Goal: Check status: Check status

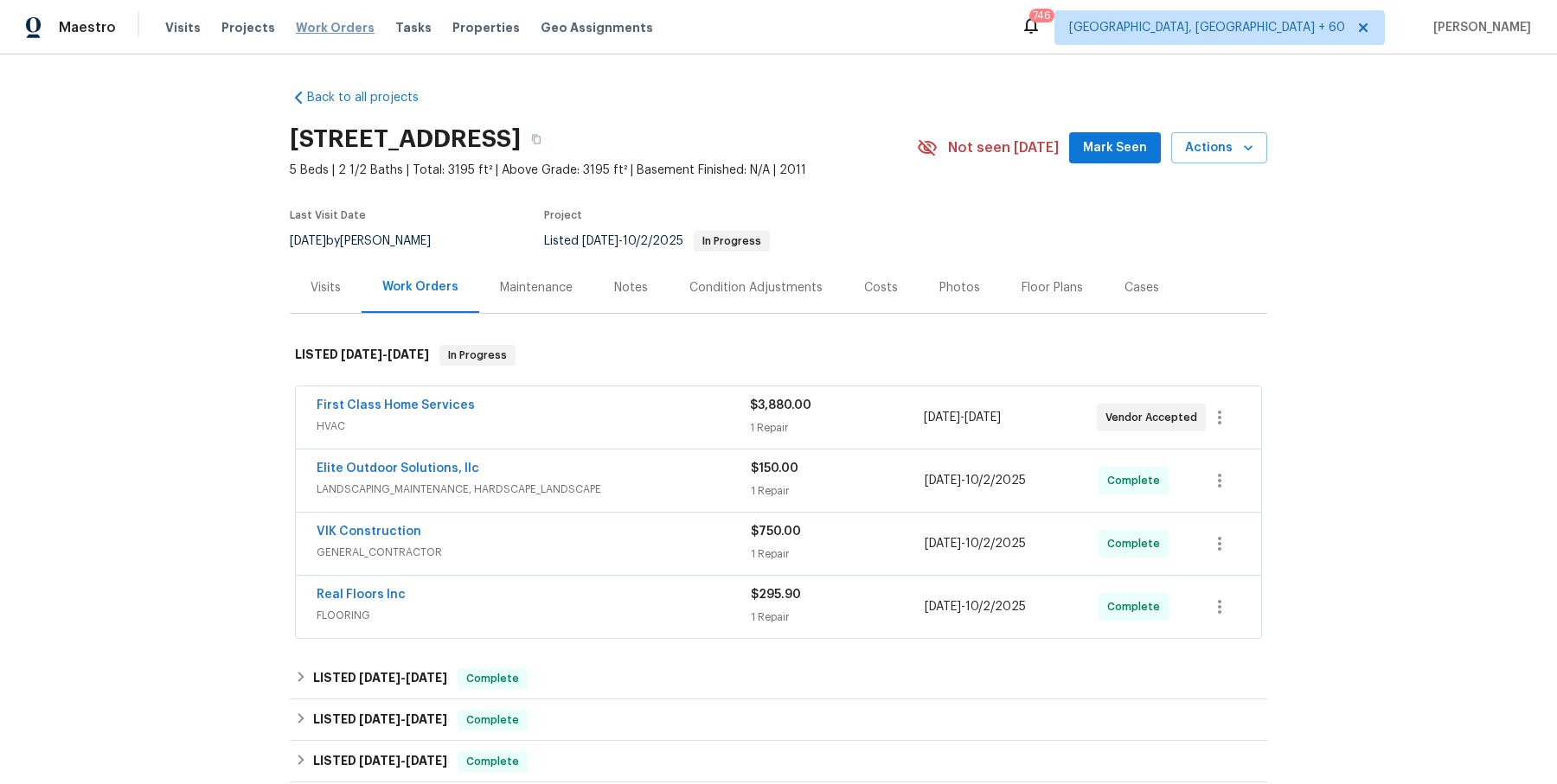
click at [324, 34] on span "Work Orders" at bounding box center [335, 28] width 79 height 18
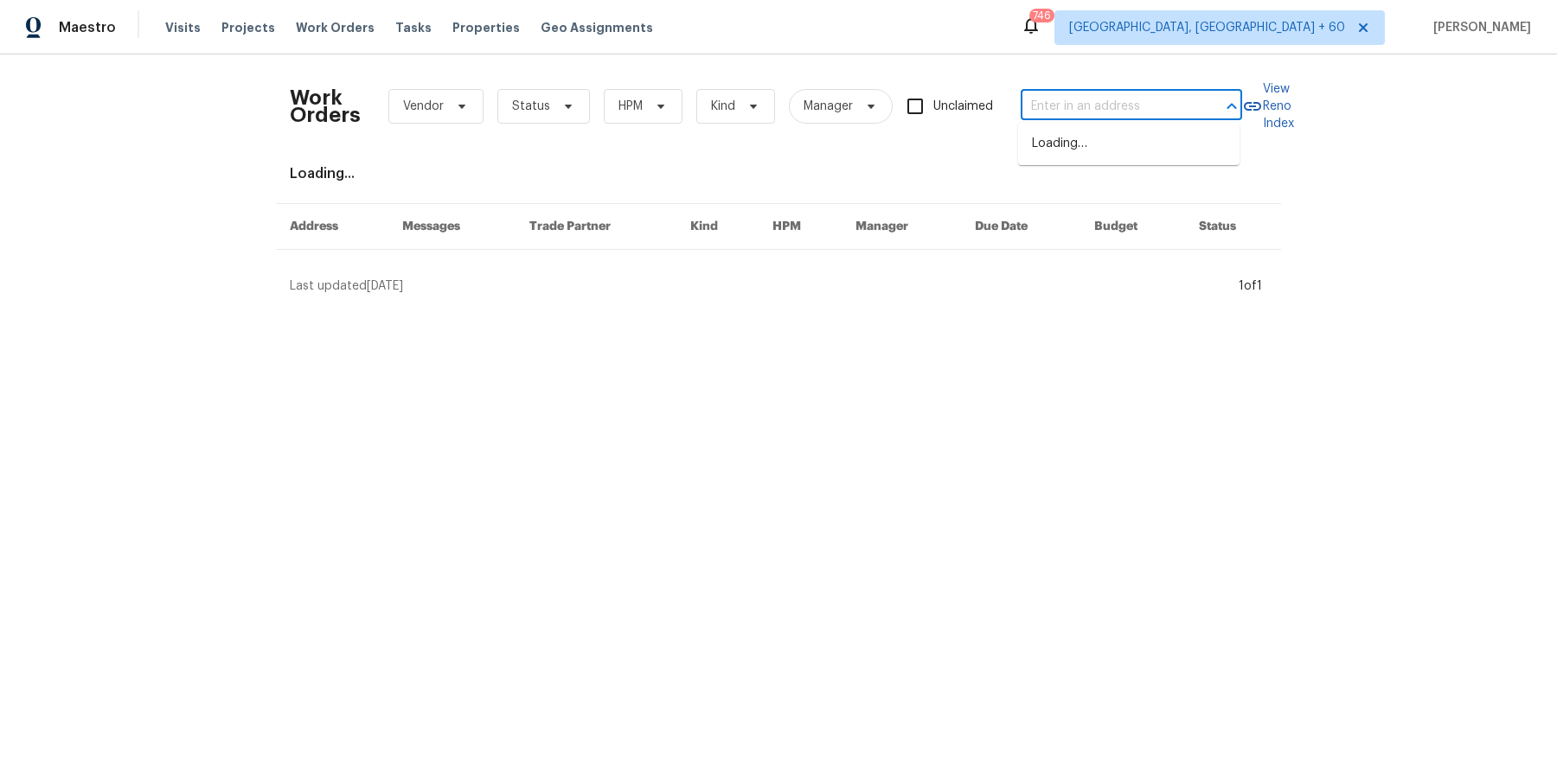
click at [1108, 101] on input "text" at bounding box center [1106, 107] width 173 height 27
paste input "12036 Weathered Edge Dr Fishers, IN 46037"
type input "12036 Weathered Edge Dr Fishers, IN 46037"
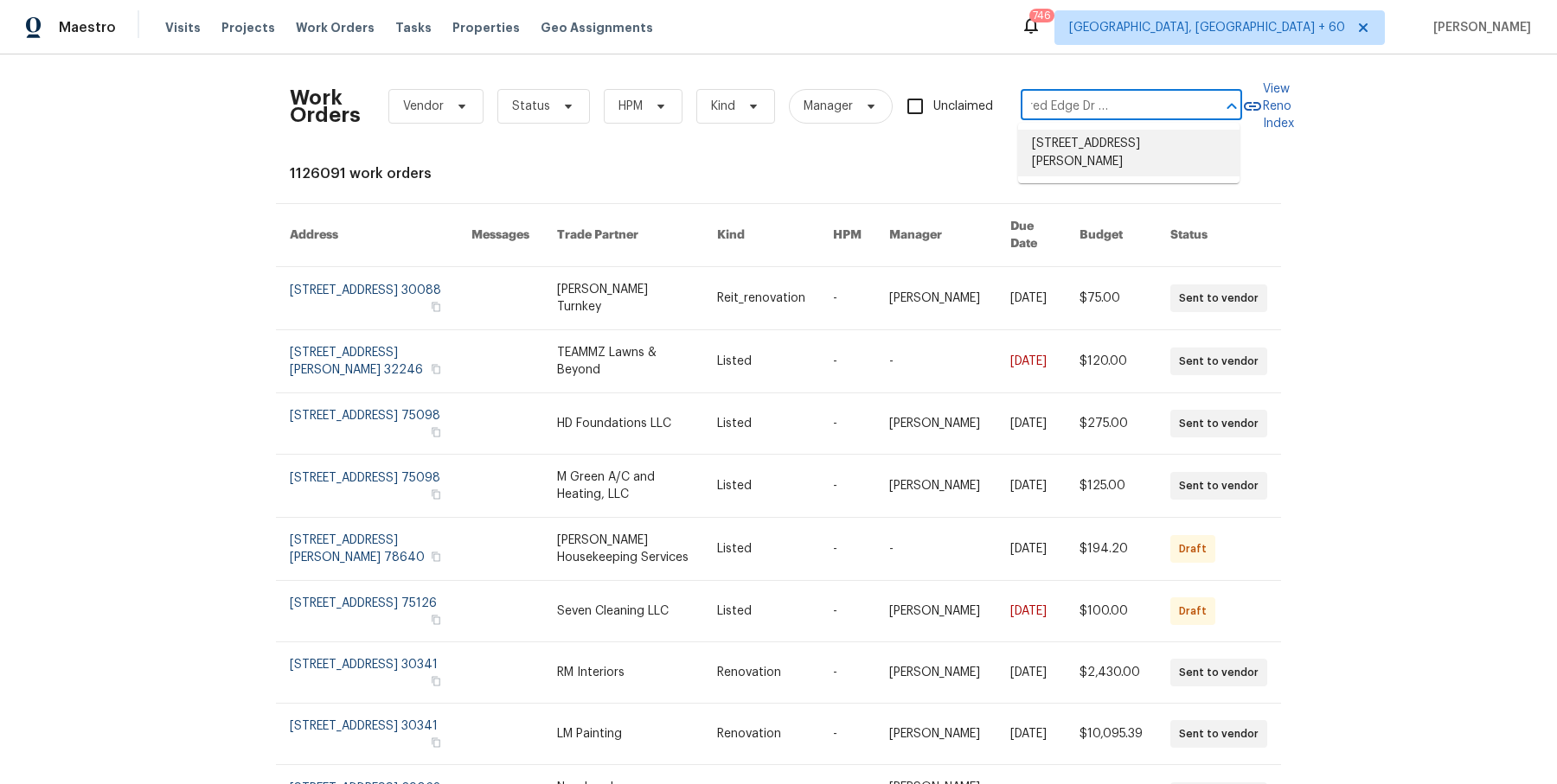
click at [1095, 146] on li "12036 Weathered Edge Dr, Fishers, IN 46037" at bounding box center [1128, 152] width 221 height 46
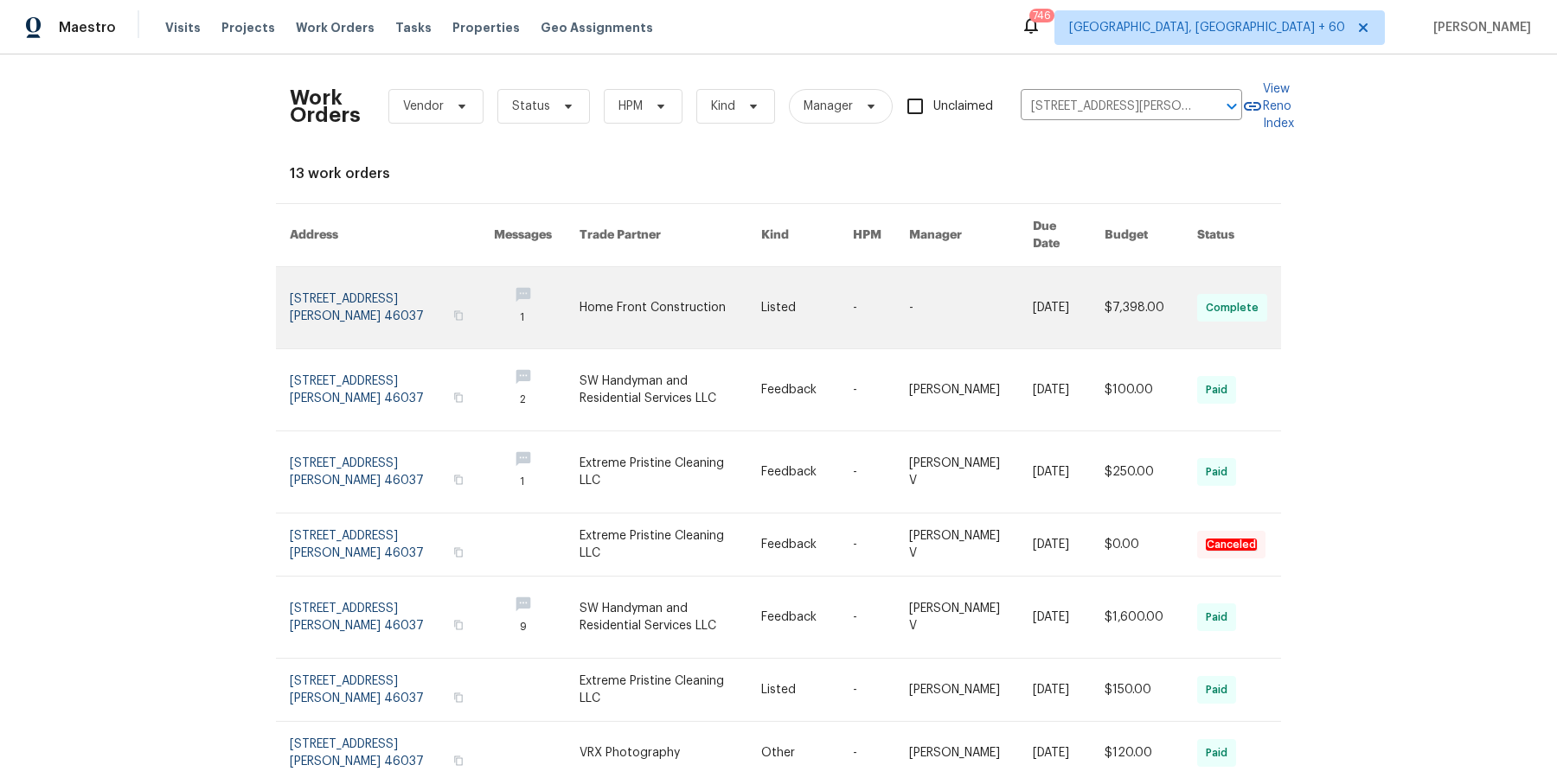
click at [843, 313] on link at bounding box center [806, 308] width 92 height 81
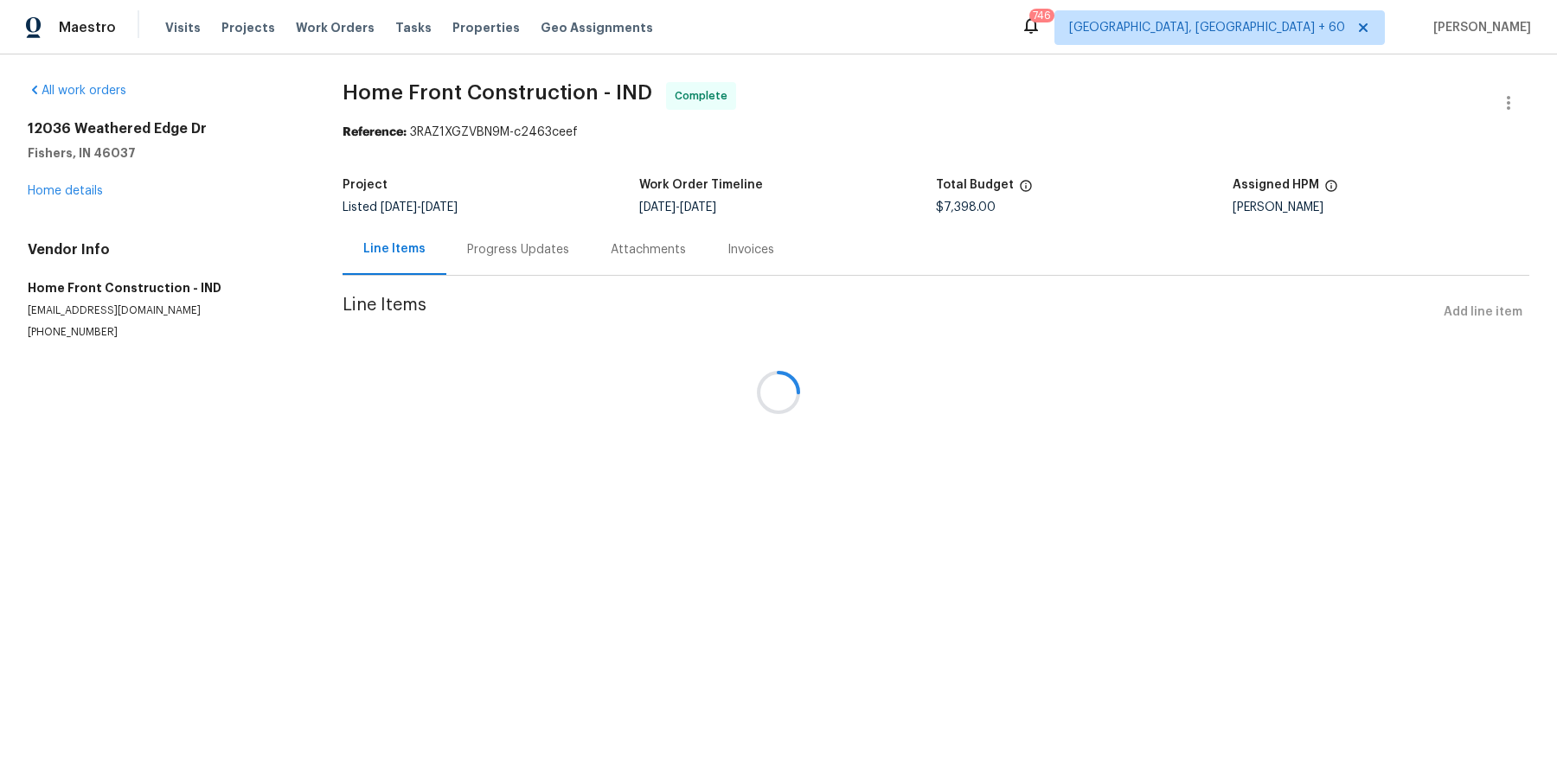
click at [67, 187] on div at bounding box center [778, 392] width 1557 height 784
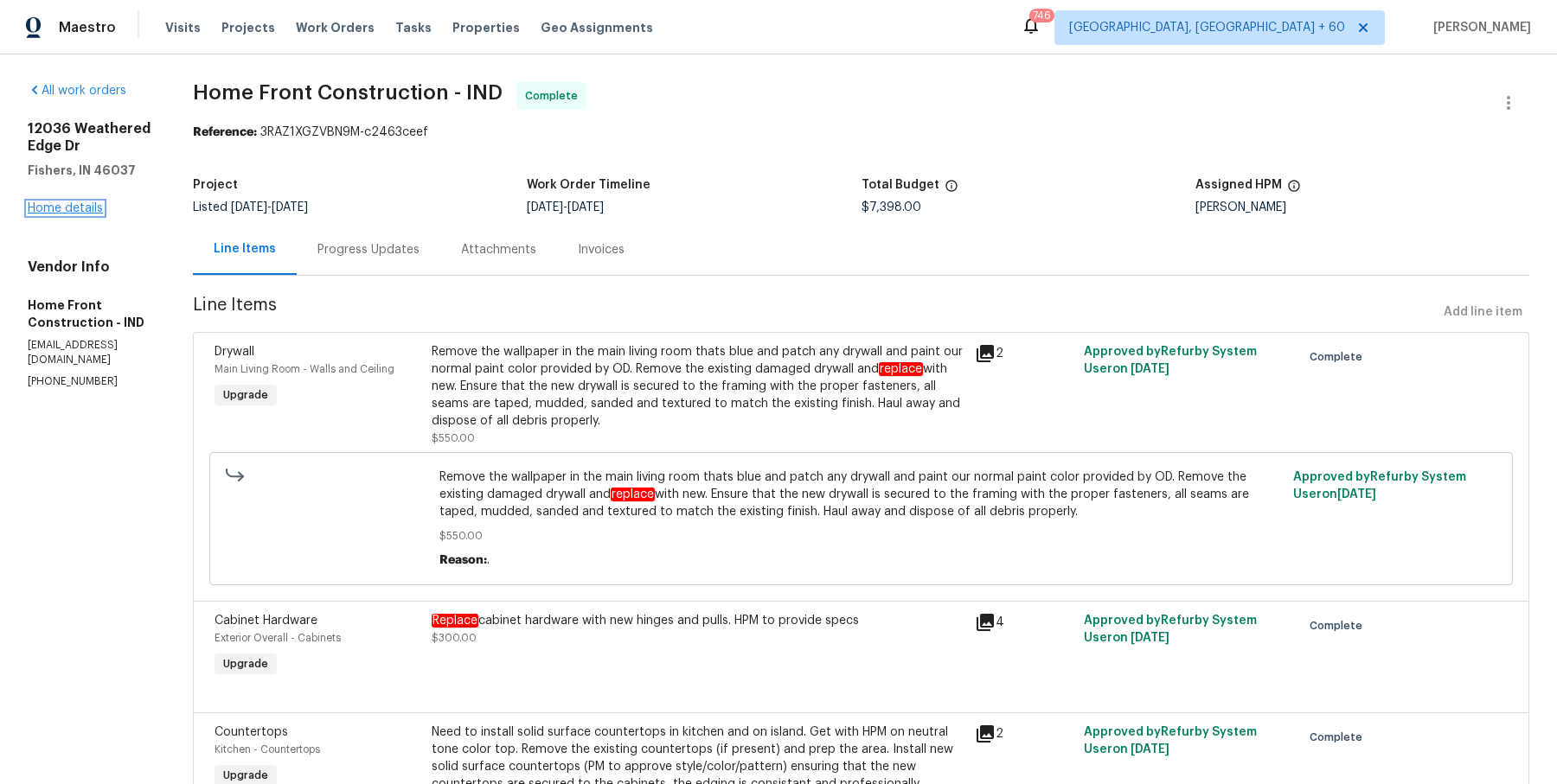
click at [66, 202] on link "Home details" at bounding box center [65, 208] width 75 height 12
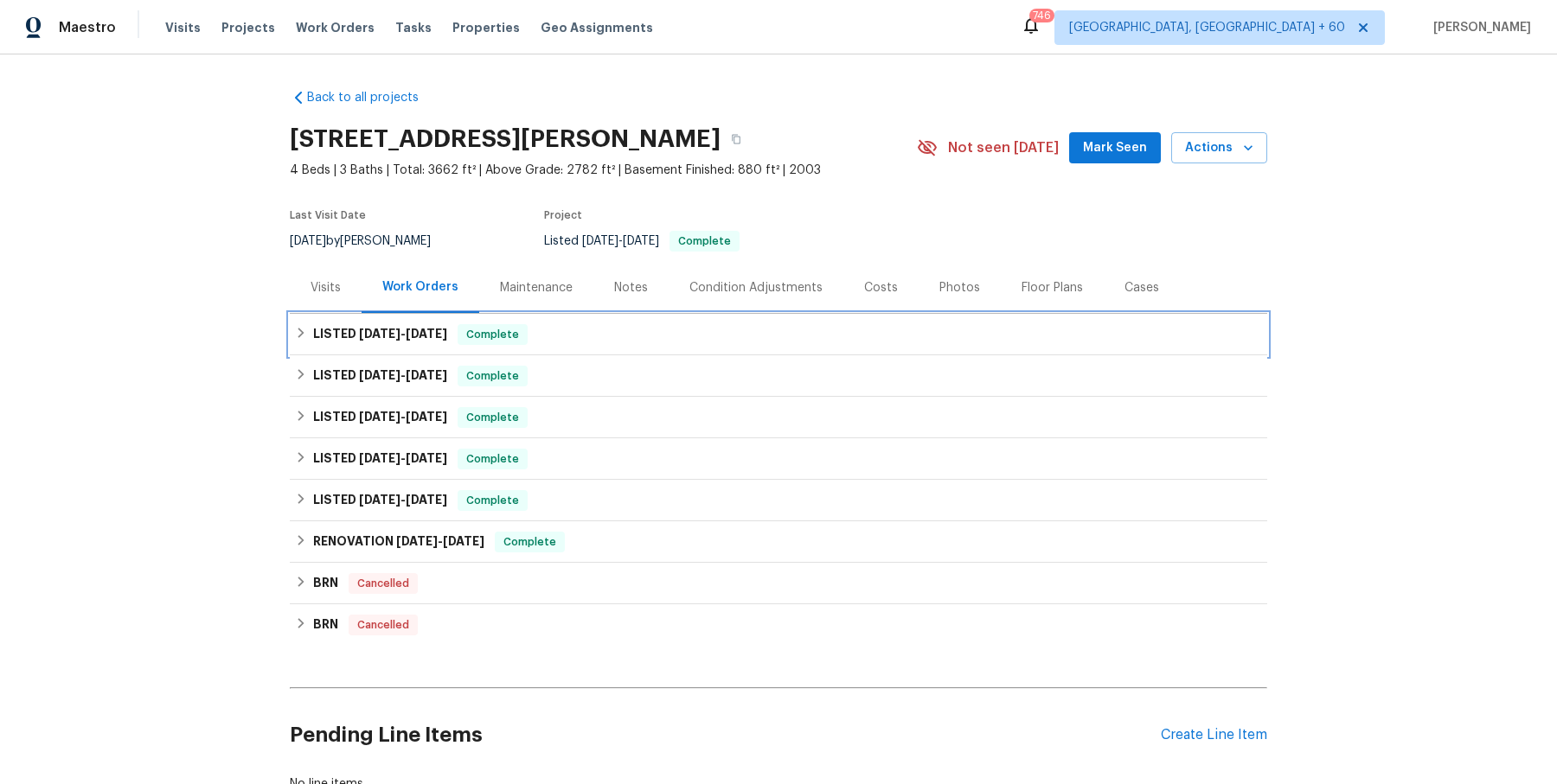
click at [563, 342] on div "LISTED 9/18/25 - 10/10/25 Complete" at bounding box center [778, 334] width 967 height 21
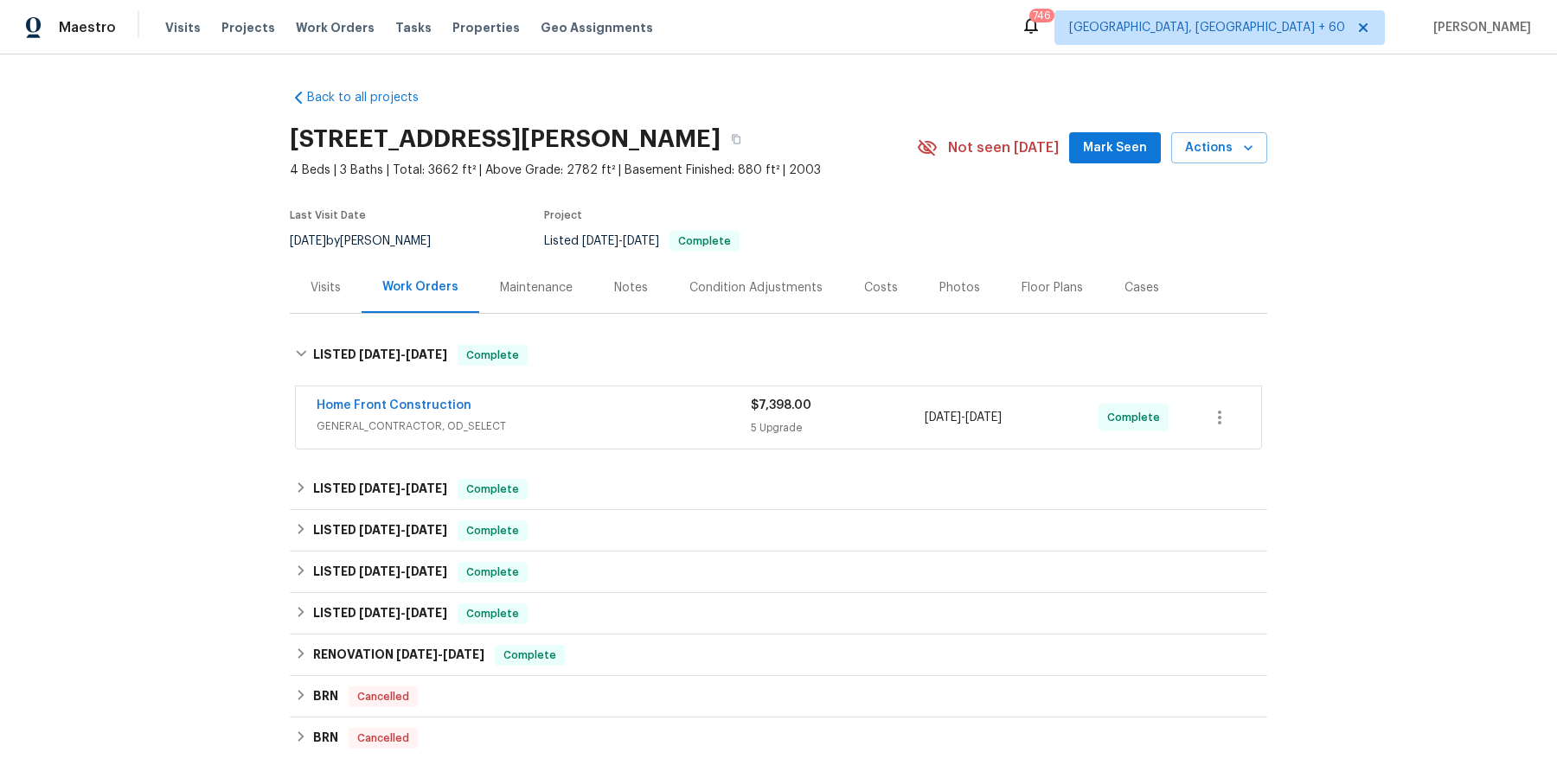
click at [563, 405] on div "Home Front Construction" at bounding box center [533, 407] width 434 height 21
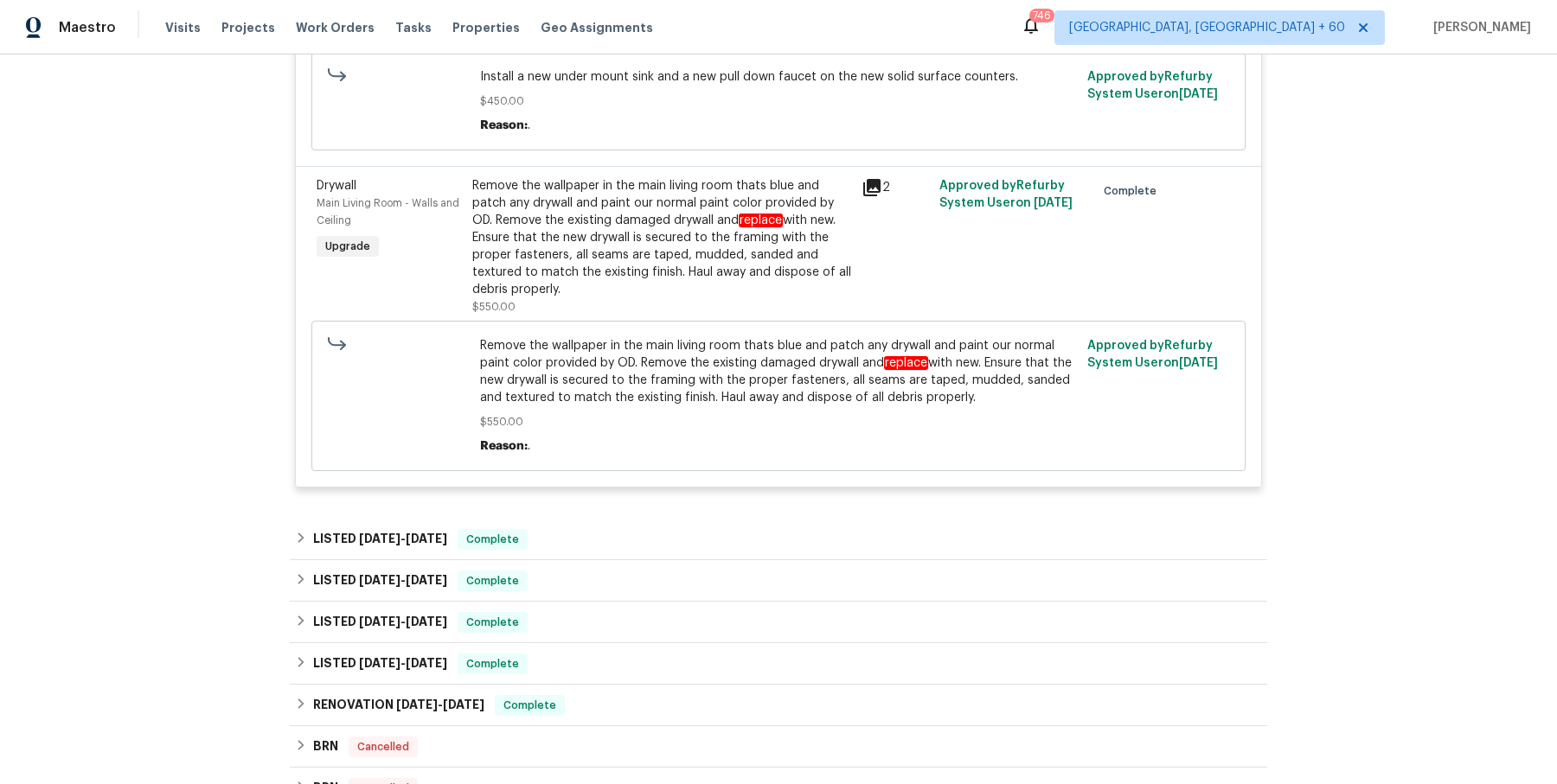
scroll to position [1420, 0]
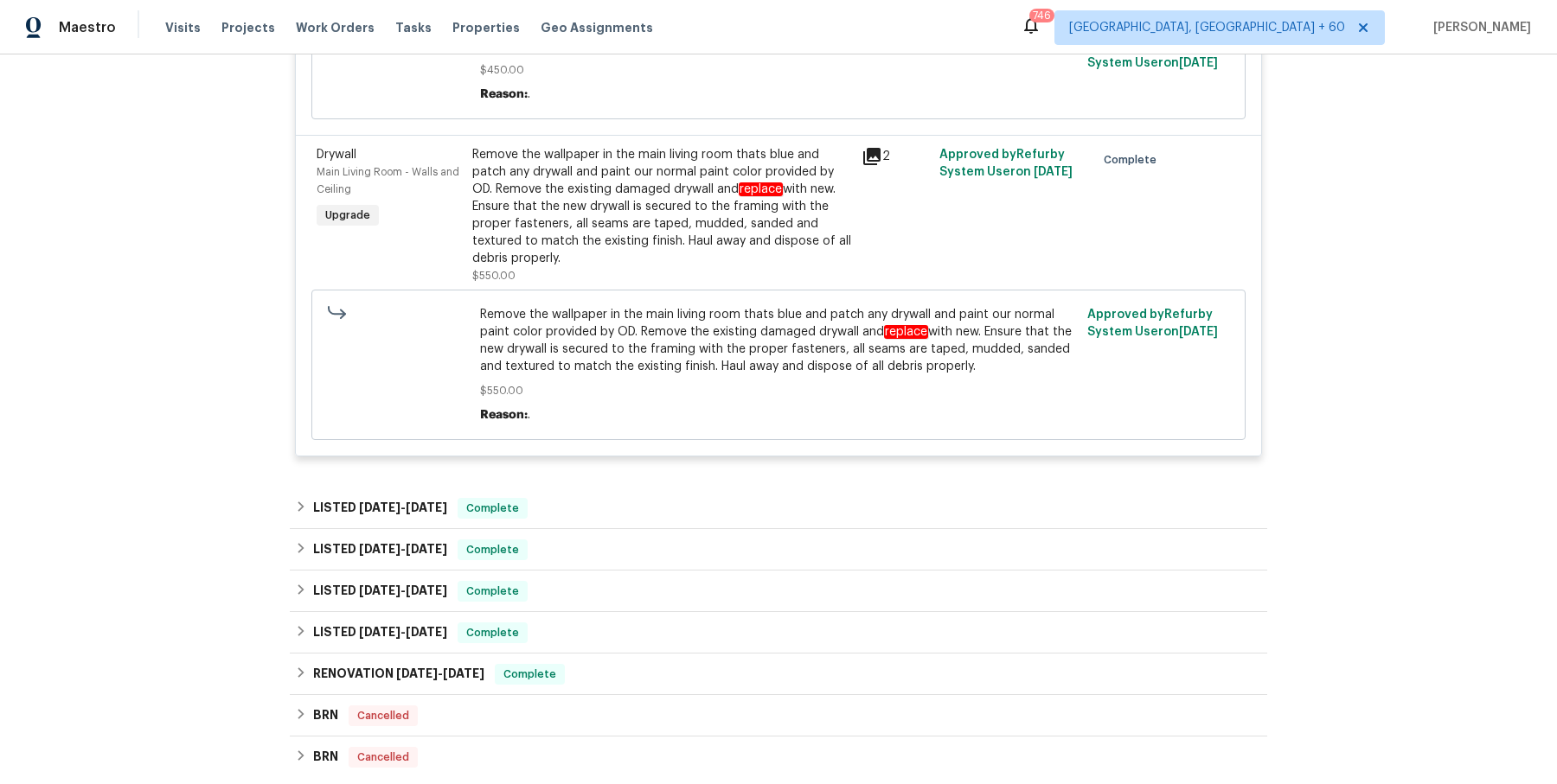
click at [539, 498] on div "LISTED 9/4/25 - 9/8/25 Complete" at bounding box center [778, 508] width 967 height 21
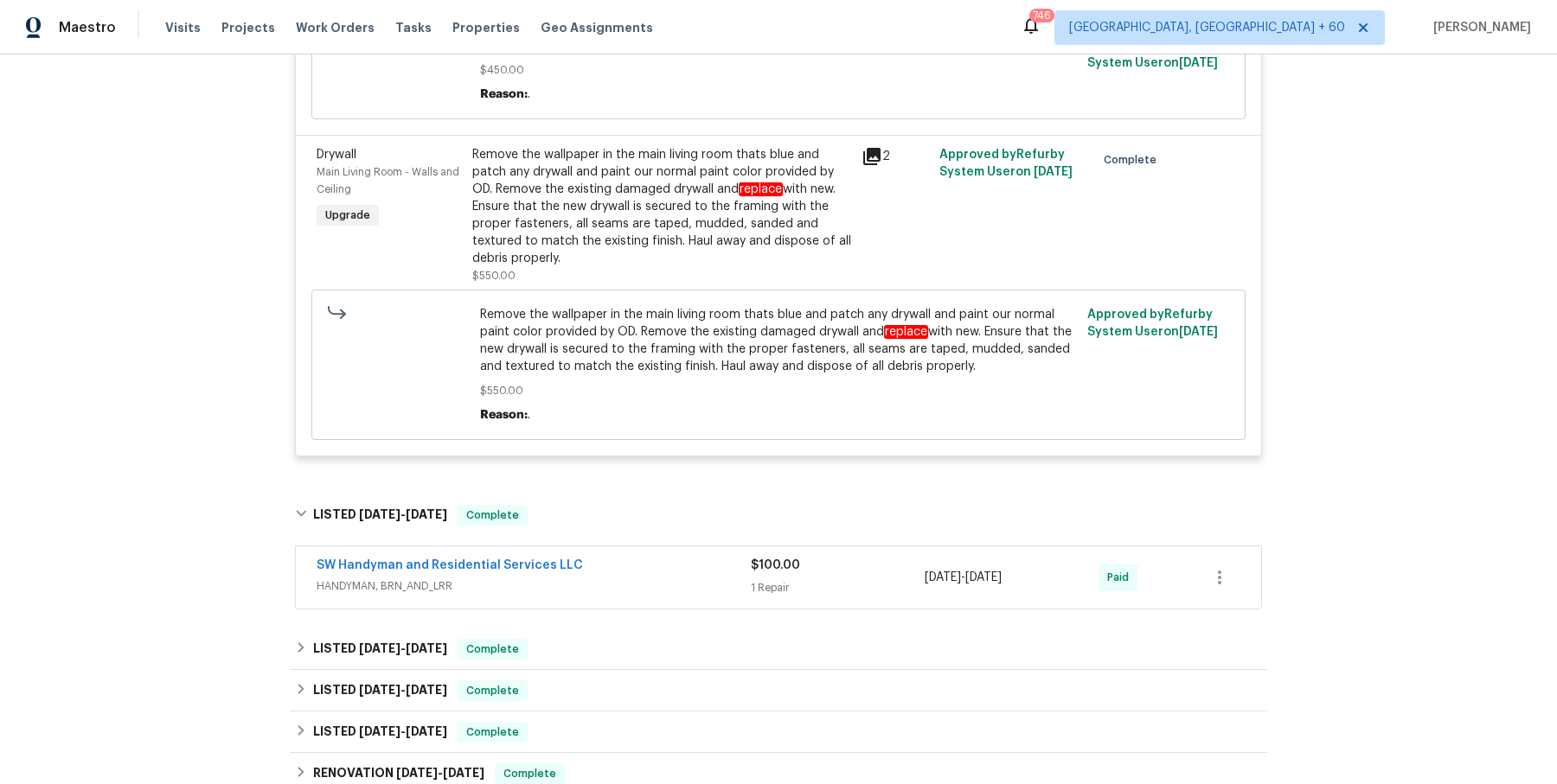
click at [610, 578] on span "HANDYMAN, BRN_AND_LRR" at bounding box center [533, 587] width 434 height 18
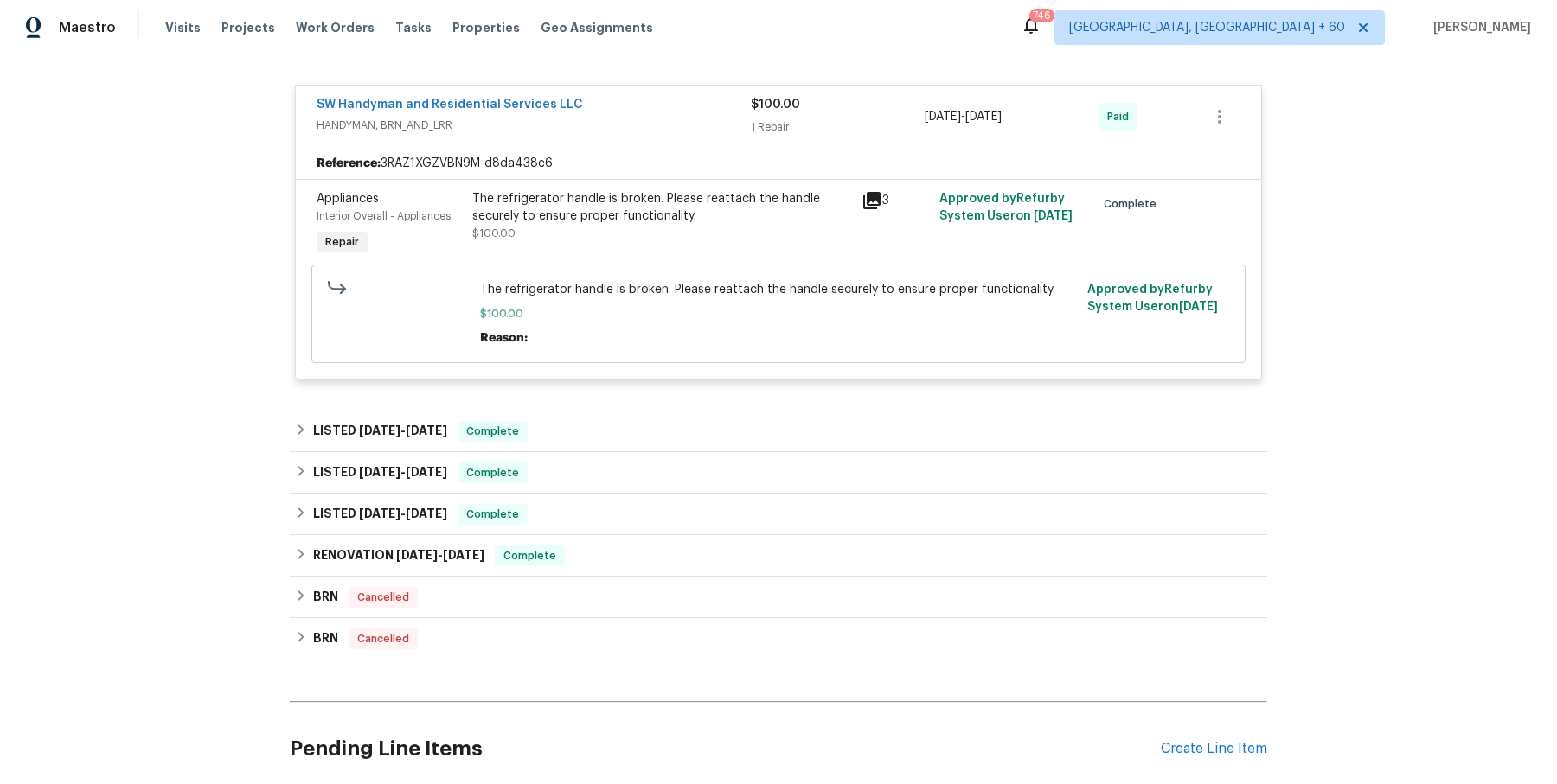
scroll to position [1912, 0]
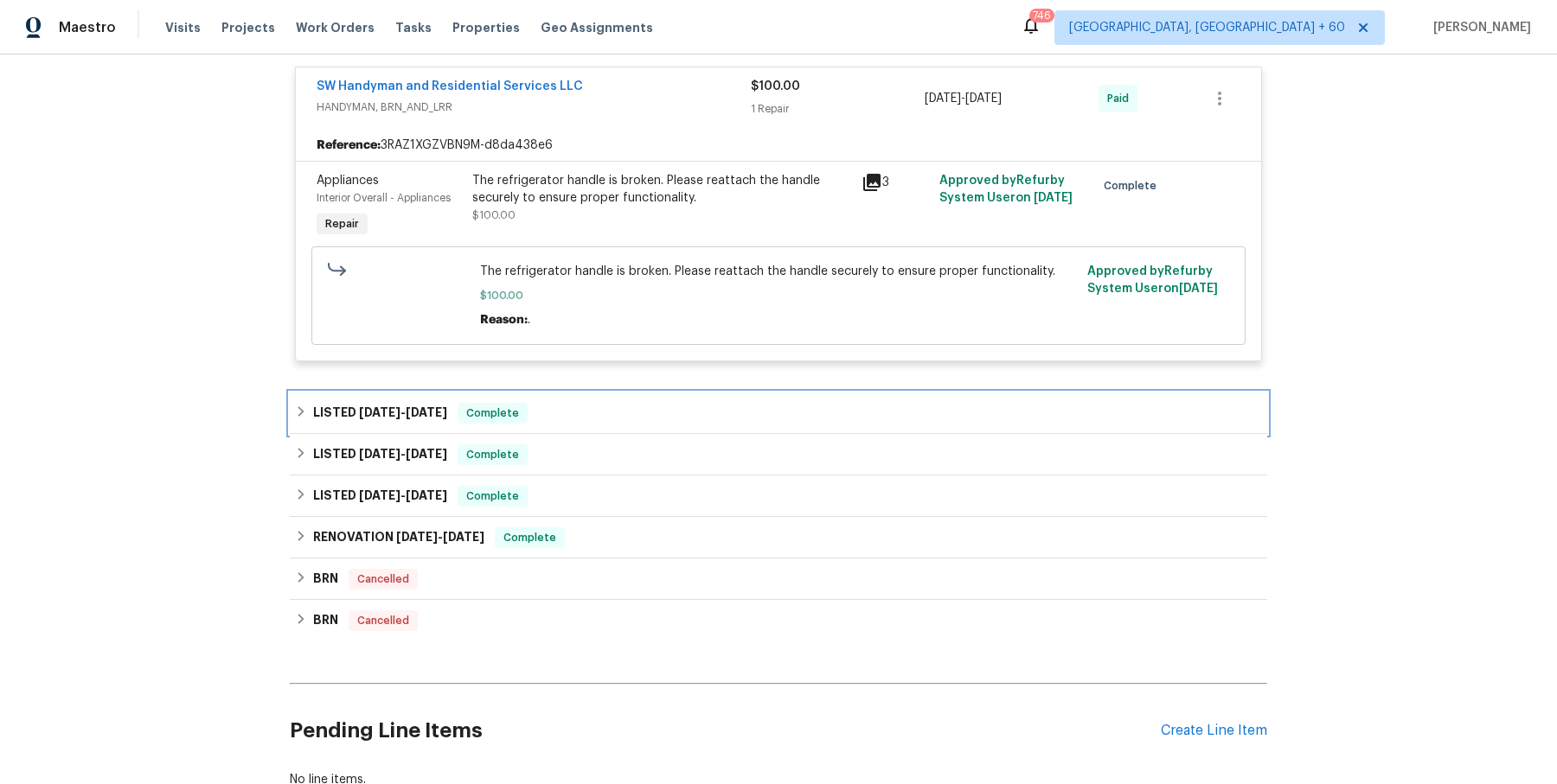
click at [628, 403] on div "LISTED 6/30/25 - 7/2/25 Complete" at bounding box center [778, 413] width 967 height 21
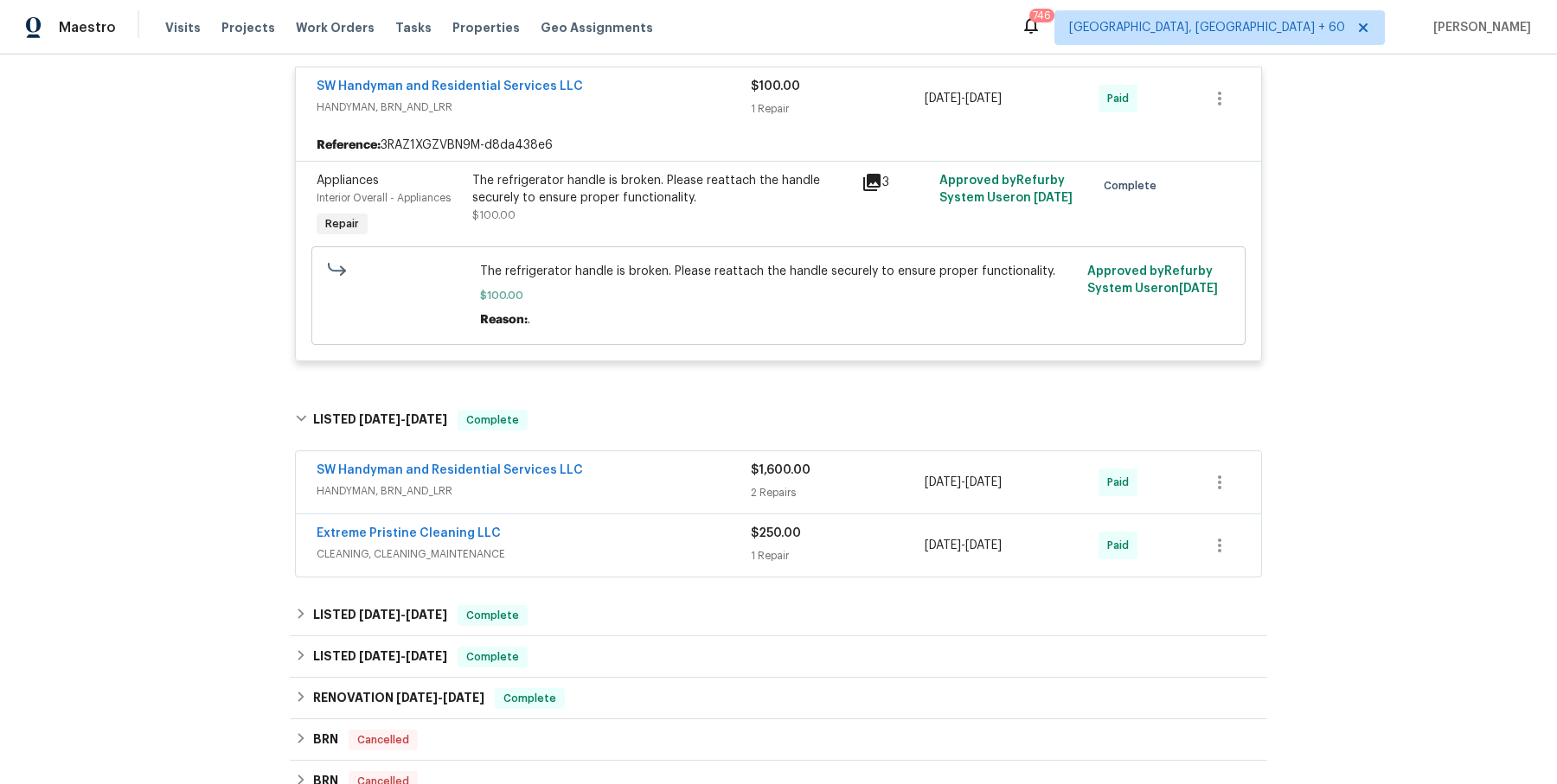
click at [621, 483] on span "HANDYMAN, BRN_AND_LRR" at bounding box center [533, 492] width 434 height 18
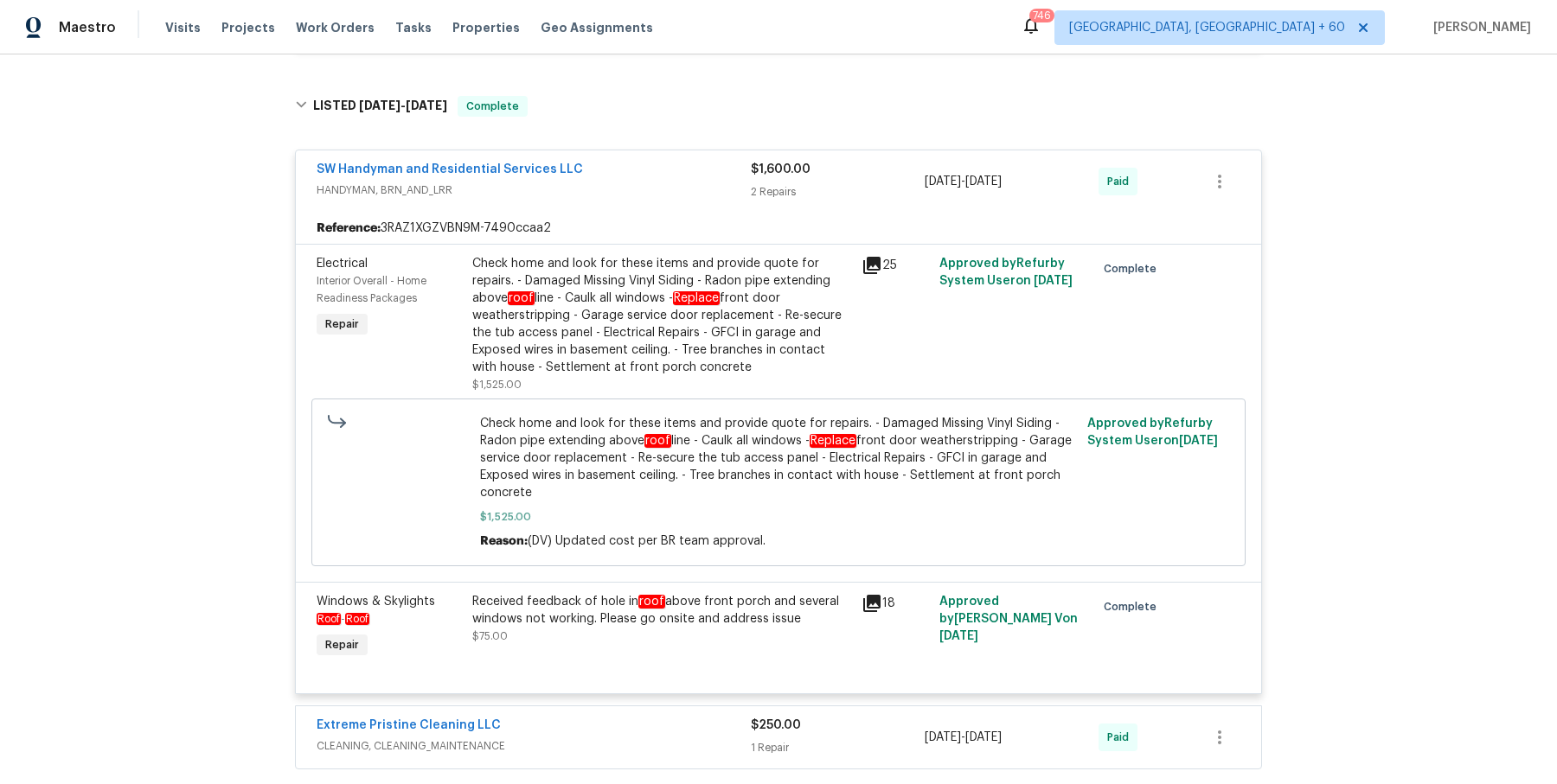
scroll to position [2512, 0]
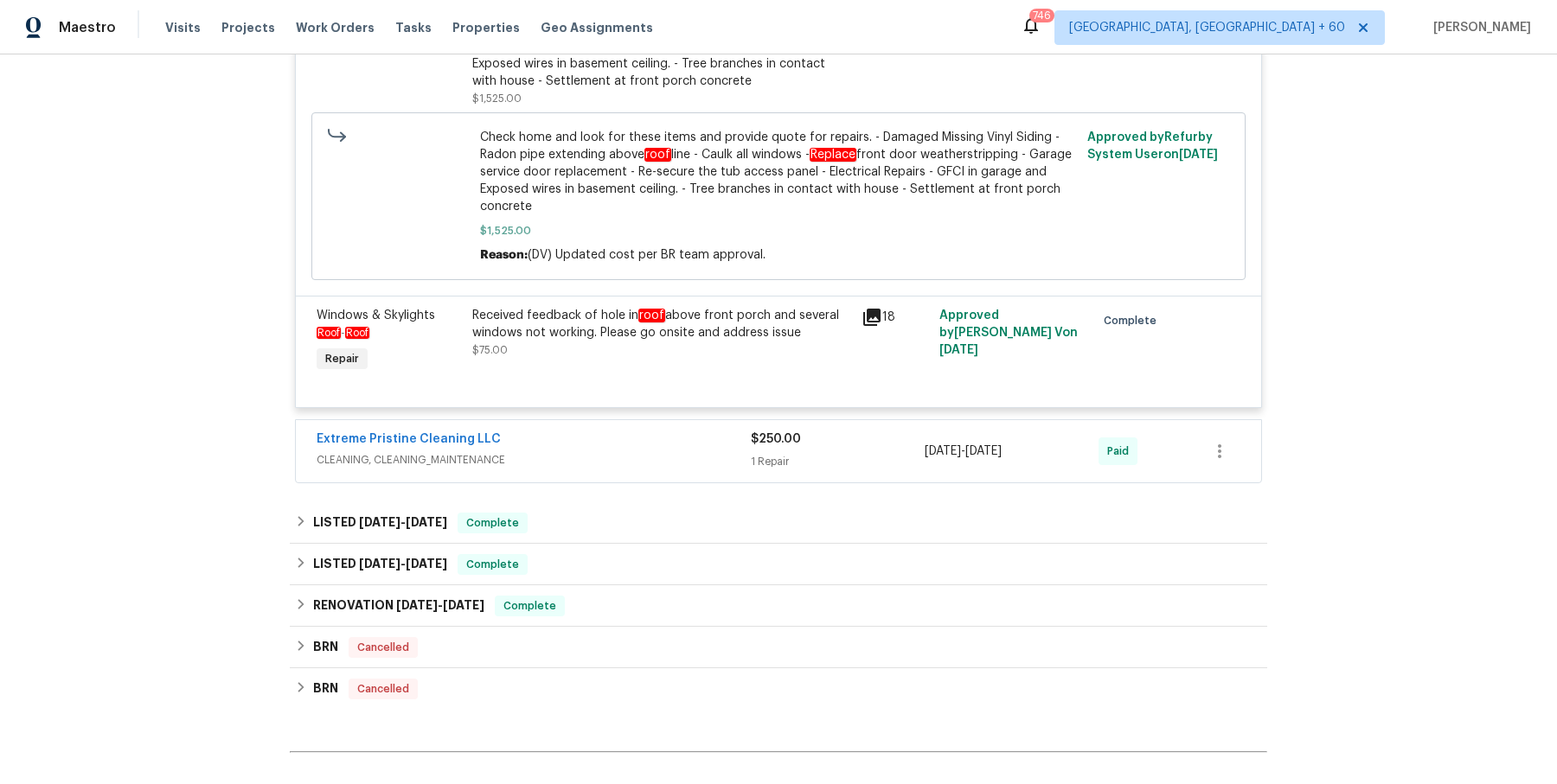
click at [566, 451] on span "CLEANING, CLEANING_MAINTENANCE" at bounding box center [533, 460] width 434 height 18
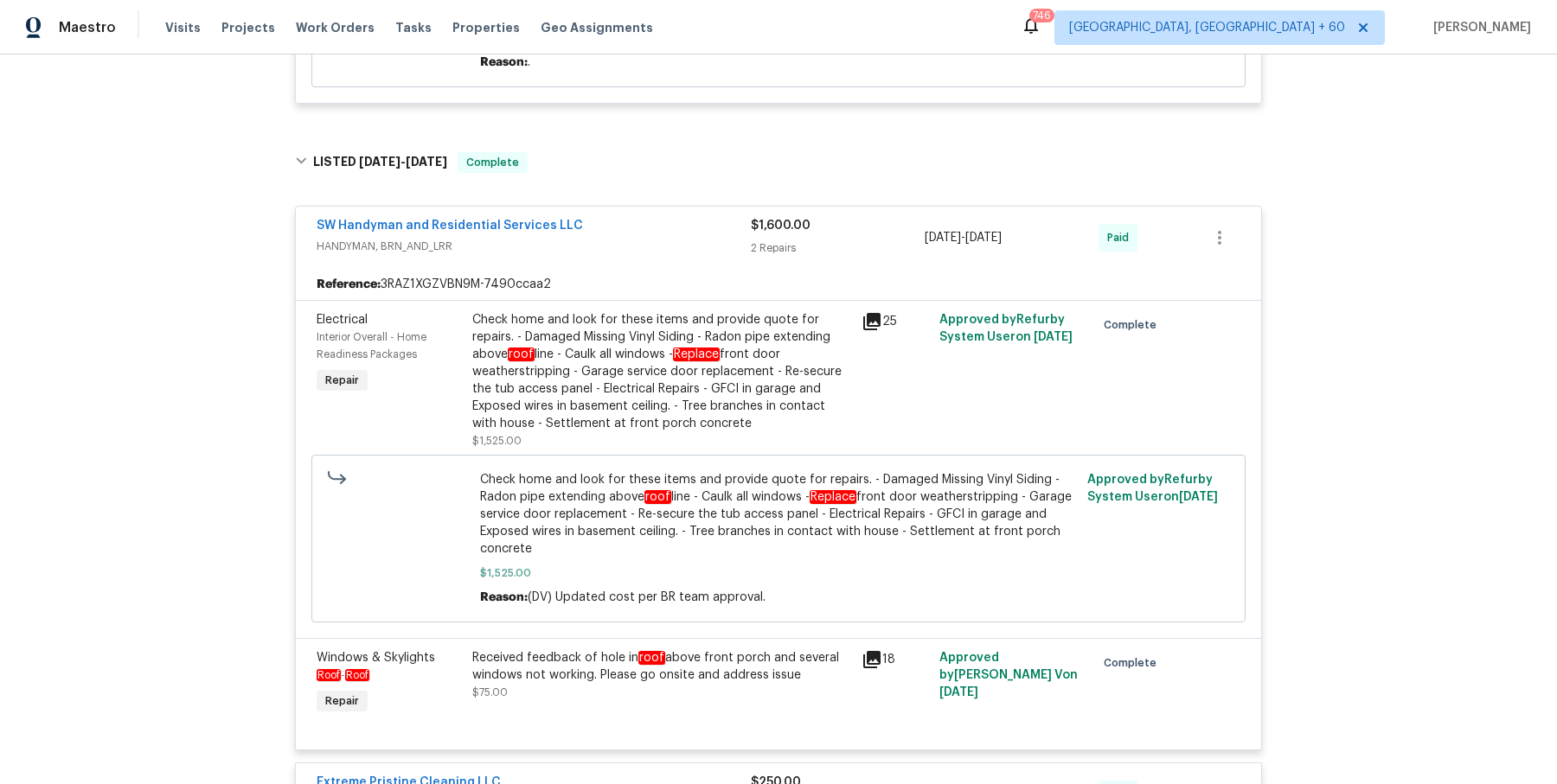
scroll to position [2093, 0]
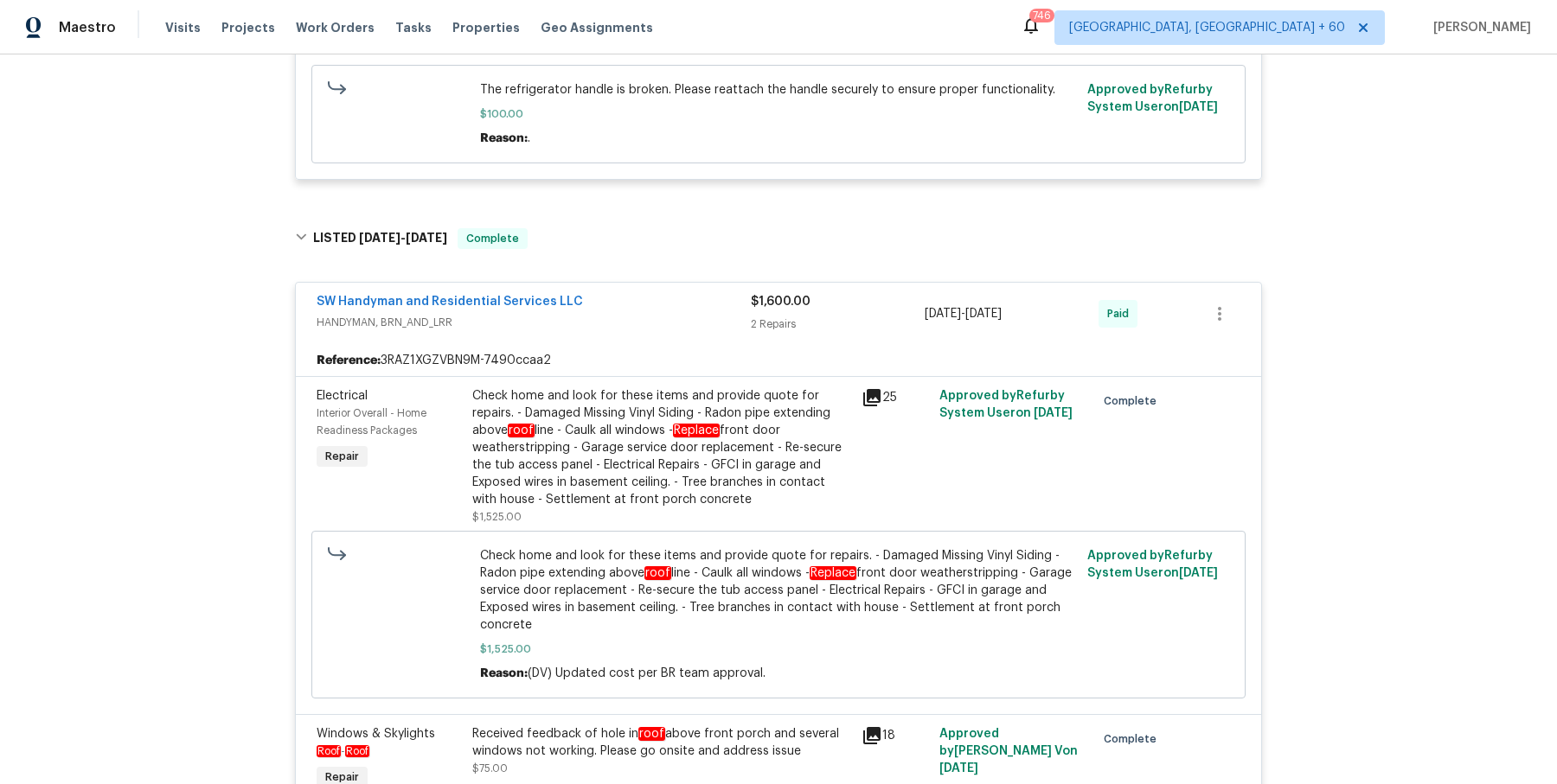
click at [549, 387] on div "Check home and look for these items and provide quote for repairs. - Damaged Mi…" at bounding box center [661, 447] width 378 height 121
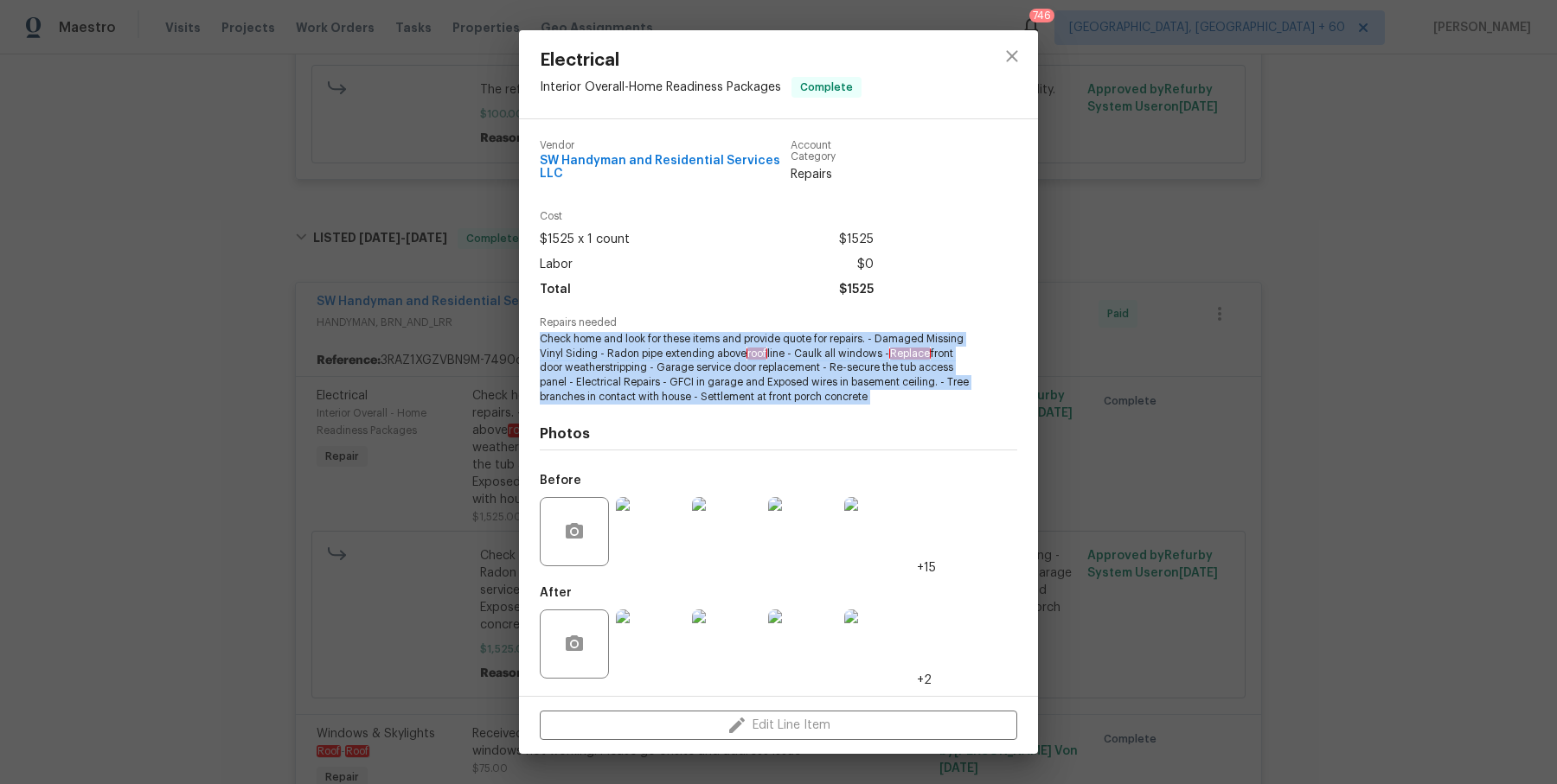
drag, startPoint x: 536, startPoint y: 337, endPoint x: 906, endPoint y: 414, distance: 377.9
click at [906, 414] on div "Vendor SW Handyman and Residential Services LLC Account Category Repairs Cost $…" at bounding box center [778, 408] width 519 height 577
copy span "Check home and look for these items and provide quote for repairs. - Damaged Mi…"
click at [376, 434] on div "Electrical Interior Overall - Home Readiness Packages Complete Vendor SW Handym…" at bounding box center [778, 392] width 1557 height 784
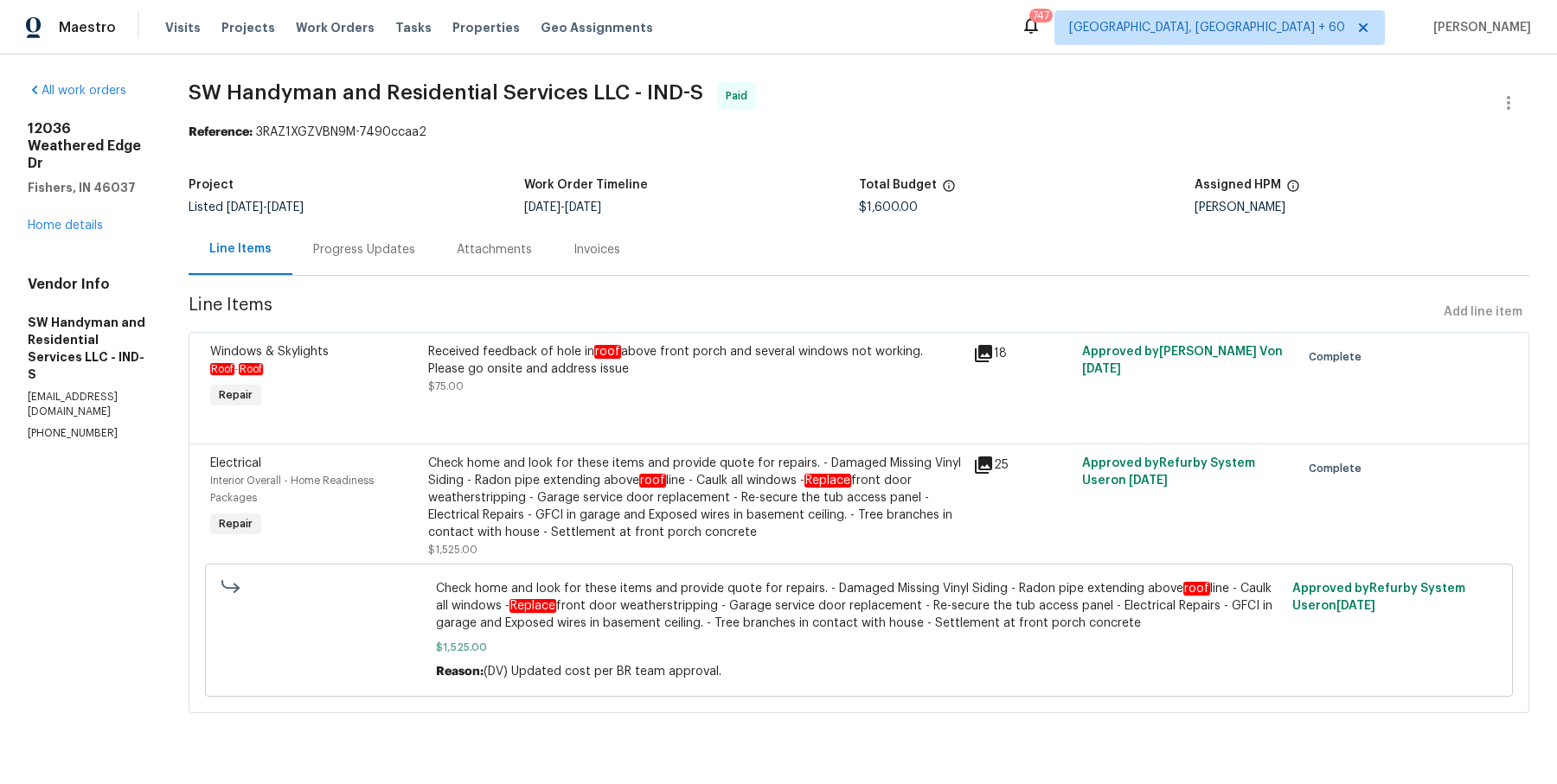
click at [398, 250] on div "Progress Updates" at bounding box center [364, 250] width 102 height 18
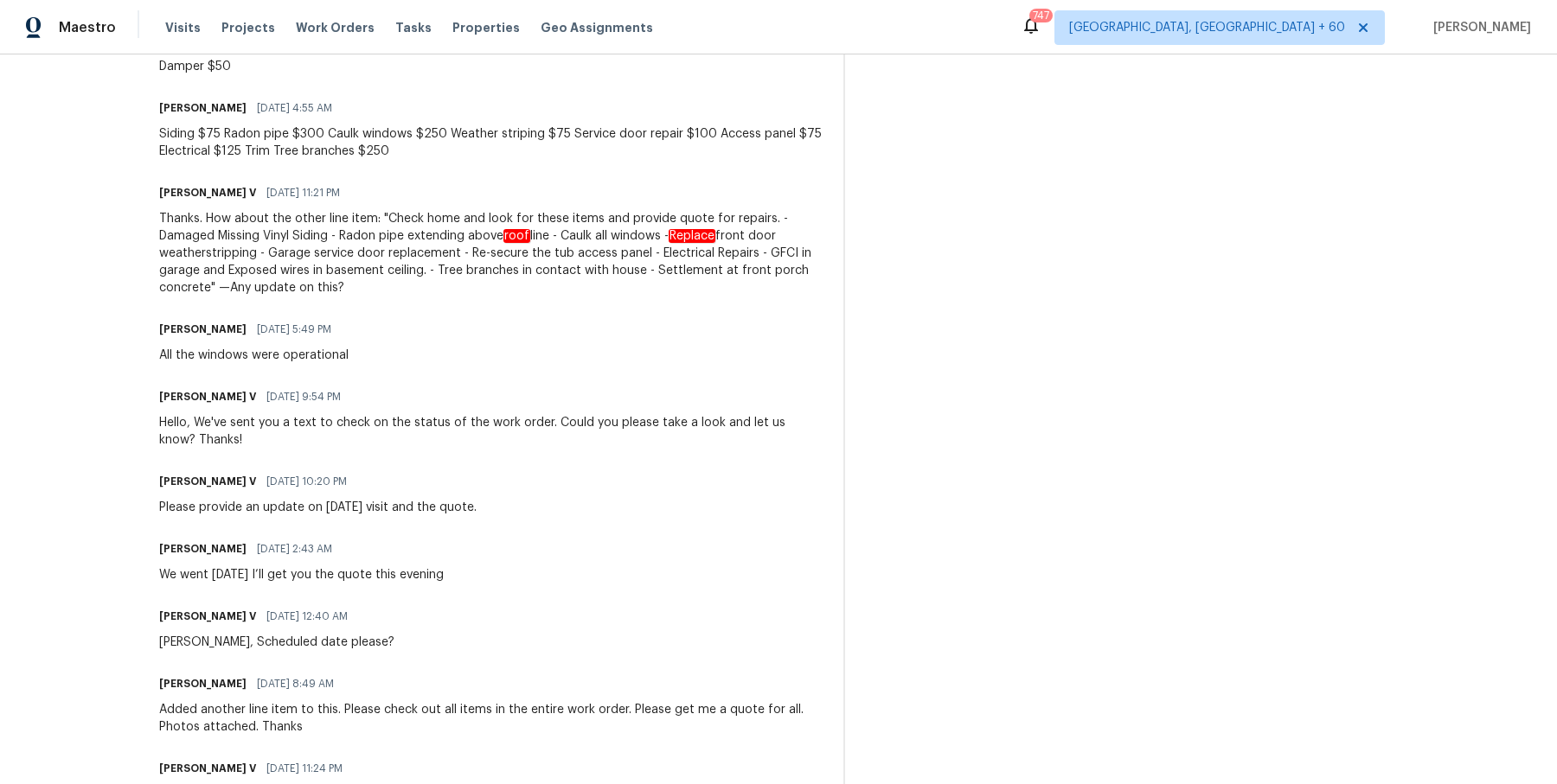
scroll to position [1449, 0]
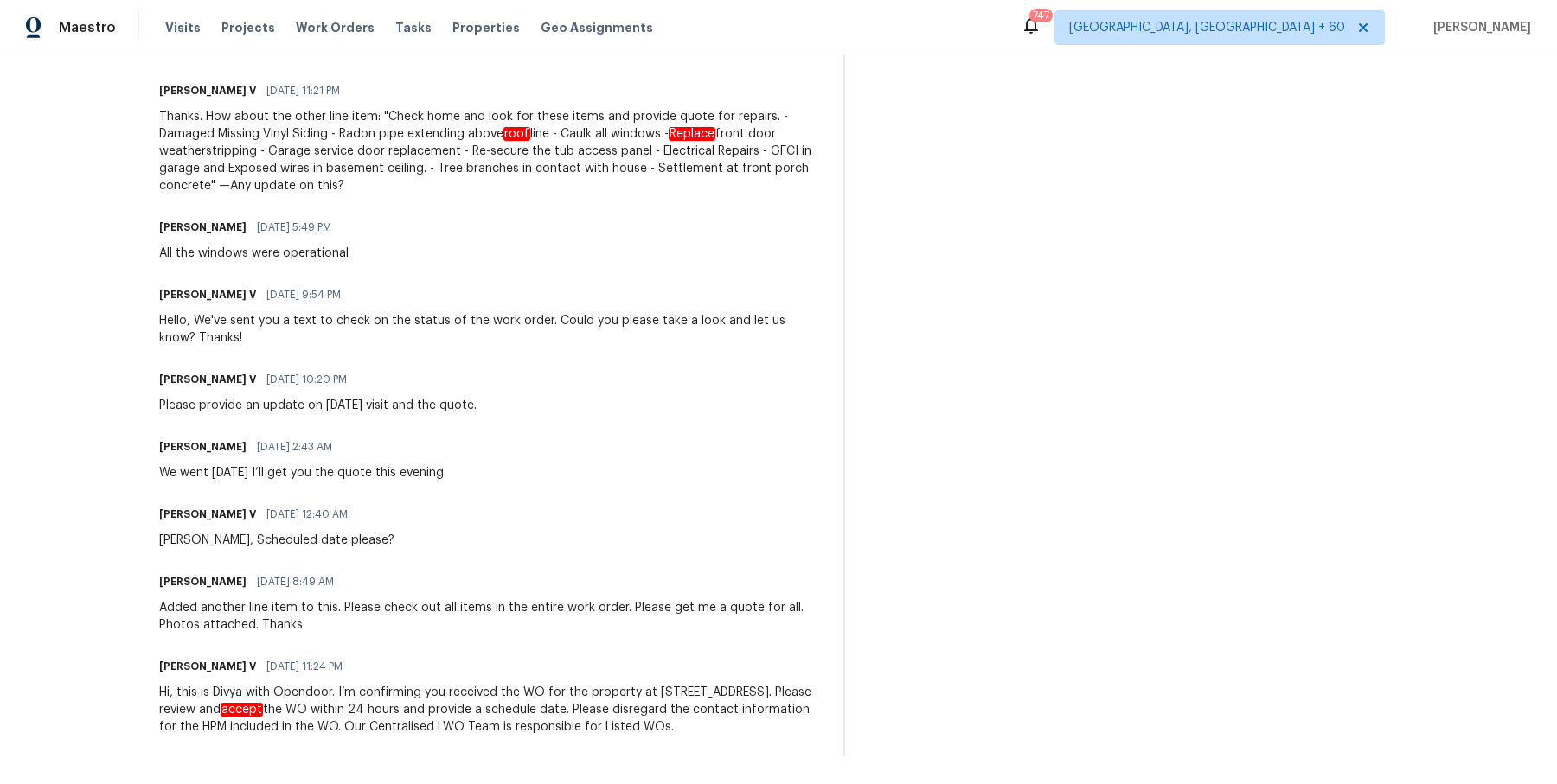
drag, startPoint x: 204, startPoint y: 267, endPoint x: 585, endPoint y: 850, distance: 696.5
click at [585, 783] on html "Maestro Visits Projects Work Orders Tasks Properties Geo Assignments 747 Albuqu…" at bounding box center [778, 392] width 1557 height 784
copy div "Trade Partner Updates Divya Dharshini V 07/14/2025 10:10 PM WO has been approve…"
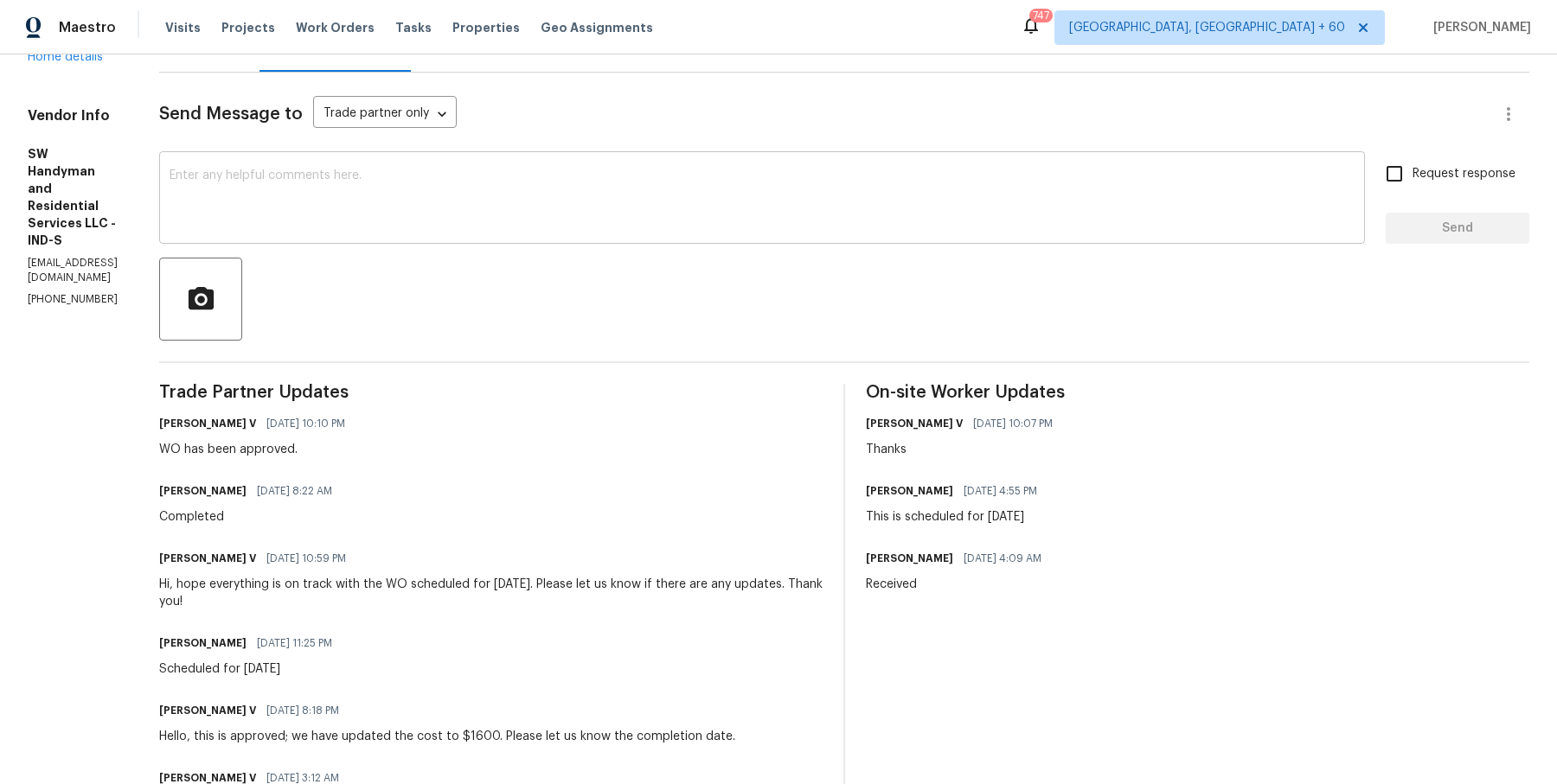
scroll to position [134, 0]
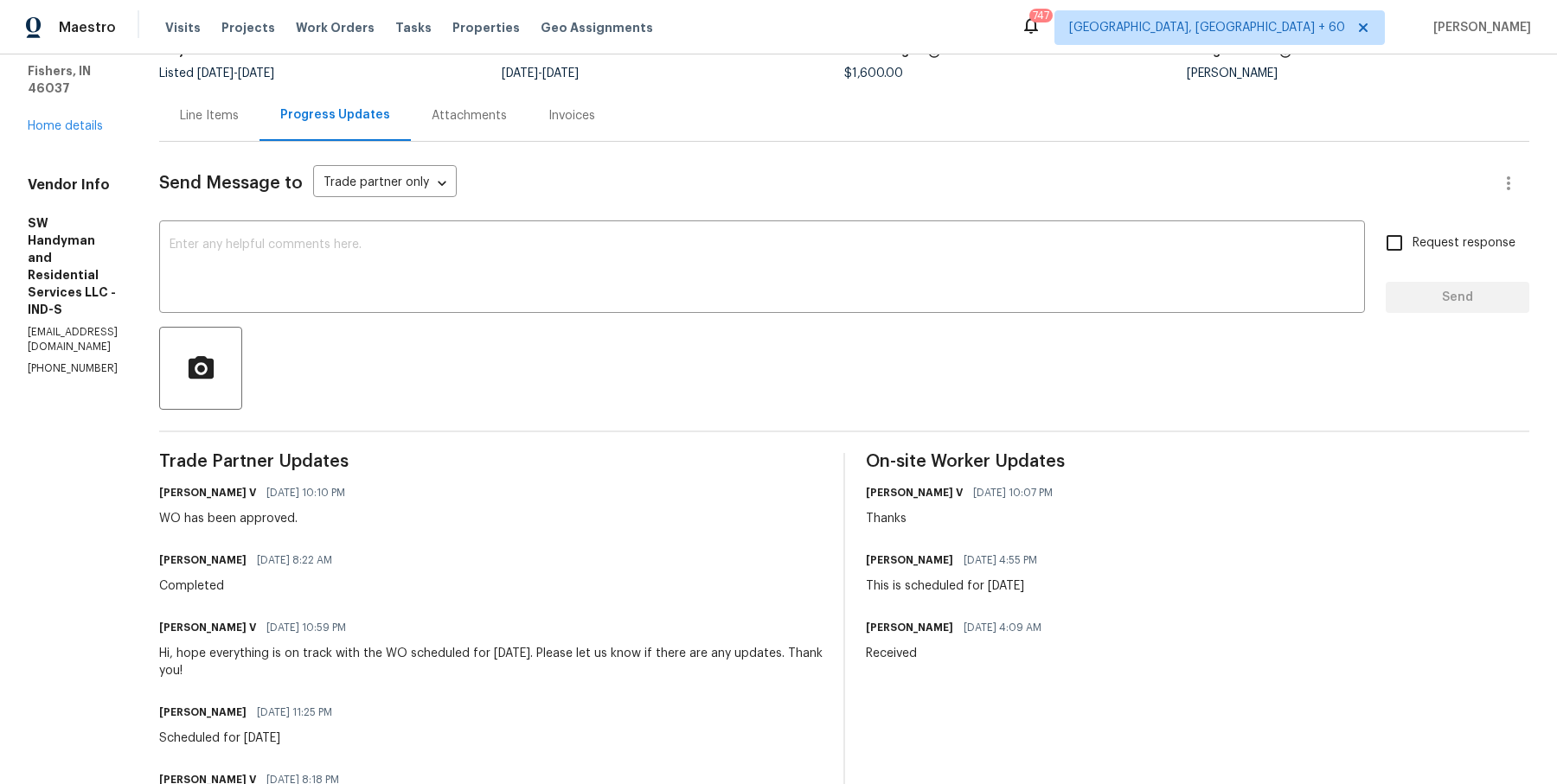
click at [239, 115] on div "Line Items" at bounding box center [209, 117] width 59 height 18
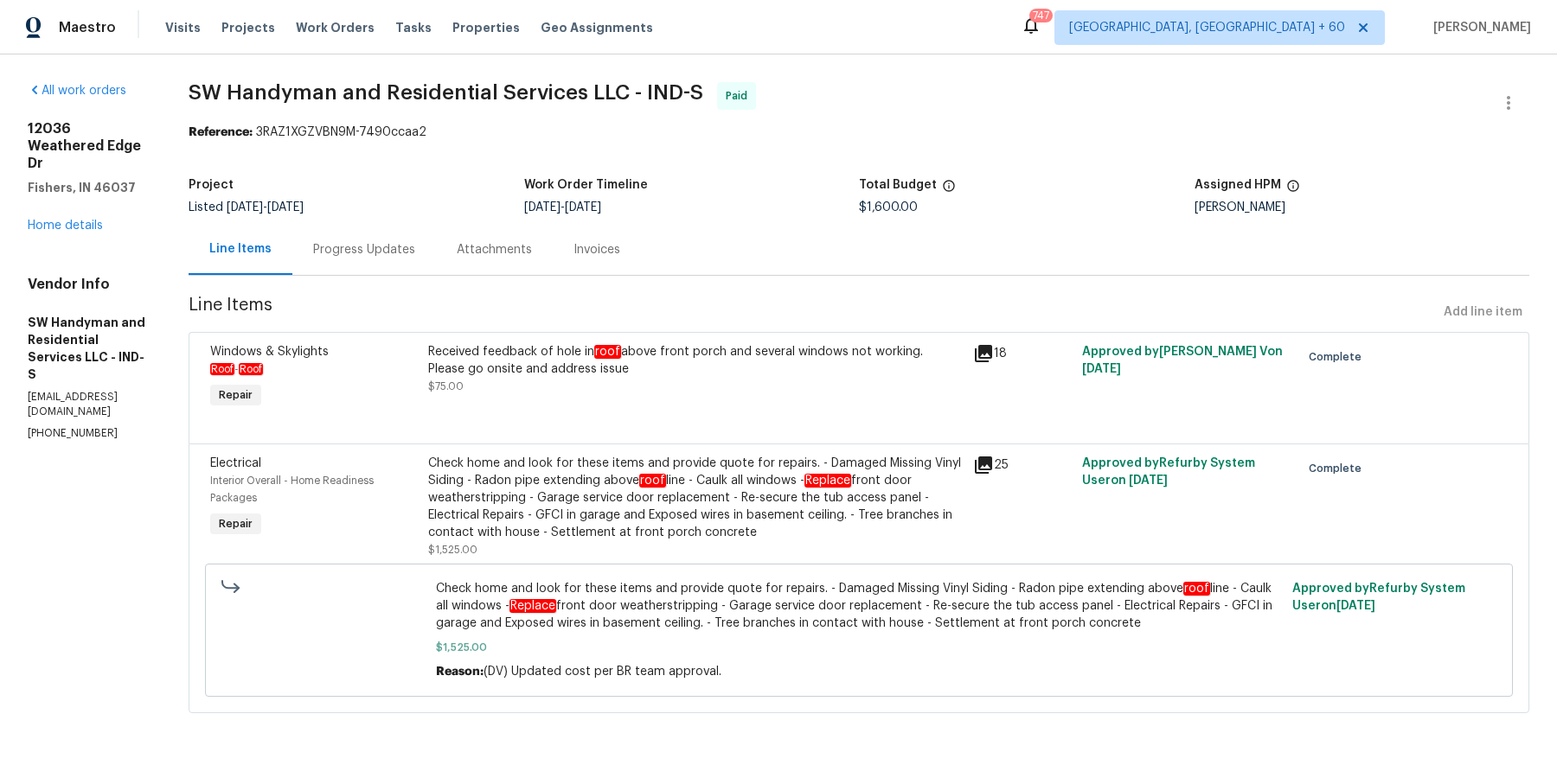
click at [541, 499] on div "Check home and look for these items and provide quote for repairs. - Damaged Mi…" at bounding box center [695, 498] width 534 height 87
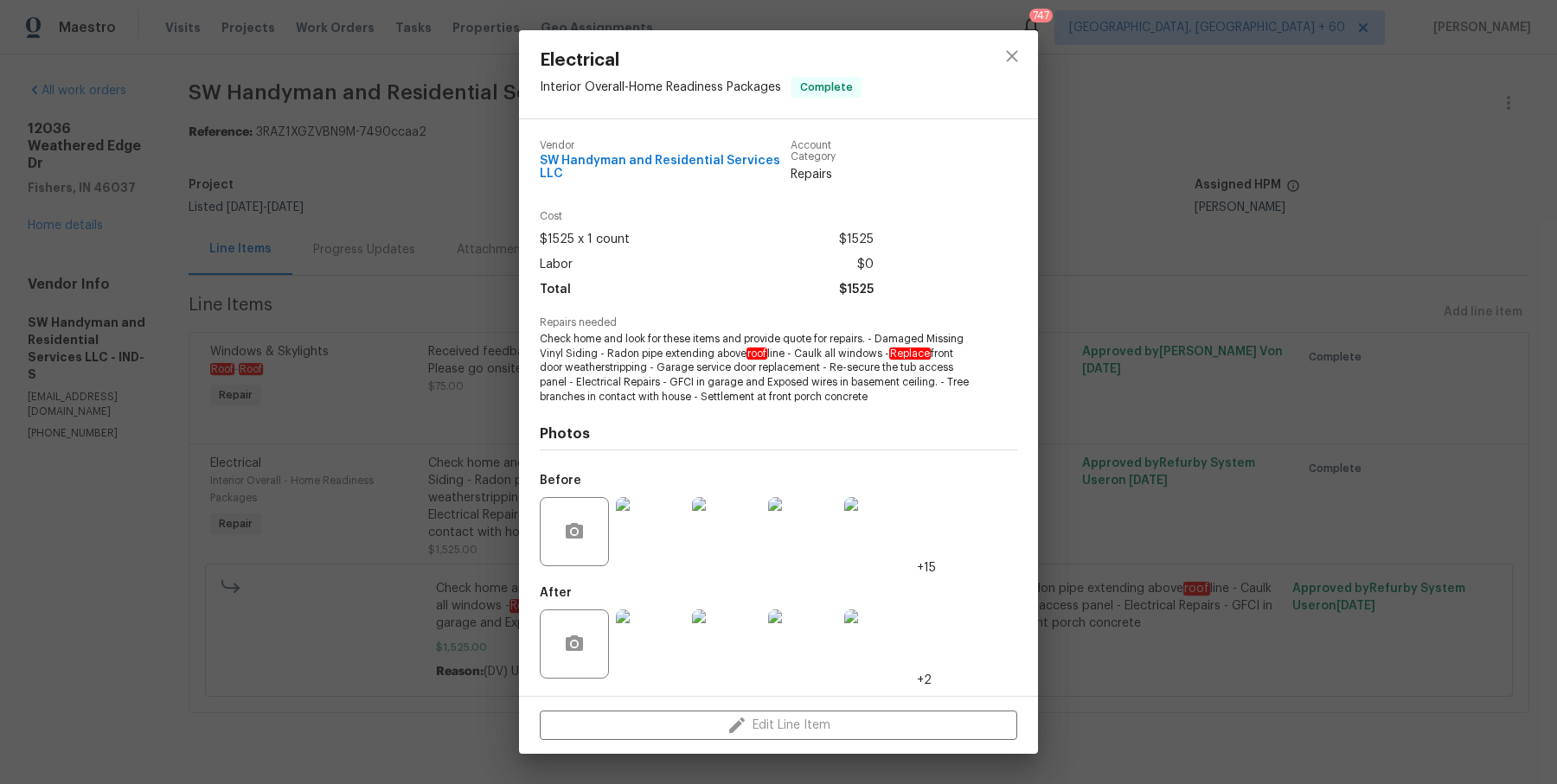
click at [670, 542] on img at bounding box center [650, 531] width 69 height 69
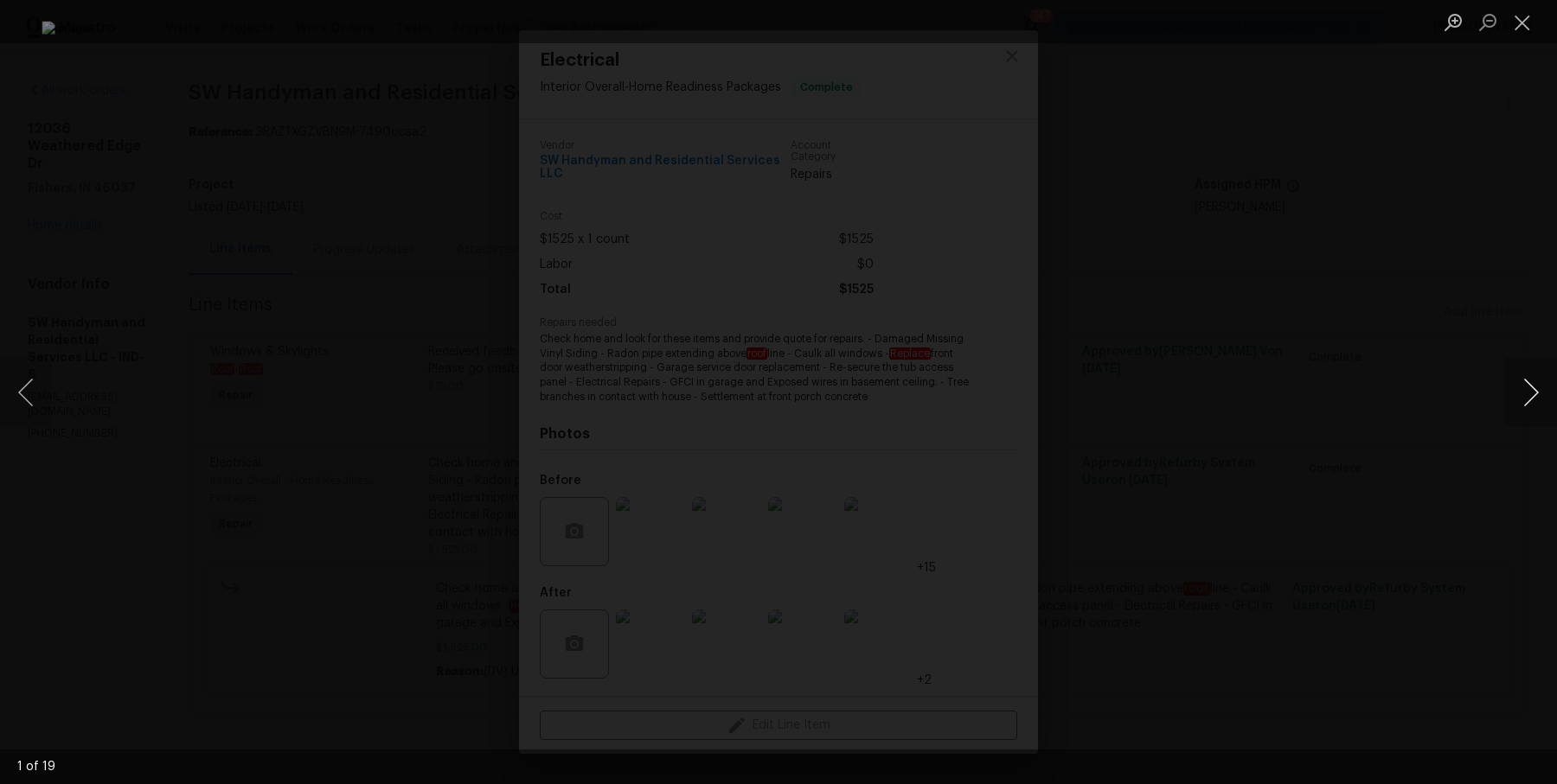
click at [1528, 401] on button "Next image" at bounding box center [1530, 392] width 52 height 69
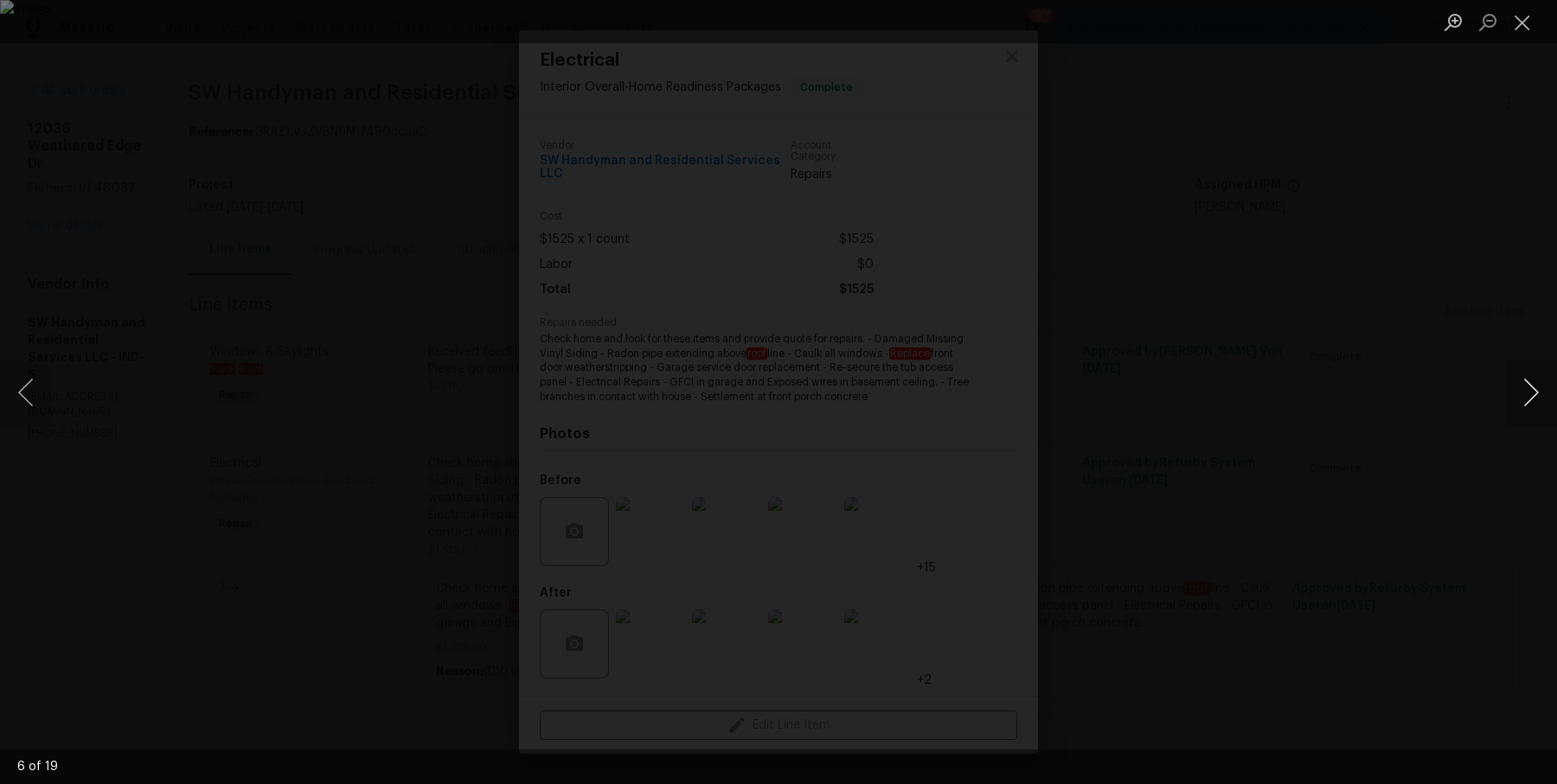
click at [1528, 401] on button "Next image" at bounding box center [1530, 392] width 52 height 69
click at [1445, 339] on div "Lightbox" at bounding box center [778, 392] width 1557 height 784
click at [1143, 304] on div "Lightbox" at bounding box center [778, 392] width 1557 height 784
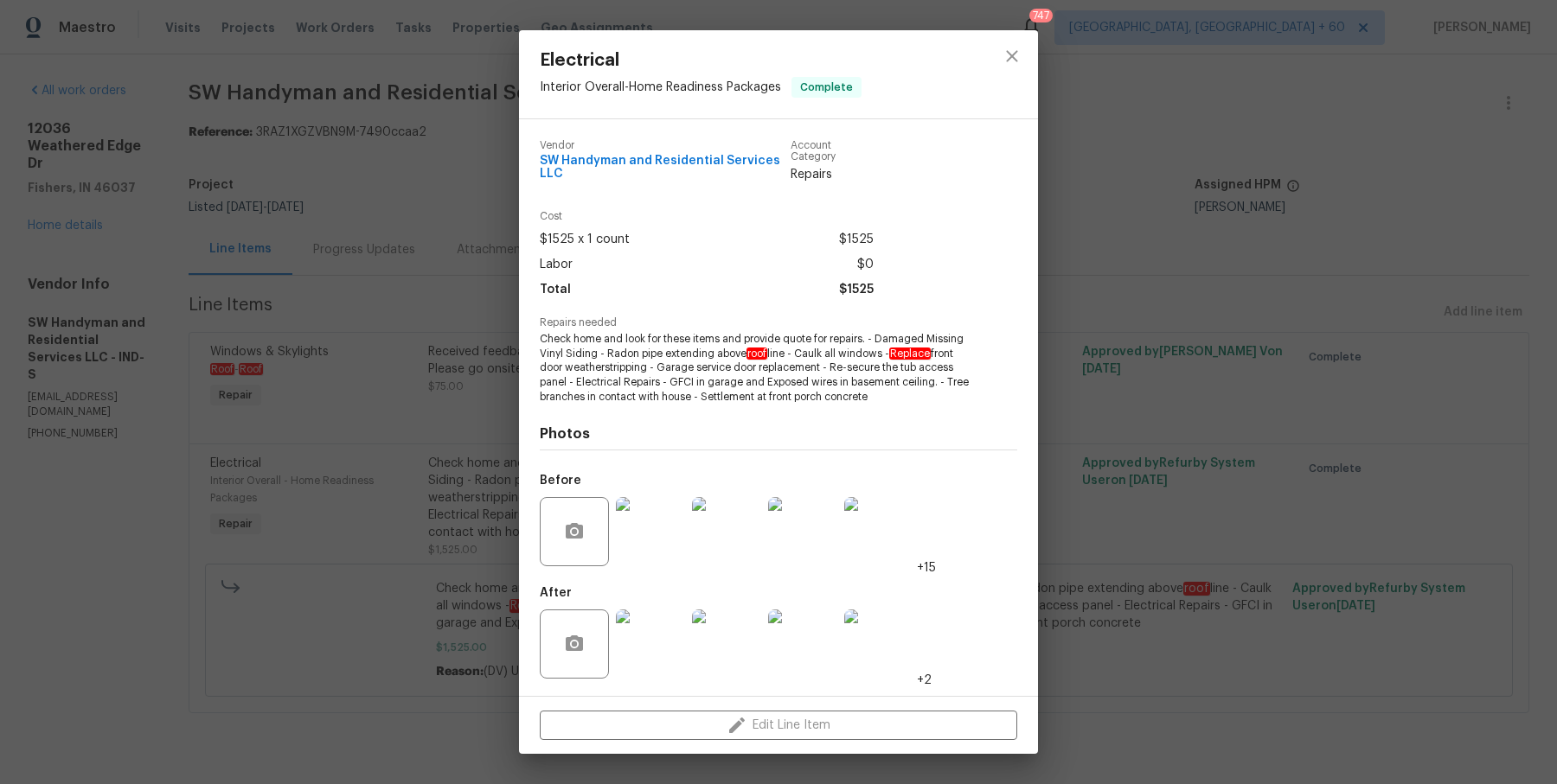
click at [1171, 315] on div "Electrical Interior Overall - Home Readiness Packages Complete Vendor SW Handym…" at bounding box center [778, 392] width 1557 height 784
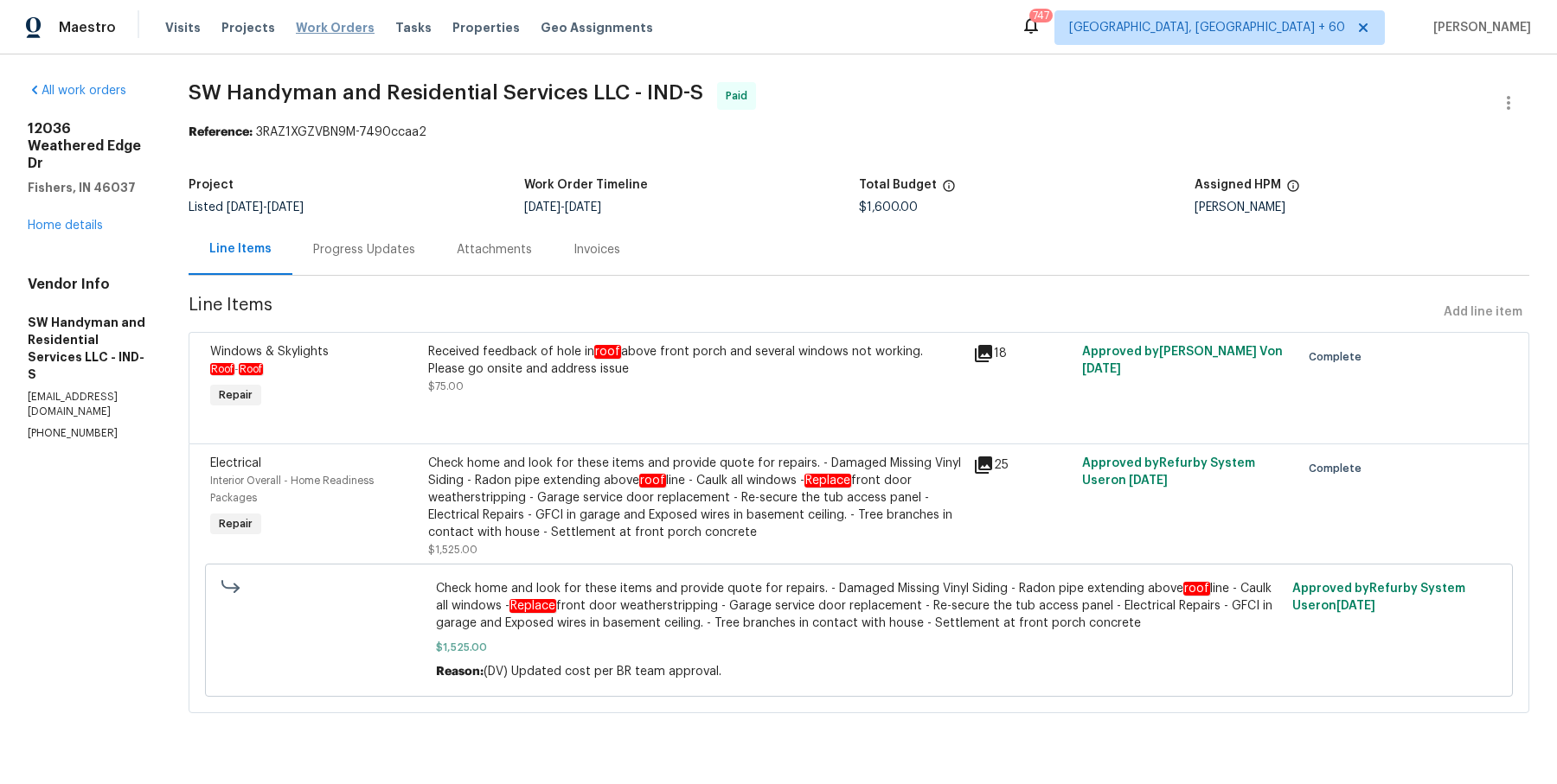
click at [310, 33] on span "Work Orders" at bounding box center [335, 28] width 79 height 18
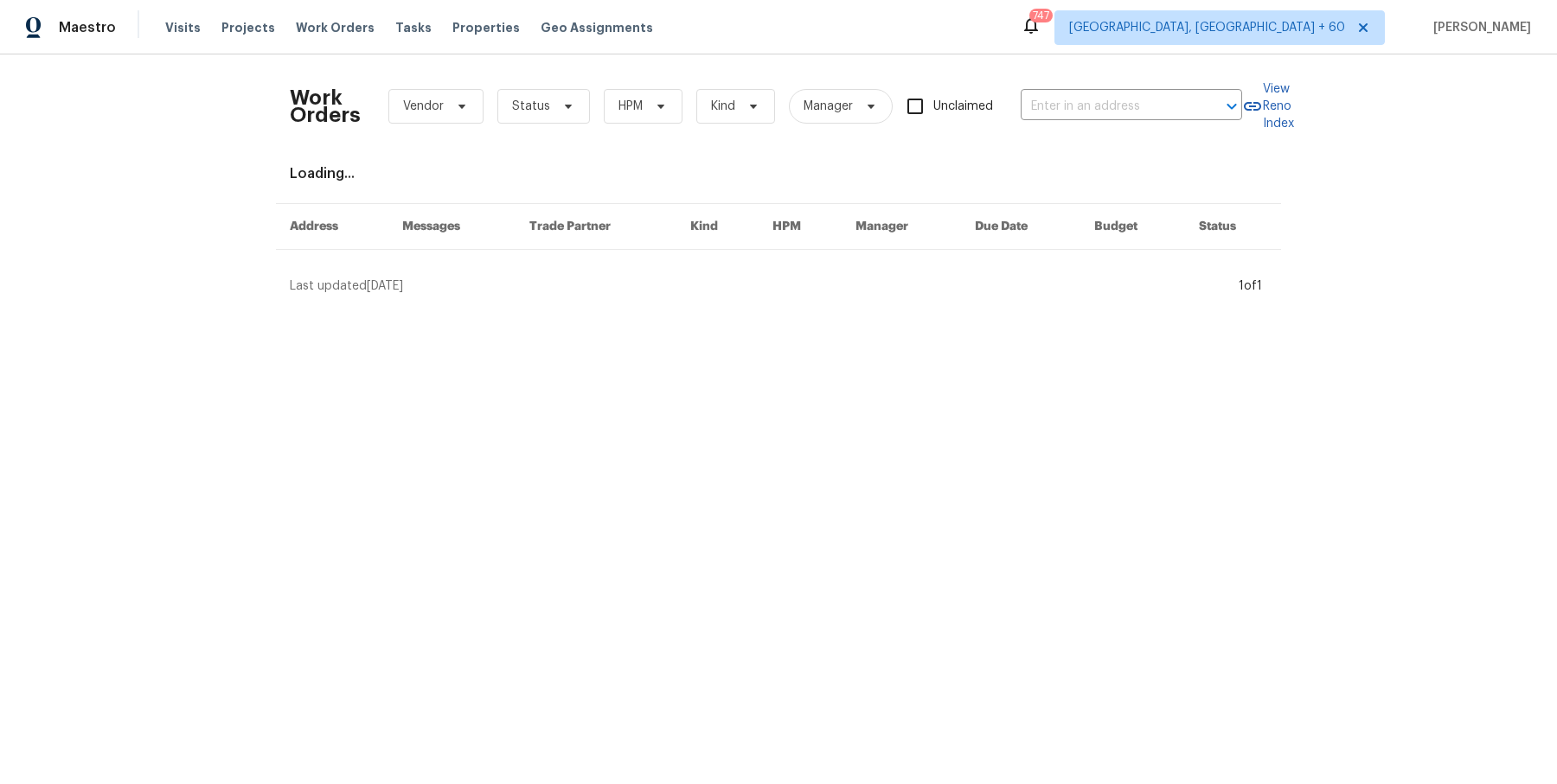
click at [1101, 92] on div "Work Orders Vendor Status HPM Kind Manager Unclaimed ​" at bounding box center [766, 106] width 952 height 76
click at [1087, 95] on input "text" at bounding box center [1106, 107] width 173 height 27
paste input "240 Priscilla Cir McKinney, TX 75071"
type input "240 Priscilla Cir McKinney, TX 75071"
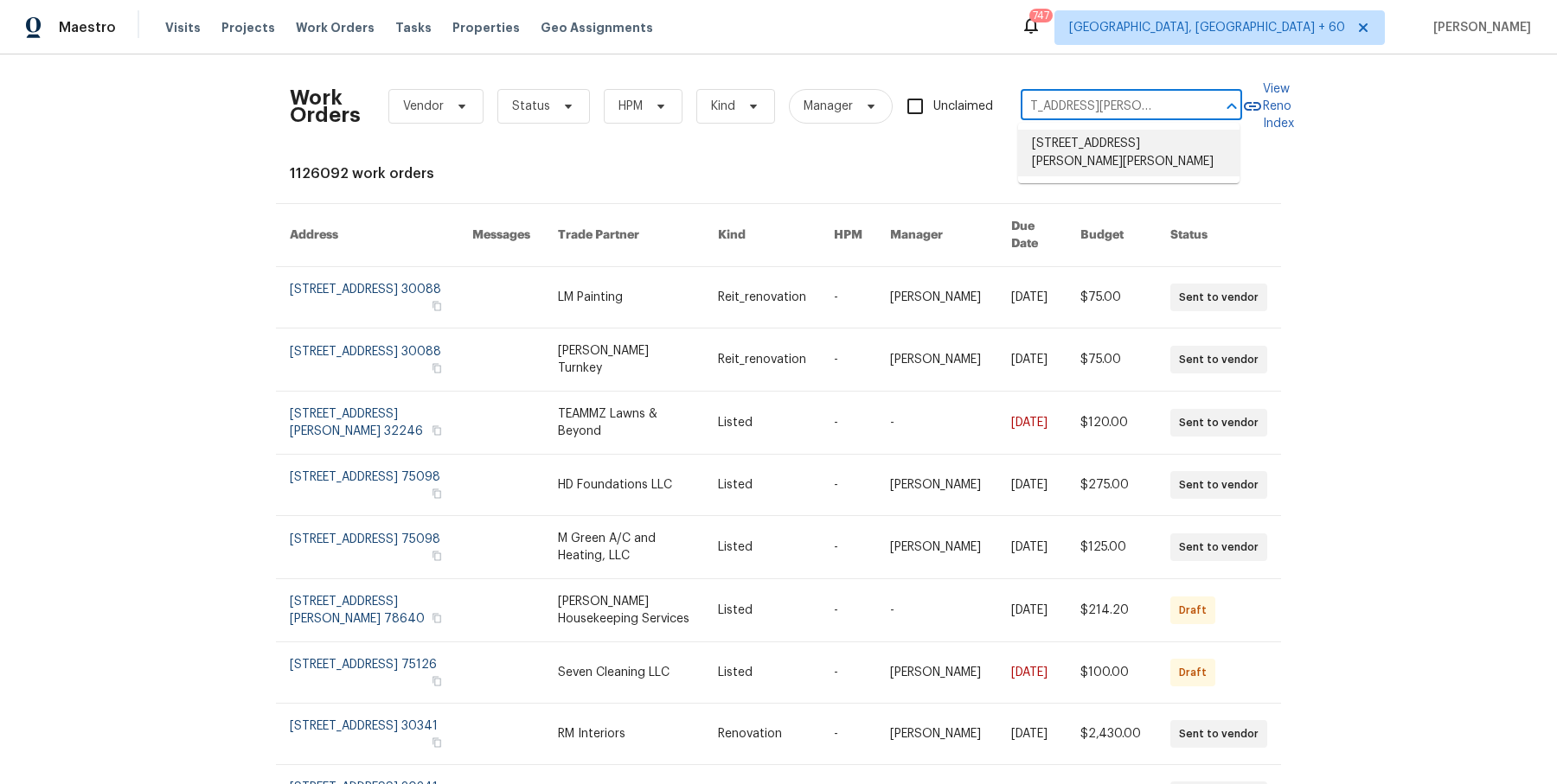
click at [1085, 142] on li "240 Priscilla Cir, McKinney, TX 75071" at bounding box center [1128, 152] width 221 height 46
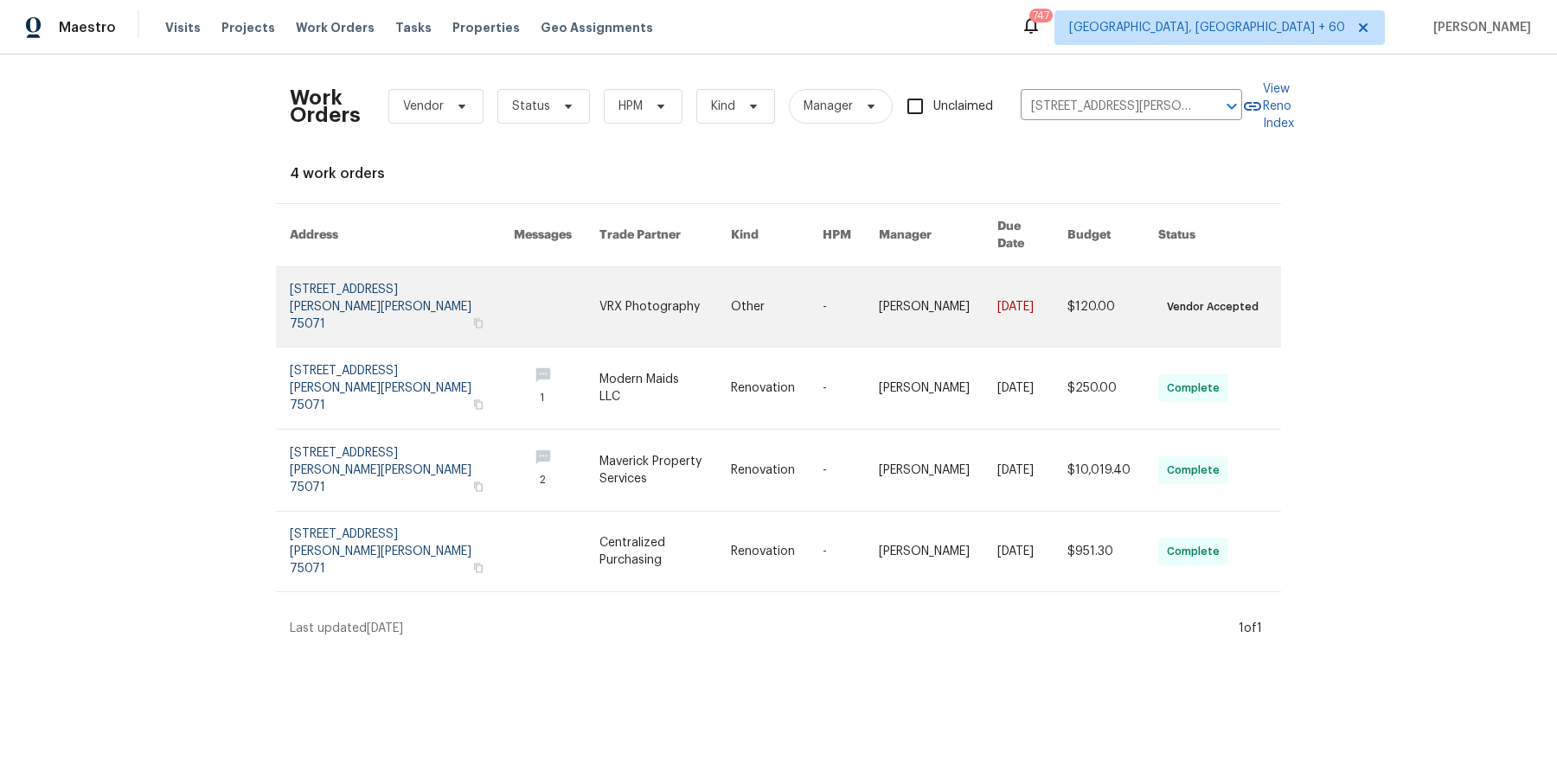
click at [788, 271] on link at bounding box center [777, 307] width 92 height 80
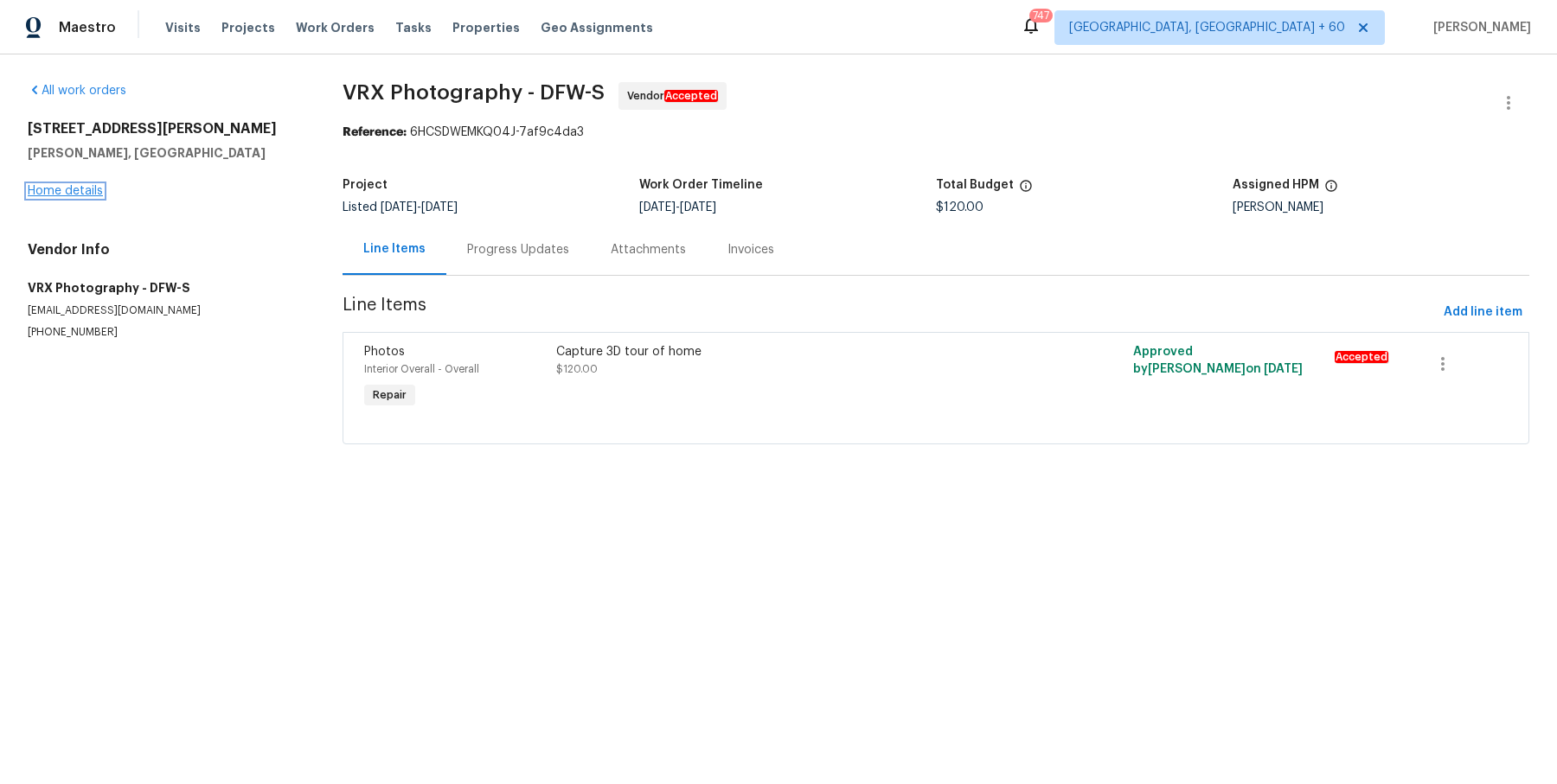
click at [61, 192] on link "Home details" at bounding box center [65, 191] width 75 height 12
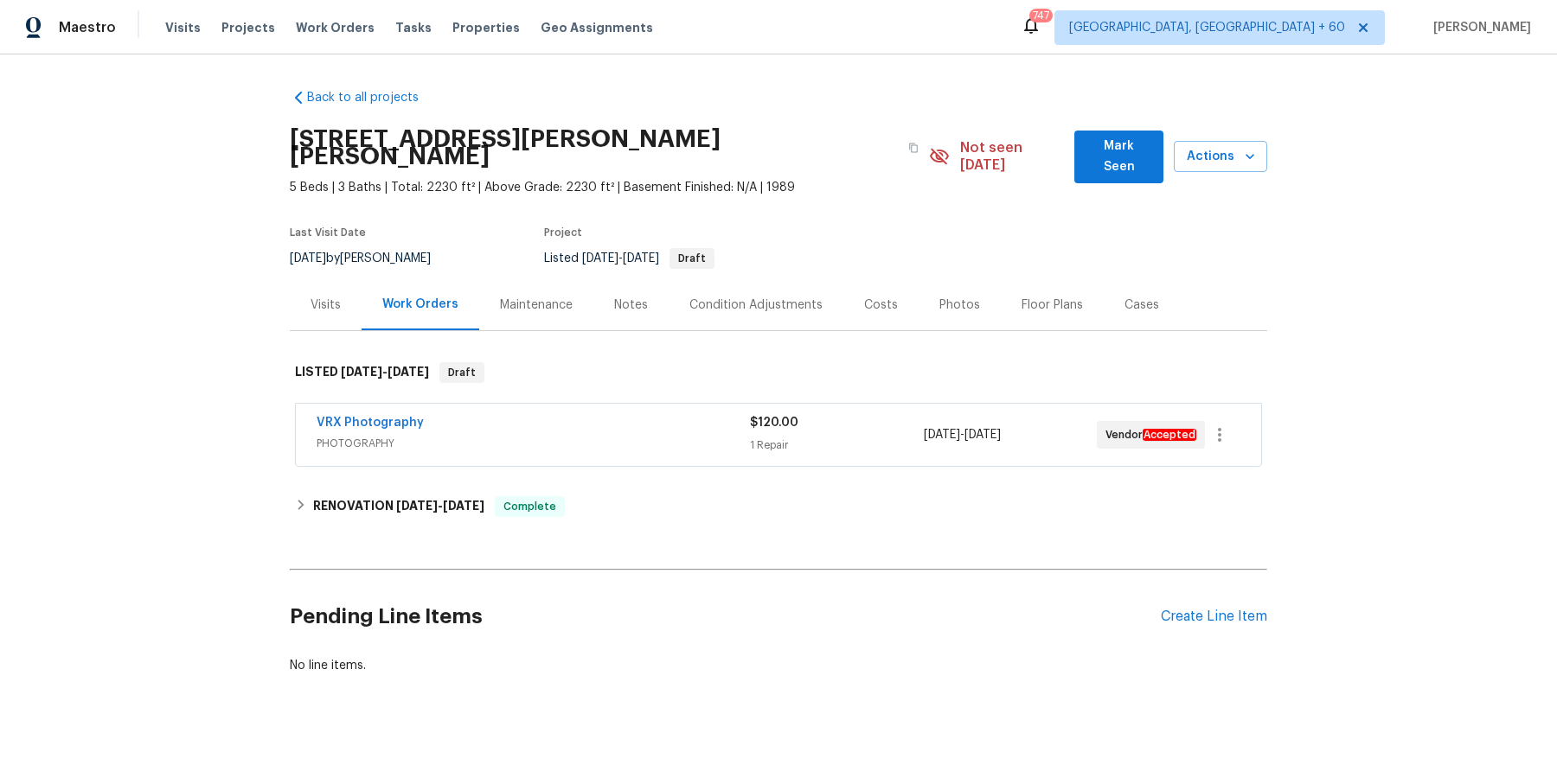
click at [490, 414] on div "VRX Photography" at bounding box center [533, 424] width 434 height 21
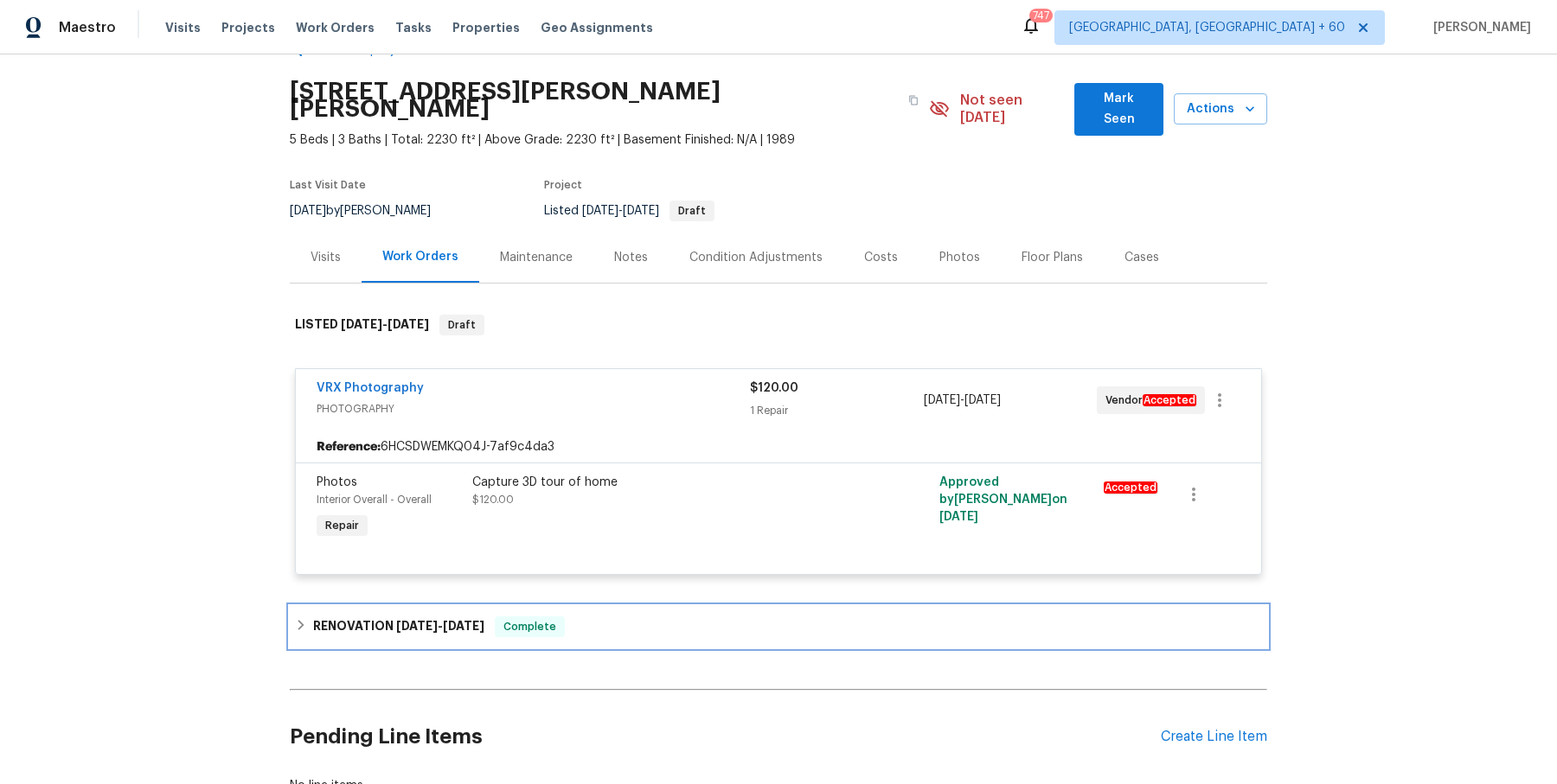
click at [500, 616] on div "RENOVATION 10/1/25 - 10/10/25 Complete" at bounding box center [778, 626] width 967 height 21
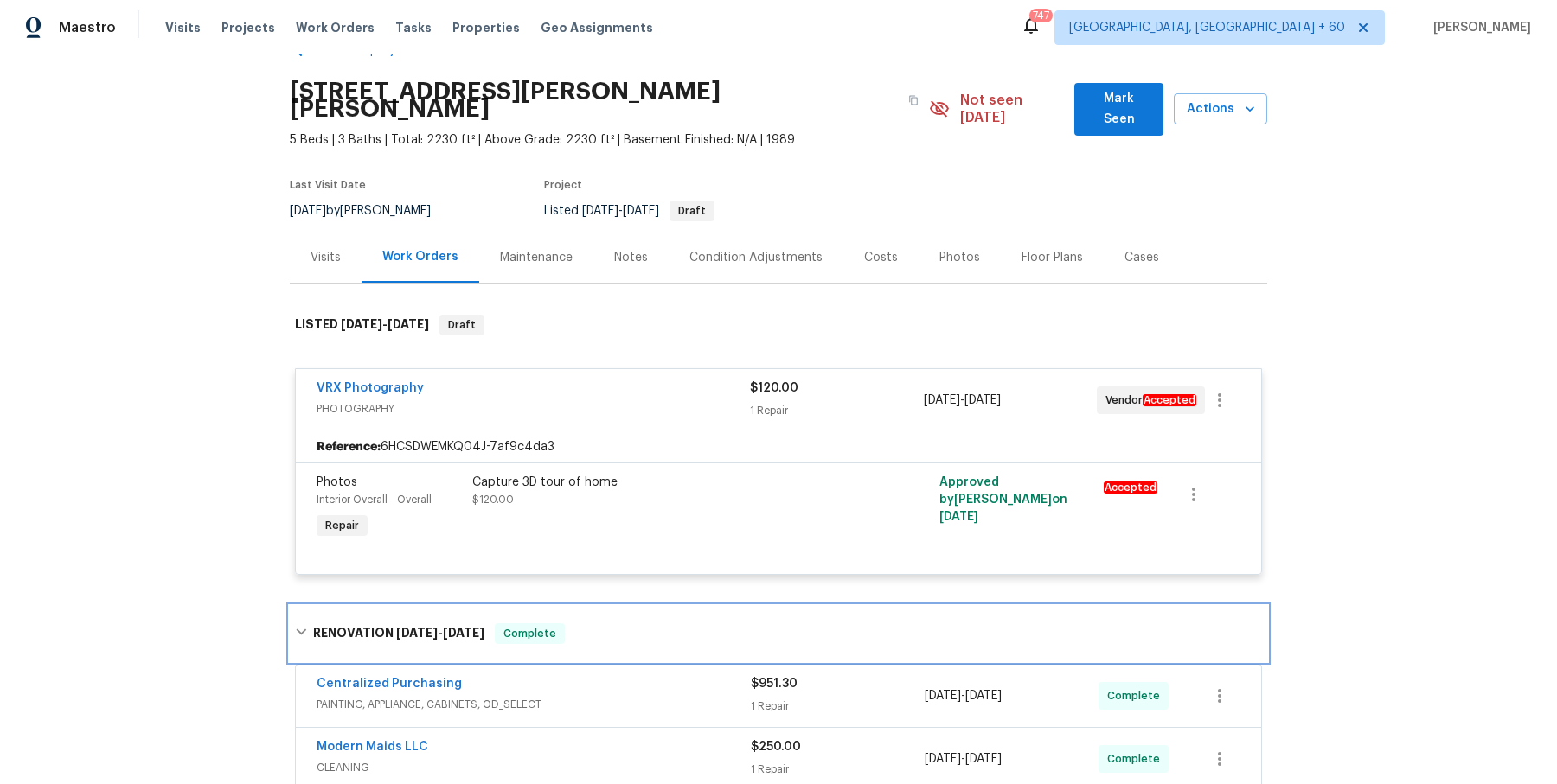
scroll to position [365, 0]
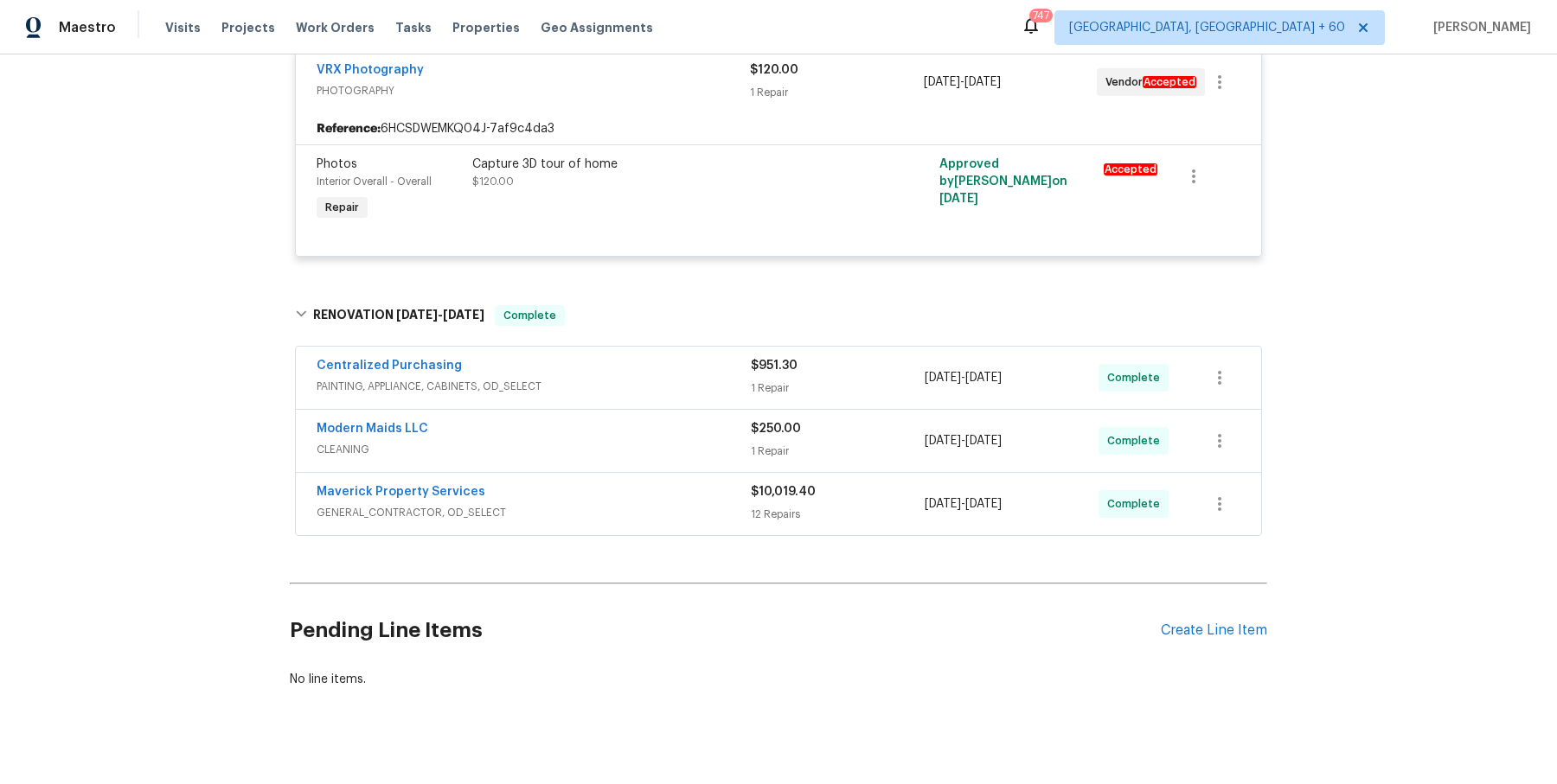
click at [711, 378] on div "Centralized Purchasing PAINTING, APPLIANCE, CABINETS, OD_SELECT" at bounding box center [533, 378] width 434 height 41
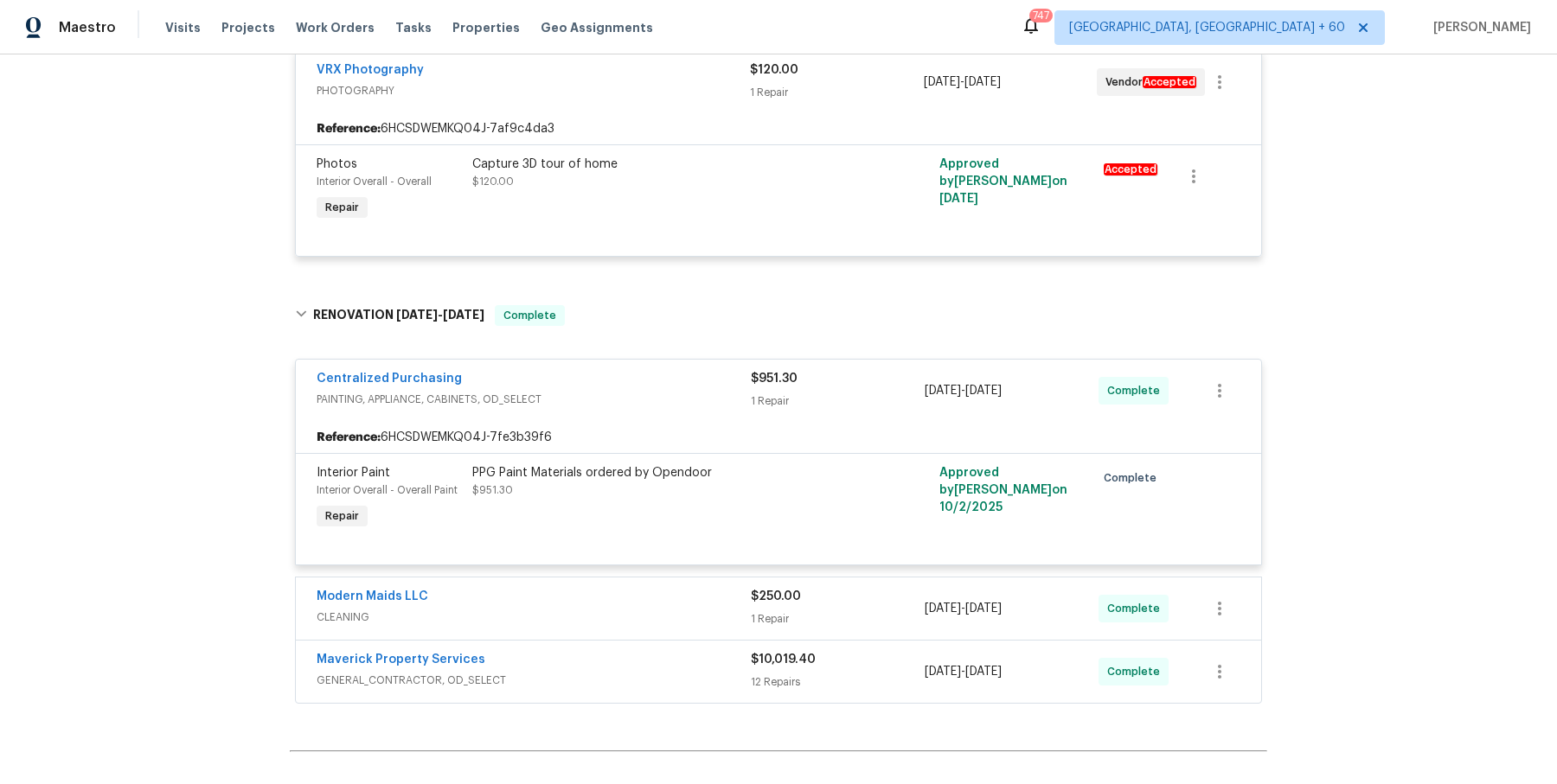
click at [663, 588] on div "Modern Maids LLC" at bounding box center [533, 597] width 434 height 21
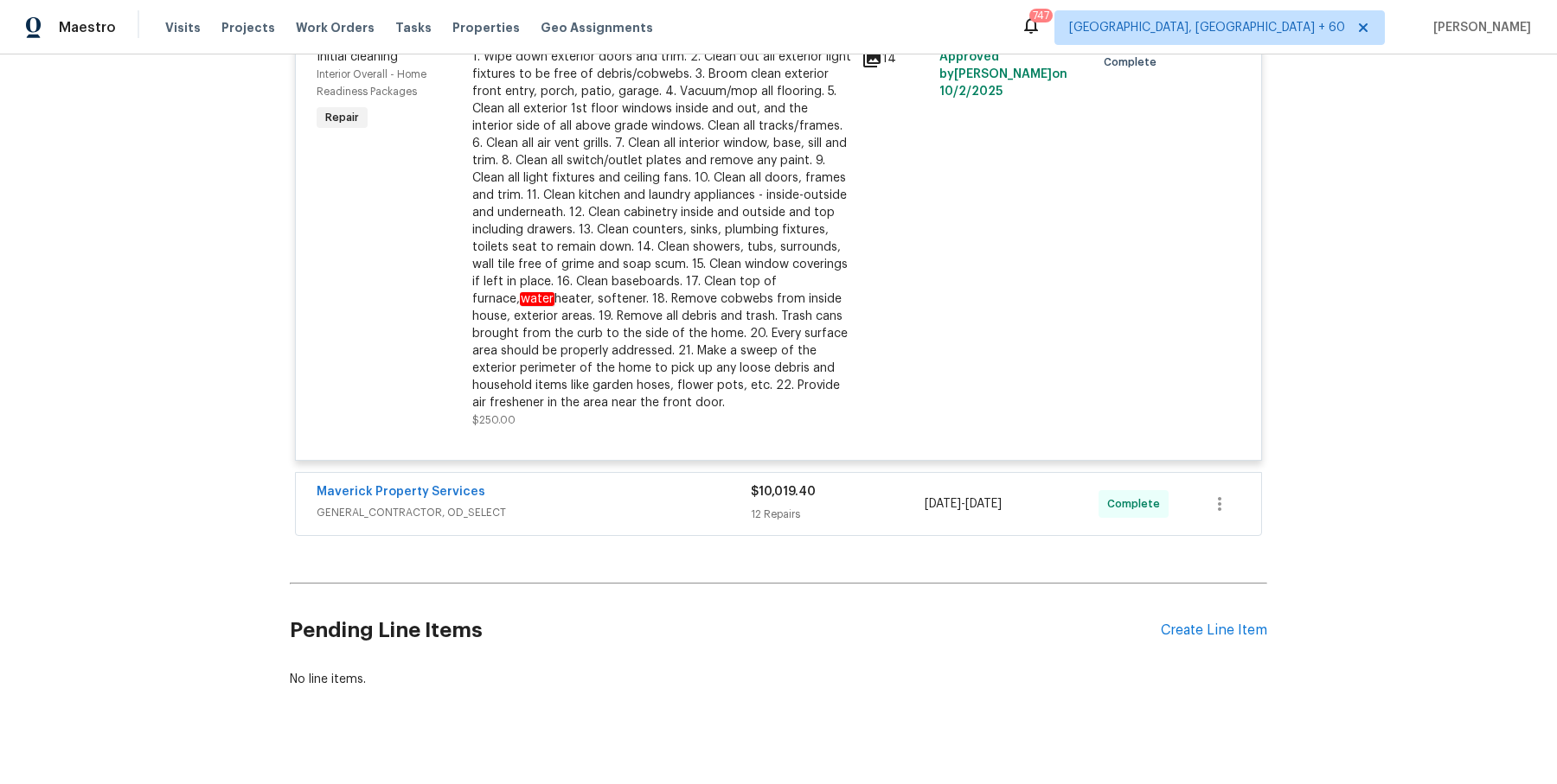
click at [675, 504] on span "GENERAL_CONTRACTOR, OD_SELECT" at bounding box center [533, 512] width 434 height 18
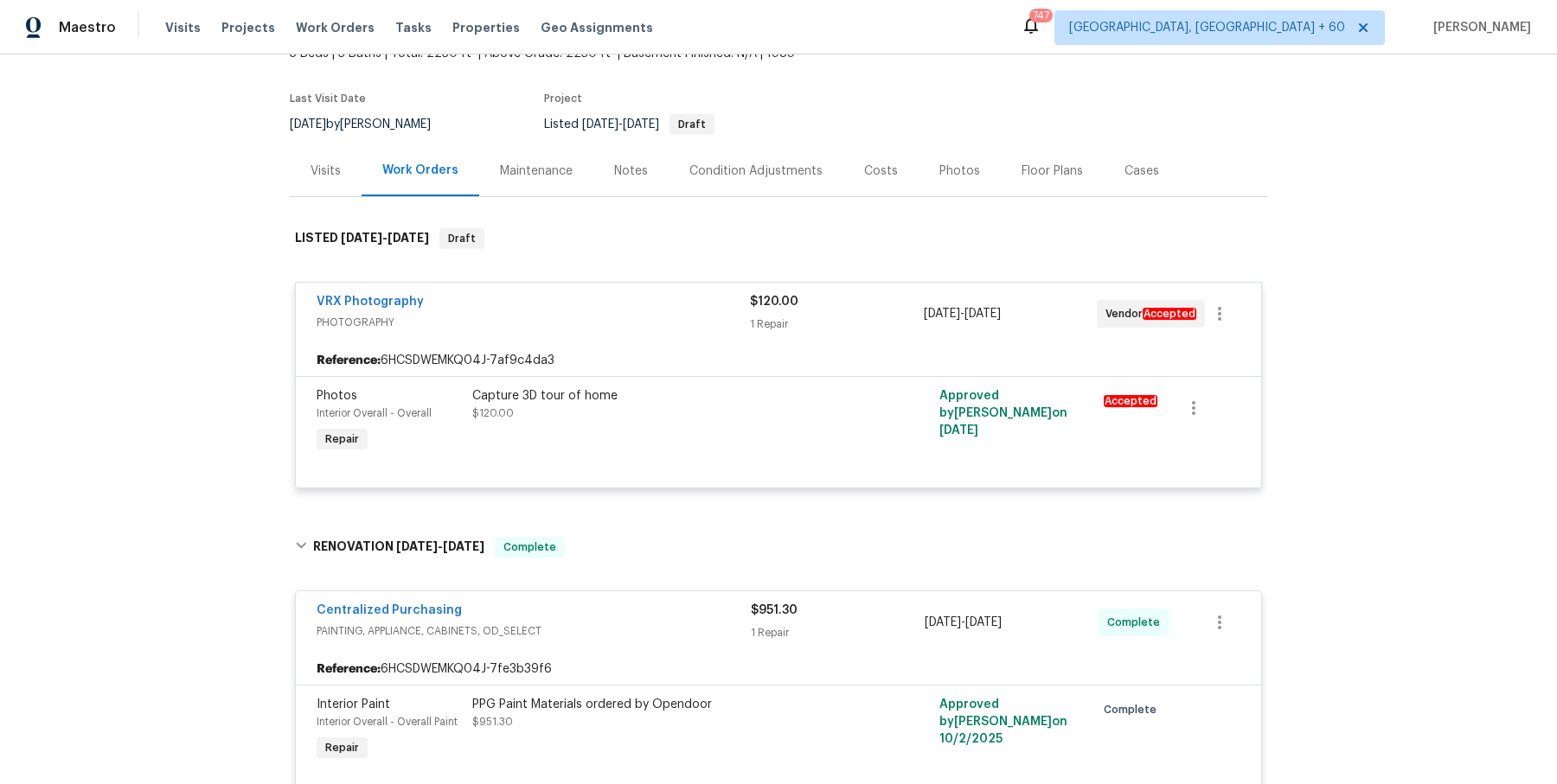
scroll to position [0, 0]
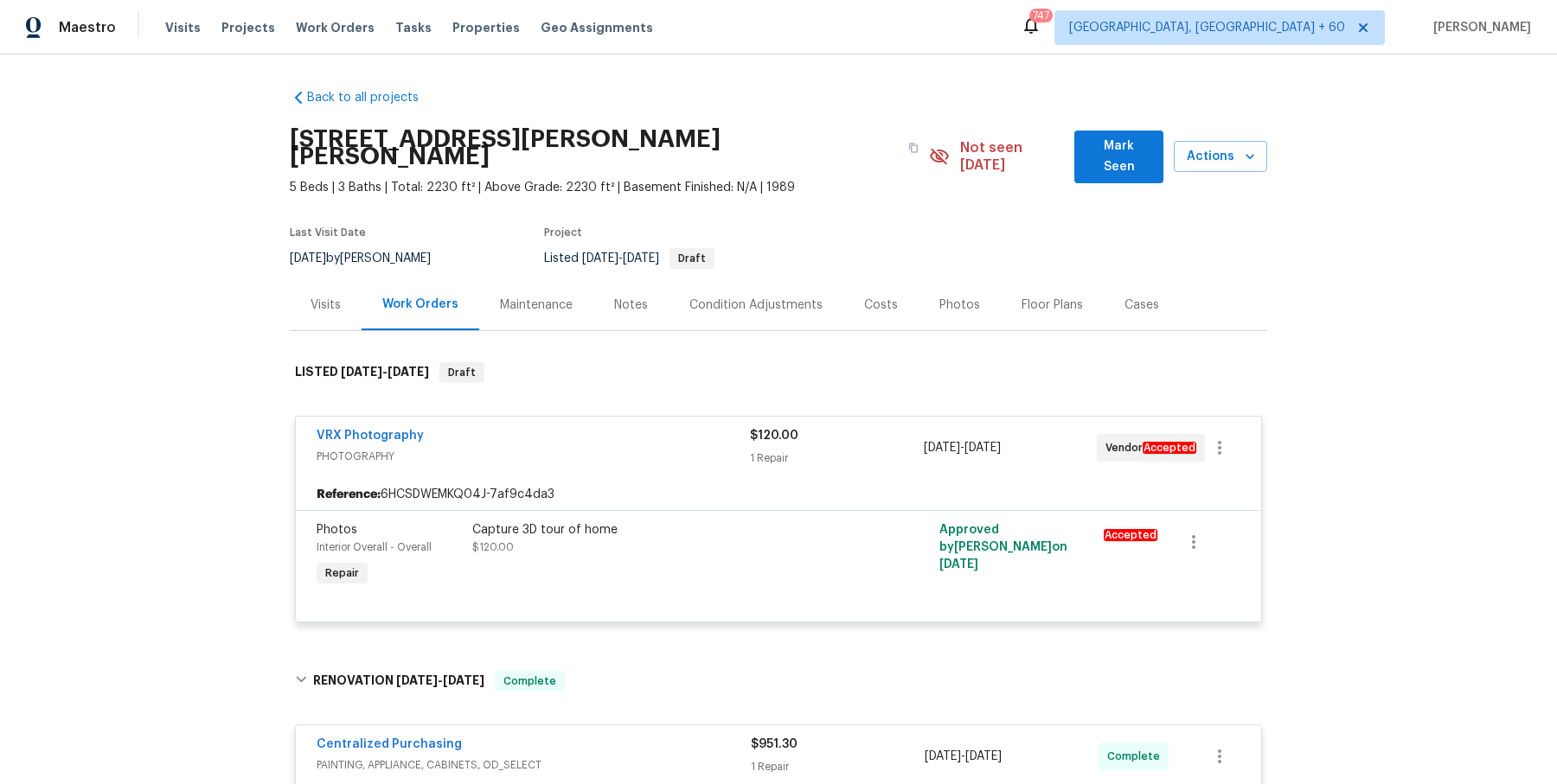
click at [333, 17] on div "Visits Projects Work Orders Tasks Properties Geo Assignments" at bounding box center [419, 28] width 509 height 35
click at [330, 23] on span "Work Orders" at bounding box center [335, 28] width 79 height 18
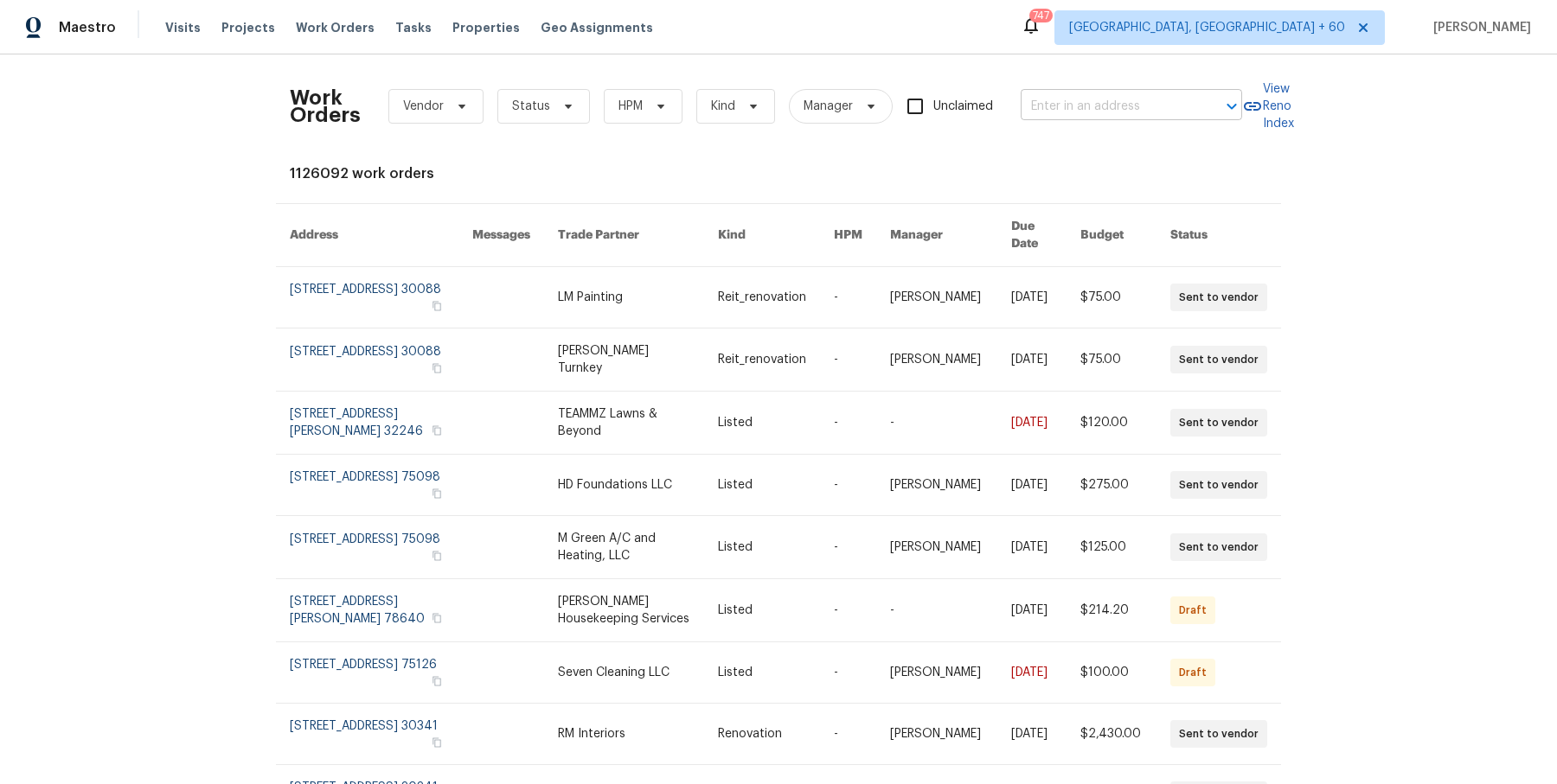
click at [1056, 95] on input "text" at bounding box center [1106, 107] width 173 height 27
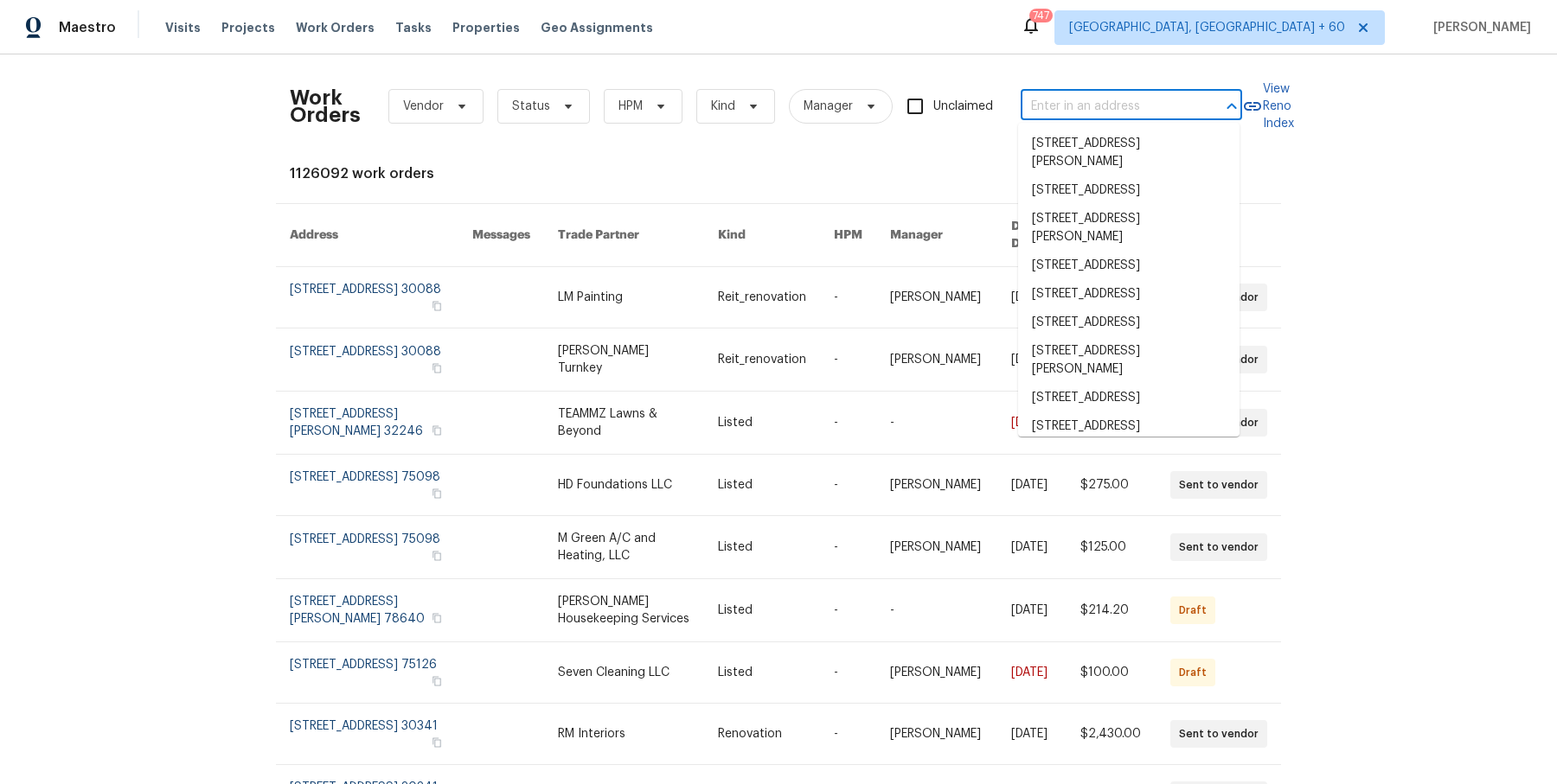
paste input "1344 Little Hampton Dr Lawrenceville, GA 30045"
type input "1344 Little Hampton Dr Lawrenceville, GA 30045"
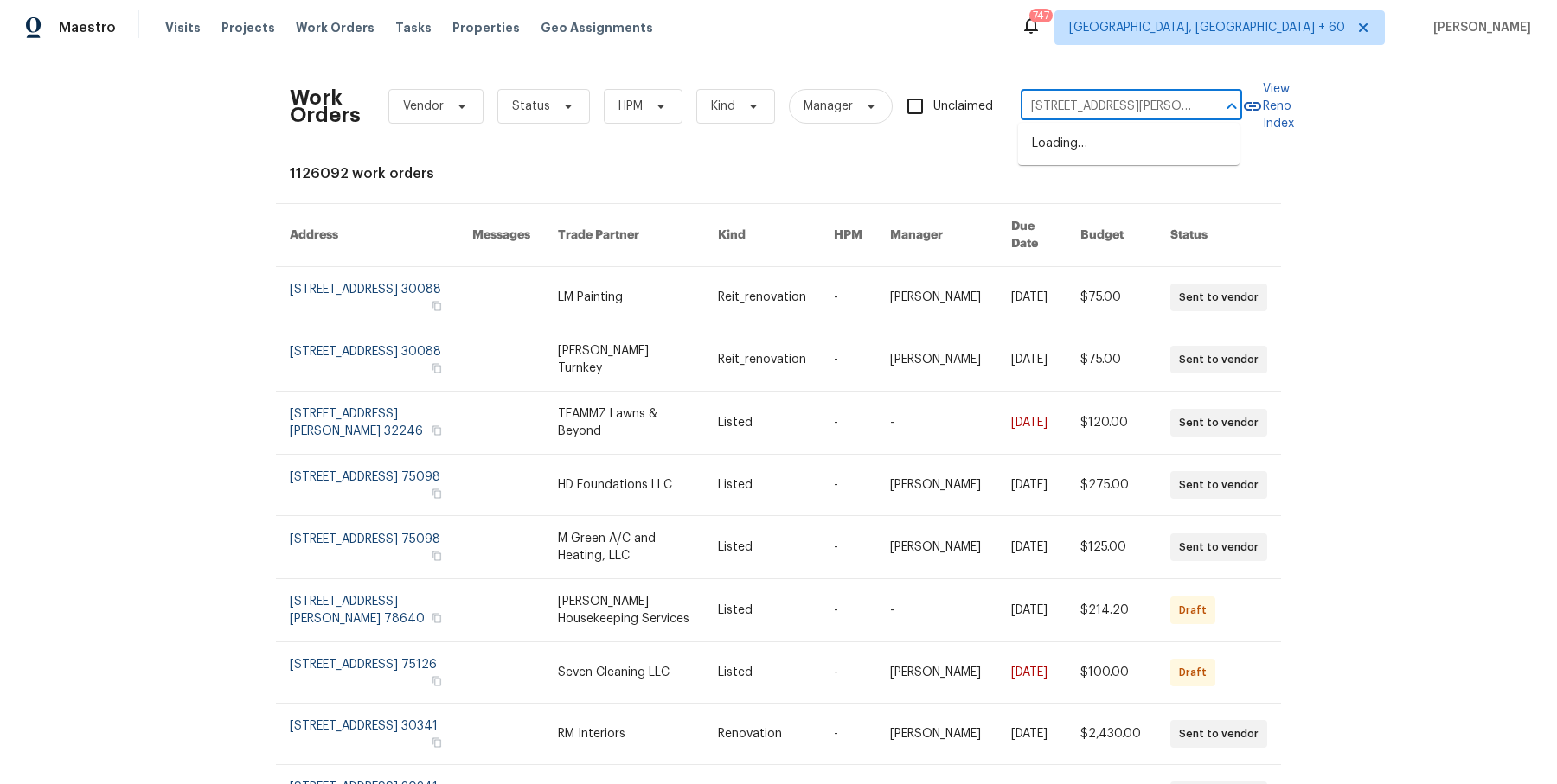
scroll to position [0, 113]
click at [1077, 151] on li "1344 Little Hampton Dr, Lawrenceville, GA 30045" at bounding box center [1128, 143] width 221 height 29
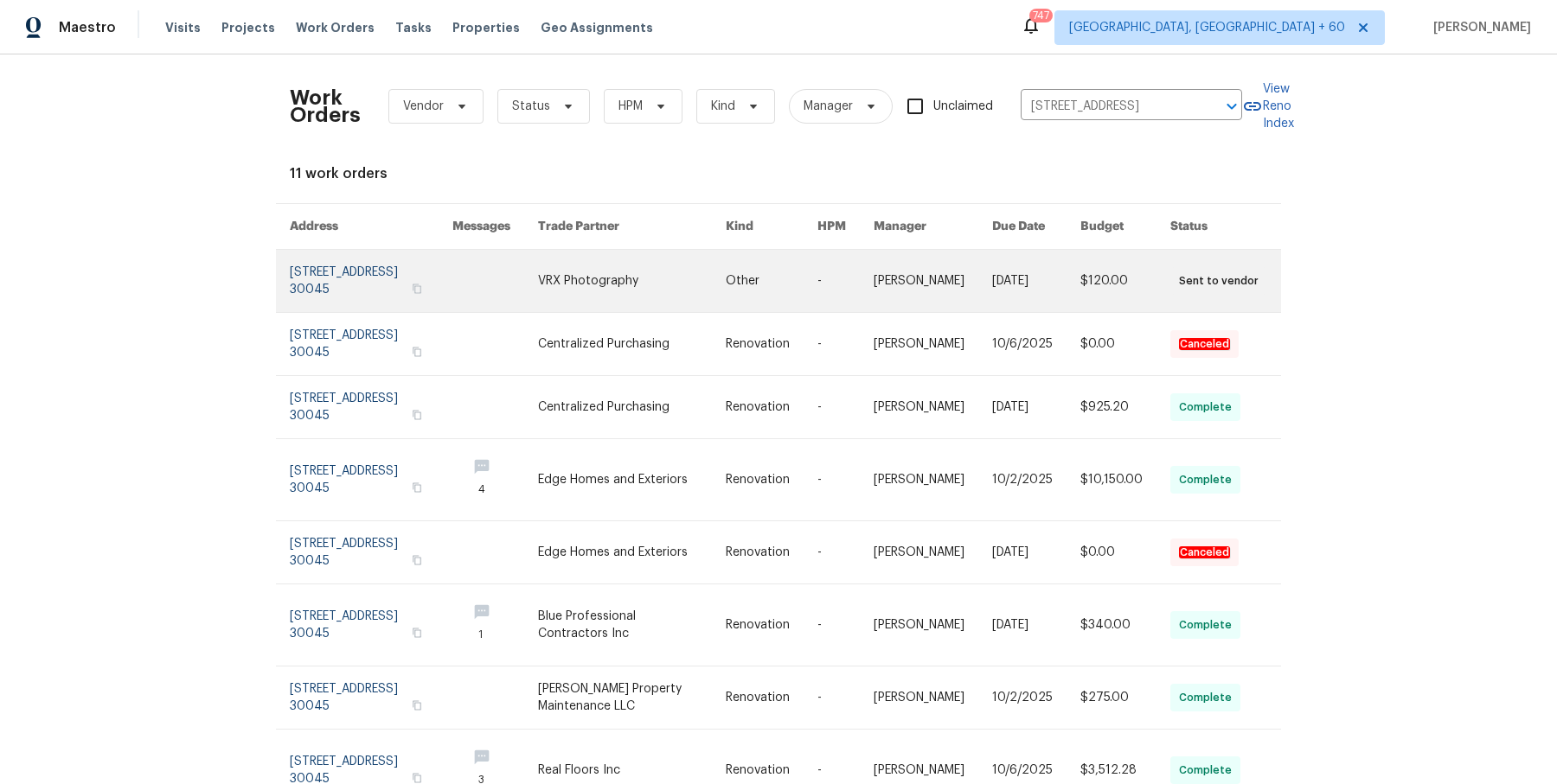
click at [853, 285] on link at bounding box center [845, 280] width 56 height 62
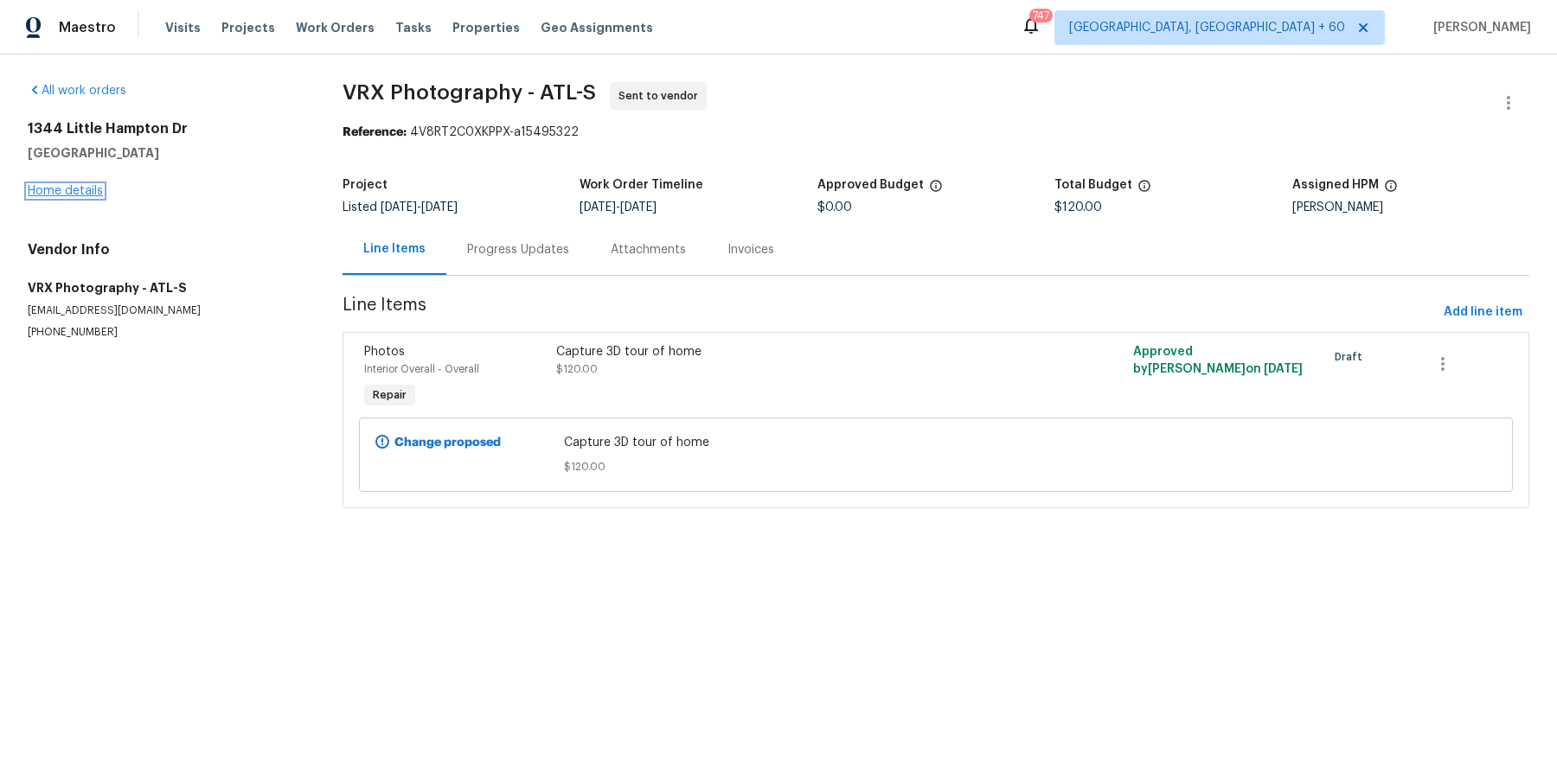
click at [67, 191] on link "Home details" at bounding box center [65, 191] width 75 height 12
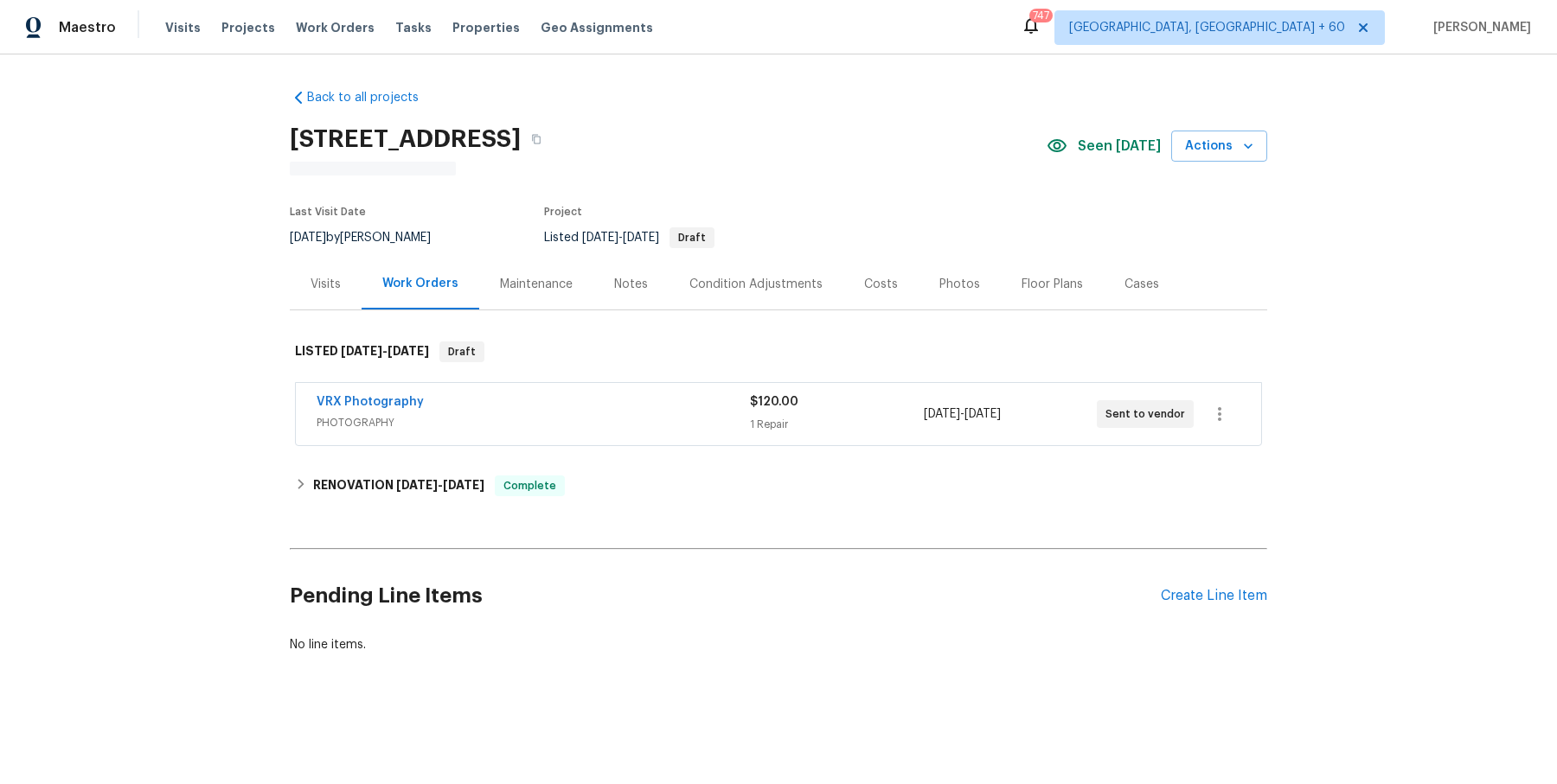
click at [606, 424] on span "PHOTOGRAPHY" at bounding box center [533, 423] width 434 height 18
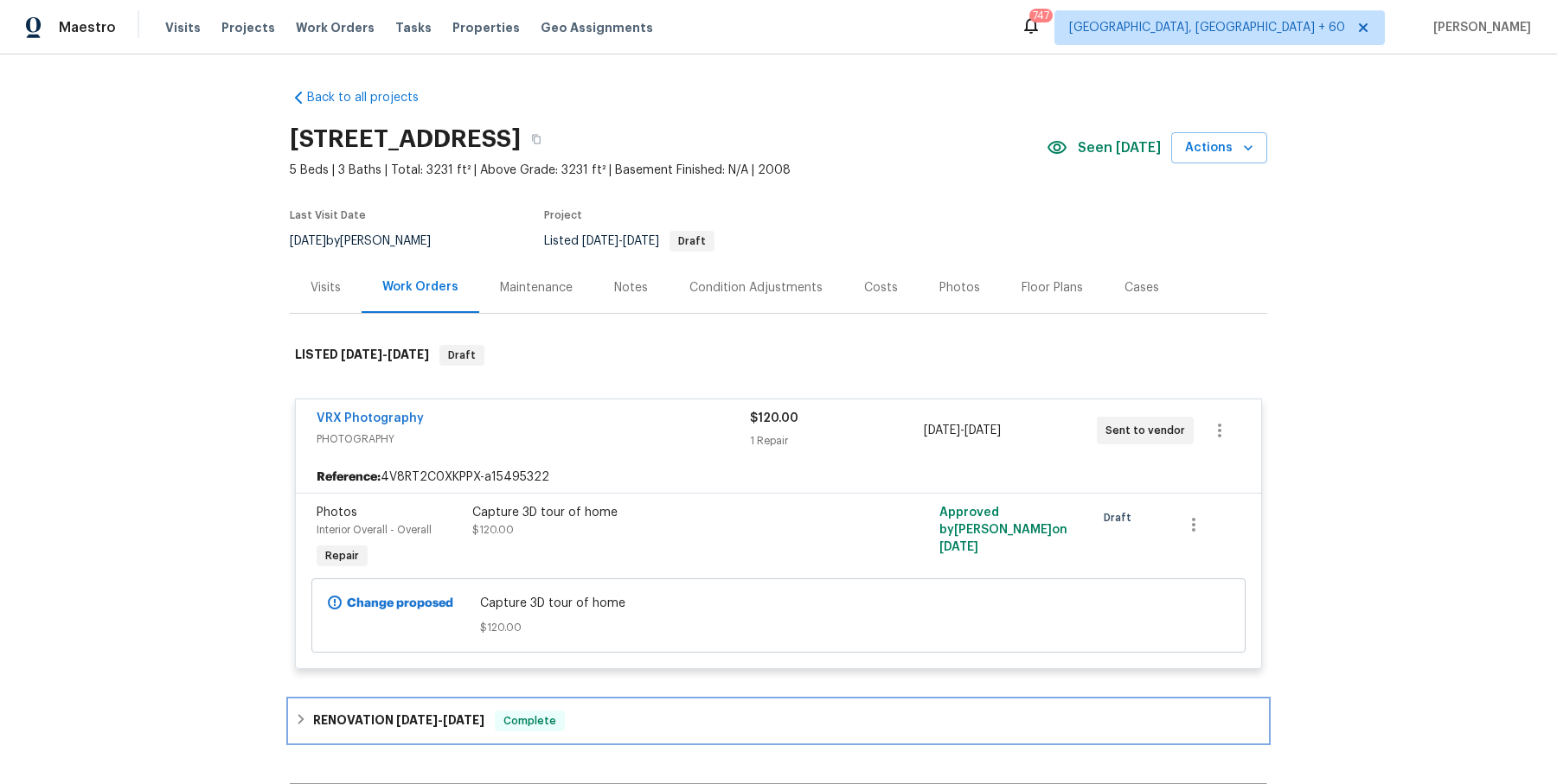
click at [484, 711] on h6 "RENOVATION 9/29/25 - 10/14/25" at bounding box center [398, 721] width 171 height 21
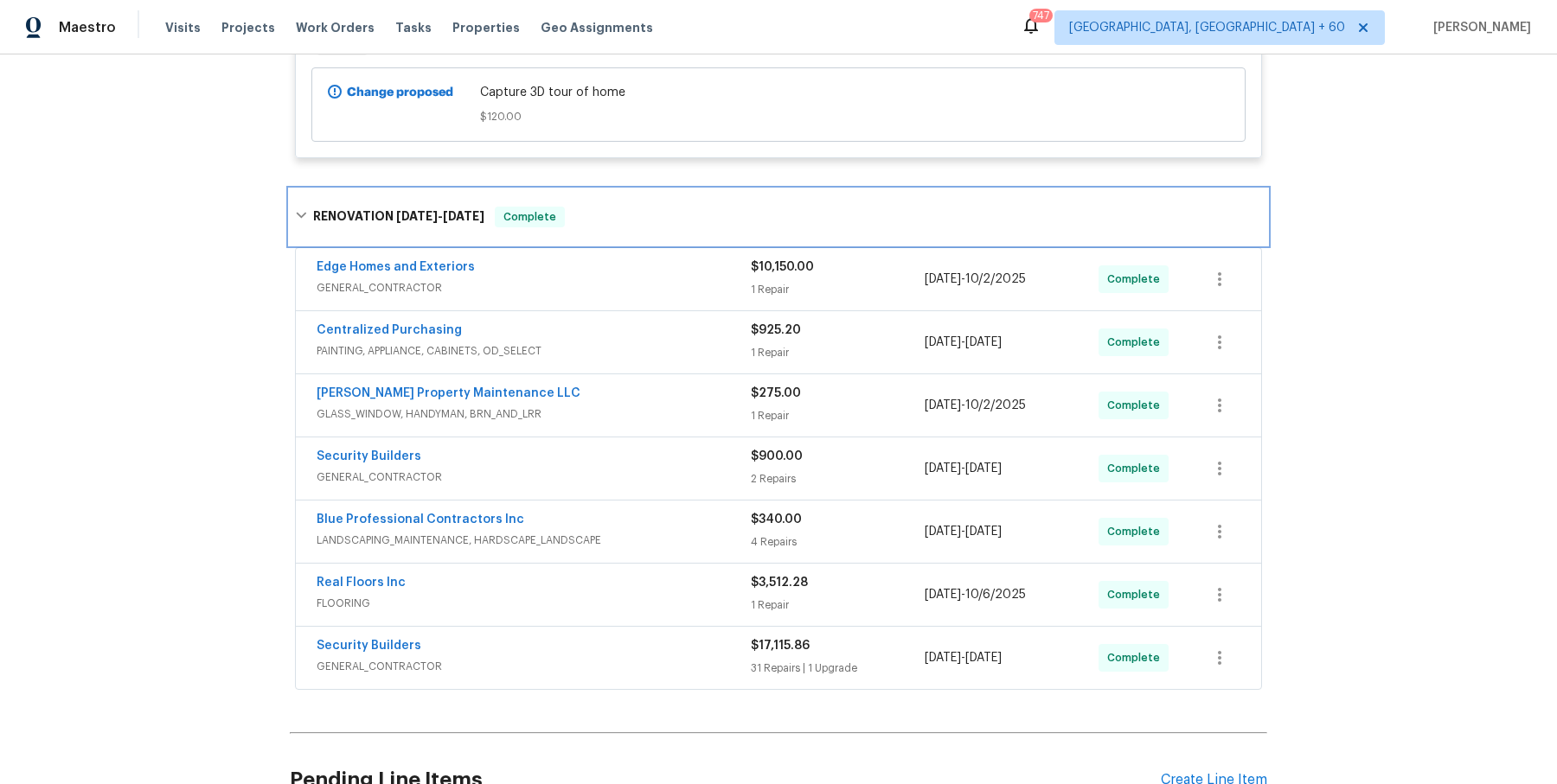
scroll to position [510, 0]
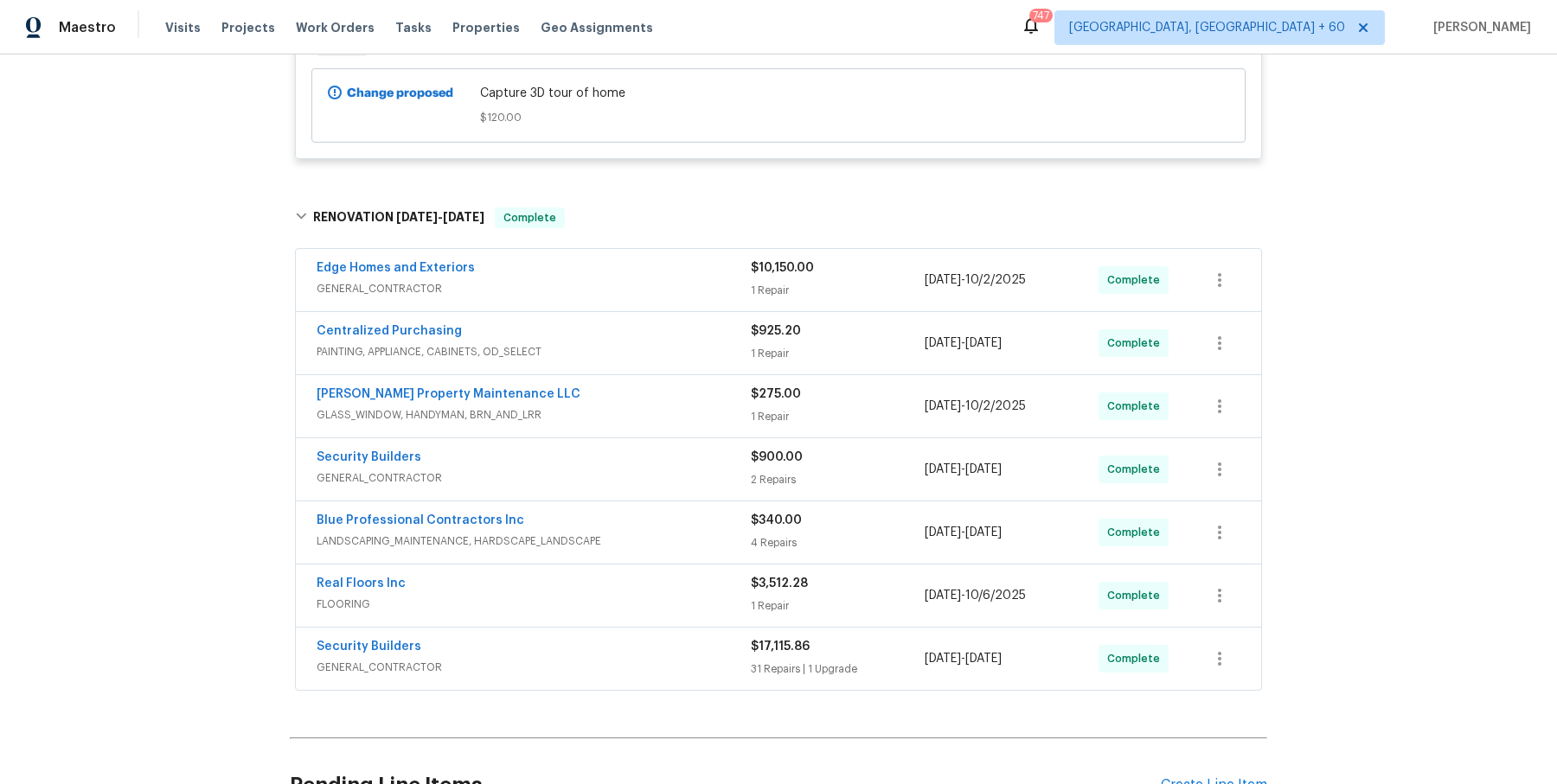
click at [705, 274] on div "Edge Homes and Exteriors" at bounding box center [533, 270] width 434 height 21
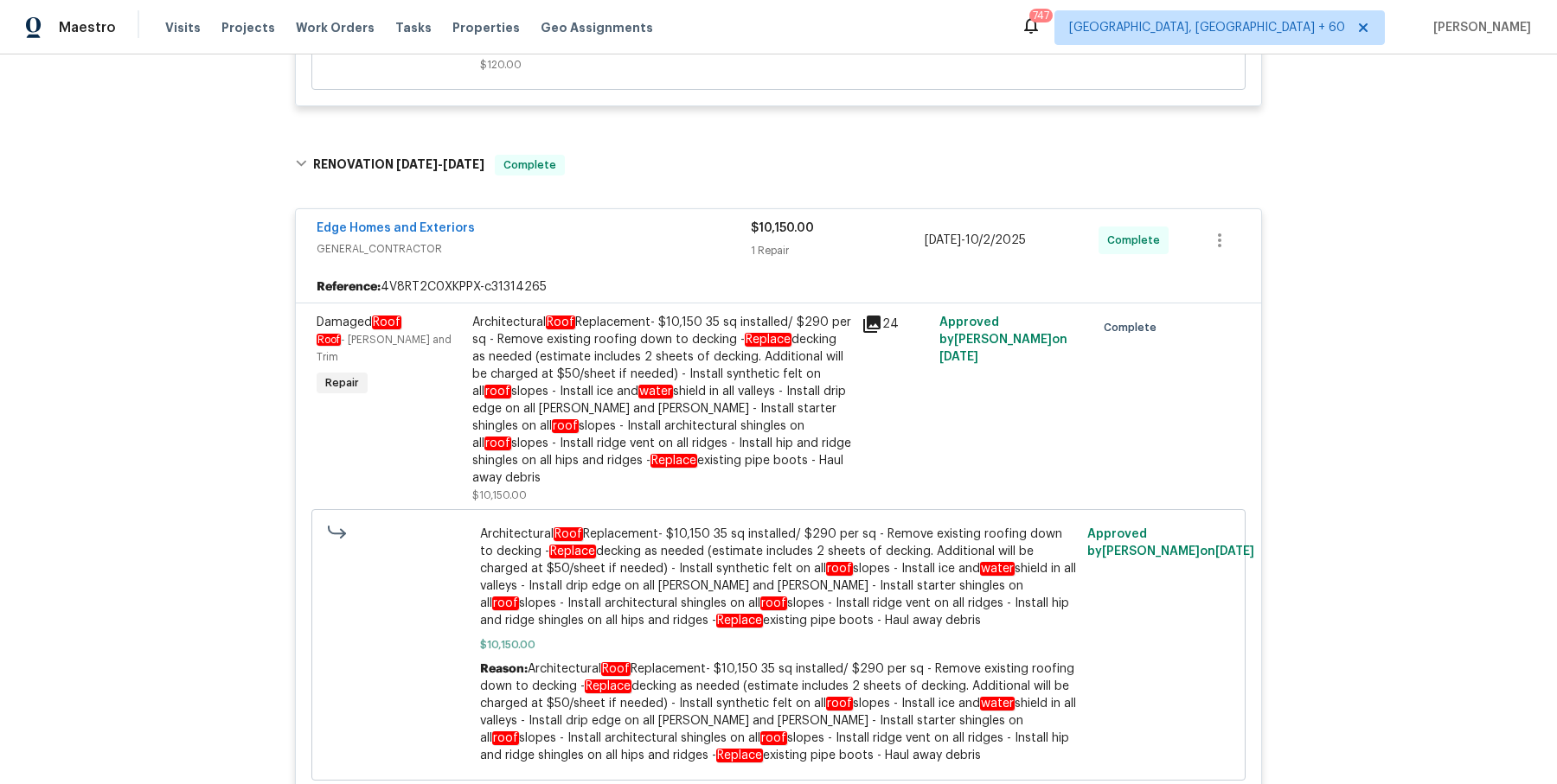
scroll to position [1212, 0]
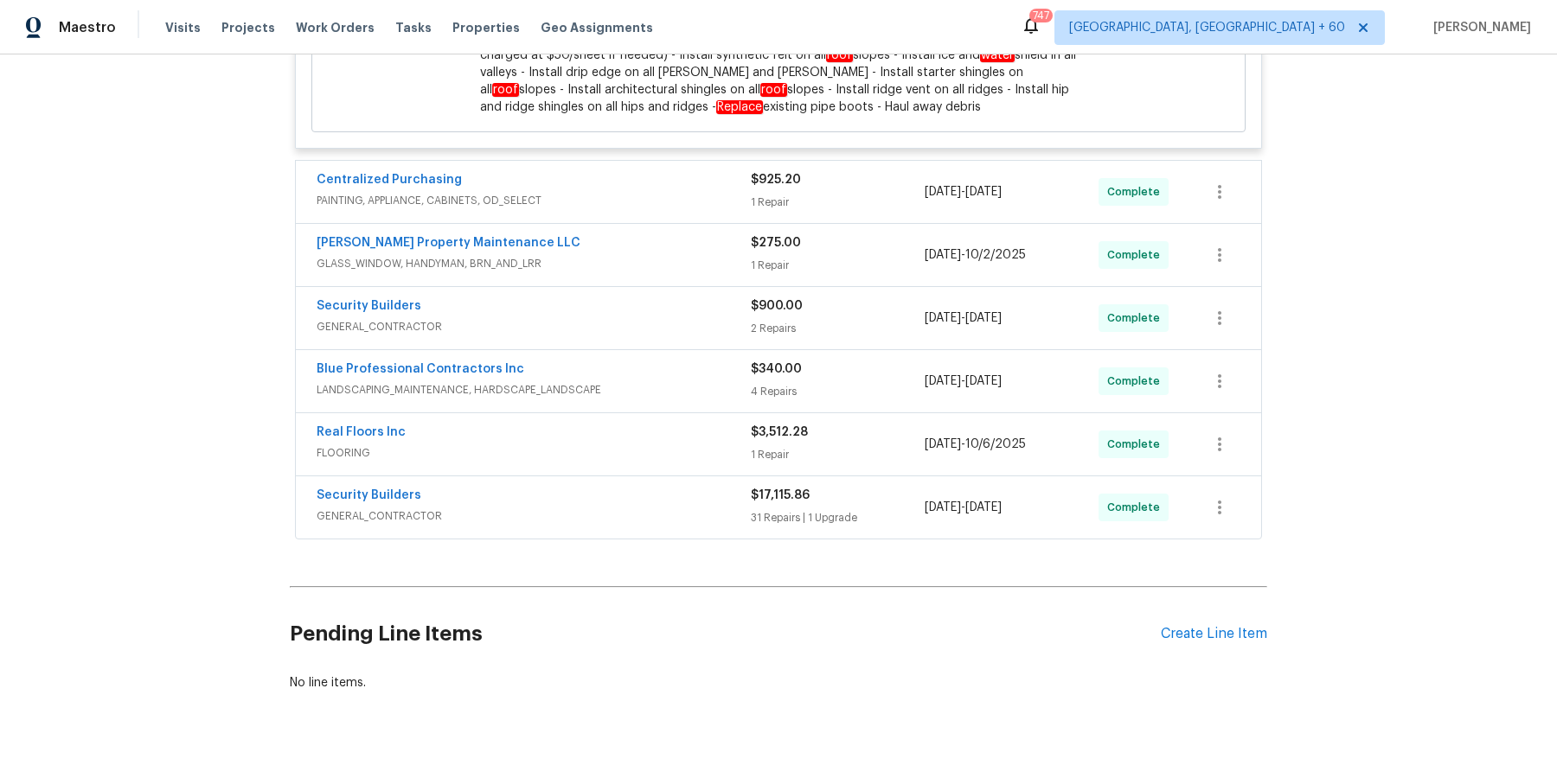
click at [713, 171] on div "Centralized Purchasing" at bounding box center [533, 181] width 434 height 21
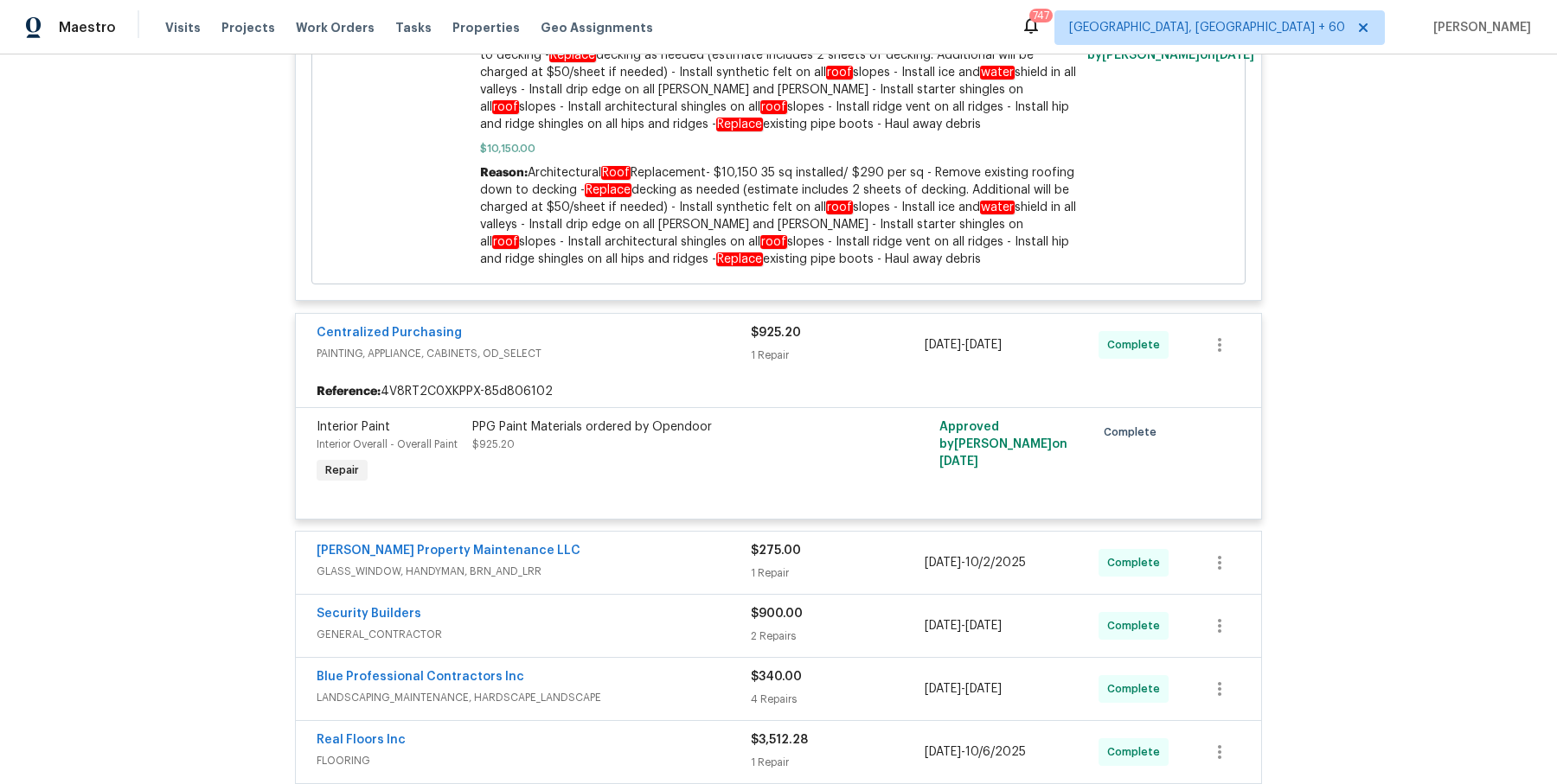
scroll to position [1174, 0]
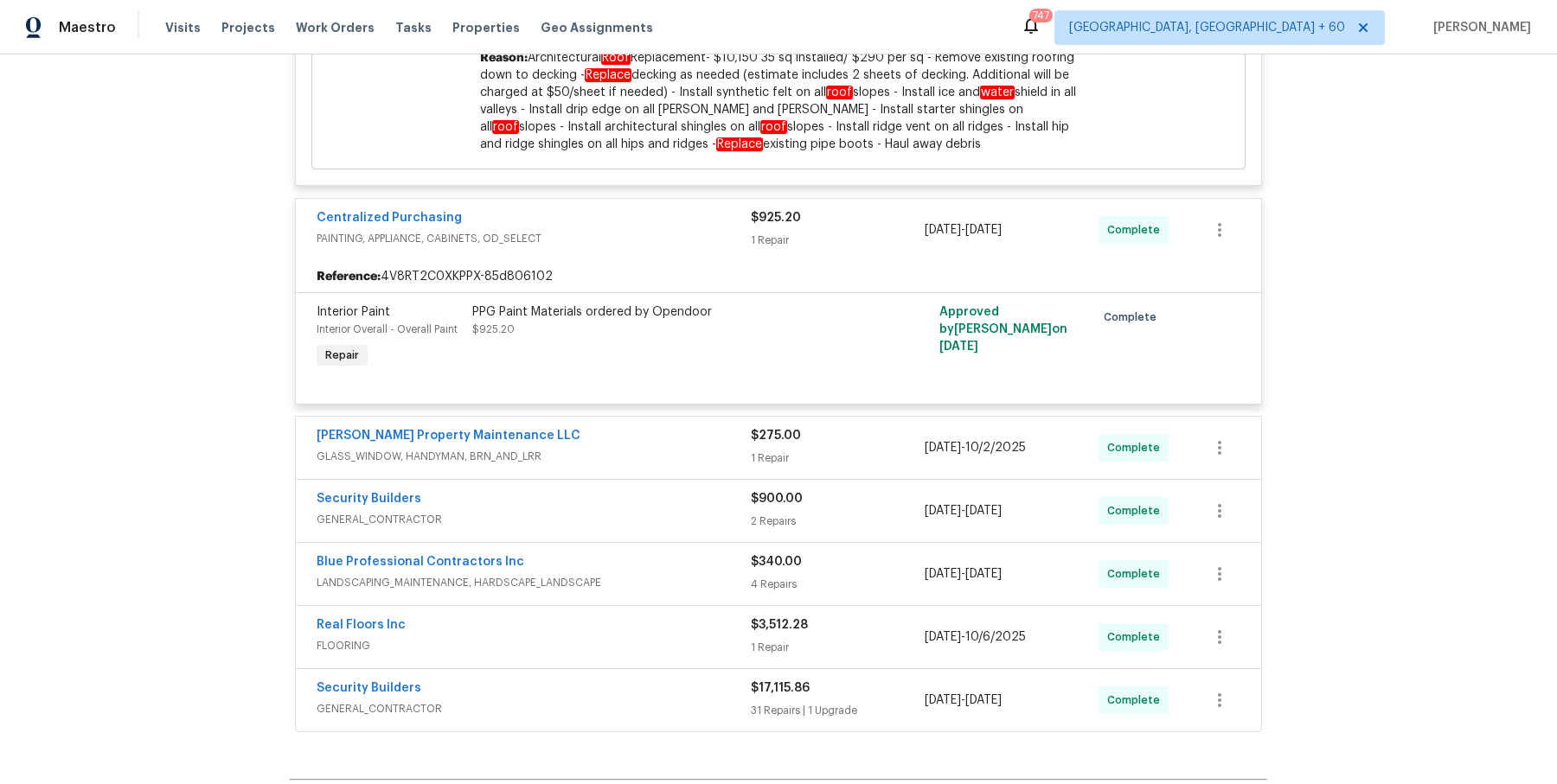
click at [711, 427] on div "Glen Property Maintenance LLC" at bounding box center [533, 436] width 434 height 21
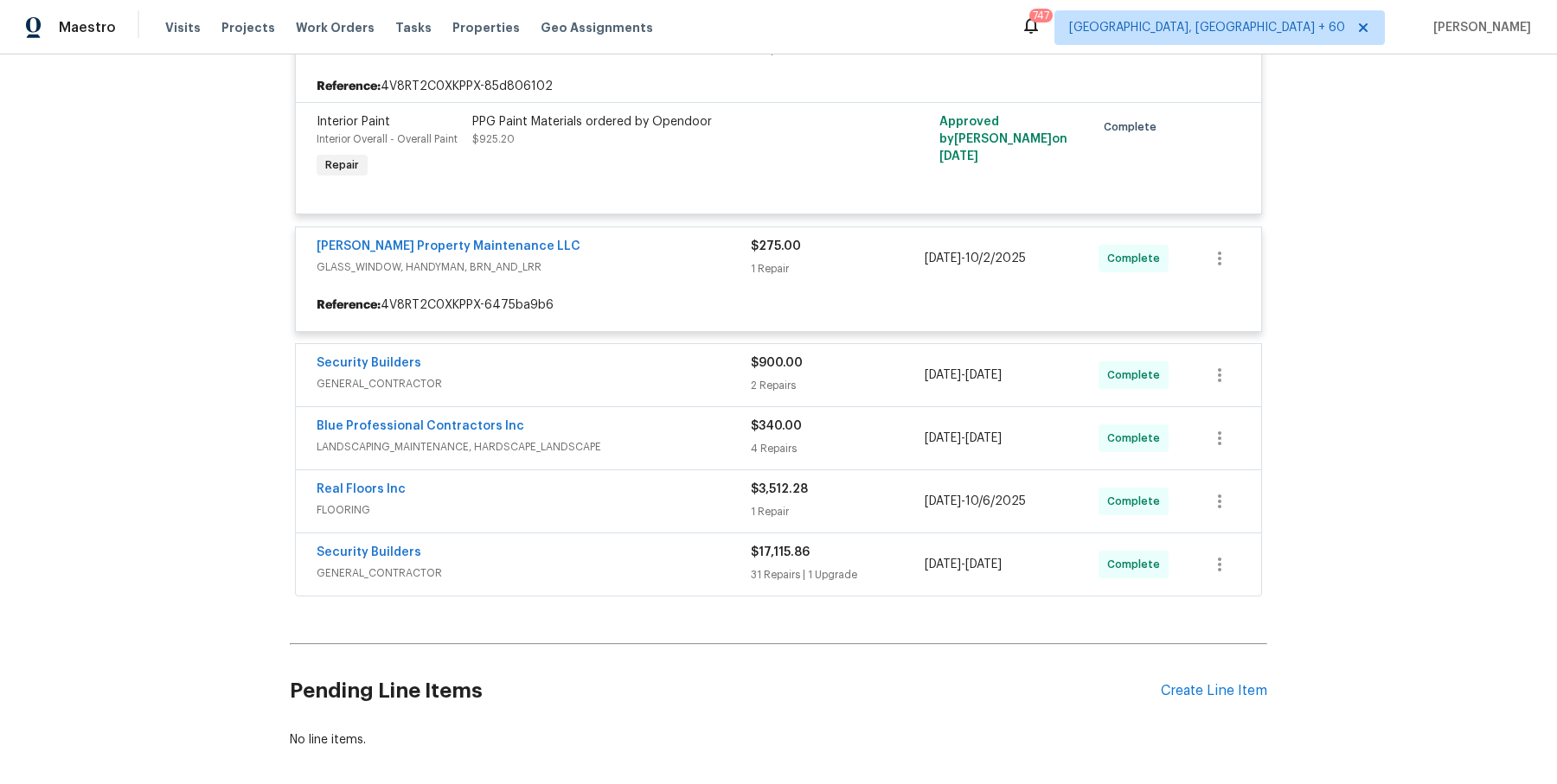
scroll to position [1364, 0]
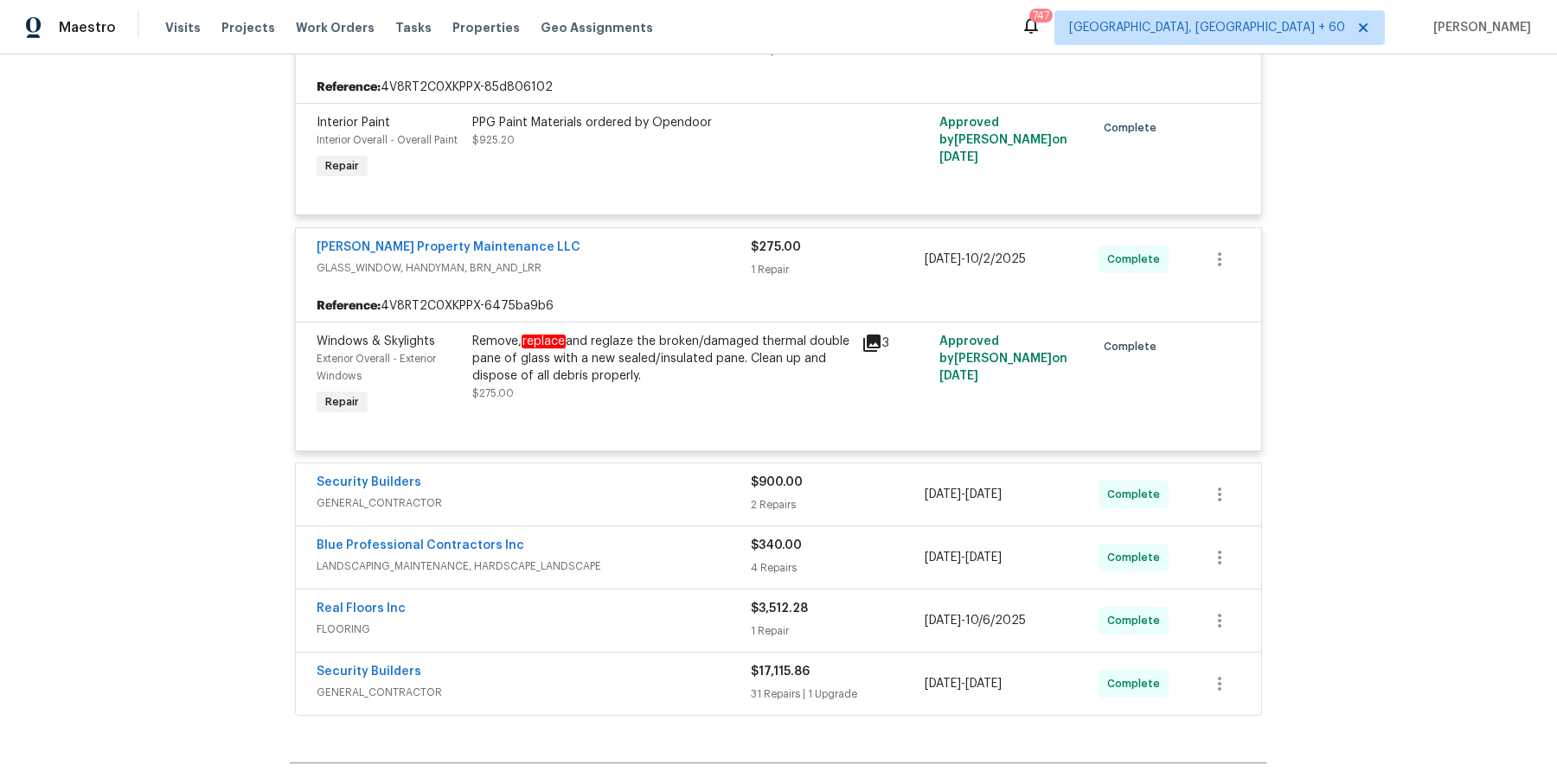
click at [719, 500] on div "Security Builders GENERAL_CONTRACTOR $900.00 2 Repairs 9/29/2025 - 10/3/2025 Co…" at bounding box center [778, 494] width 965 height 62
click at [719, 474] on div "Security Builders" at bounding box center [533, 484] width 434 height 21
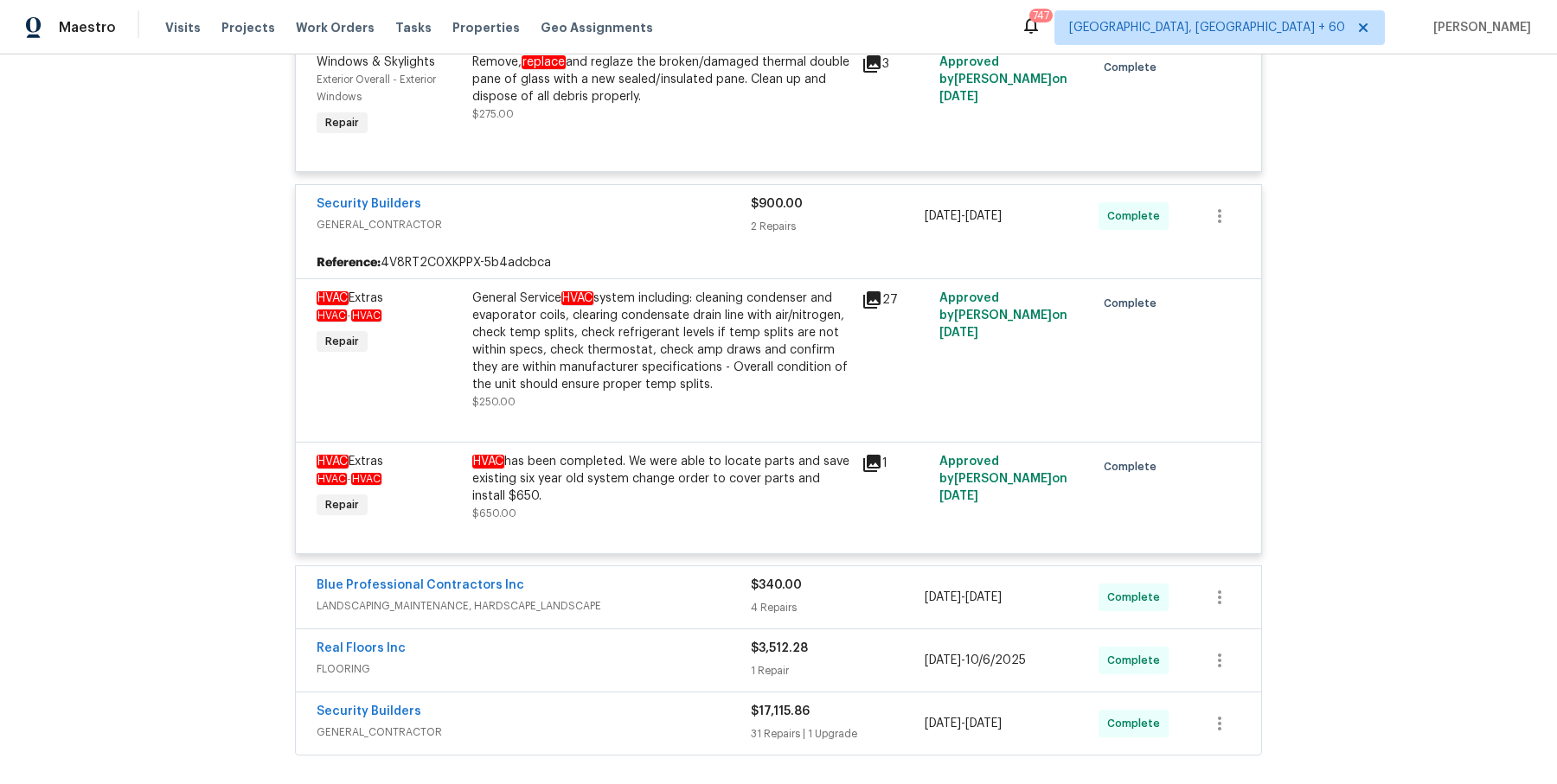
click at [649, 577] on div "Blue Professional Contractors Inc" at bounding box center [533, 587] width 434 height 21
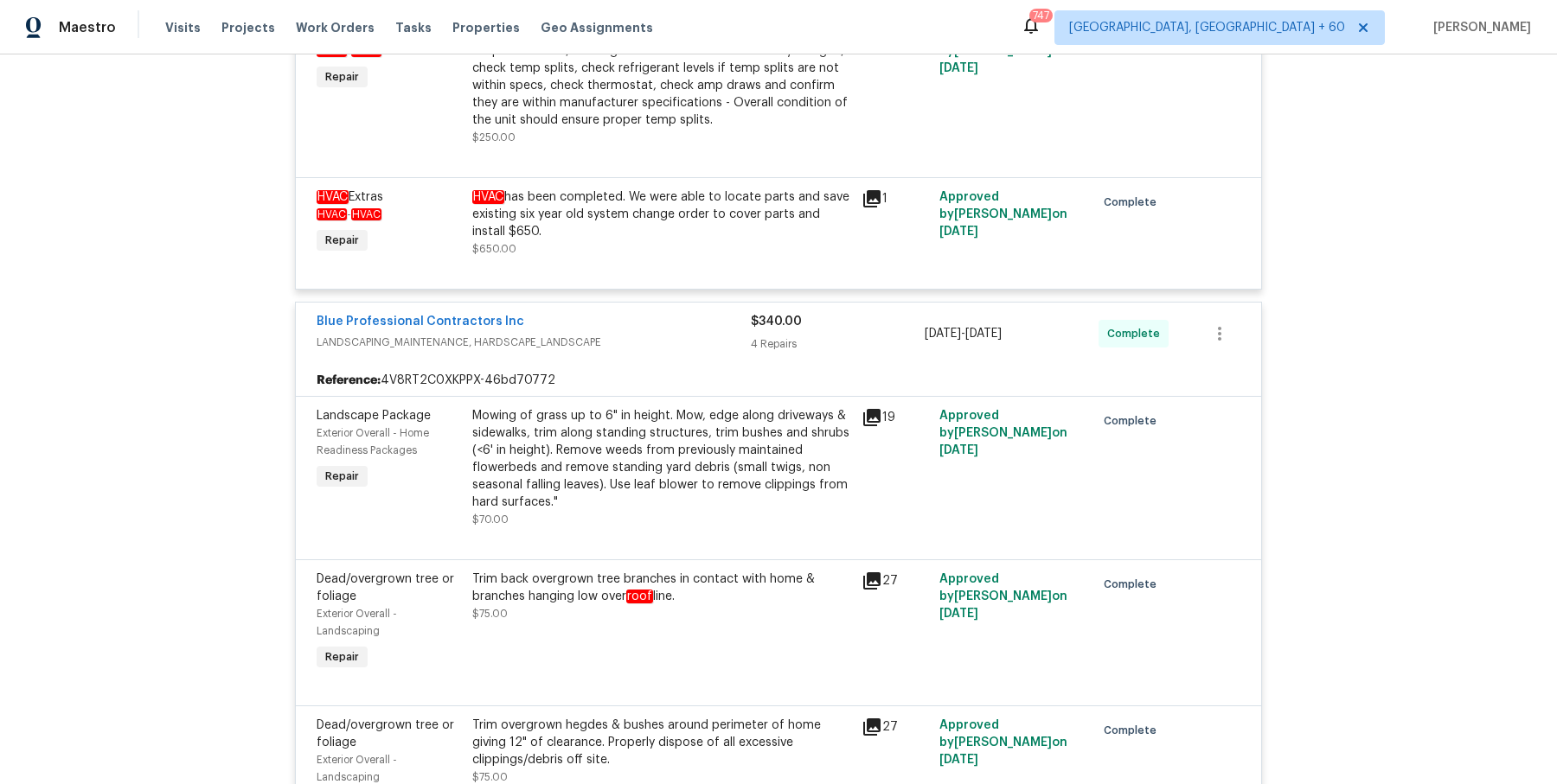
scroll to position [2490, 0]
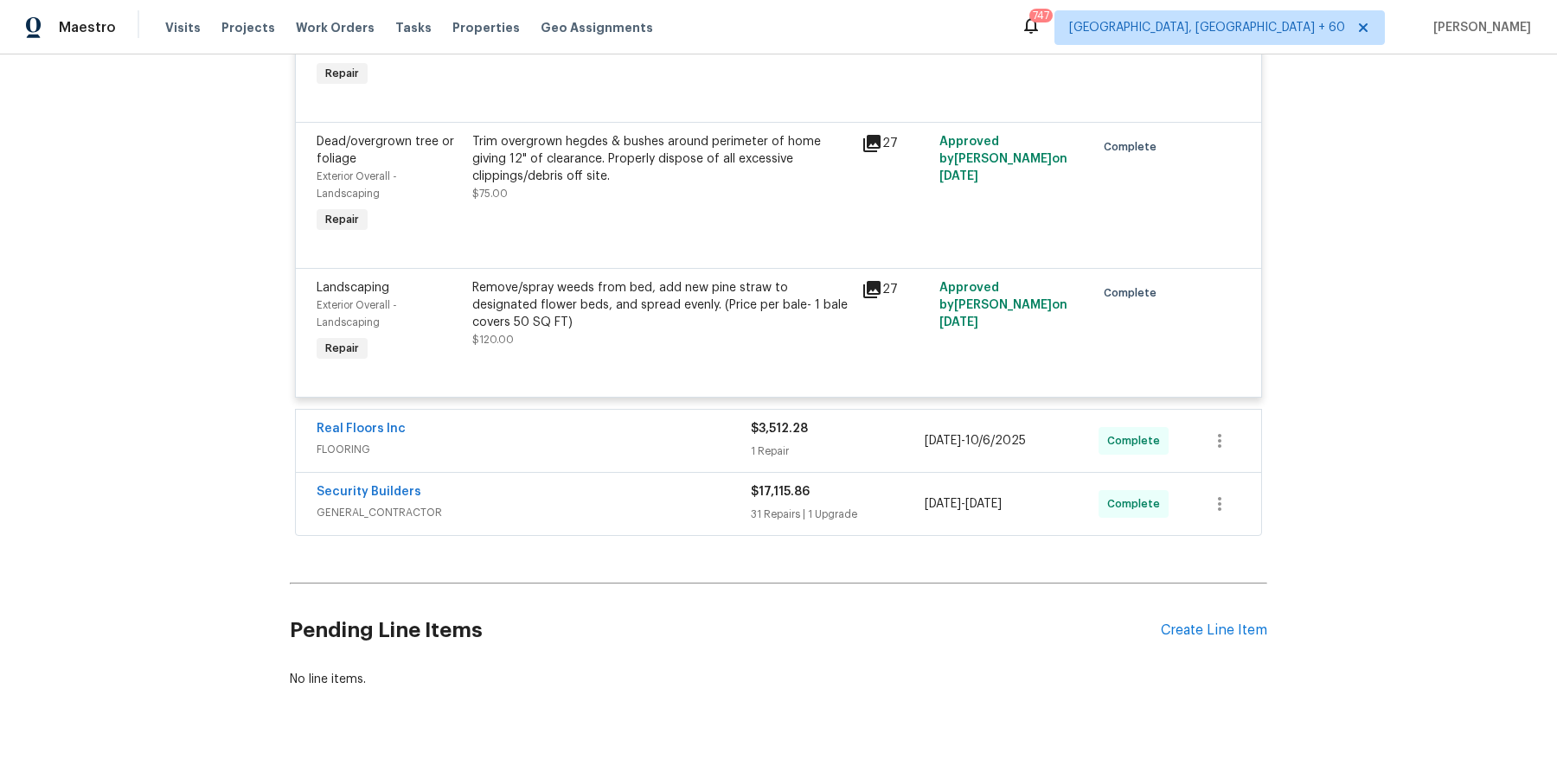
click at [699, 420] on div "Real Floors Inc" at bounding box center [533, 430] width 434 height 21
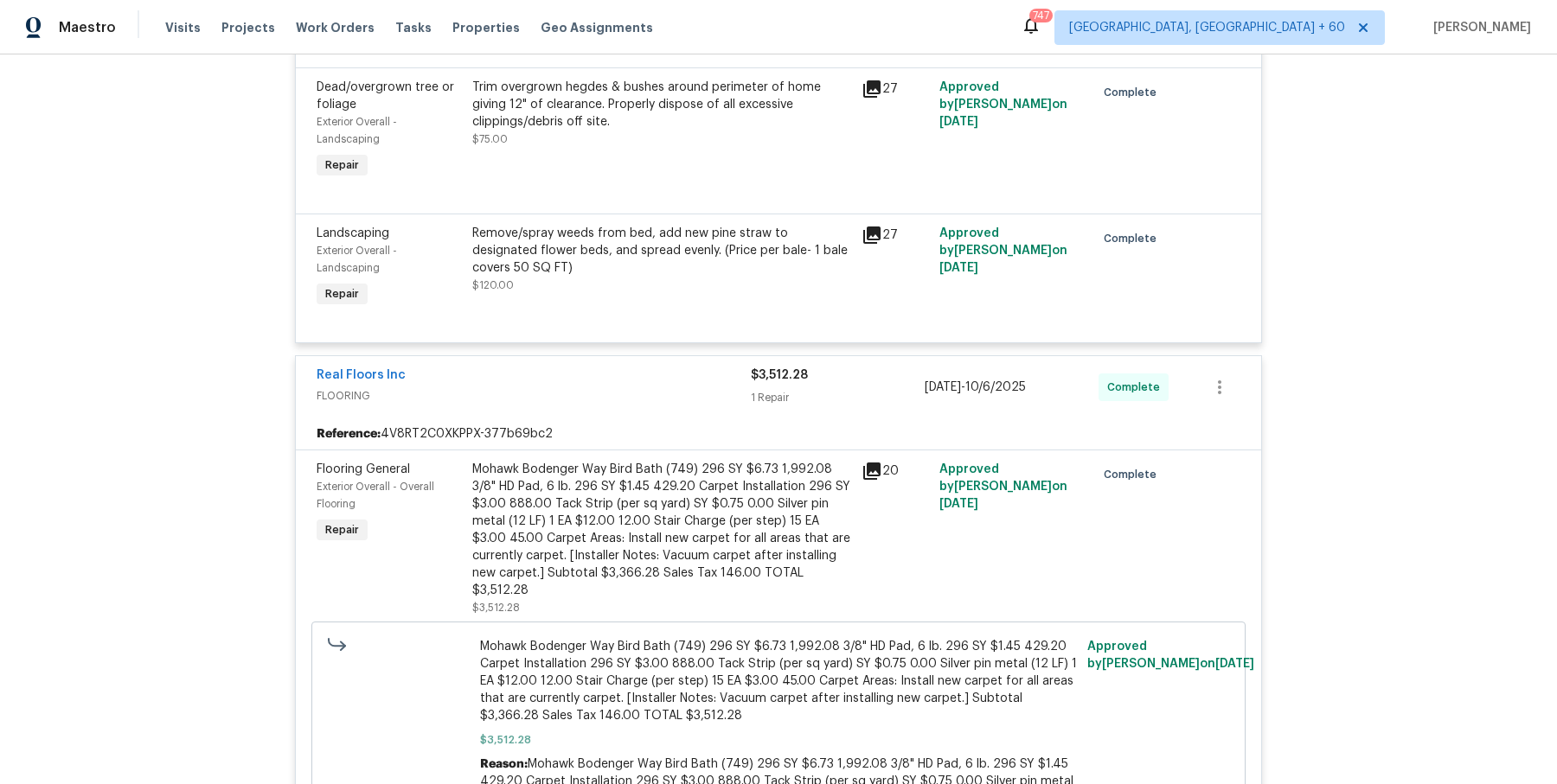
scroll to position [2941, 0]
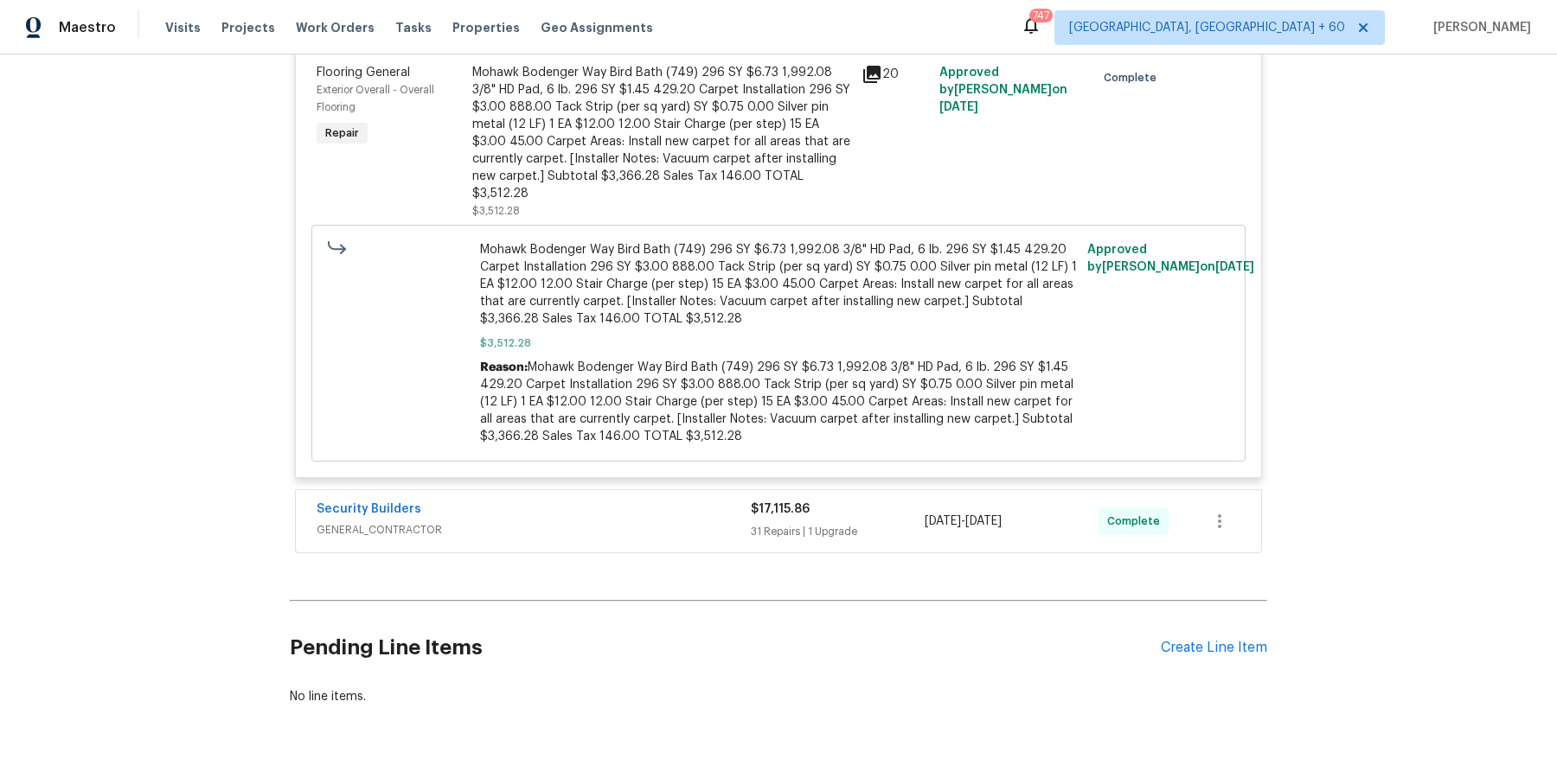
click at [671, 501] on div "Security Builders" at bounding box center [533, 510] width 434 height 21
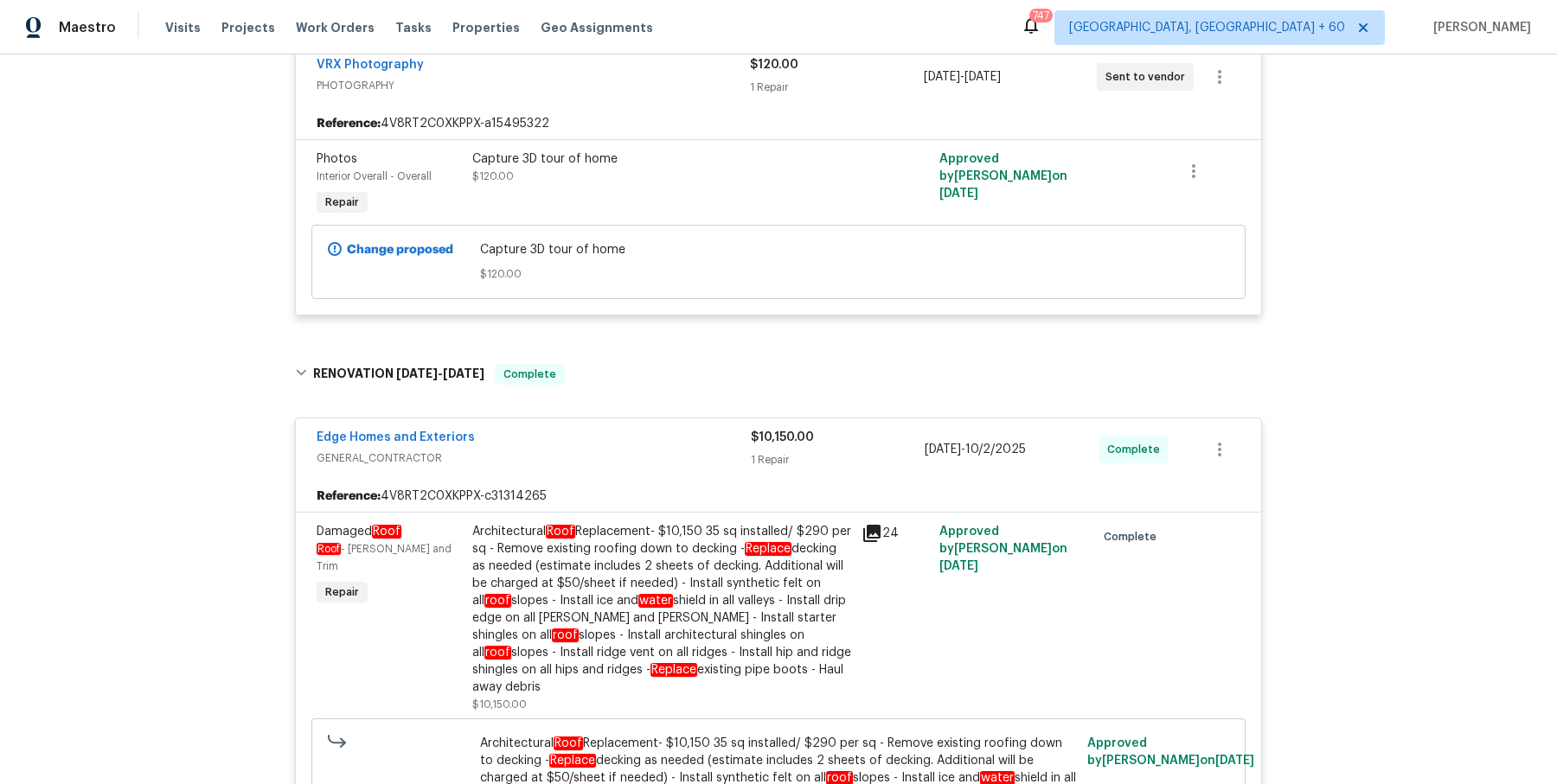
scroll to position [0, 0]
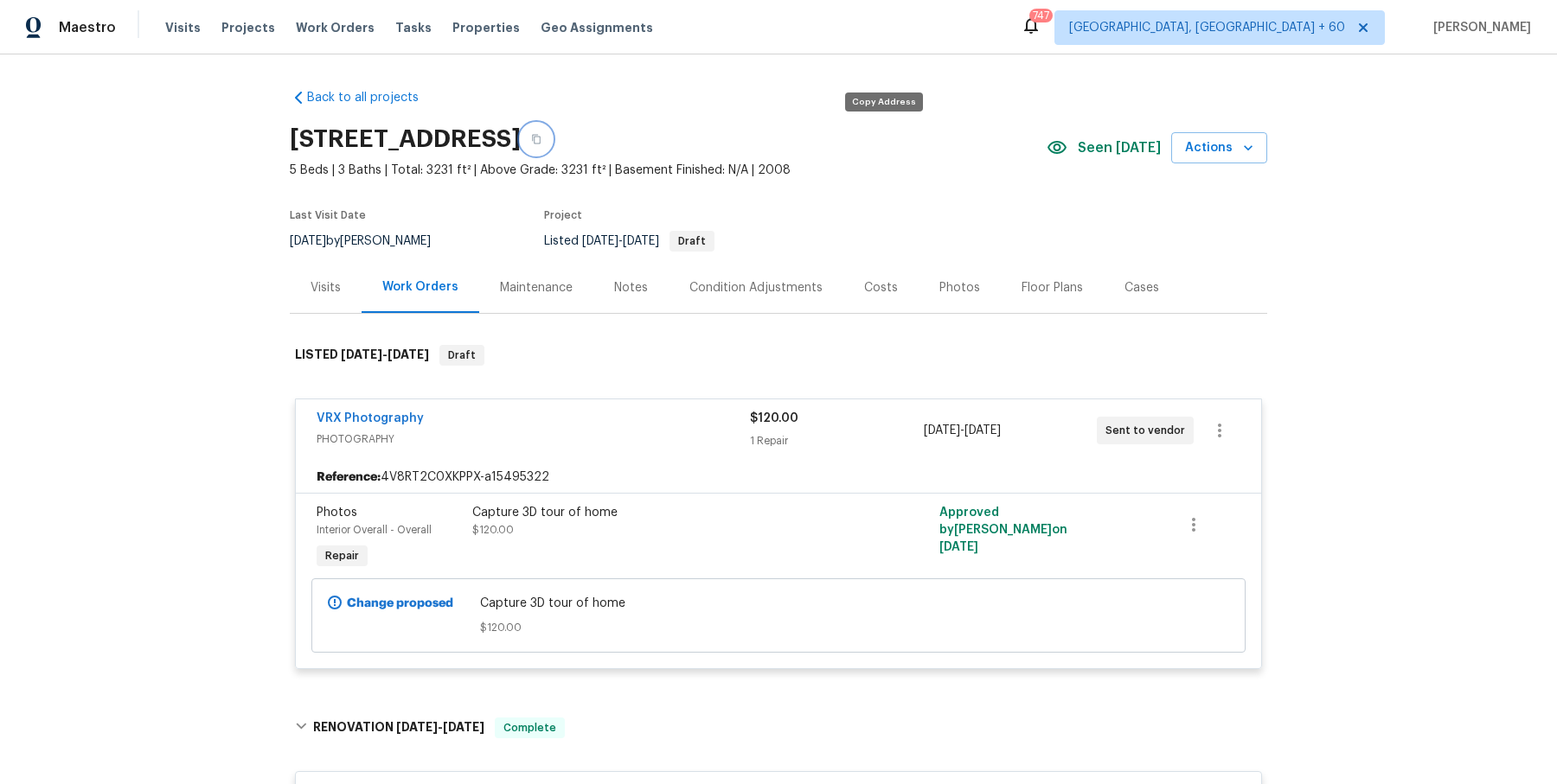
click at [552, 141] on button "button" at bounding box center [536, 139] width 32 height 32
click at [521, 141] on h2 "1344 Little Hampton Dr, Lawrenceville, GA 30045" at bounding box center [405, 139] width 231 height 18
click at [552, 141] on button "button" at bounding box center [536, 139] width 32 height 32
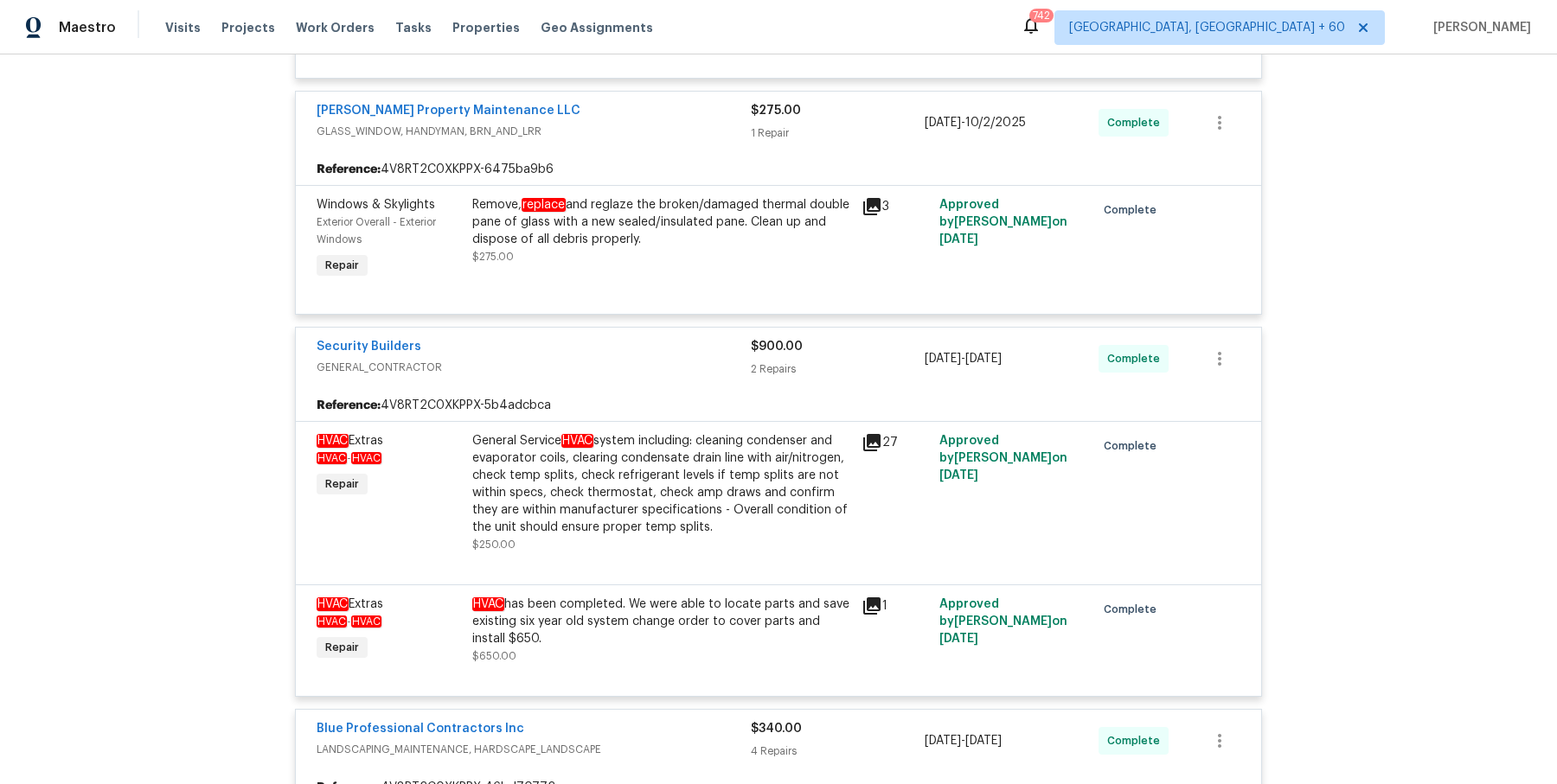
scroll to position [1500, 0]
click at [794, 598] on div "HVAC has been completed. We were able to locate parts and save existing six yea…" at bounding box center [661, 621] width 378 height 52
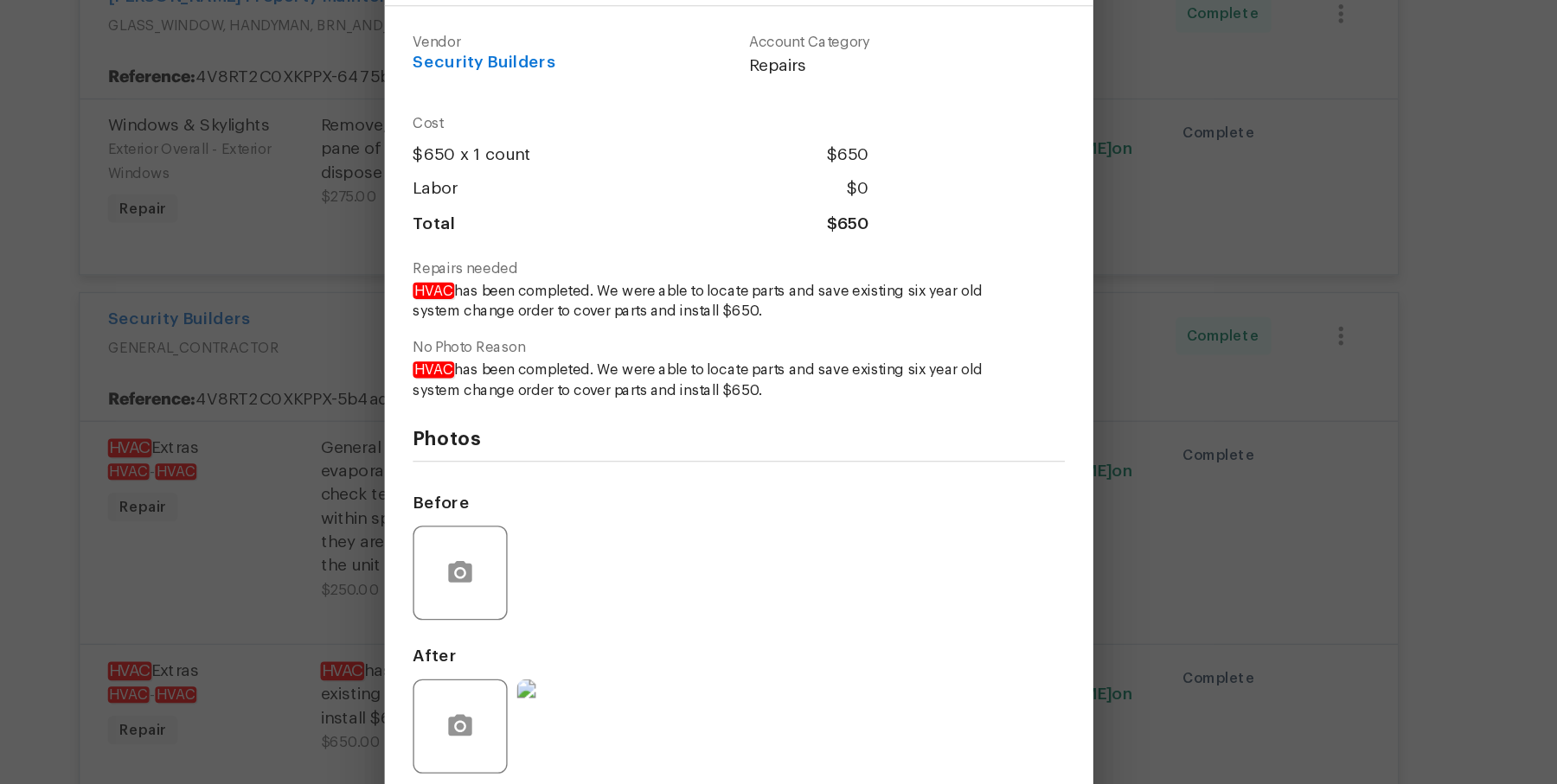
click at [1146, 387] on div "HVAC Extras HVAC - HVAC Complete Vendor Security Builders Account Category Repa…" at bounding box center [778, 392] width 1557 height 784
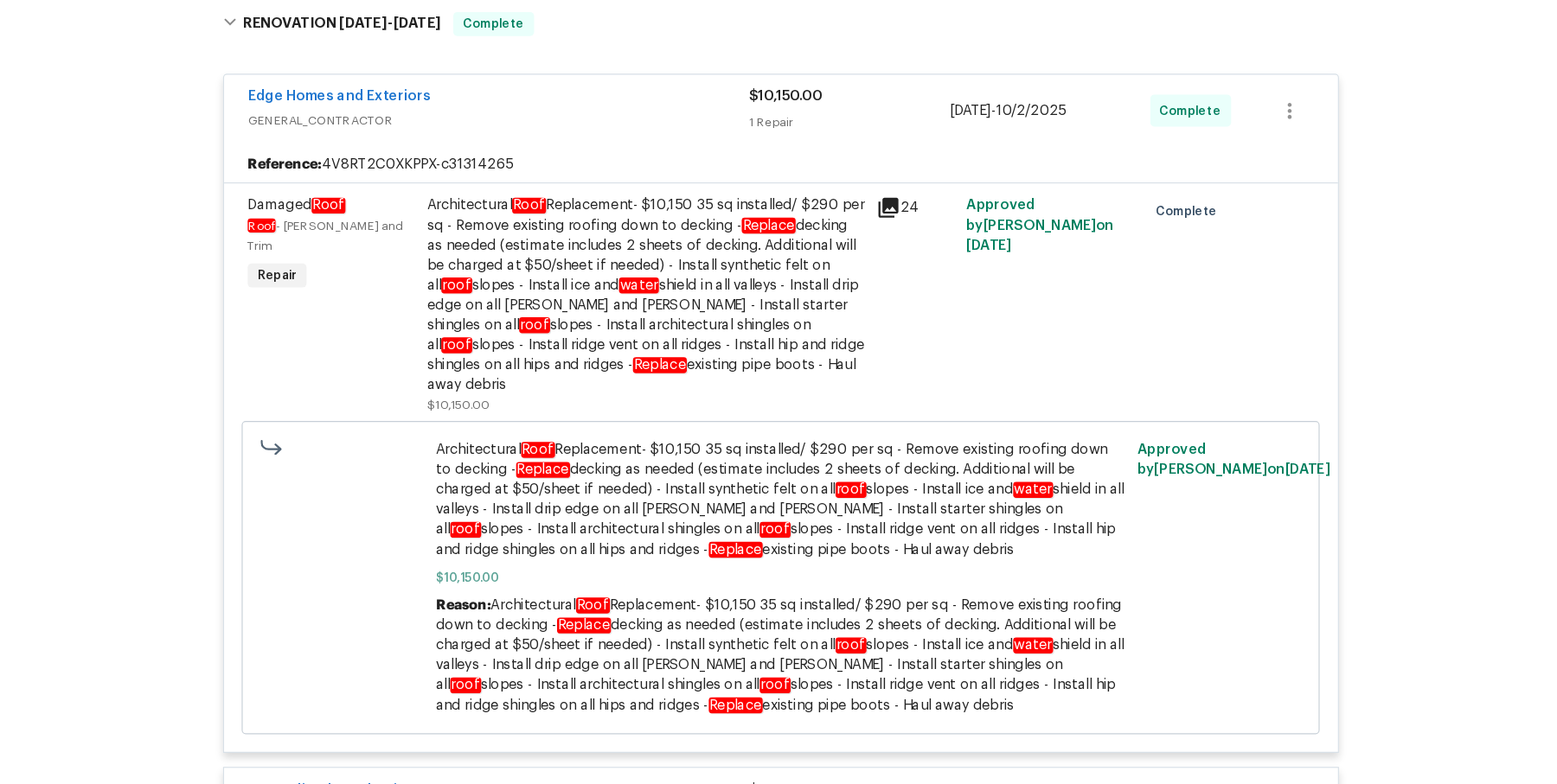
scroll to position [629, 0]
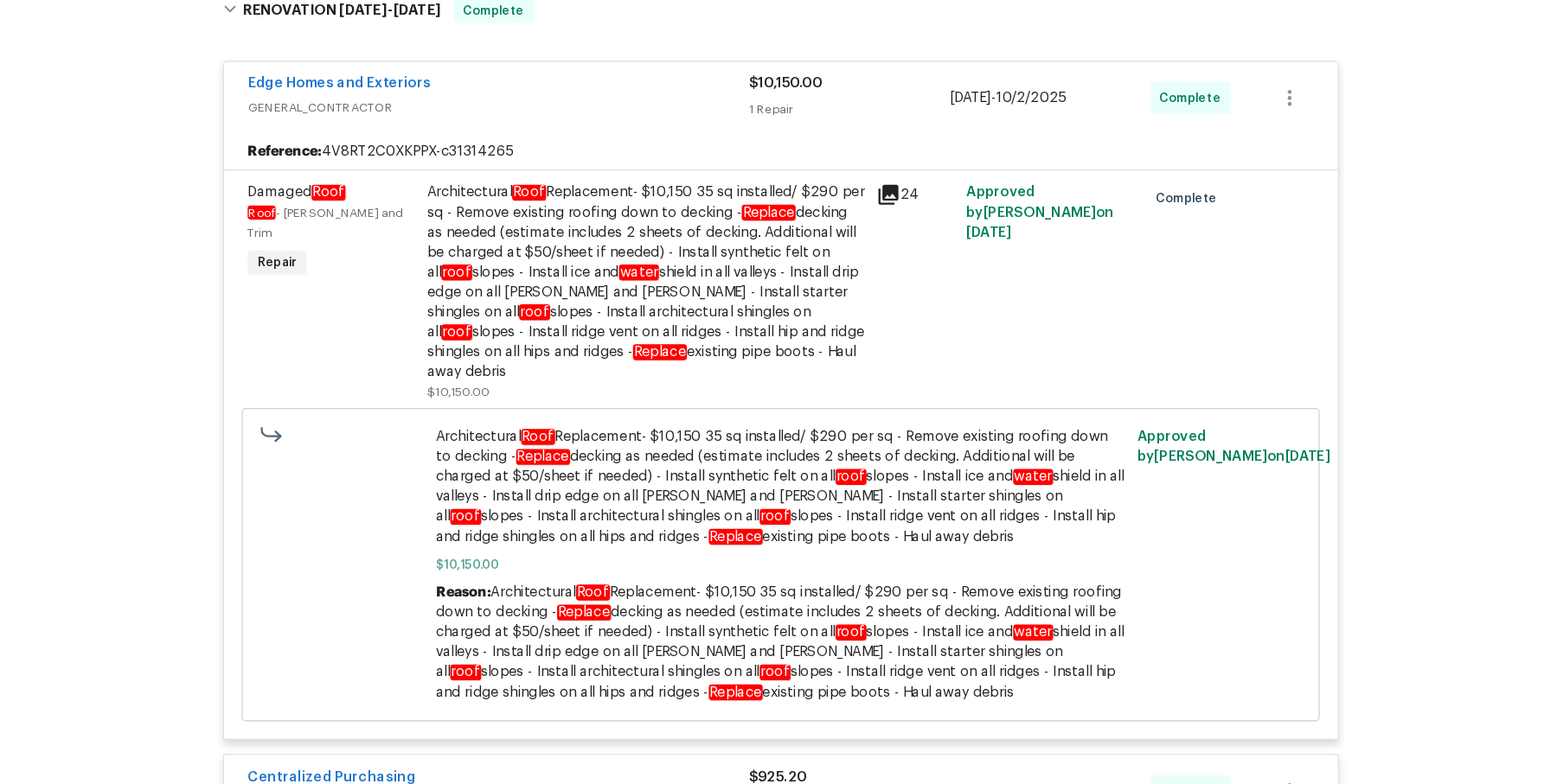
click at [670, 347] on div "Architectural Roof Replacement- $10,150 35 sq installed/ $290 per sq - Remove e…" at bounding box center [661, 333] width 378 height 173
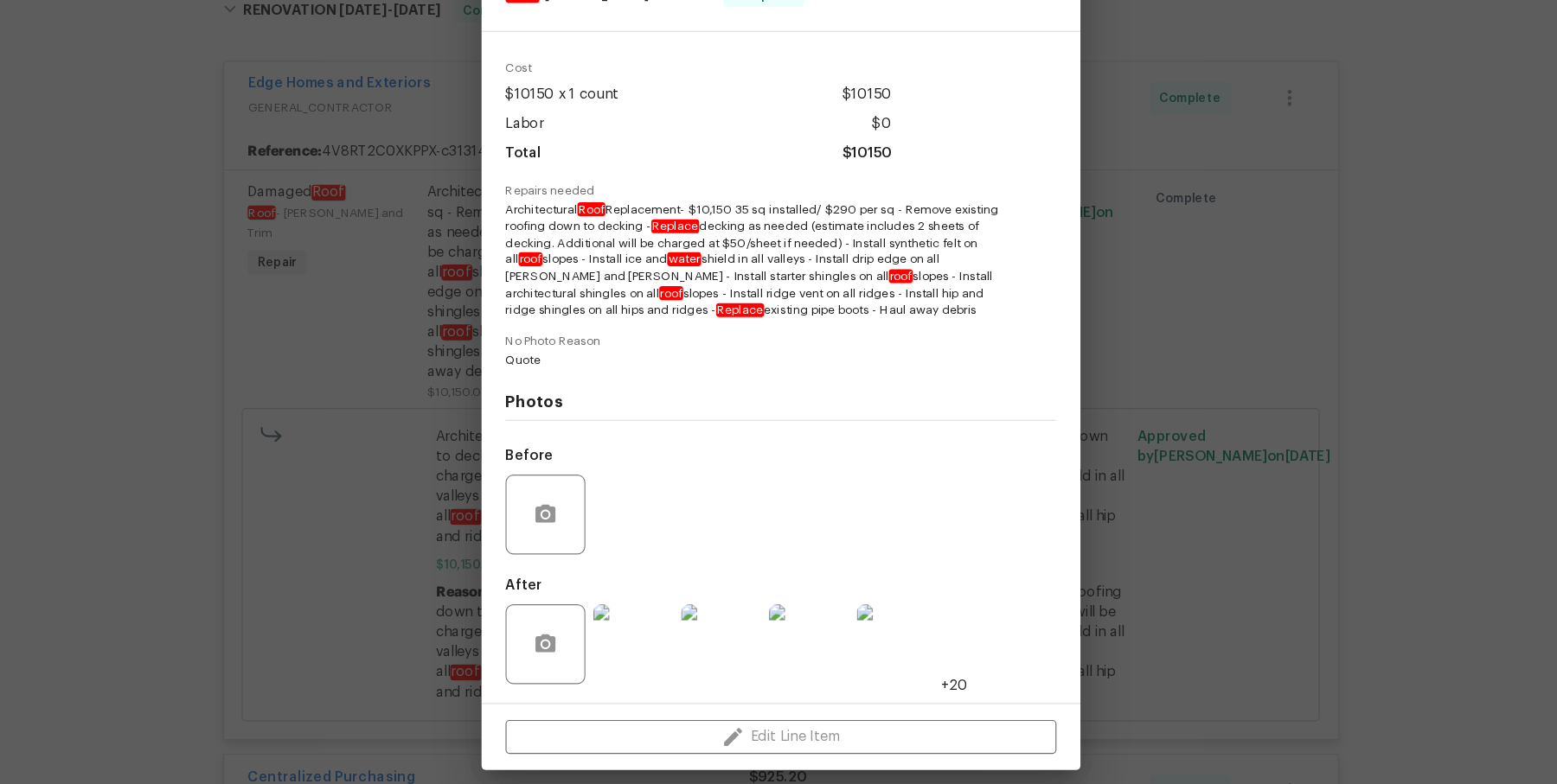
scroll to position [52, 0]
click at [656, 628] on img at bounding box center [650, 650] width 69 height 69
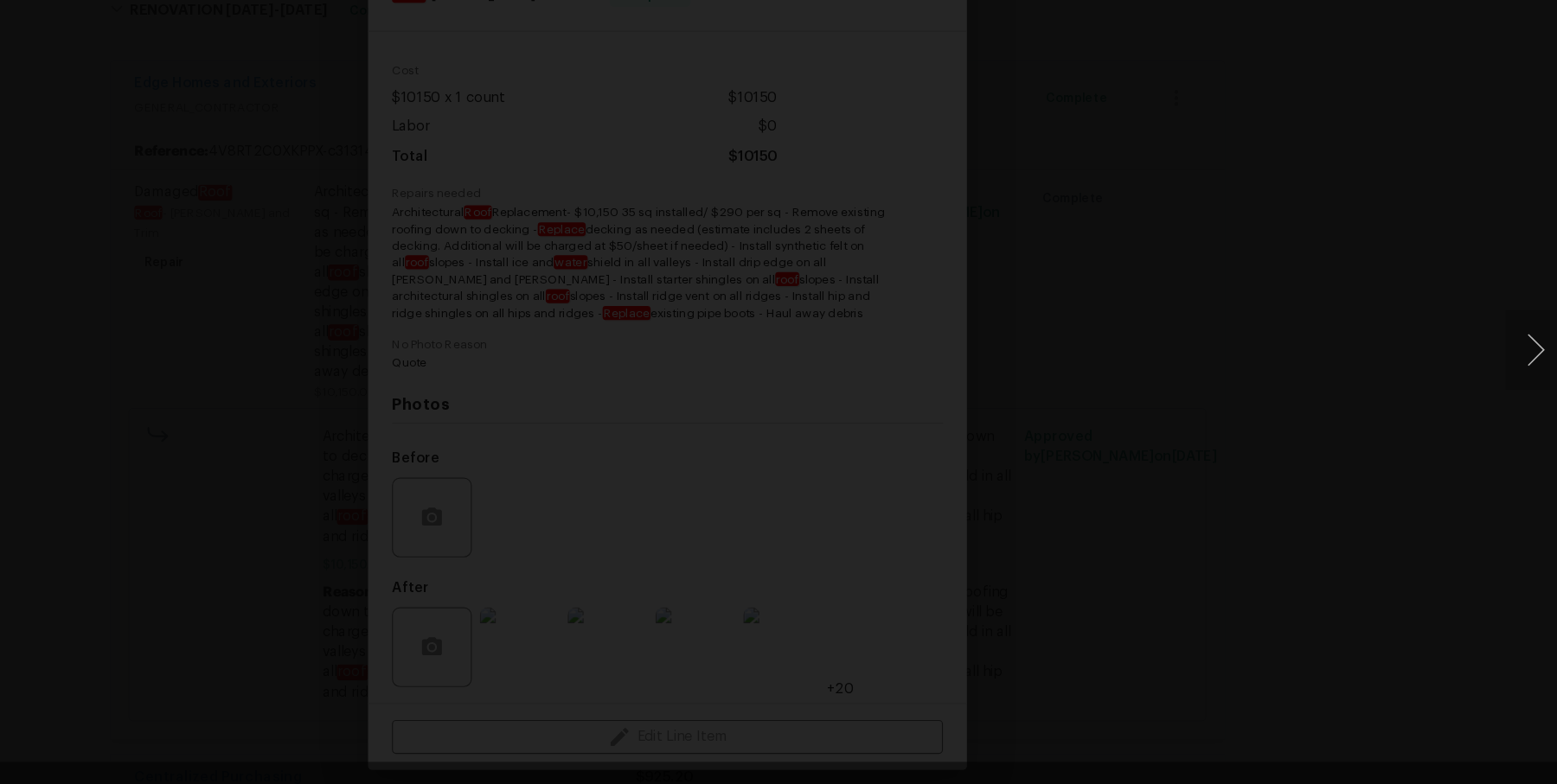
scroll to position [0, 0]
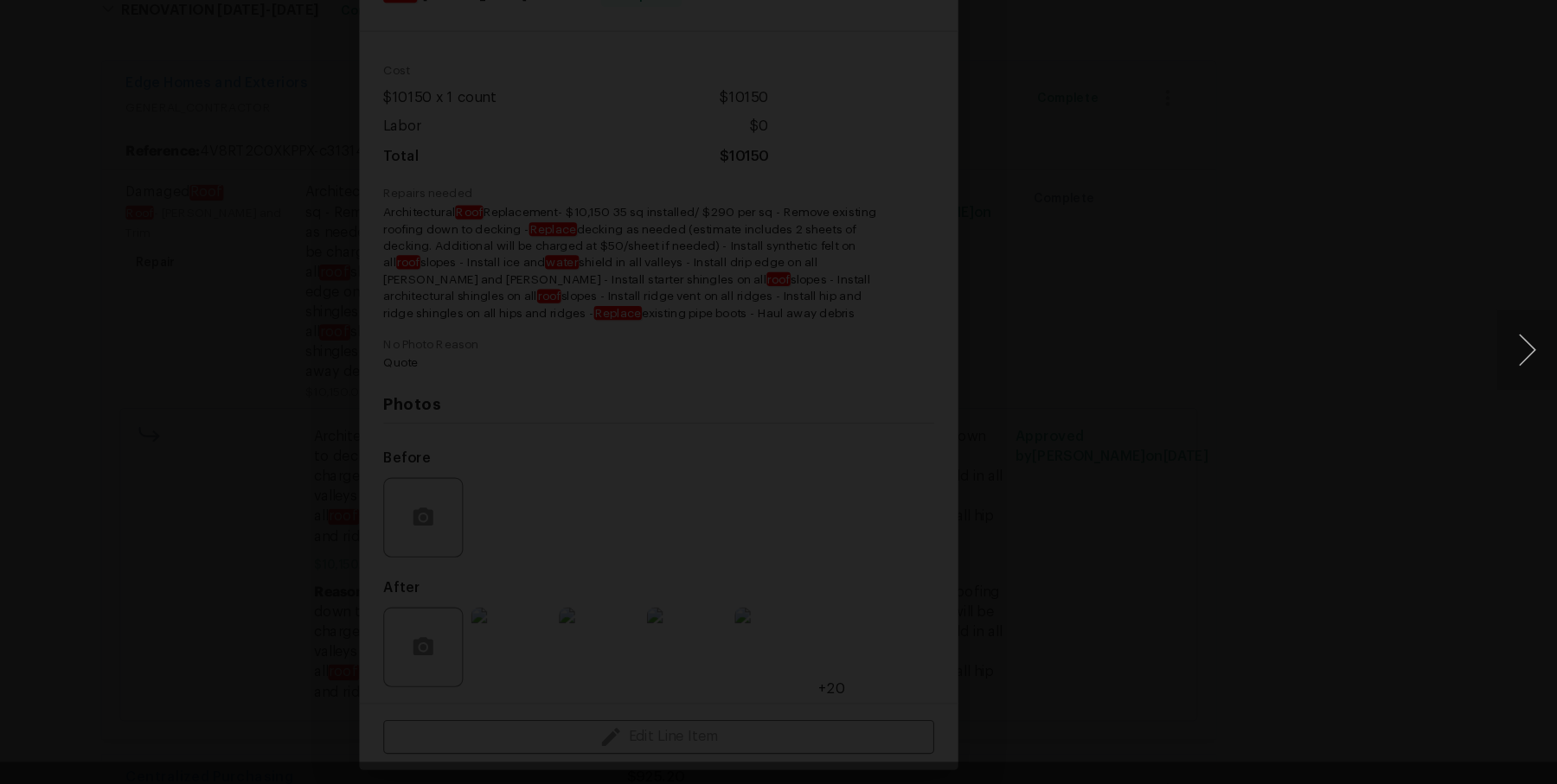
click at [1450, 323] on div "Lightbox" at bounding box center [778, 392] width 1557 height 784
click at [1373, 244] on div "Lightbox" at bounding box center [778, 392] width 1557 height 784
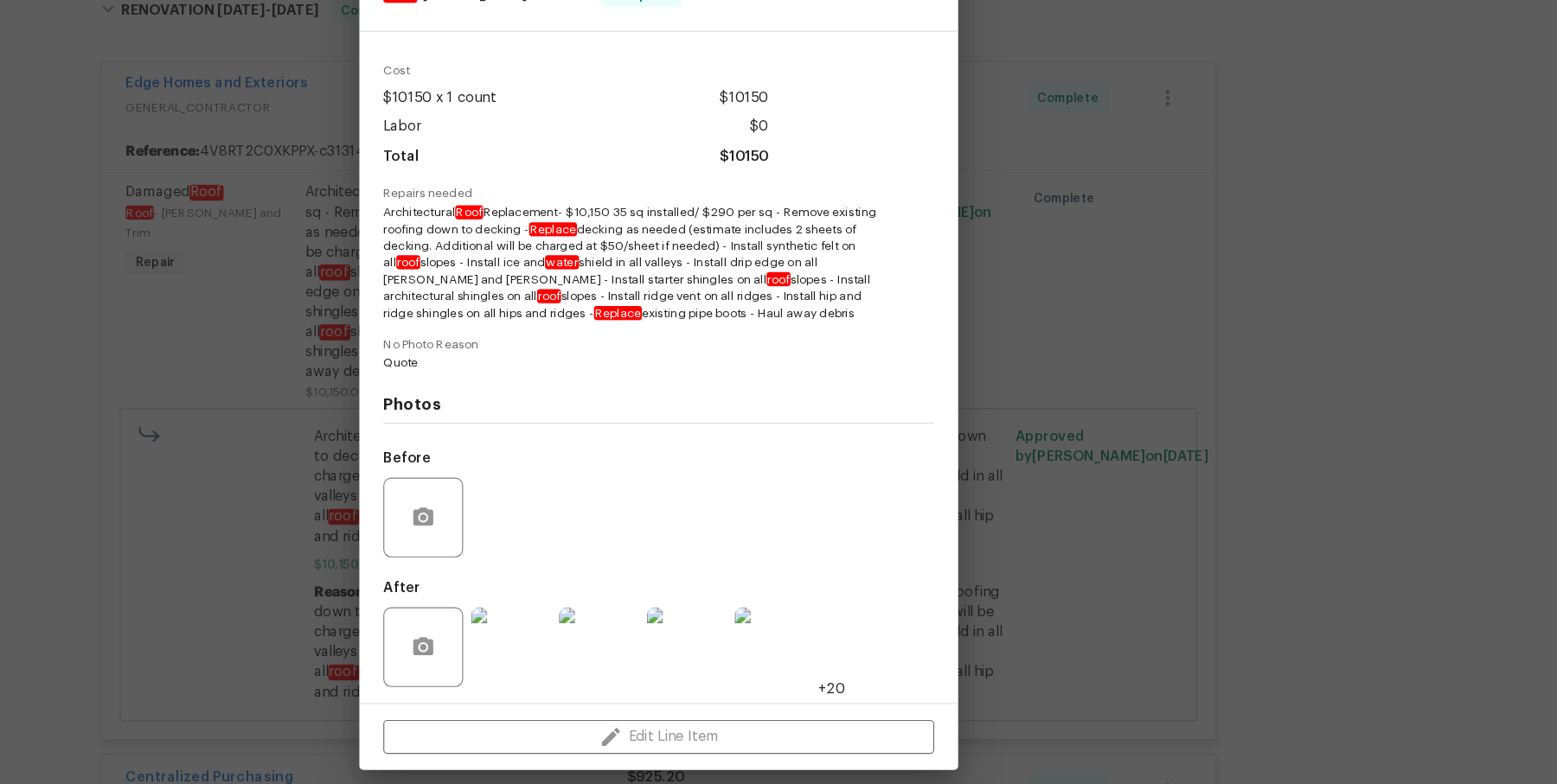
click at [1381, 250] on div "Damaged Roof Roof - Eaves and Trim Complete Vendor Edge Homes and Exteriors Acc…" at bounding box center [778, 392] width 1557 height 784
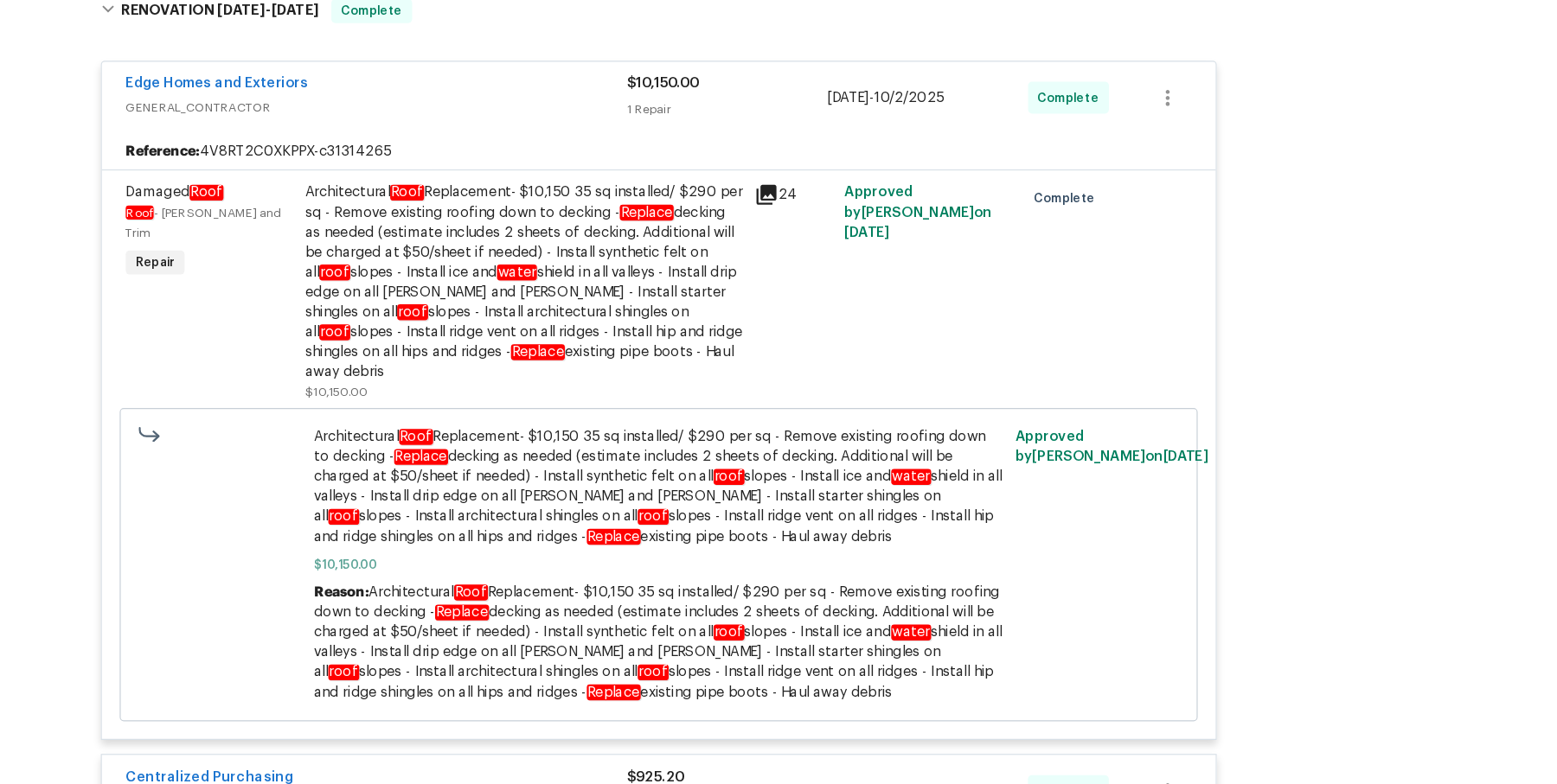
click at [635, 288] on div "Architectural Roof Replacement- $10,150 35 sq installed/ $290 per sq - Remove e…" at bounding box center [661, 333] width 378 height 173
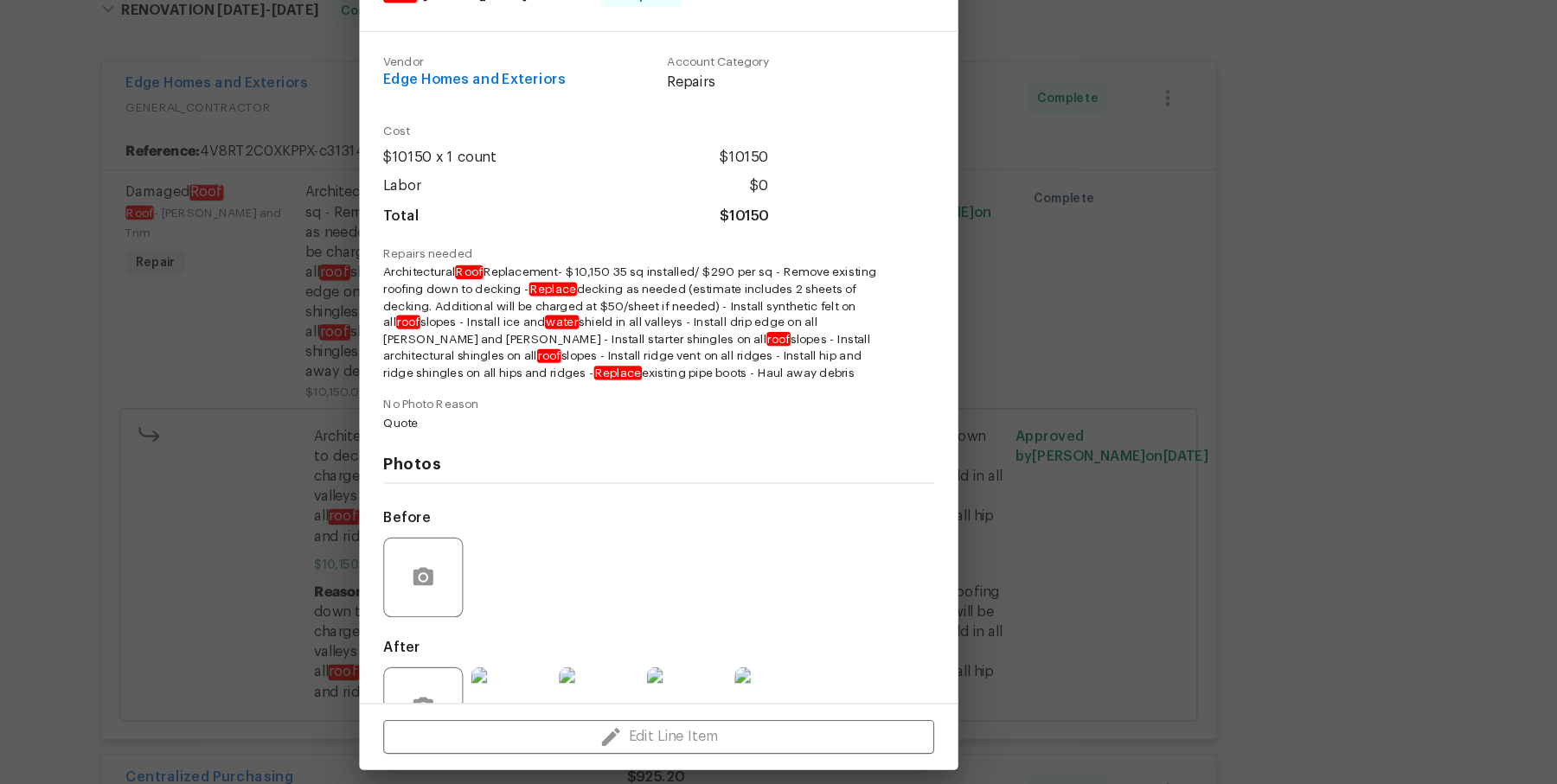
drag, startPoint x: 540, startPoint y: 327, endPoint x: 832, endPoint y: 407, distance: 302.8
click at [832, 407] on span "Architectural Roof Replacement- $10,150 35 sq installed/ $290 per sq - Remove e…" at bounding box center [754, 368] width 430 height 102
copy span "Architectural Roof Replacement- $10,150 35 sq installed/ $290 per sq - Remove e…"
click at [490, 322] on div "Damaged Roof Roof - Eaves and Trim Complete Vendor Edge Homes and Exteriors Acc…" at bounding box center [778, 392] width 1557 height 784
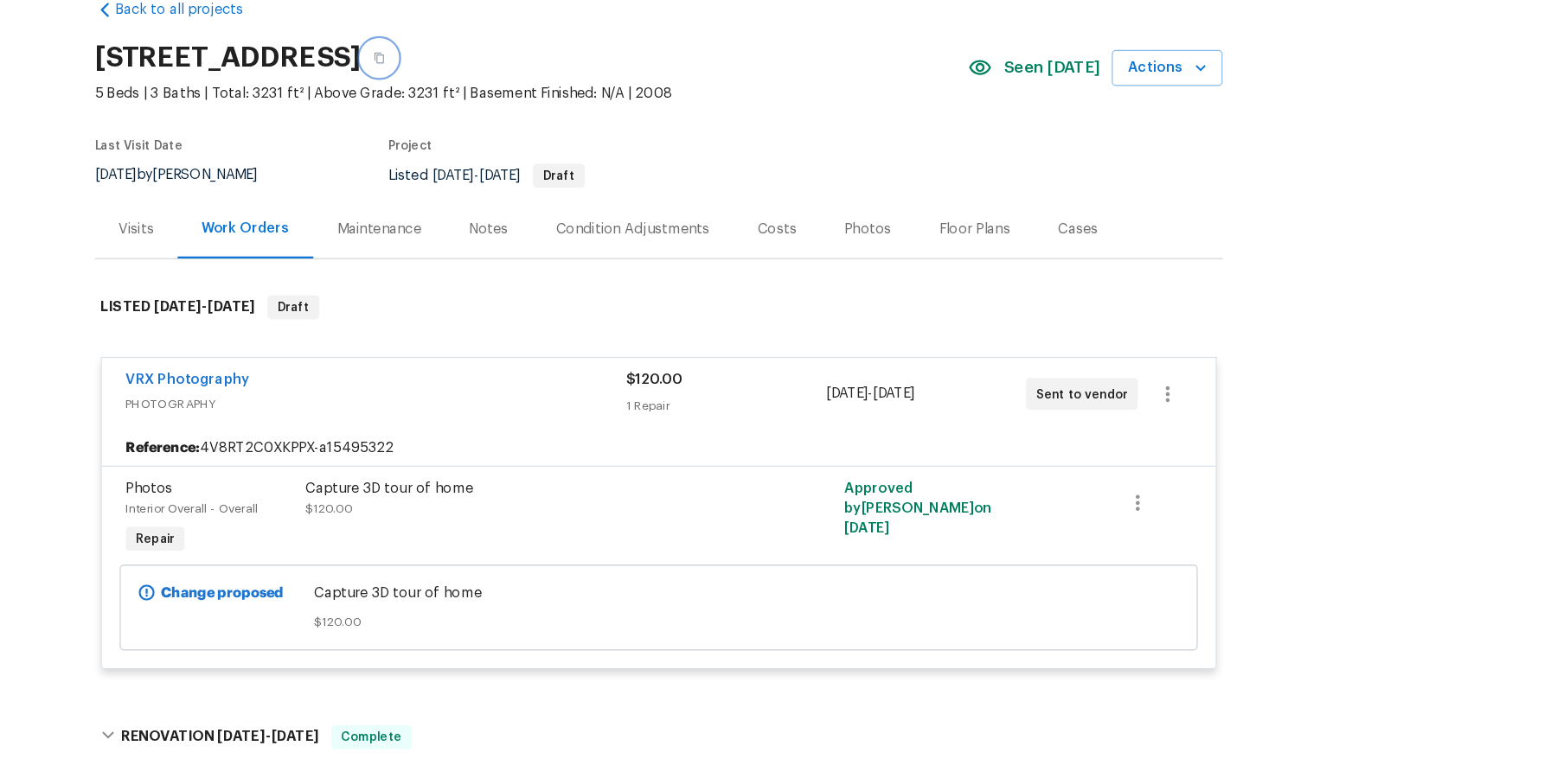
click at [540, 142] on icon "button" at bounding box center [535, 140] width 9 height 10
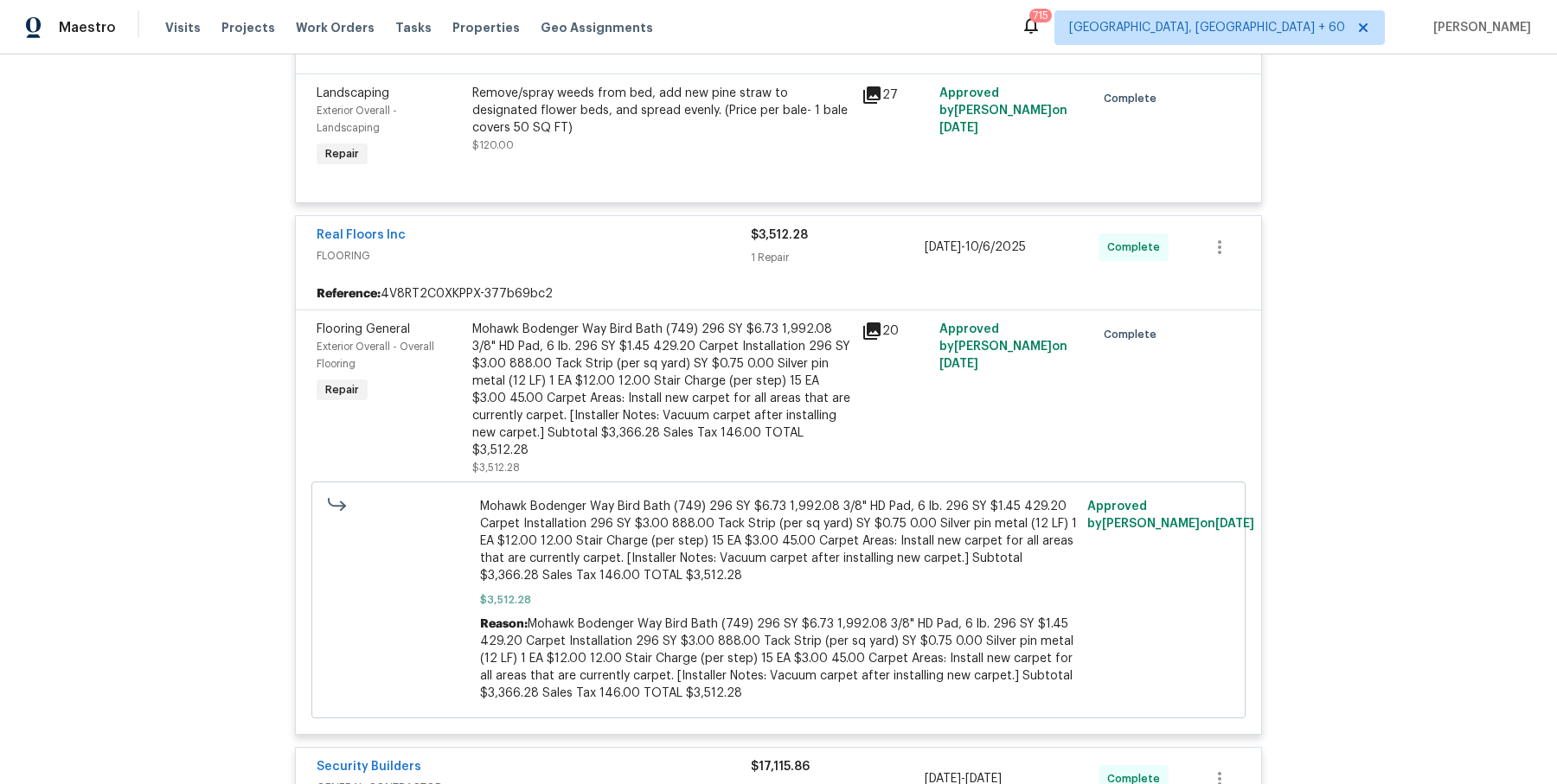
scroll to position [2731, 0]
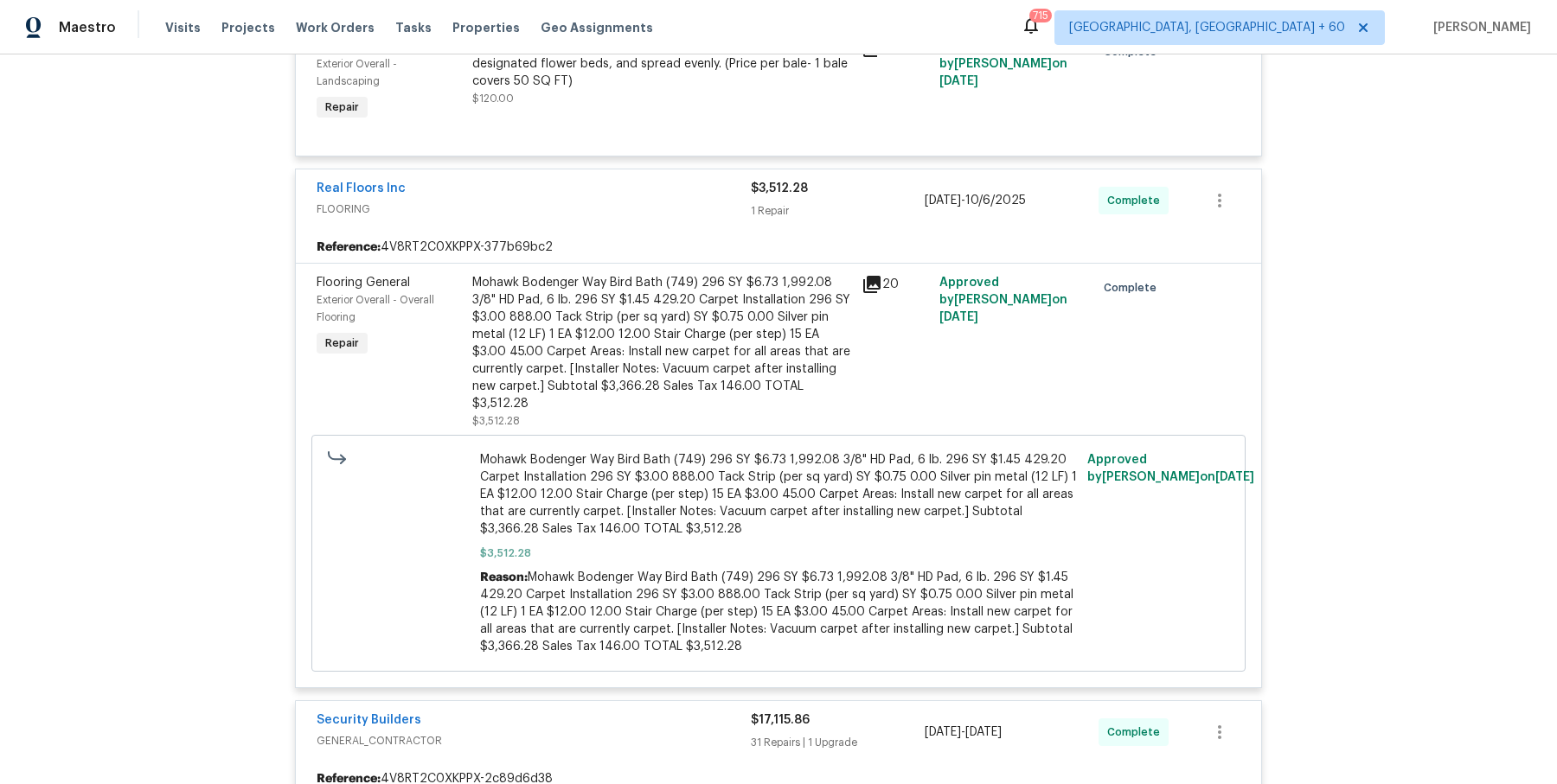
click at [538, 328] on div "Mohawk Bodenger Way Bird Bath (749) 296 SY $6.73 1,992.08 3/8" HD Pad, 6 lb. 29…" at bounding box center [661, 344] width 378 height 138
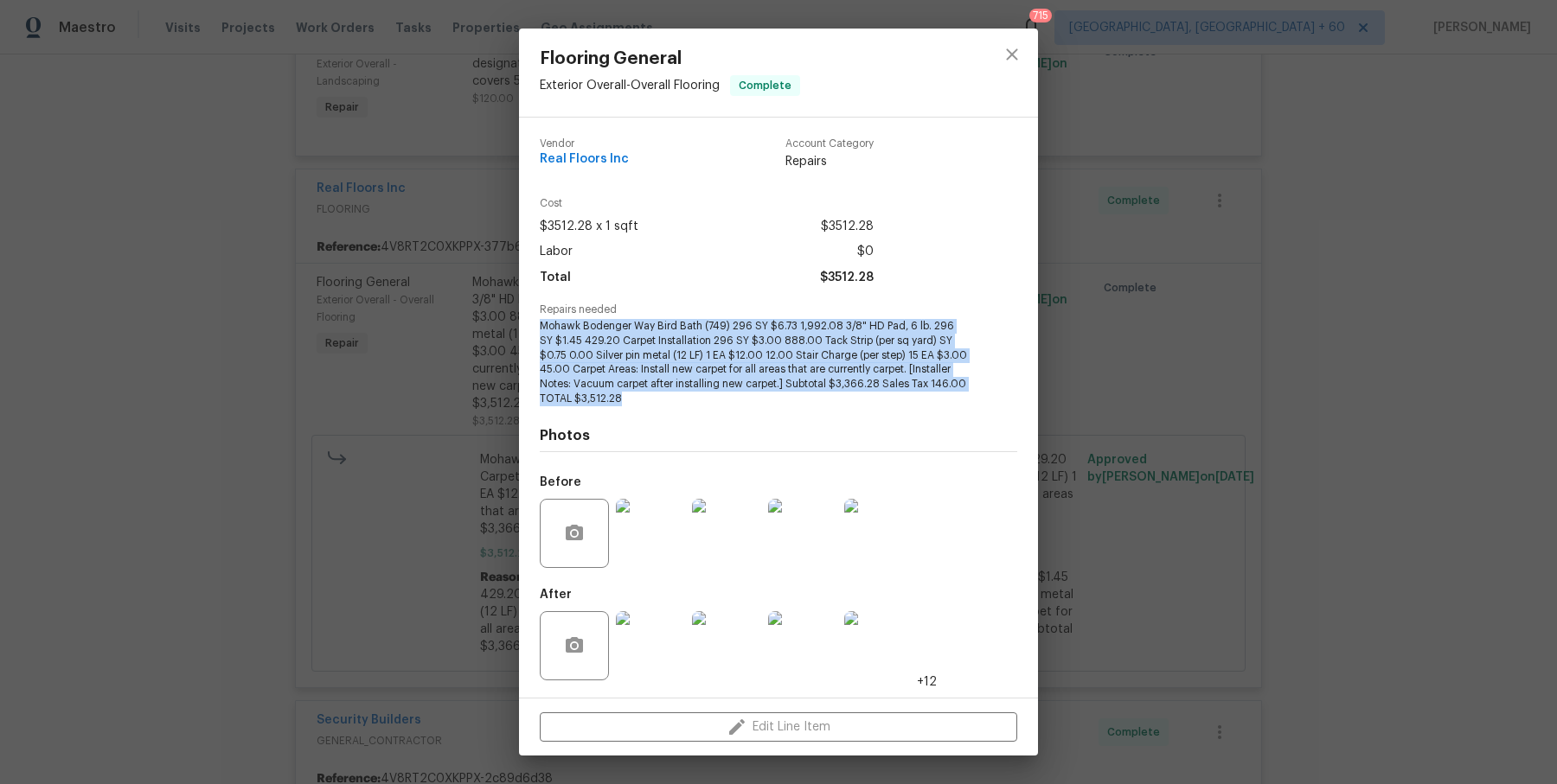
drag, startPoint x: 539, startPoint y: 328, endPoint x: 650, endPoint y: 406, distance: 135.7
click at [650, 406] on span "Mohawk Bodenger Way Bird Bath (749) 296 SY $6.73 1,992.08 3/8" HD Pad, 6 lb. 29…" at bounding box center [754, 362] width 430 height 87
copy span "Mohawk Bodenger Way Bird Bath (749) 296 SY $6.73 1,992.08 3/8" HD Pad, 6 lb. 29…"
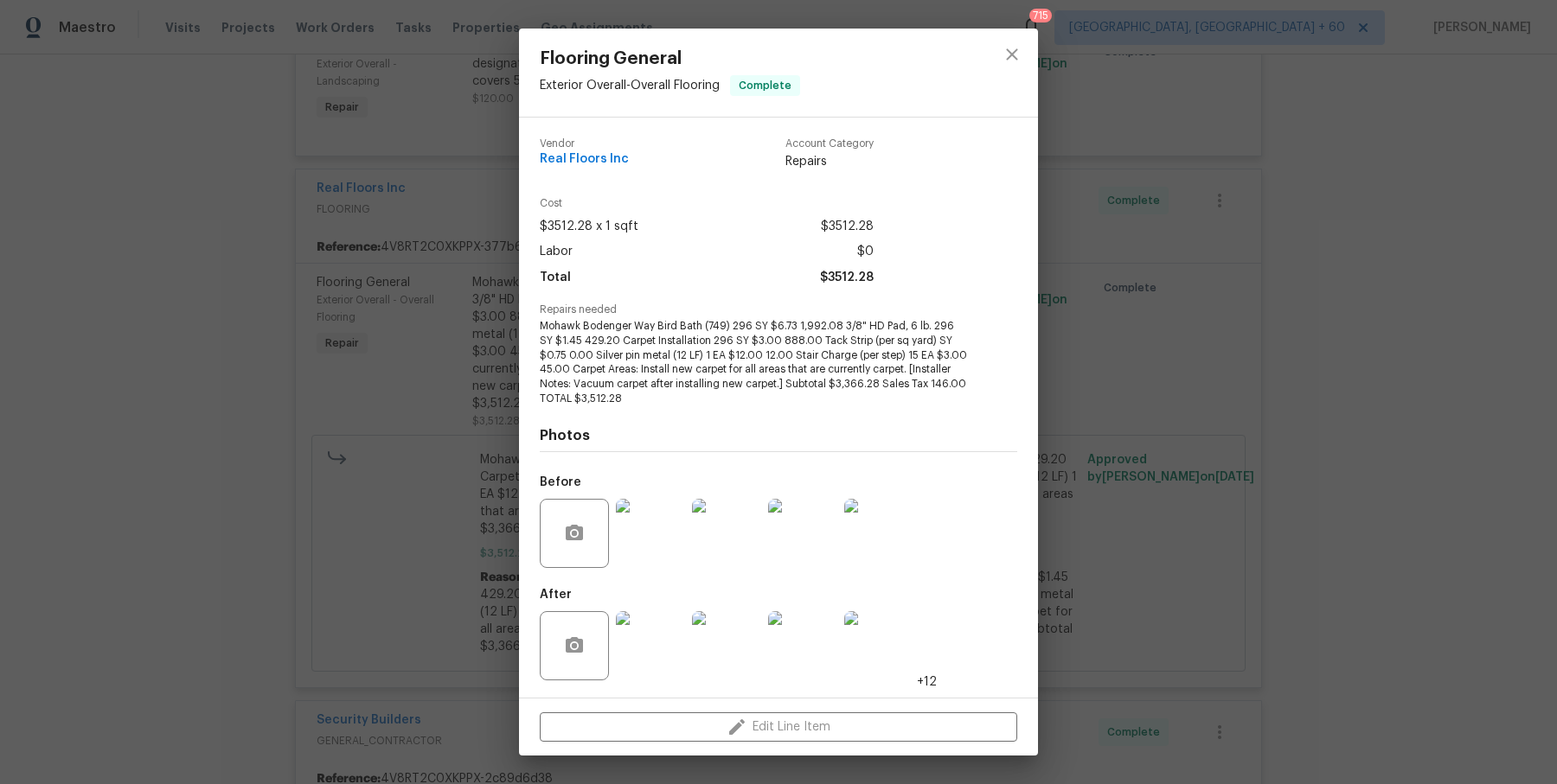
click at [1165, 410] on div "Flooring General Exterior Overall - Overall Flooring Complete Vendor Real Floor…" at bounding box center [778, 392] width 1557 height 784
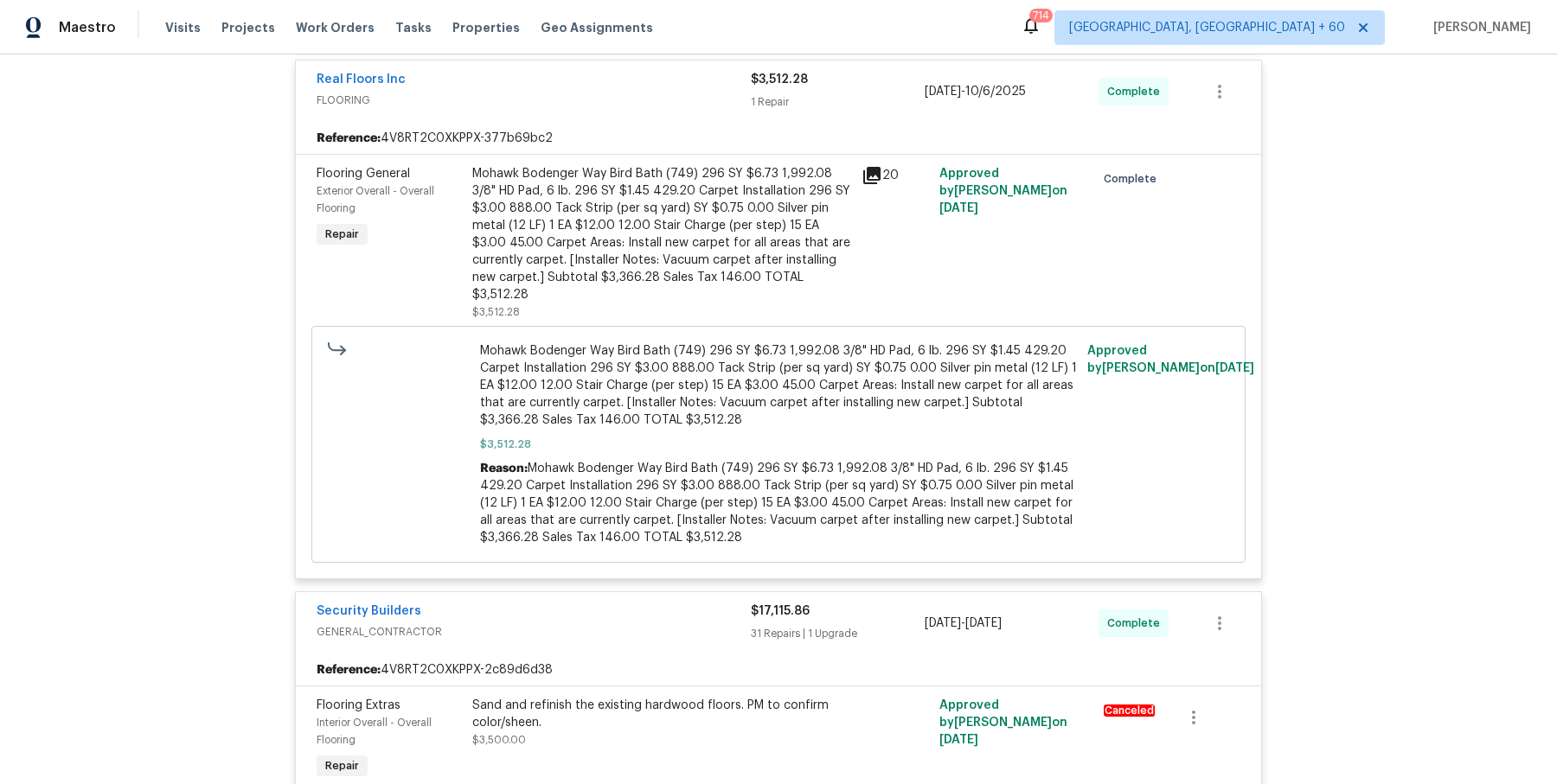
scroll to position [2842, 0]
click at [613, 187] on div "Mohawk Bodenger Way Bird Bath (749) 296 SY $6.73 1,992.08 3/8" HD Pad, 6 lb. 29…" at bounding box center [661, 232] width 378 height 138
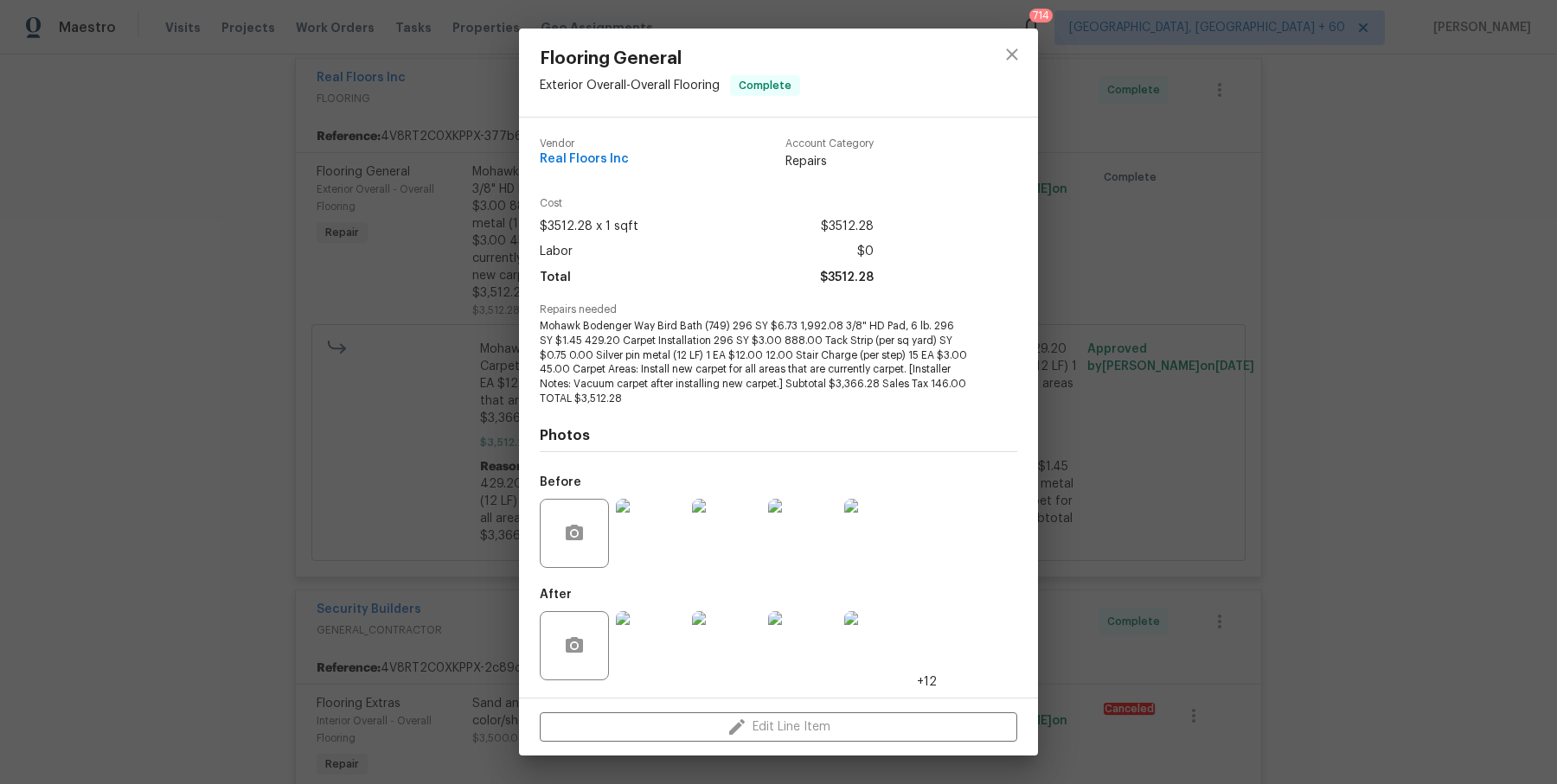
click at [663, 539] on img at bounding box center [650, 533] width 69 height 69
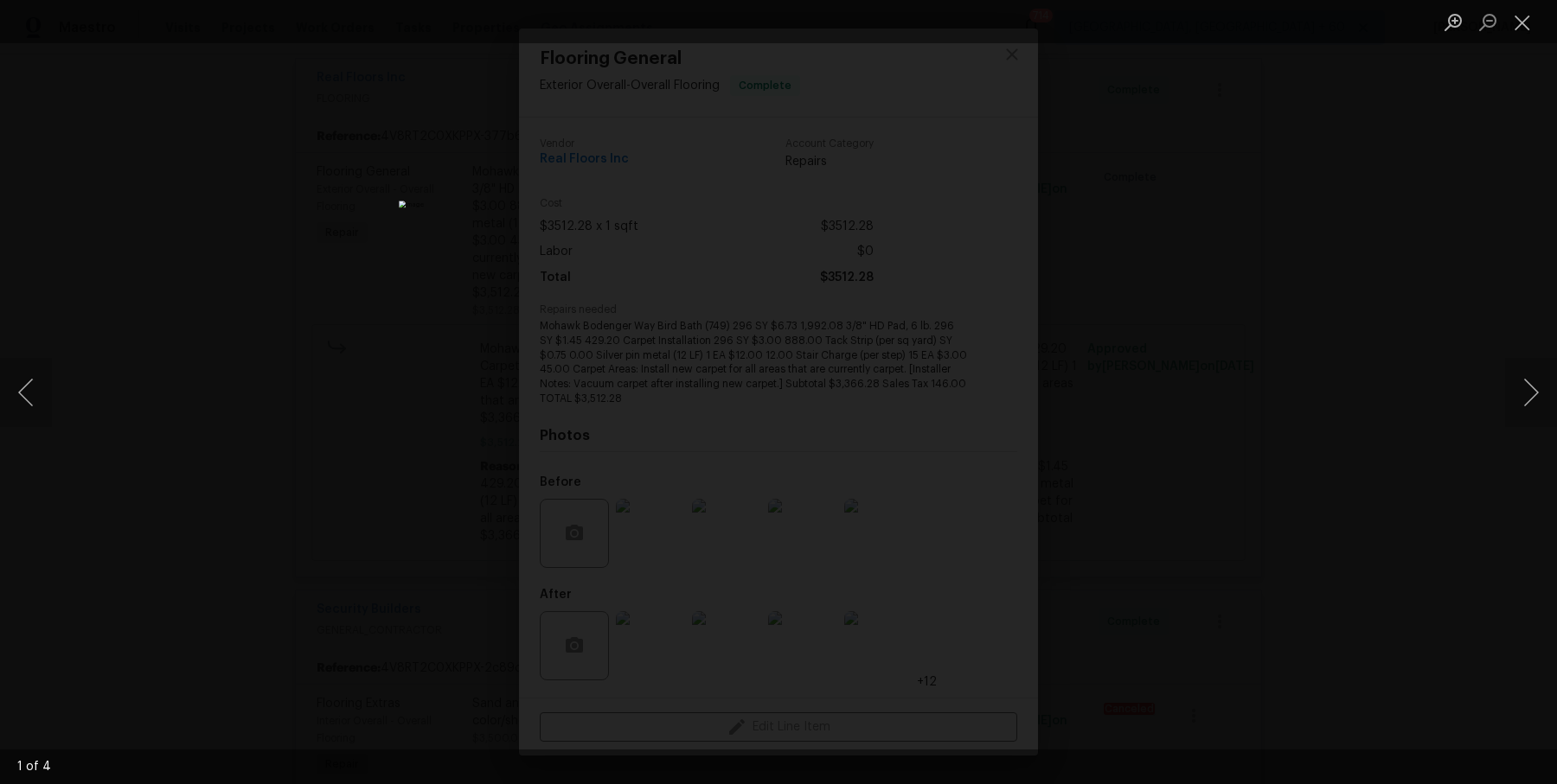
click at [1500, 400] on div "Lightbox" at bounding box center [778, 392] width 1557 height 784
click at [1524, 387] on button "Next image" at bounding box center [1530, 392] width 52 height 69
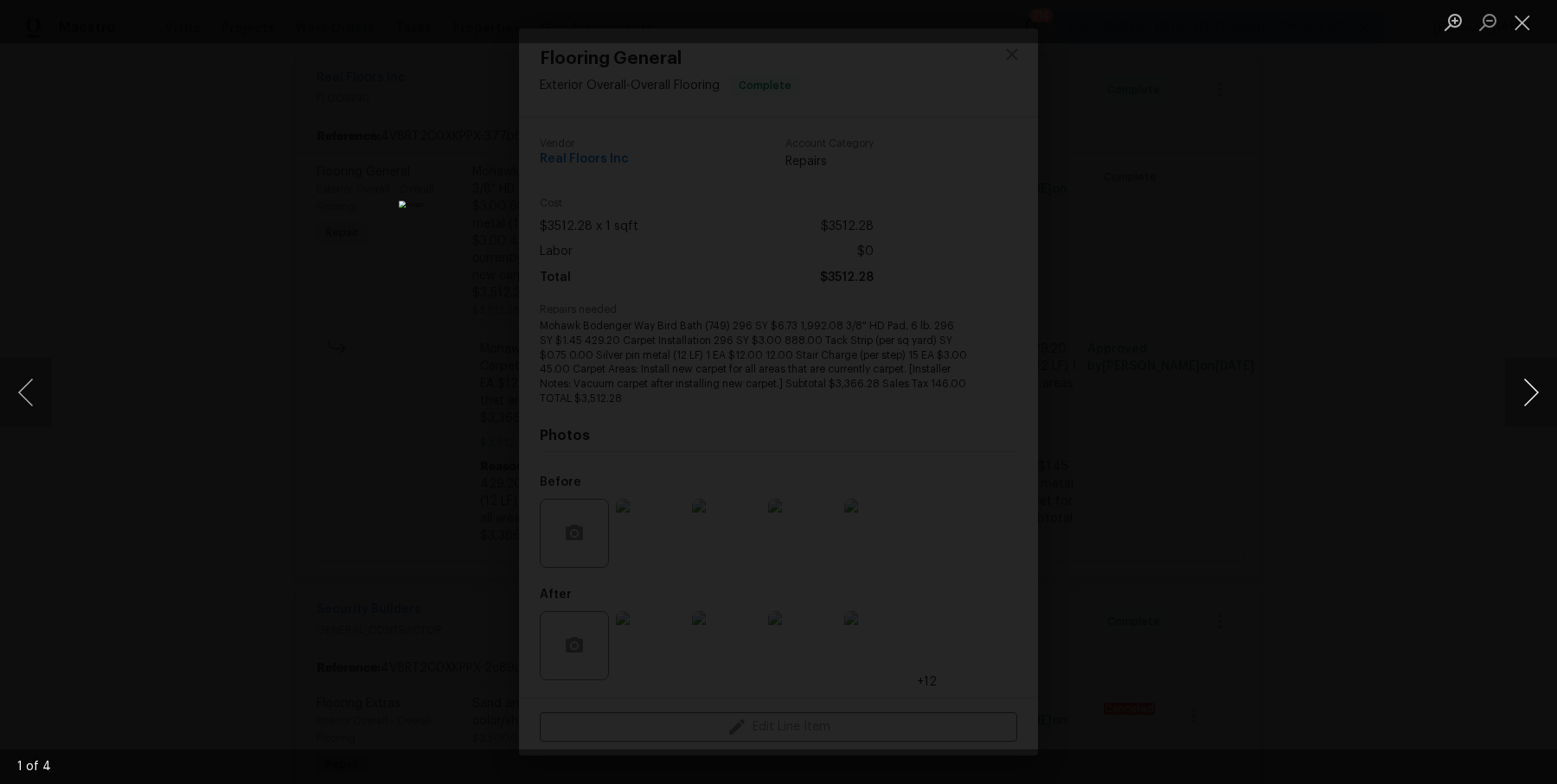
click at [1524, 387] on button "Next image" at bounding box center [1530, 392] width 52 height 69
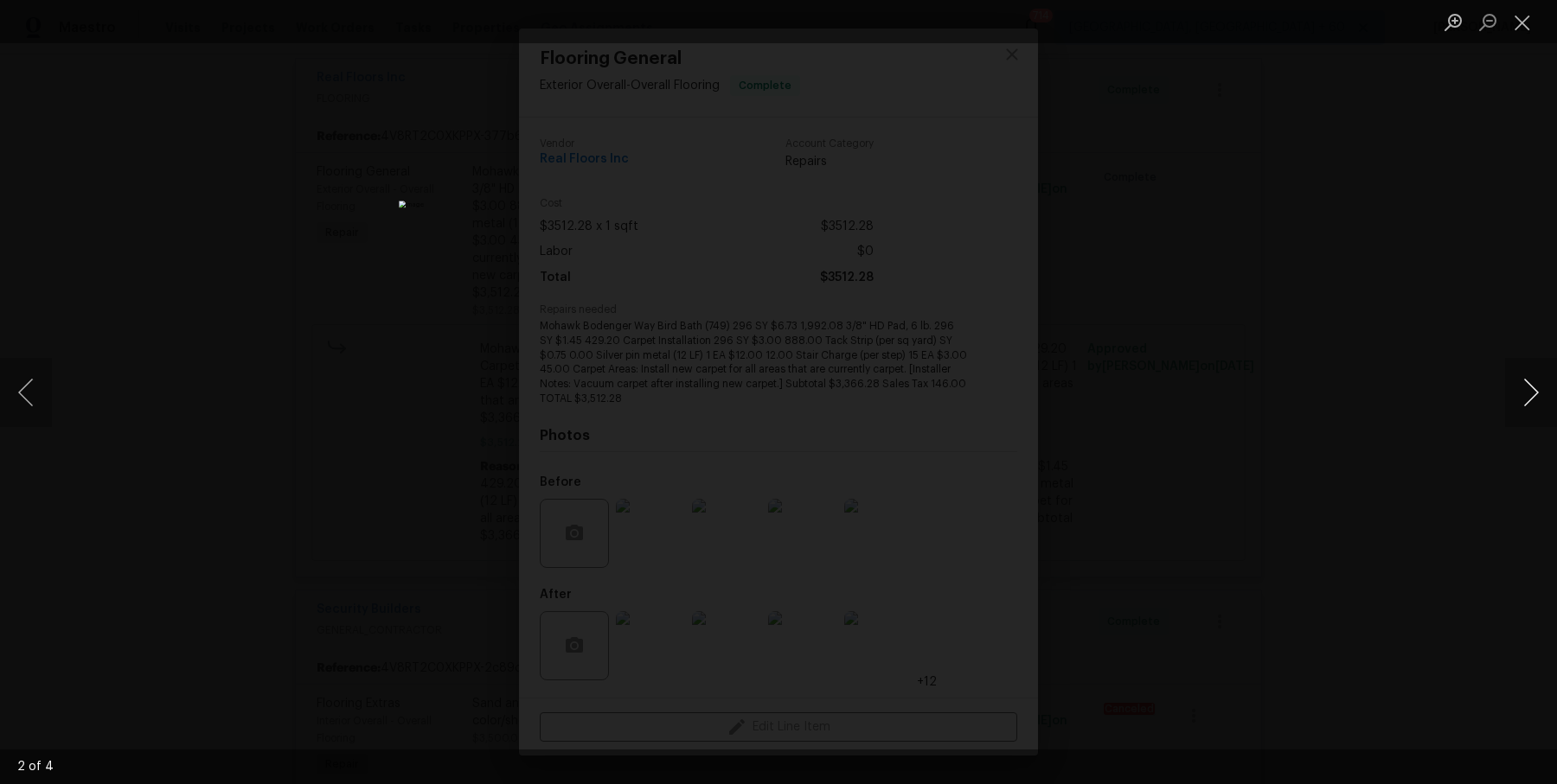
click at [1524, 387] on button "Next image" at bounding box center [1530, 392] width 52 height 69
click at [1436, 259] on div "Lightbox" at bounding box center [778, 392] width 1557 height 784
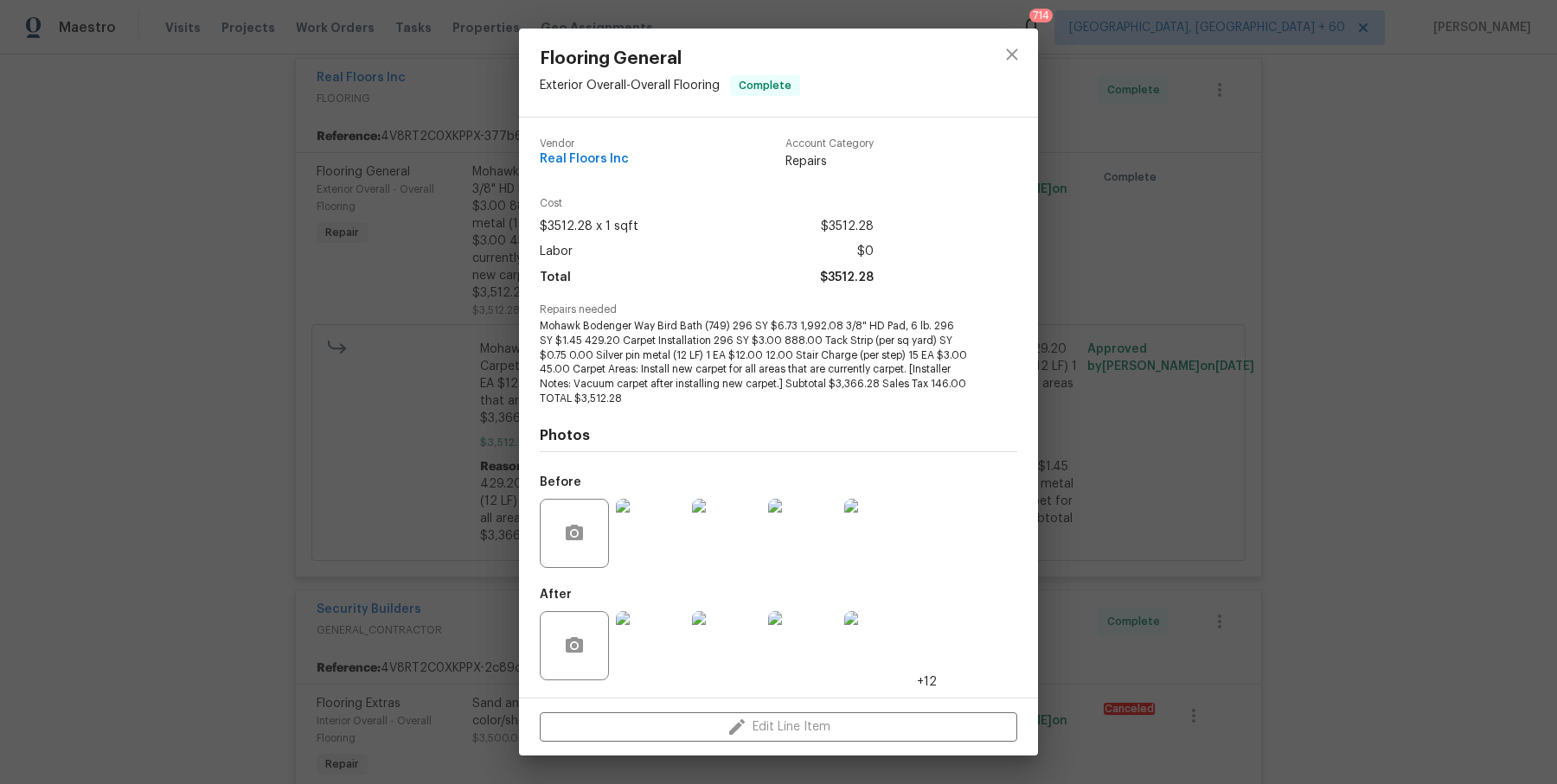
click at [1436, 259] on div "Flooring General Exterior Overall - Overall Flooring Complete Vendor Real Floor…" at bounding box center [778, 392] width 1557 height 784
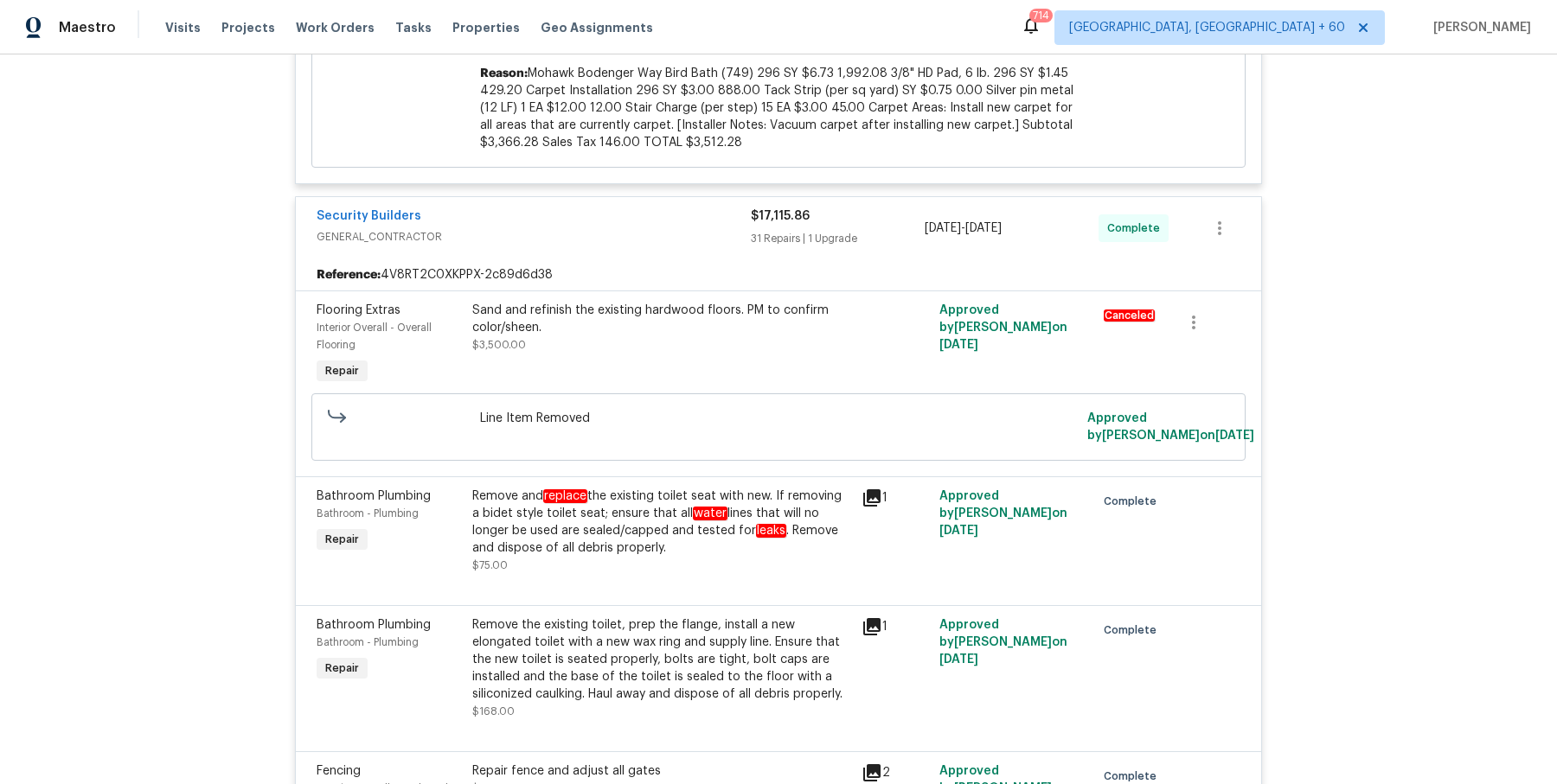
scroll to position [3300, 0]
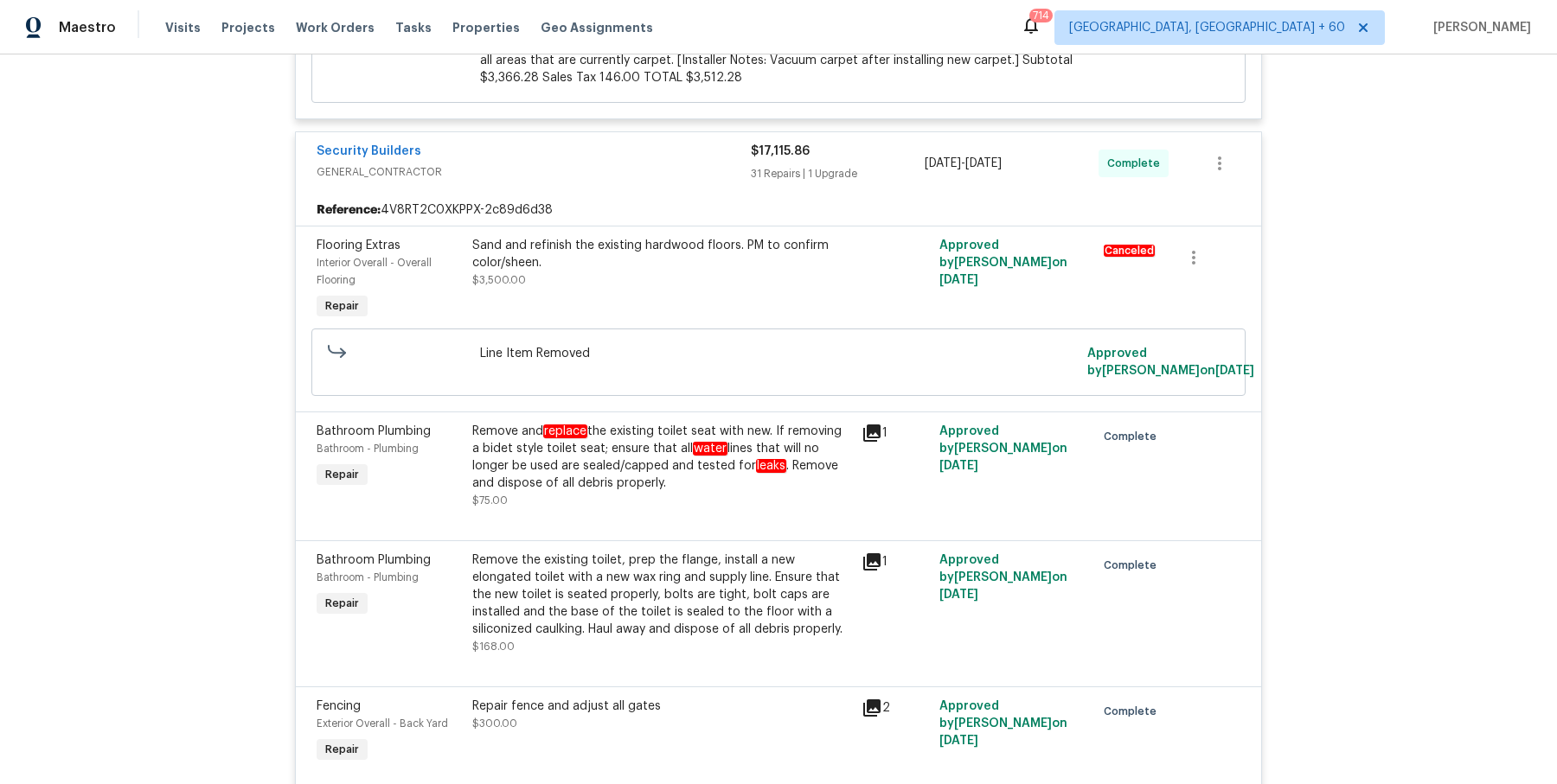
click at [546, 237] on div "Sand and refinish the existing hardwood floors. PM to confirm color/sheen." at bounding box center [661, 254] width 378 height 35
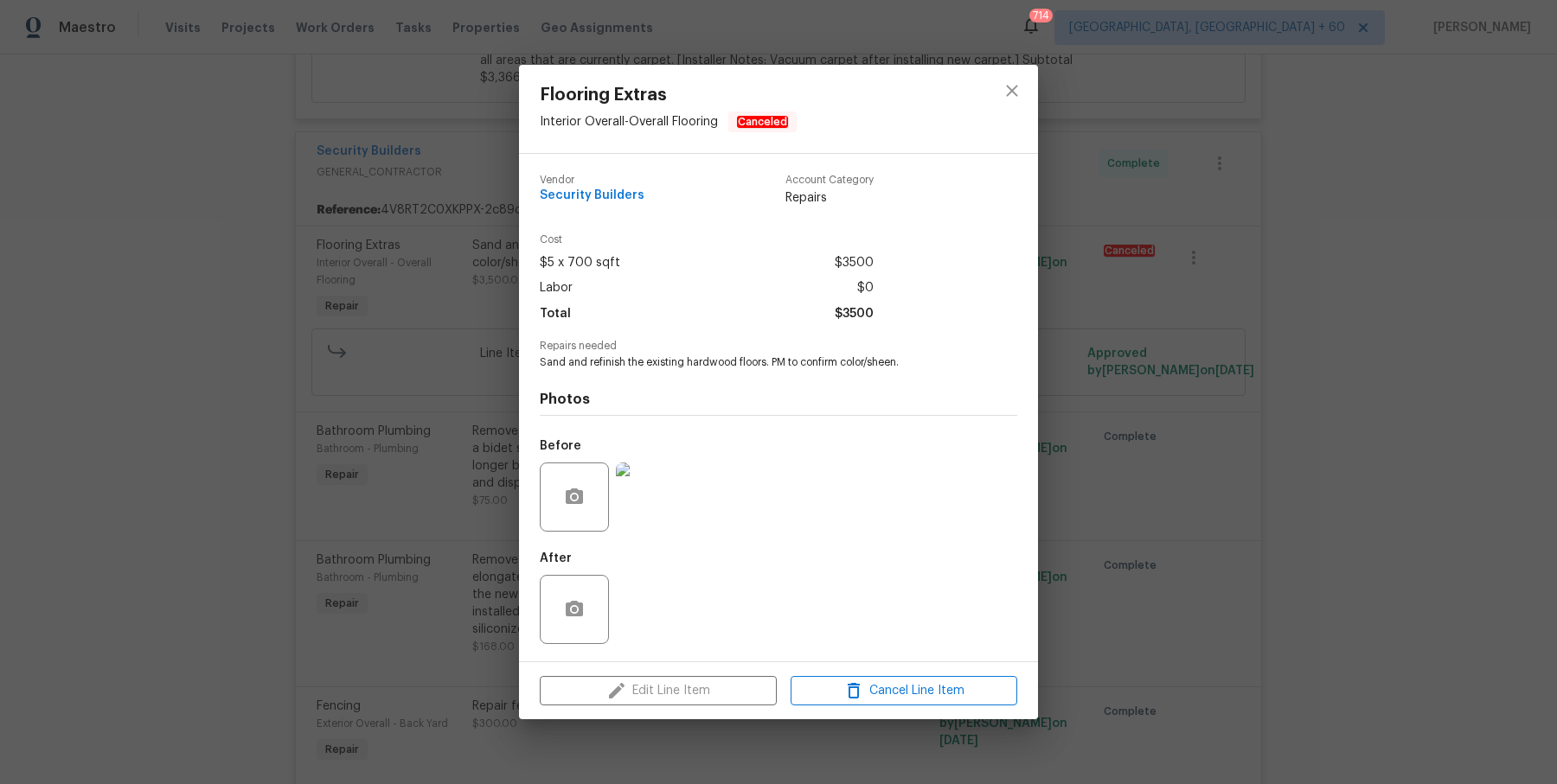
click at [273, 430] on div "Flooring Extras Interior Overall - Overall Flooring Canceled Vendor Security Bu…" at bounding box center [778, 392] width 1557 height 784
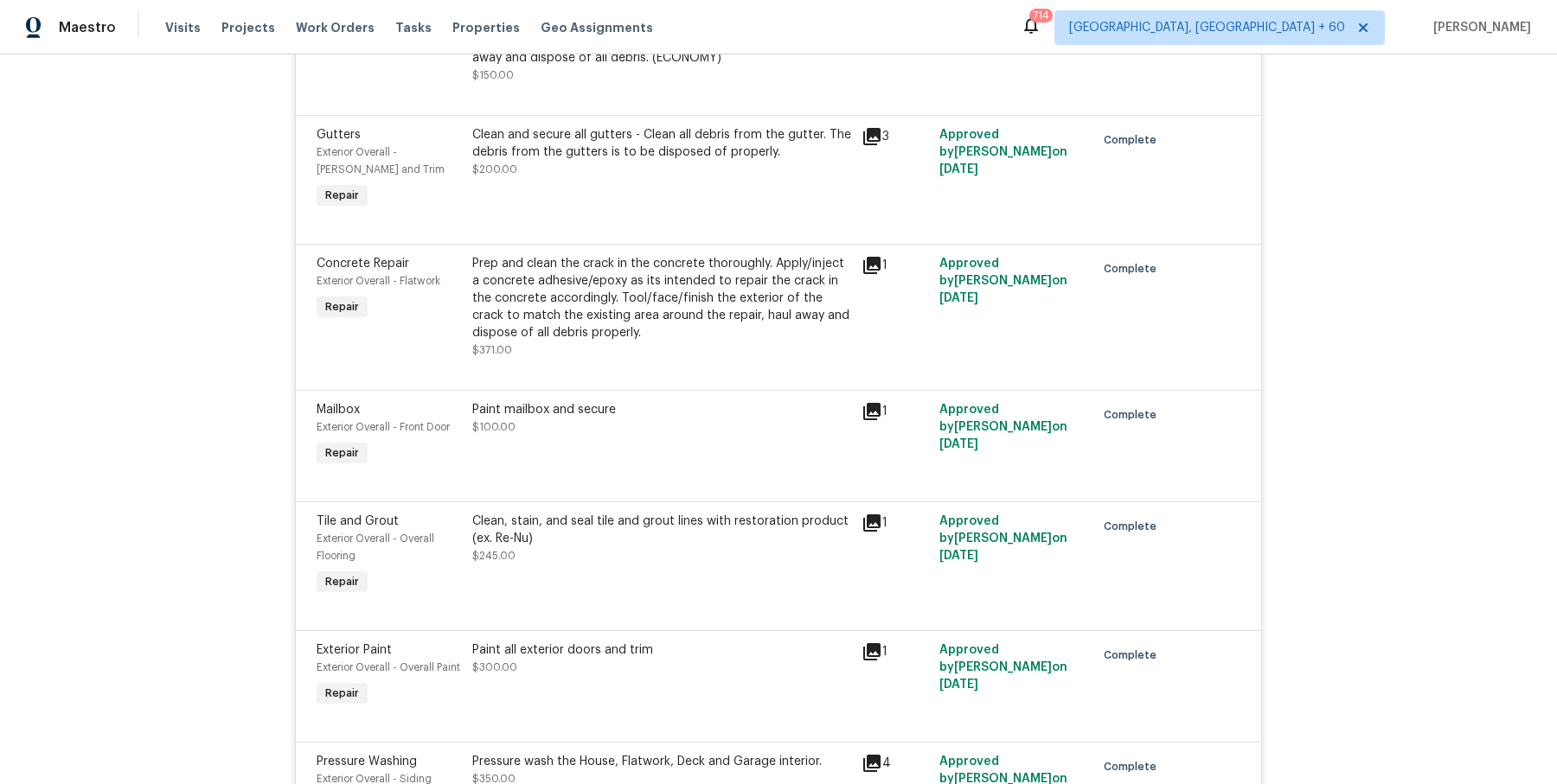
scroll to position [4216, 0]
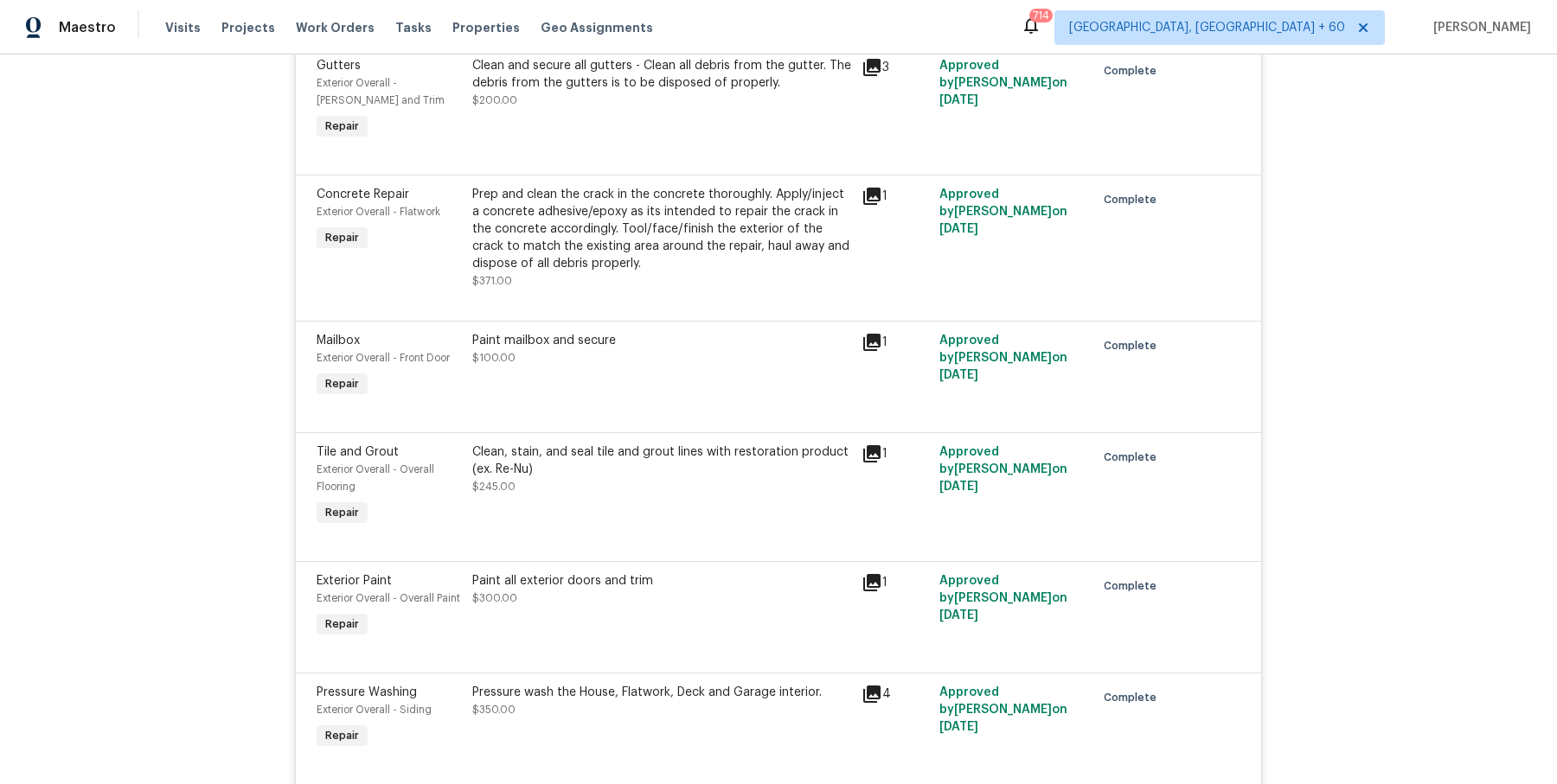
click at [554, 196] on div "Prep and clean the crack in the concrete thoroughly. Apply/inject a concrete ad…" at bounding box center [661, 229] width 378 height 87
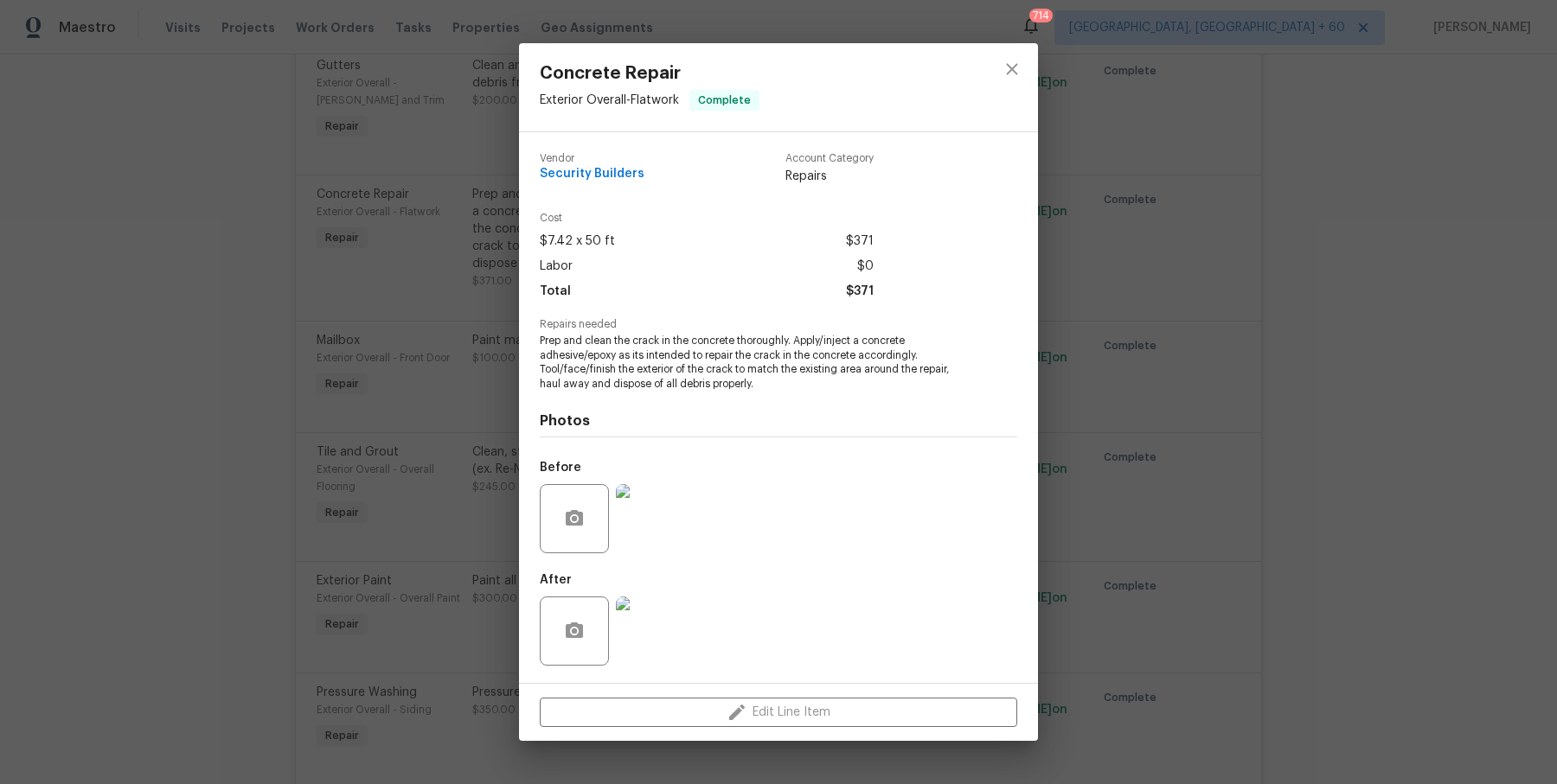
click at [686, 475] on div at bounding box center [650, 518] width 76 height 90
click at [640, 524] on img at bounding box center [650, 518] width 69 height 69
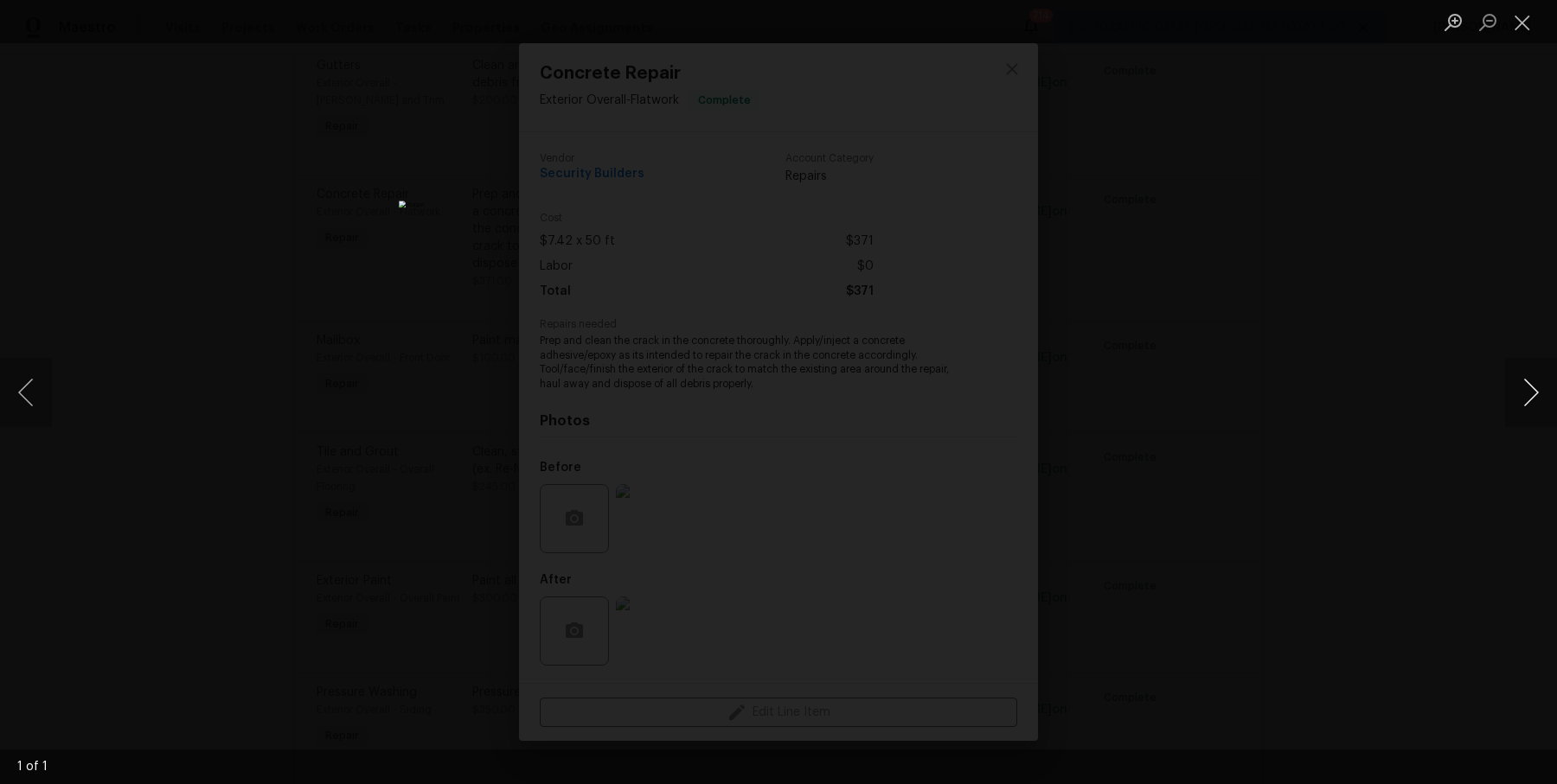
click at [1522, 402] on button "Next image" at bounding box center [1530, 392] width 52 height 69
click at [1426, 240] on div "Lightbox" at bounding box center [778, 392] width 1557 height 784
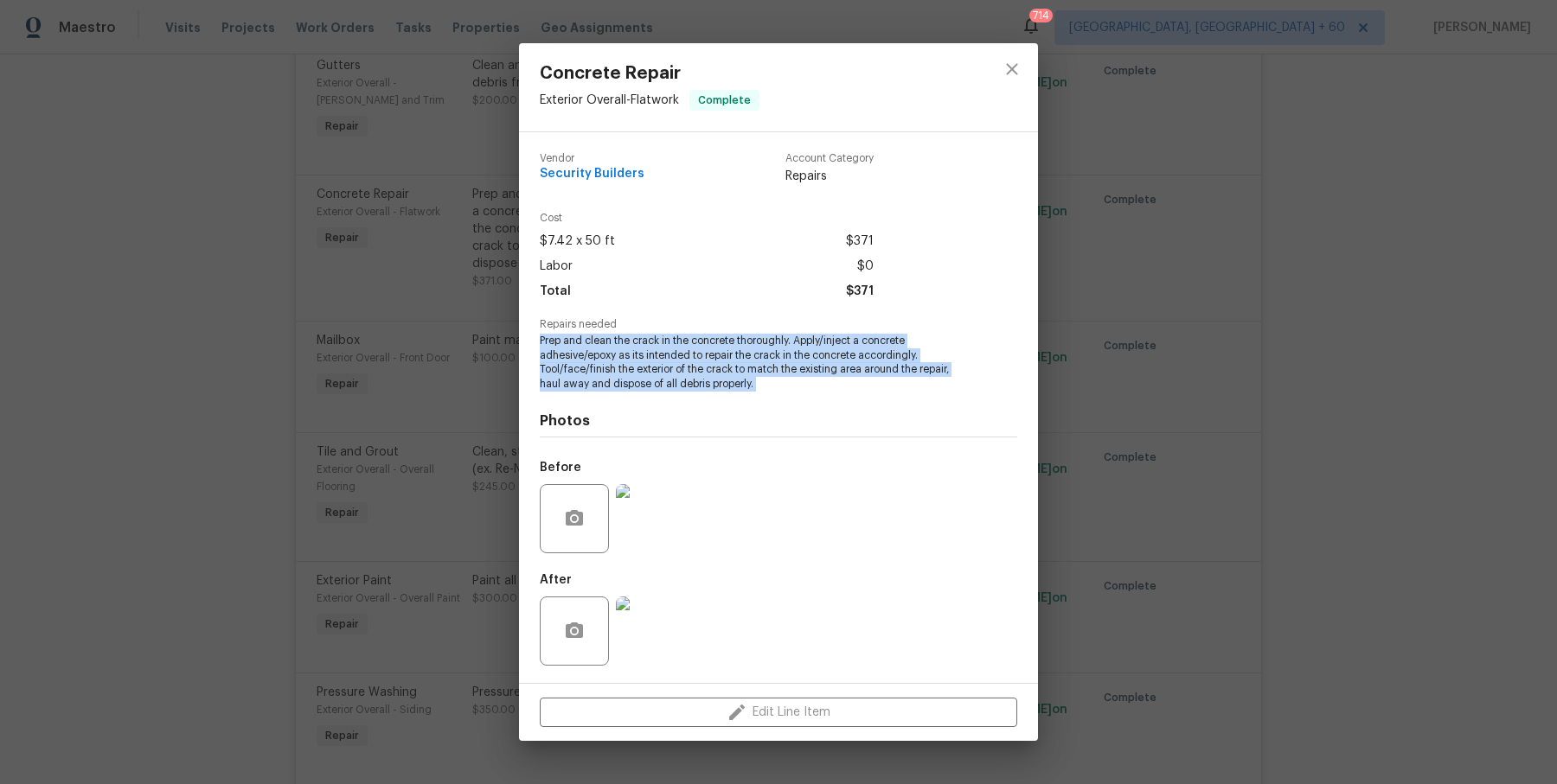
drag, startPoint x: 541, startPoint y: 342, endPoint x: 795, endPoint y: 400, distance: 260.5
click at [795, 400] on div "Vendor Security Builders Account Category Repairs Cost $7.42 x 50 ft $371 Labor…" at bounding box center [778, 408] width 477 height 537
copy span "Prep and clean the crack in the concrete thoroughly. Apply/inject a concrete ad…"
click at [650, 540] on img at bounding box center [650, 518] width 69 height 69
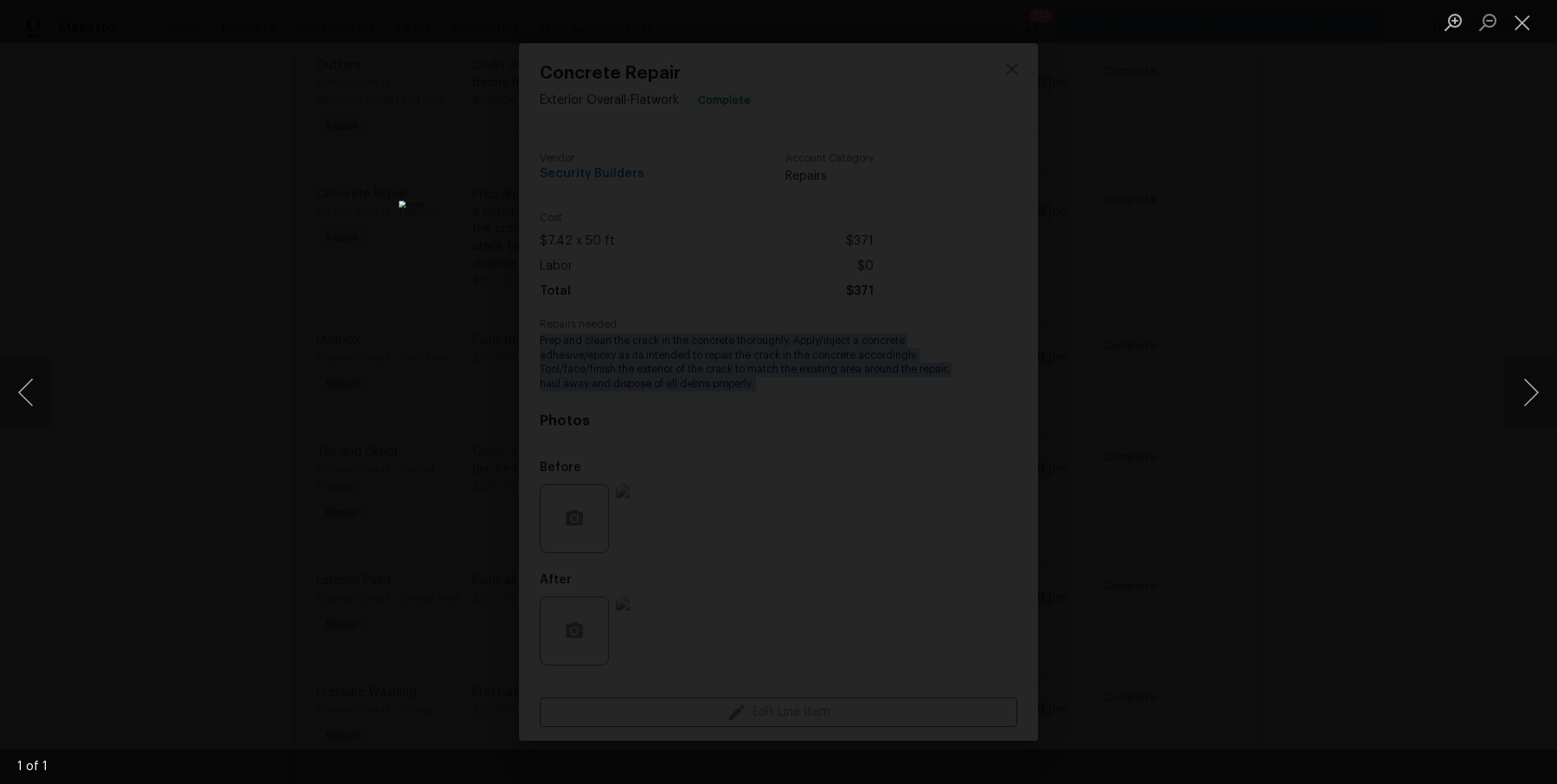
click at [1328, 399] on div "Lightbox" at bounding box center [778, 392] width 1557 height 784
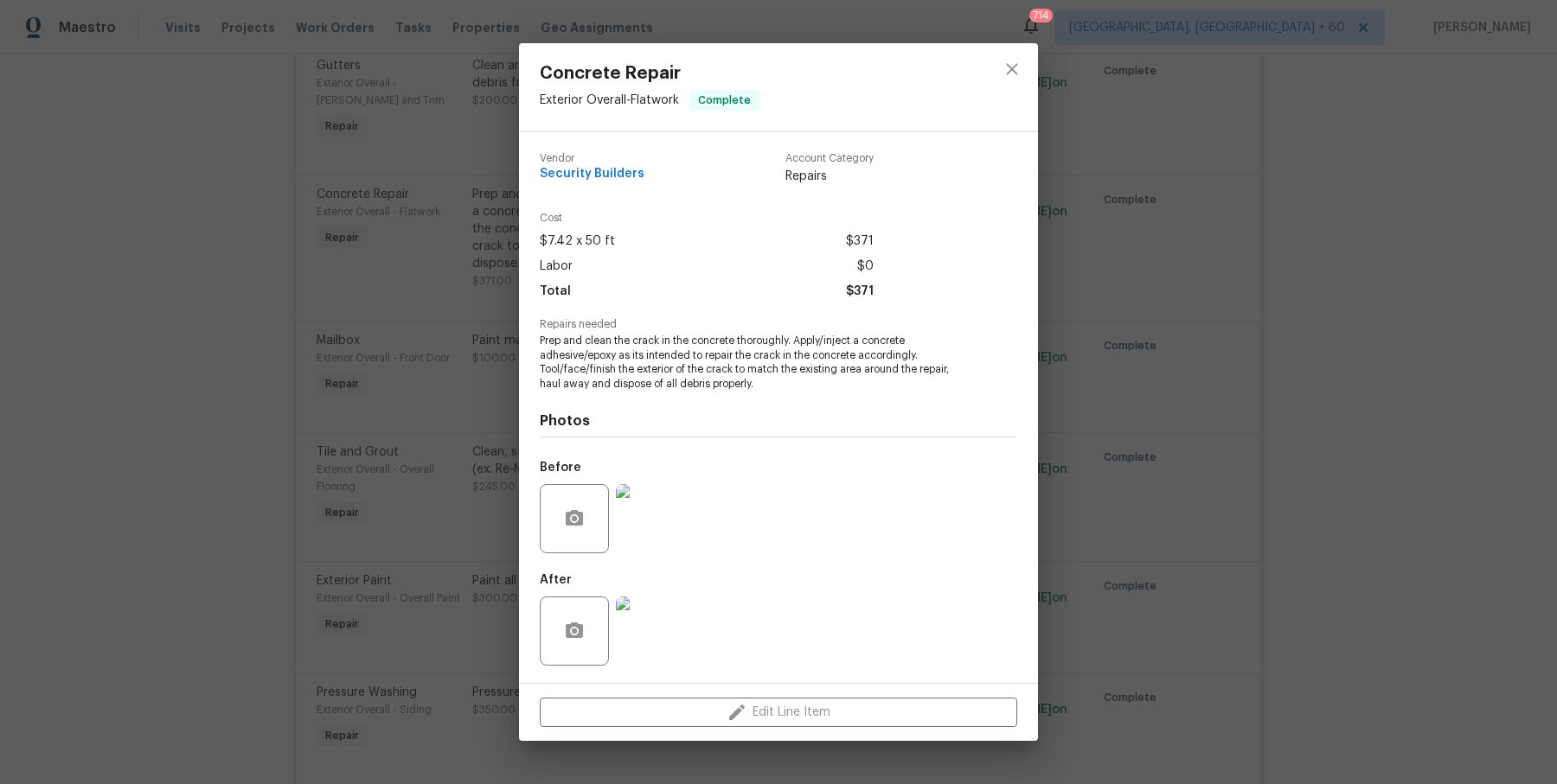
click at [1083, 137] on div "Concrete Repair Exterior Overall - Flatwork Complete Vendor Security Builders A…" at bounding box center [778, 392] width 1557 height 784
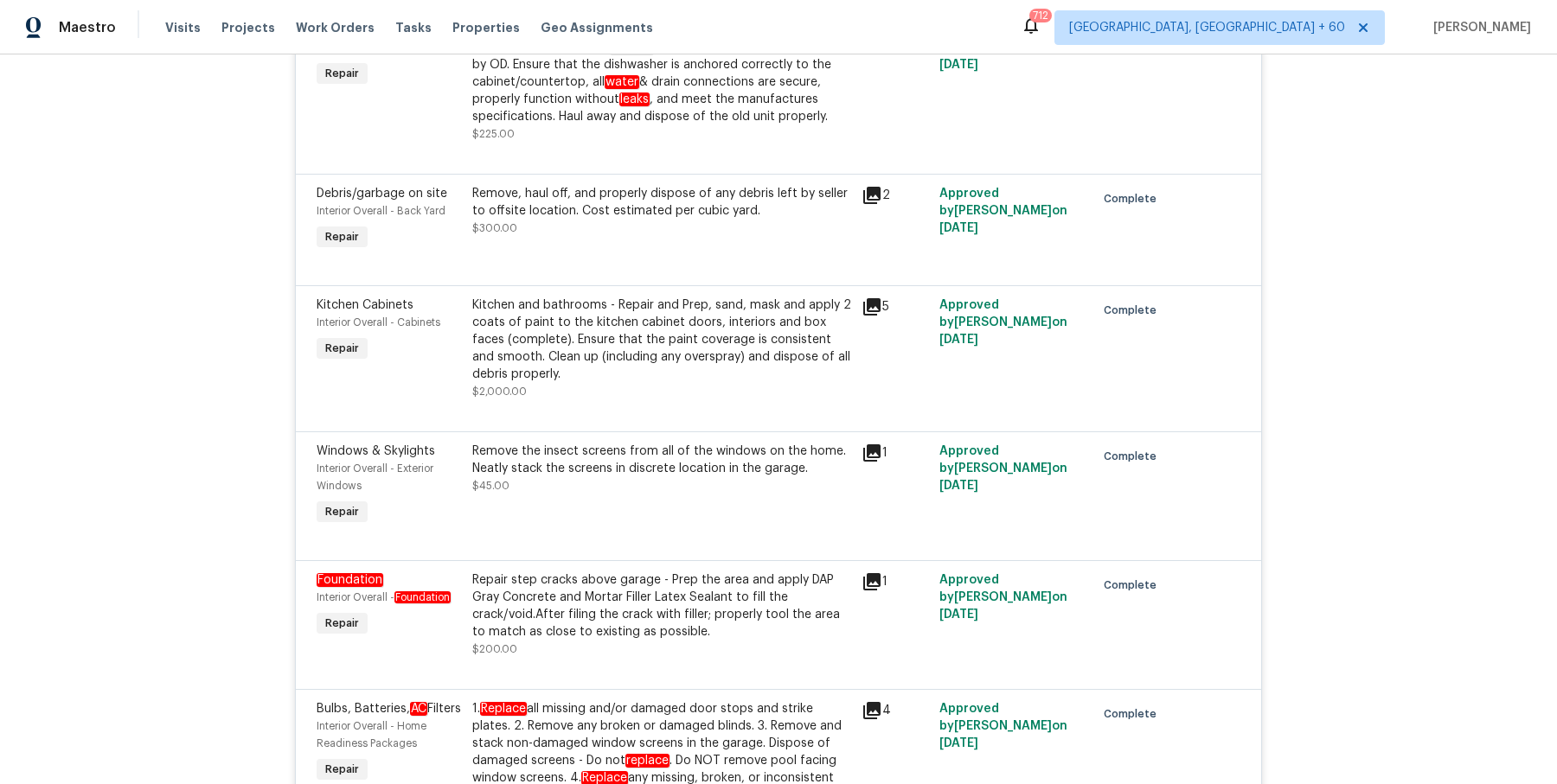
scroll to position [5643, 0]
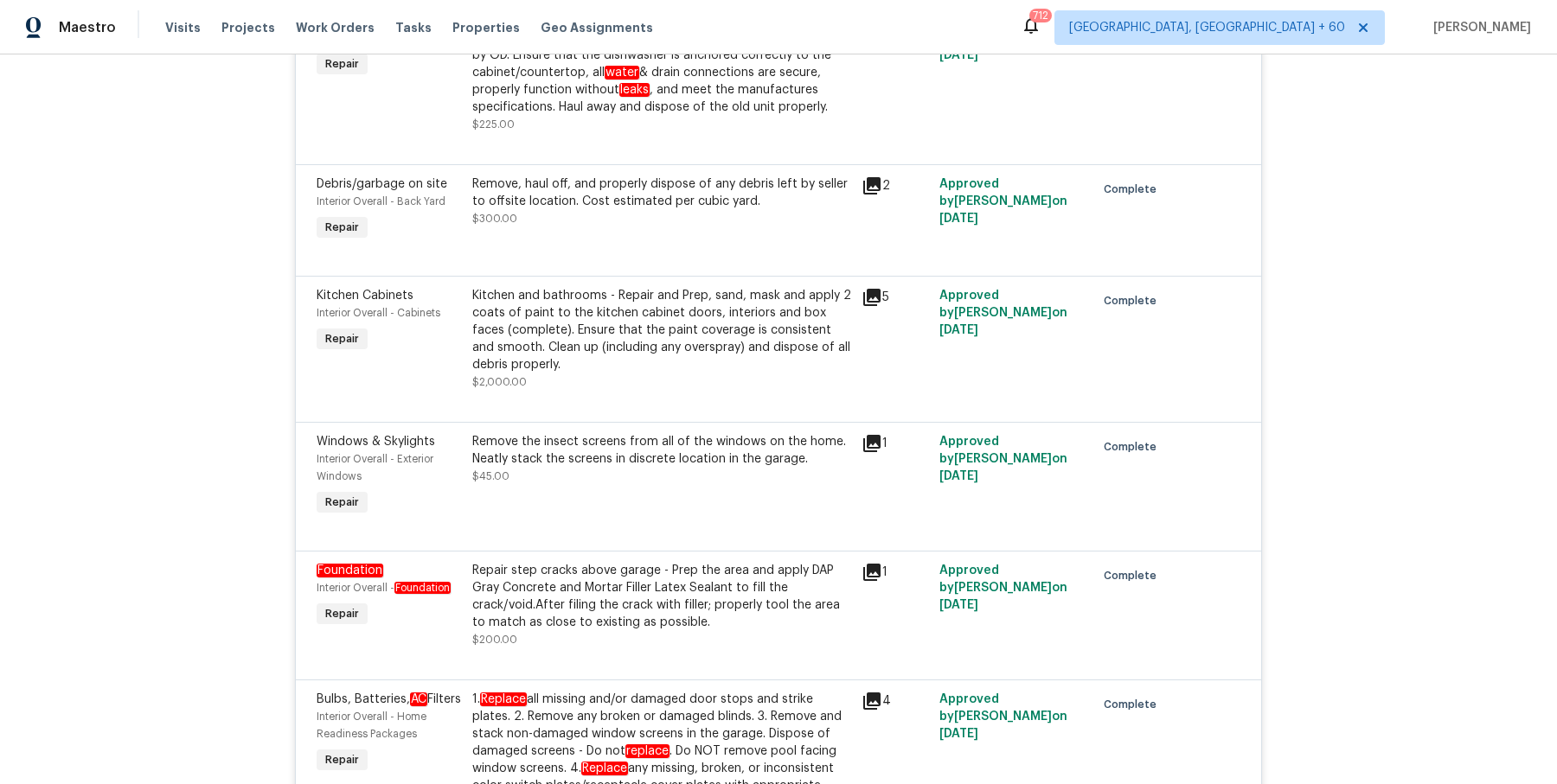
click at [575, 581] on div "Repair step cracks above garage - Prep the area and apply DAP Gray Concrete and…" at bounding box center [661, 596] width 378 height 69
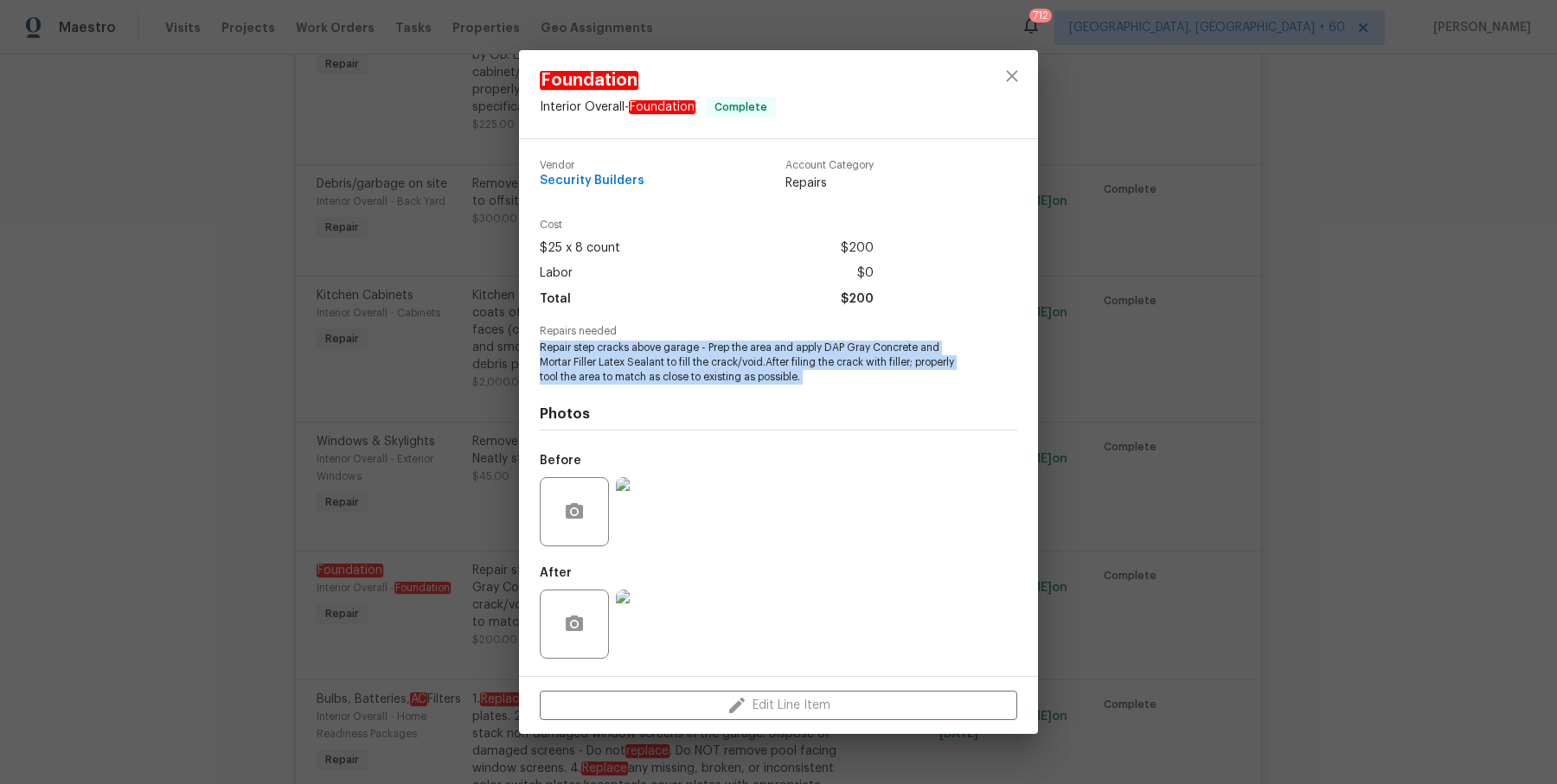
drag, startPoint x: 539, startPoint y: 354, endPoint x: 830, endPoint y: 386, distance: 292.8
click at [830, 386] on div "Vendor Security Builders Account Category Repairs Cost $25 x 8 count $200 Labor…" at bounding box center [778, 408] width 477 height 523
copy span "Repair step cracks above garage - Prep the area and apply DAP Gray Concrete and…"
click at [651, 480] on img at bounding box center [650, 511] width 69 height 69
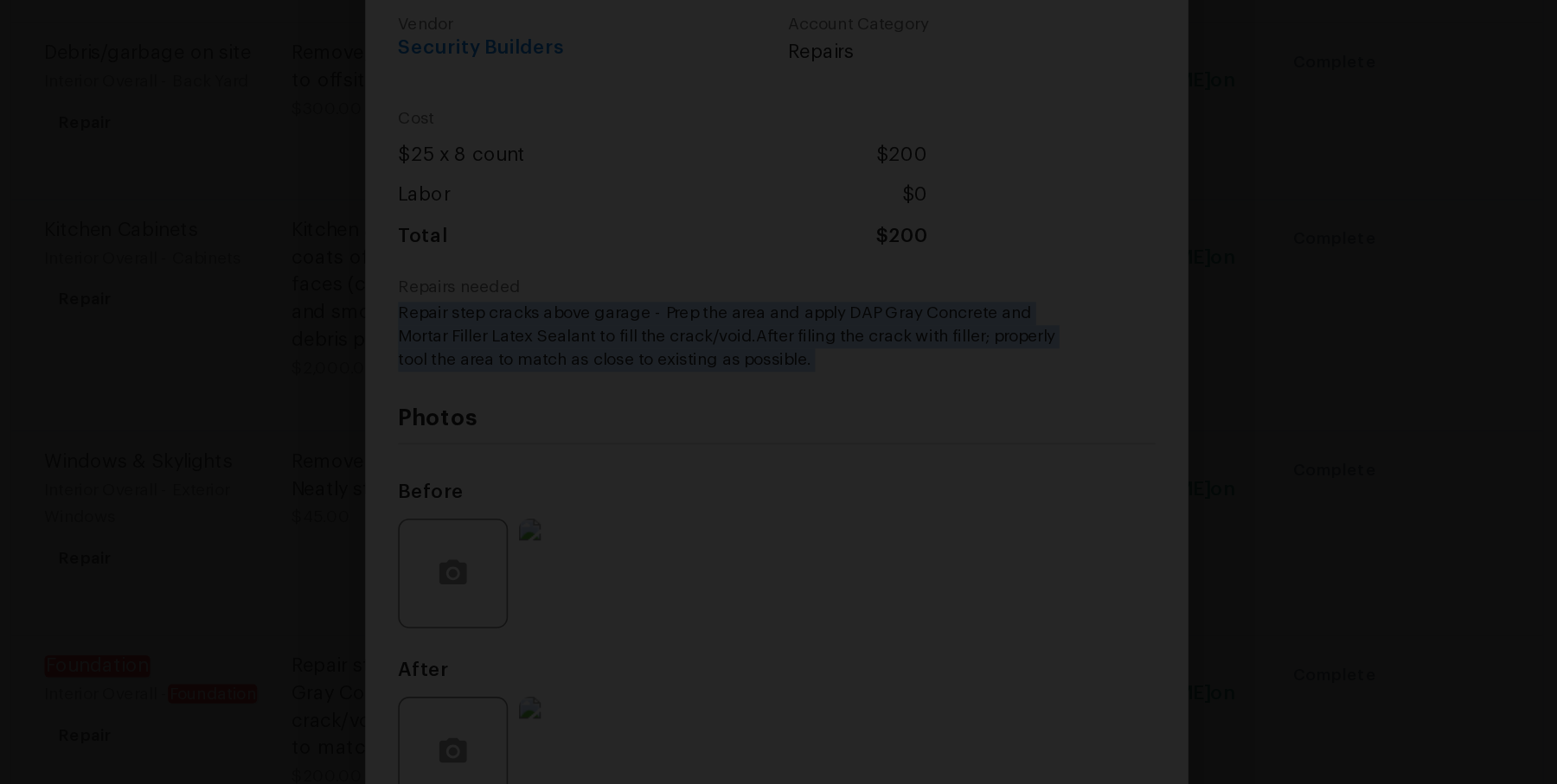
click at [1222, 471] on div "Lightbox" at bounding box center [778, 392] width 1557 height 784
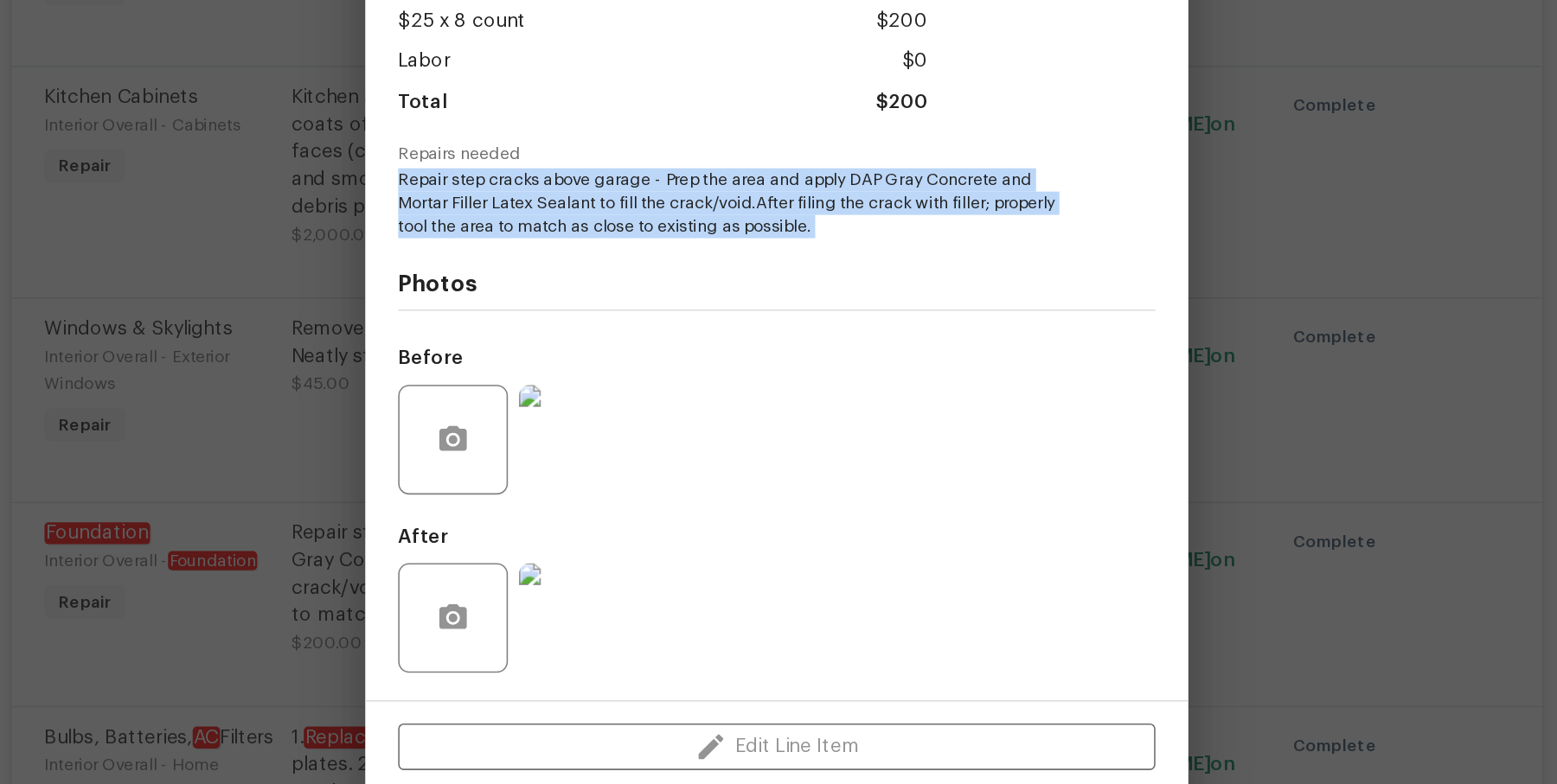
scroll to position [0, 0]
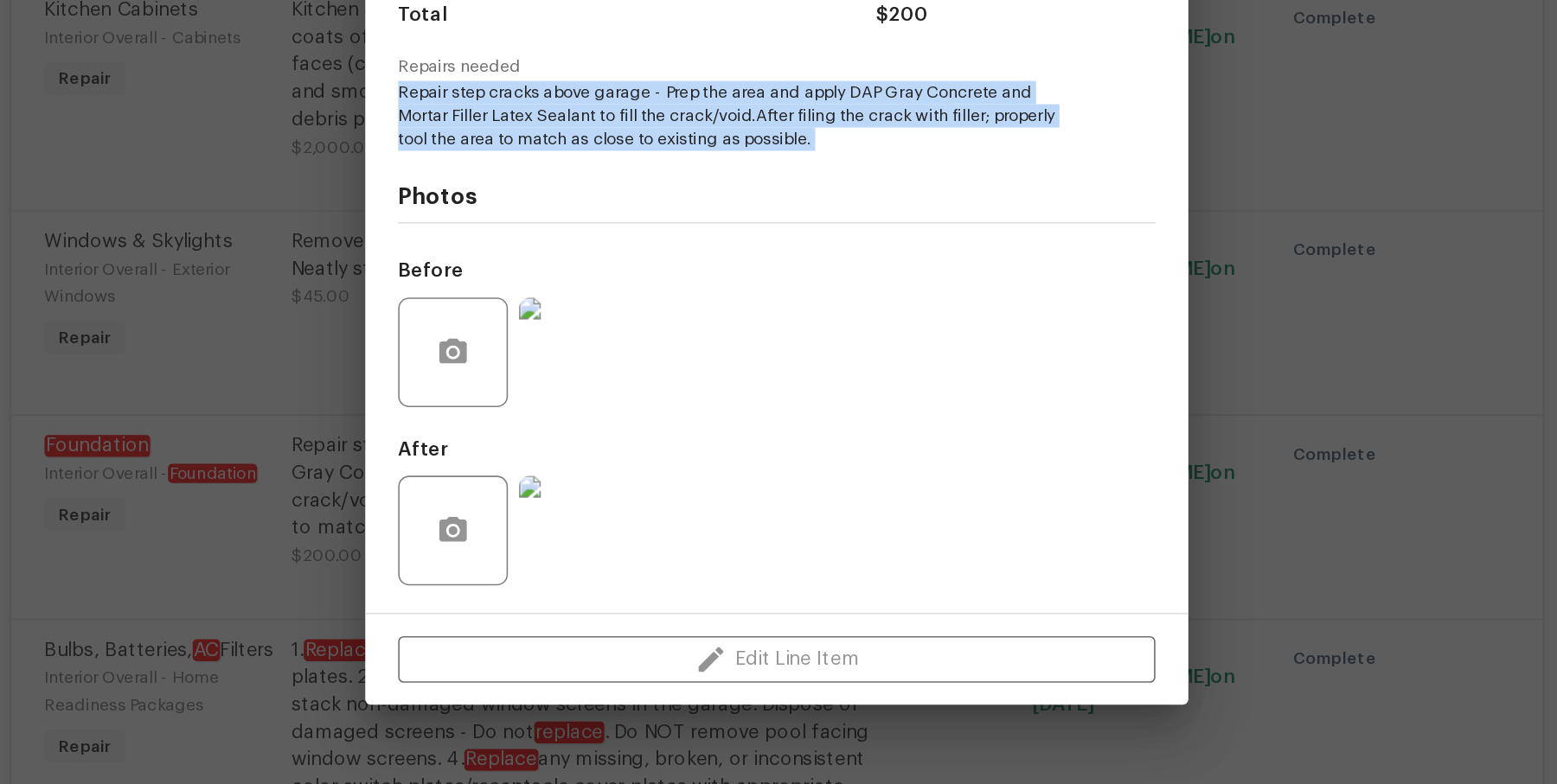
click at [628, 618] on img at bounding box center [650, 624] width 69 height 69
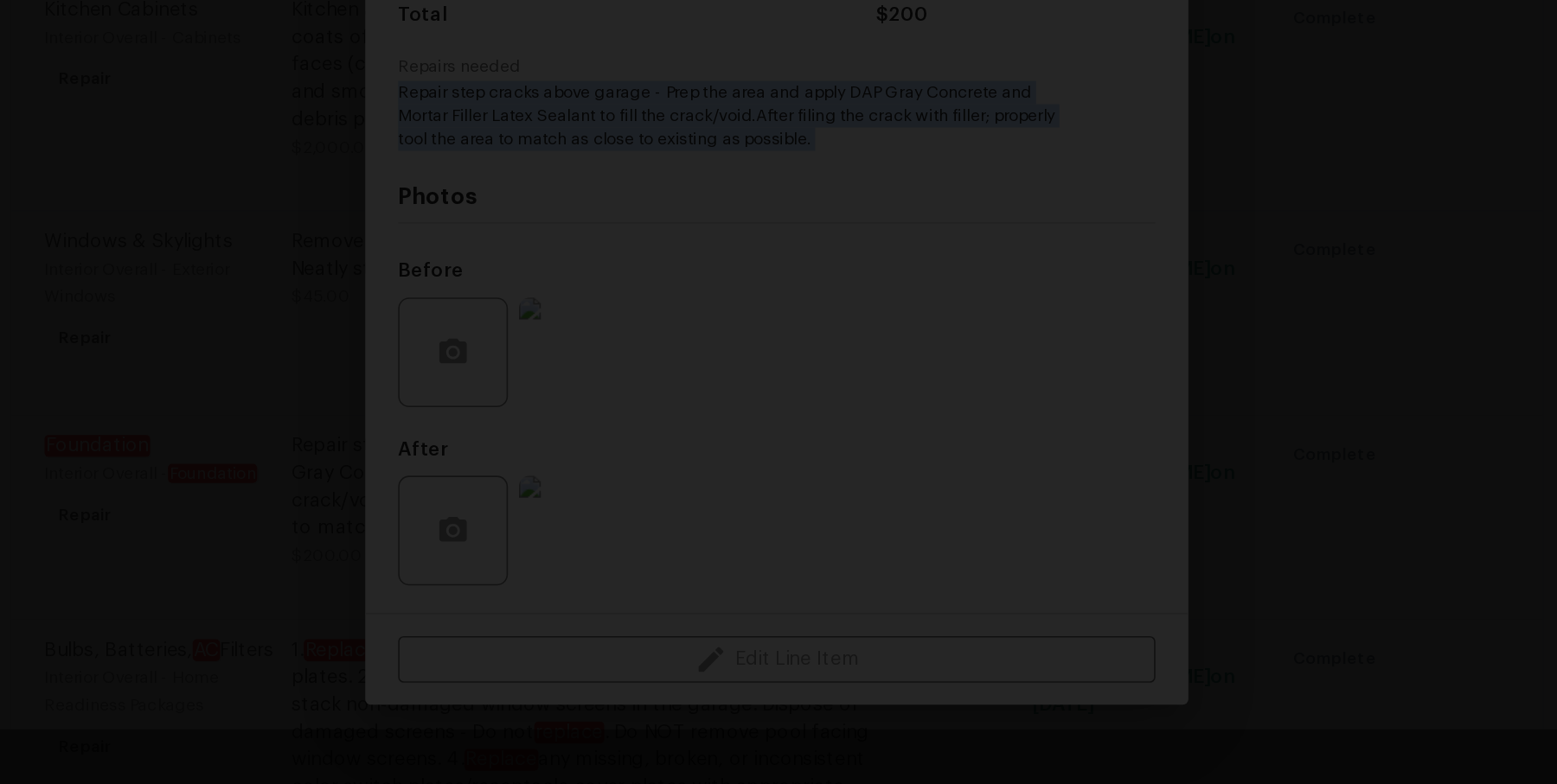
click at [1087, 480] on div "Lightbox" at bounding box center [778, 392] width 1557 height 784
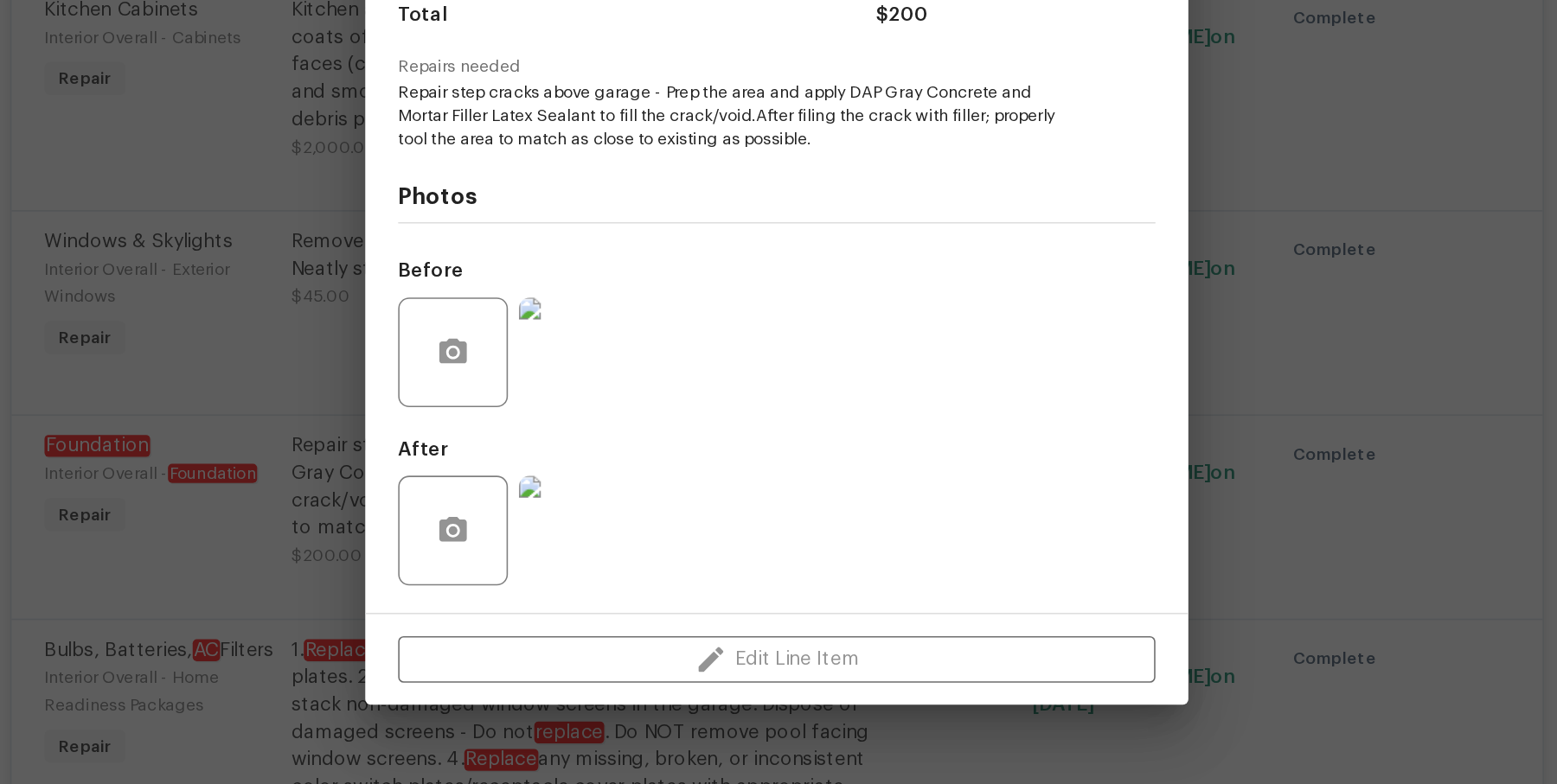
click at [479, 536] on div "Foundation Interior Overall - Foundation Complete Vendor Security Builders Acco…" at bounding box center [778, 392] width 1557 height 784
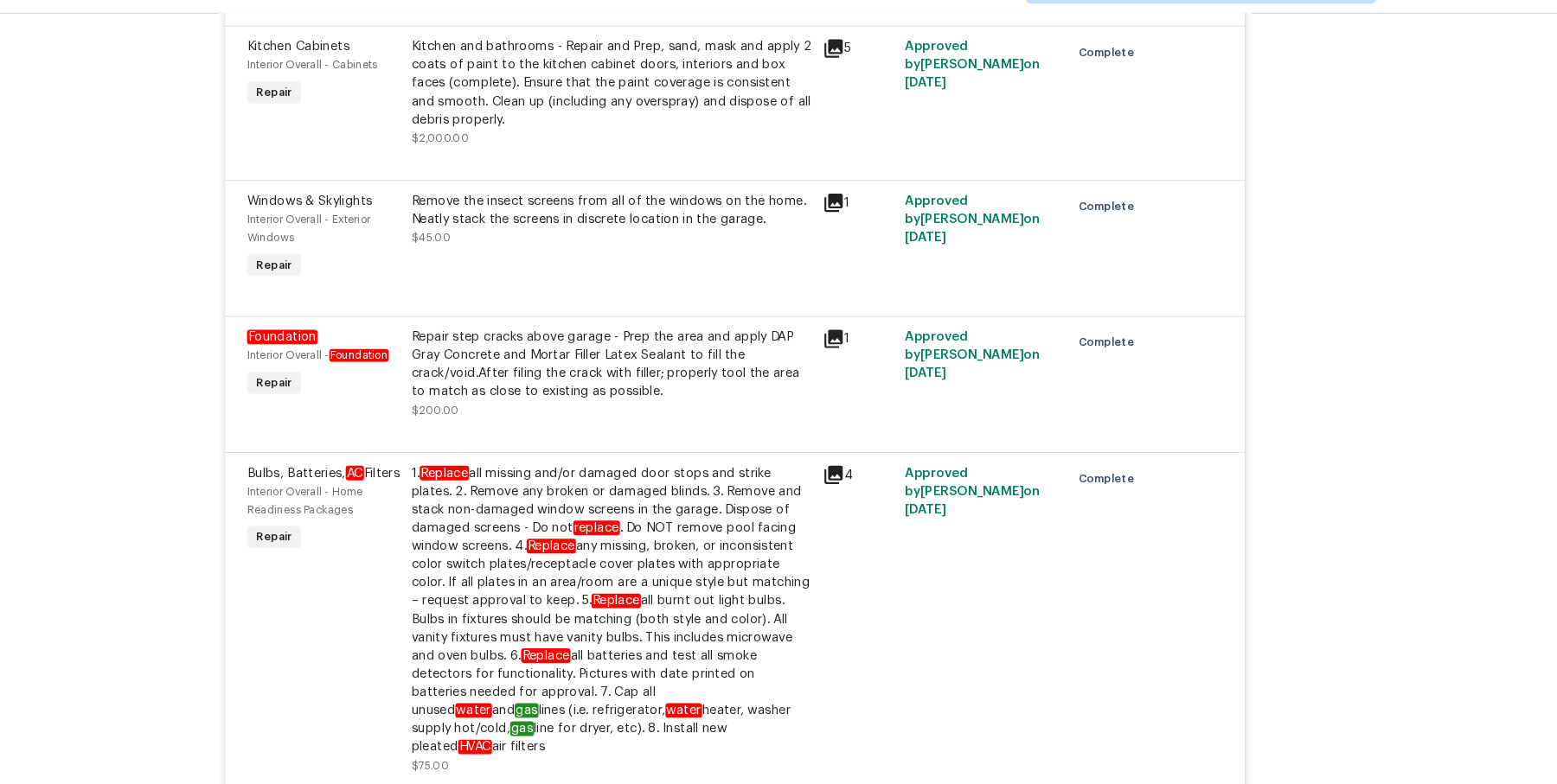
scroll to position [5931, 0]
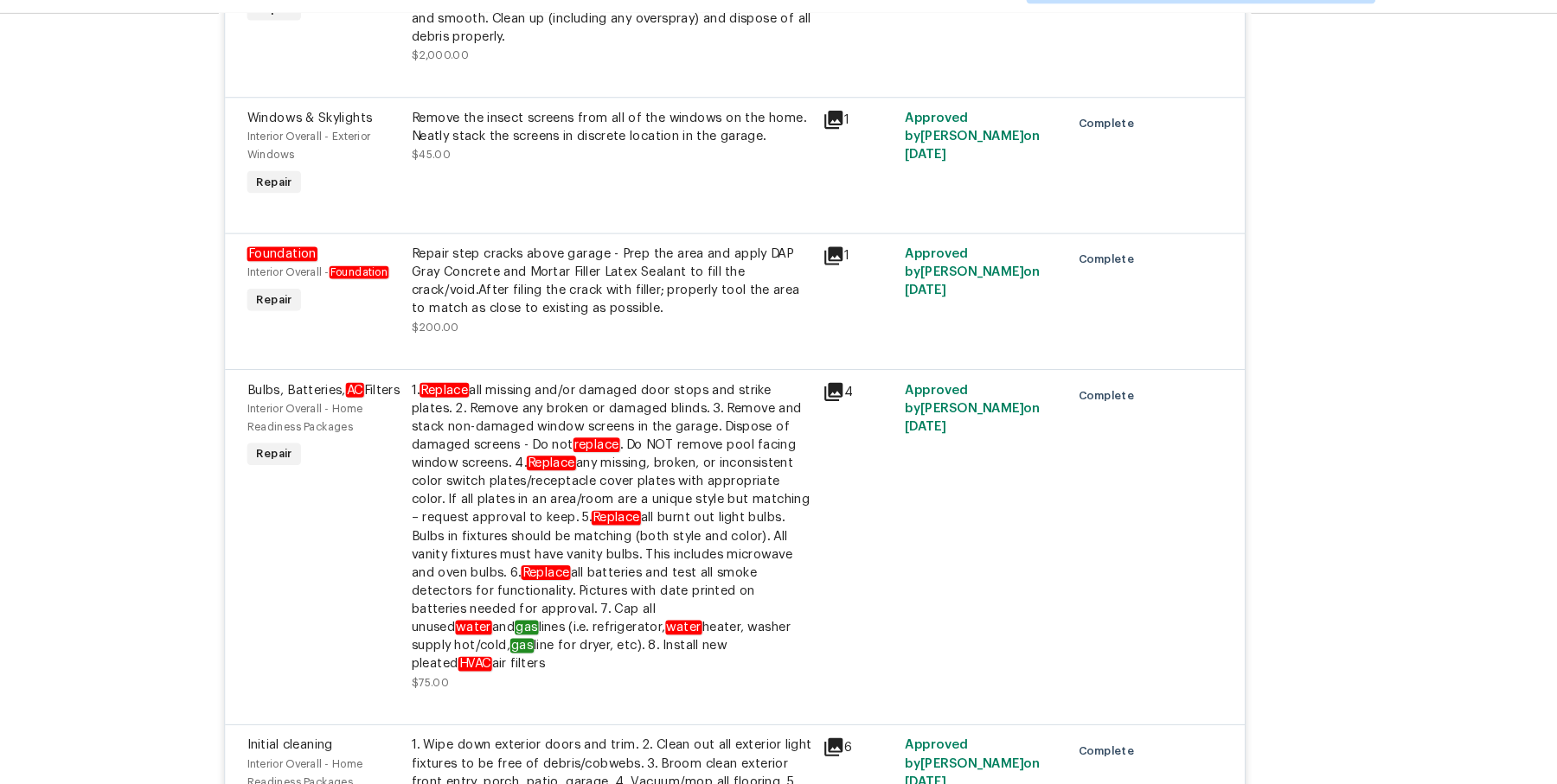
click at [561, 276] on div "Repair step cracks above garage - Prep the area and apply DAP Gray Concrete and…" at bounding box center [661, 308] width 378 height 69
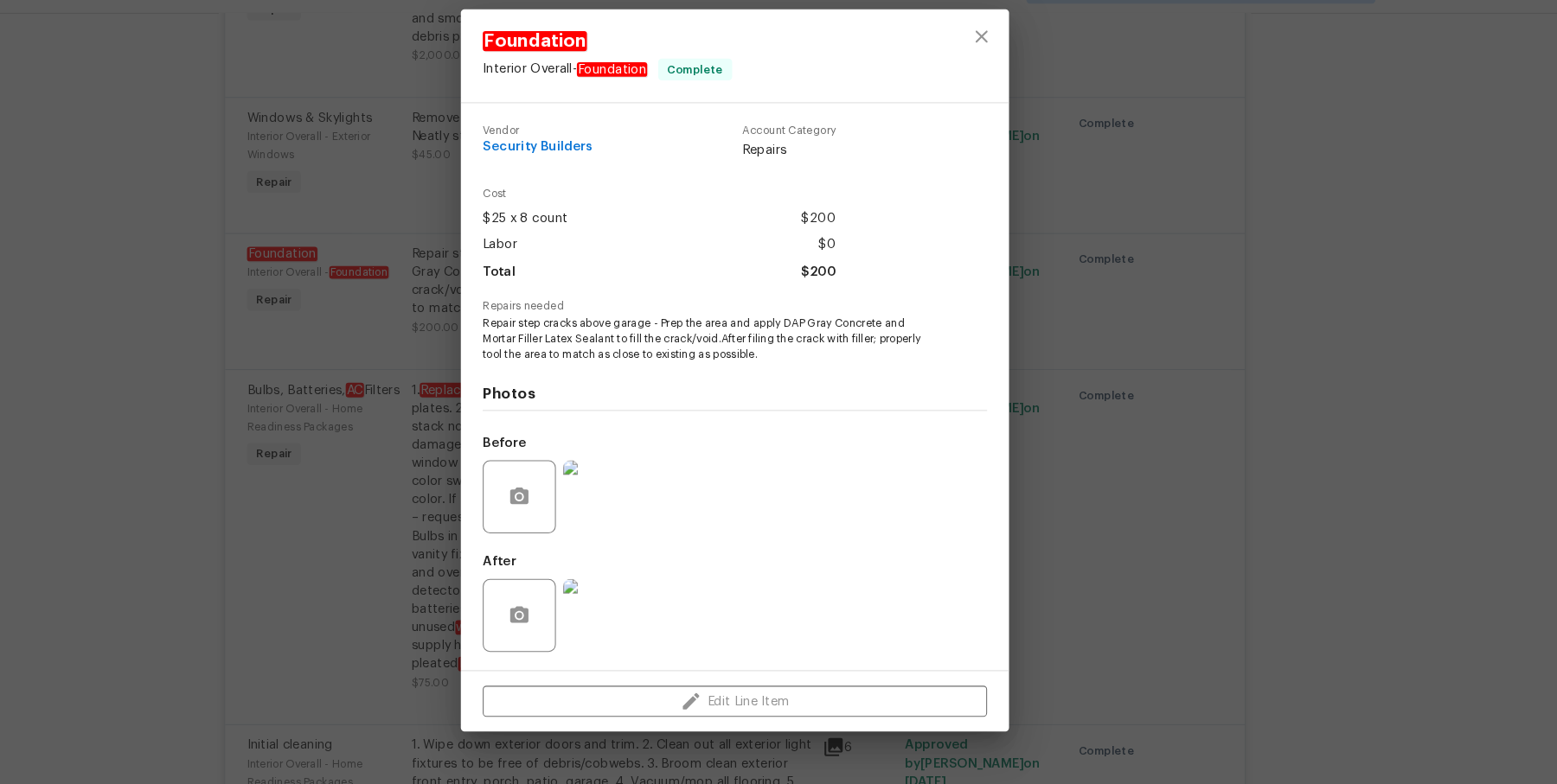
click at [1116, 426] on div "Foundation Interior Overall - Foundation Complete Vendor Security Builders Acco…" at bounding box center [778, 392] width 1557 height 784
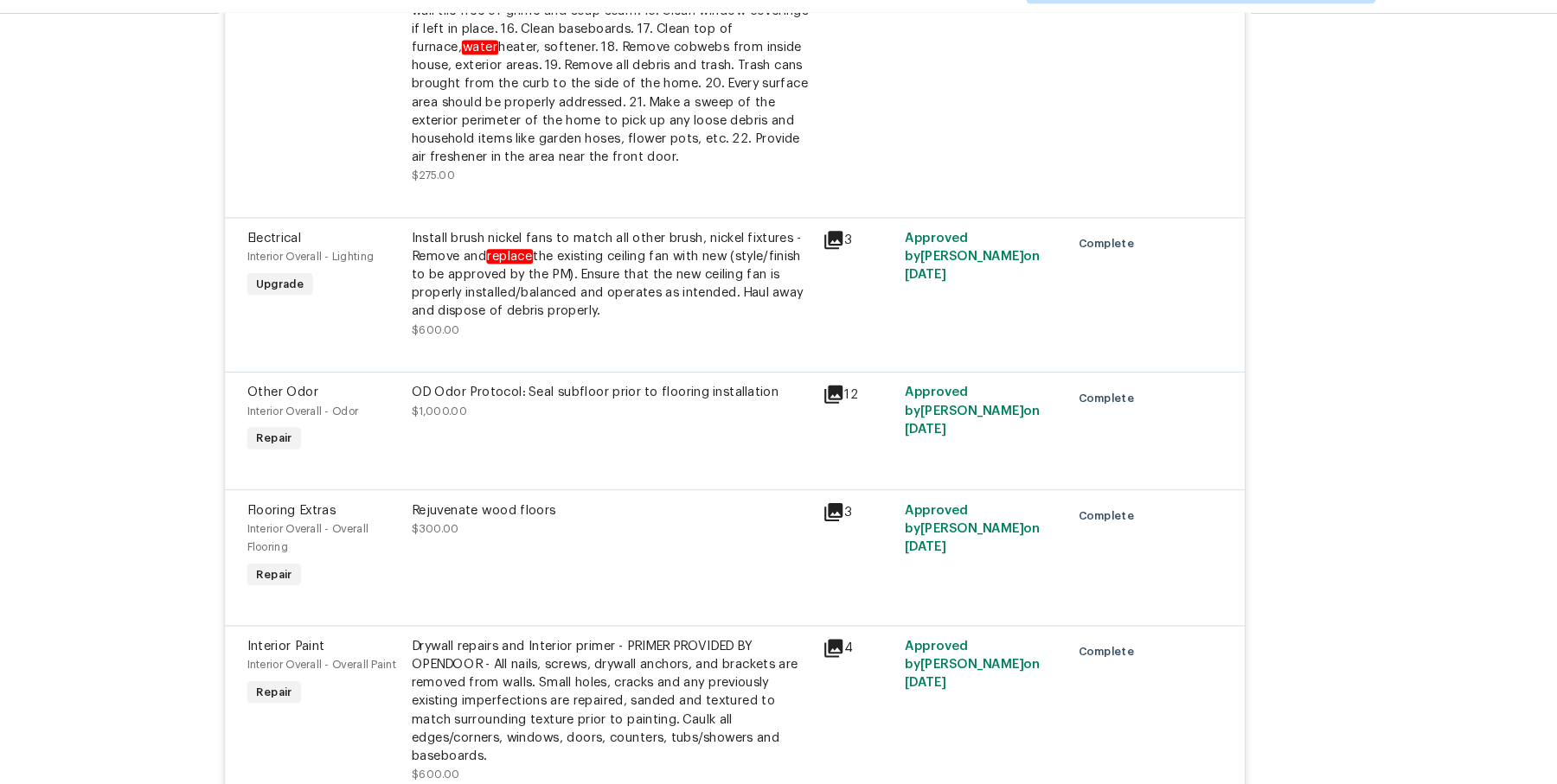
scroll to position [0, 0]
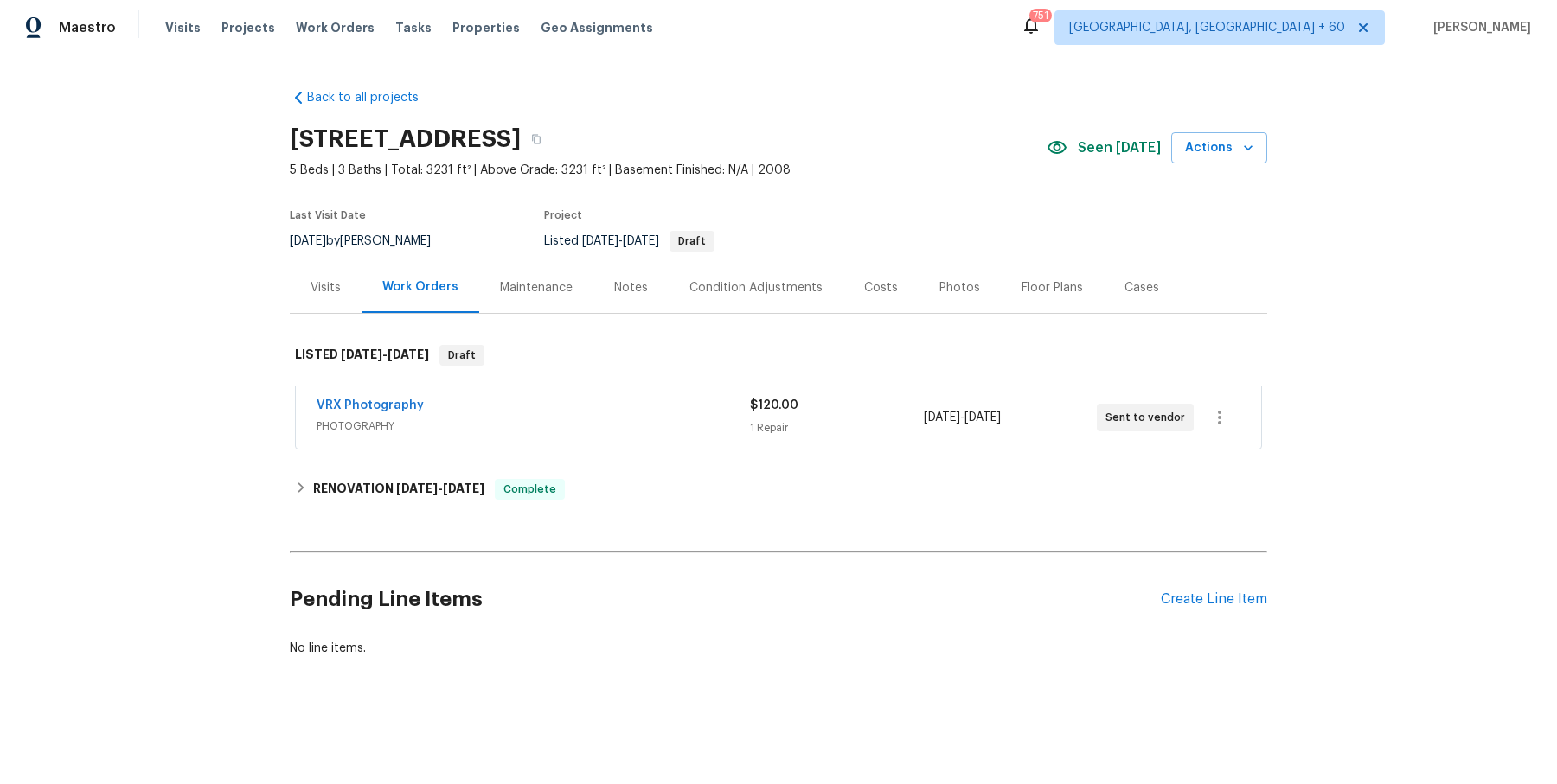
click at [337, 296] on div "Visits" at bounding box center [325, 287] width 72 height 51
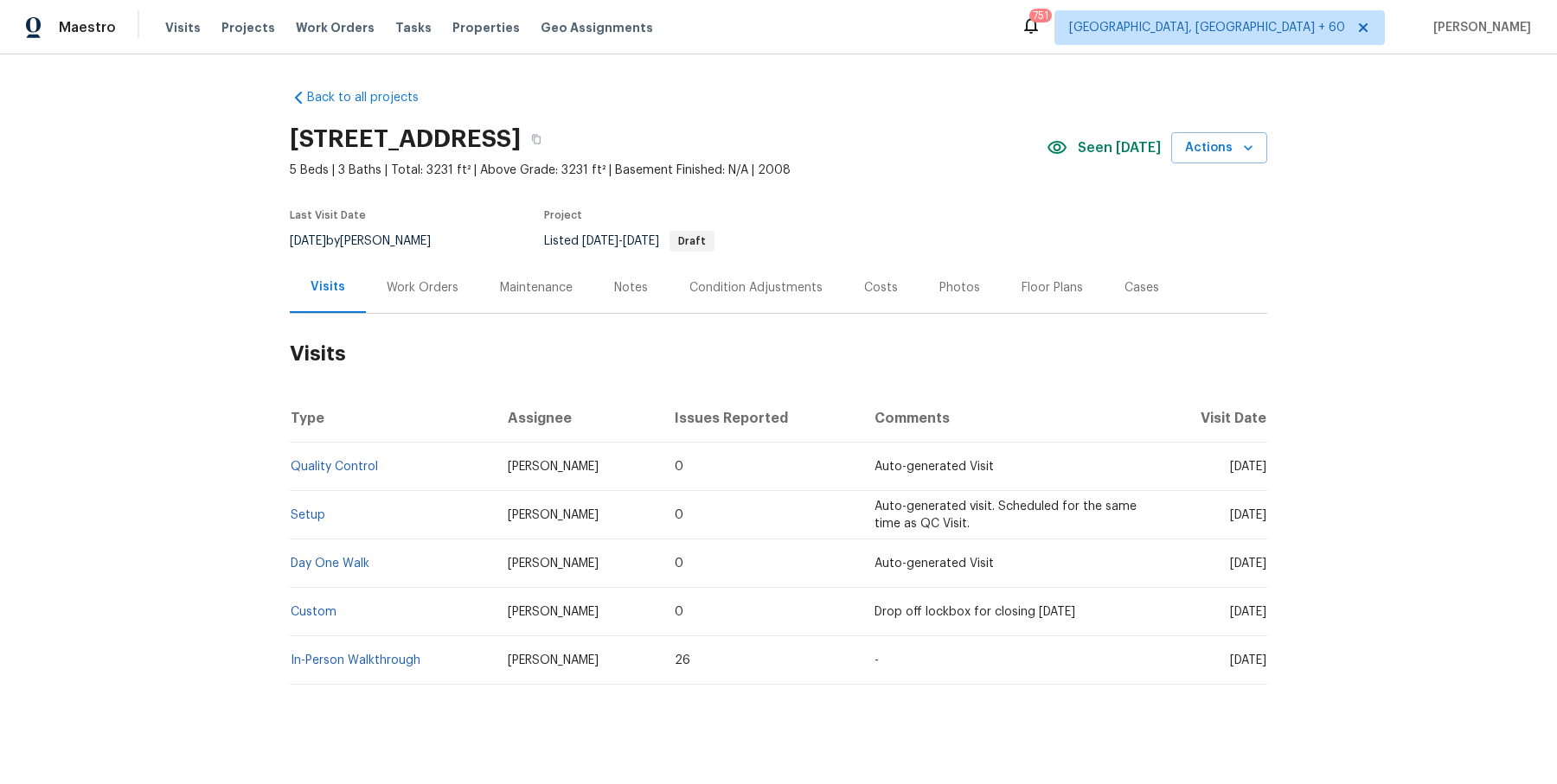
click at [304, 504] on td "Setup" at bounding box center [391, 514] width 205 height 48
click at [304, 510] on link "Setup" at bounding box center [307, 515] width 35 height 12
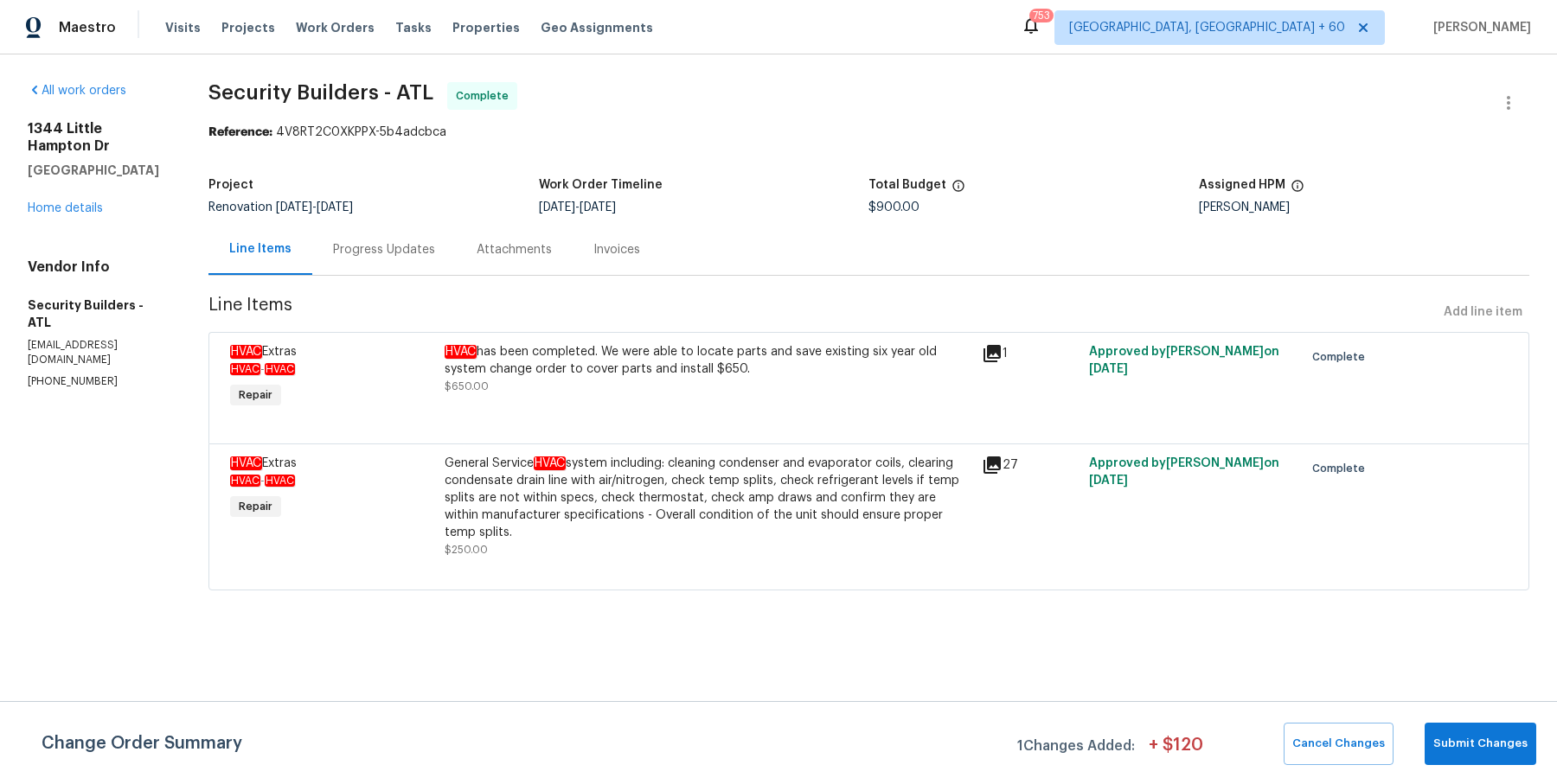
click at [399, 258] on div "Progress Updates" at bounding box center [383, 250] width 143 height 51
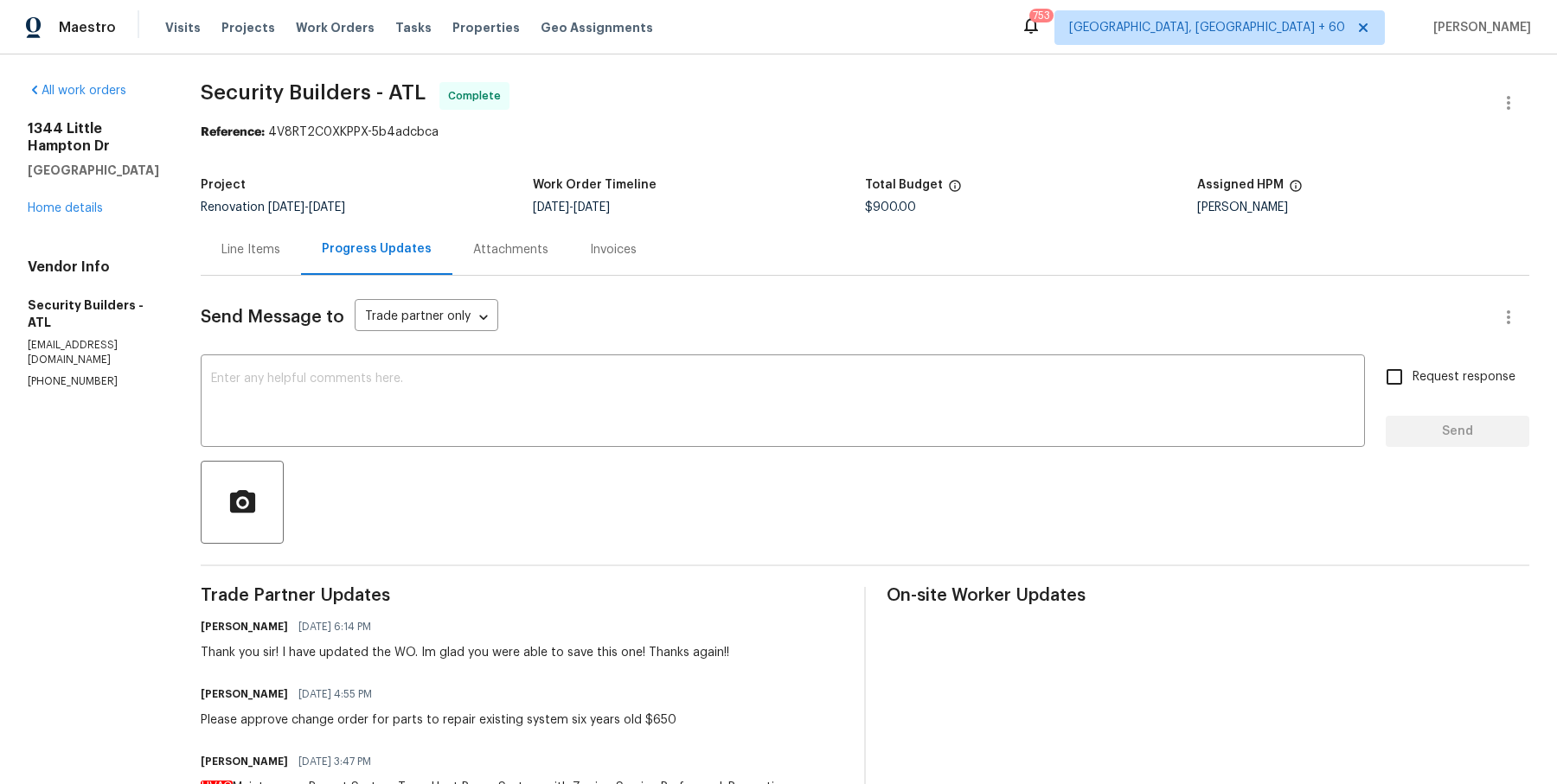
click at [288, 272] on div "Line Items" at bounding box center [251, 250] width 101 height 51
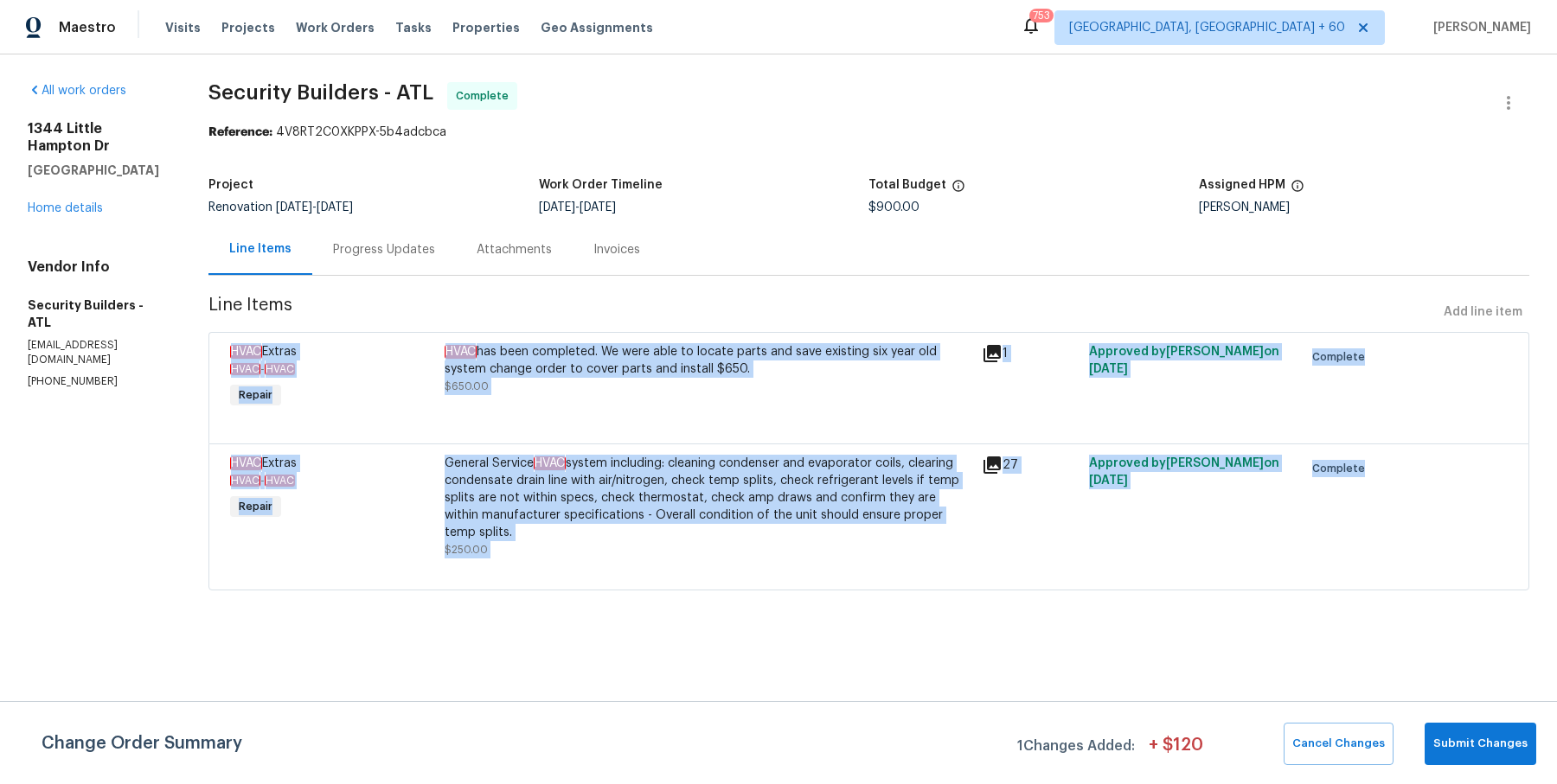
drag, startPoint x: 454, startPoint y: 339, endPoint x: 722, endPoint y: 582, distance: 361.8
click at [722, 582] on div "HVAC Extras HVAC - HVAC Repair HVAC has been completed. We were able to locate …" at bounding box center [868, 461] width 1321 height 259
copy div "HVAC Extras HVAC - HVAC Repair HVAC has been completed. We were able to locate …"
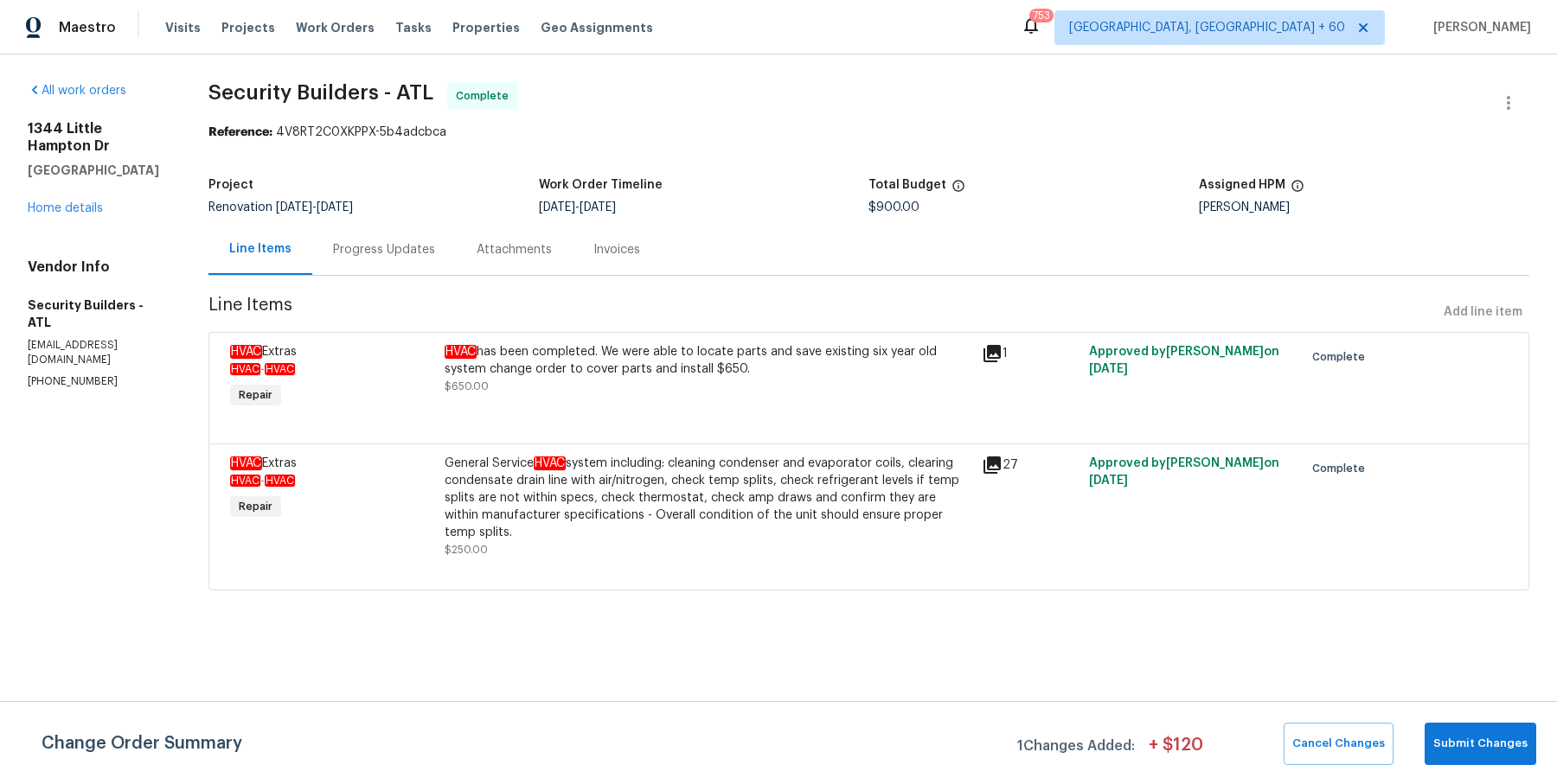
click at [360, 246] on div "Progress Updates" at bounding box center [383, 250] width 102 height 18
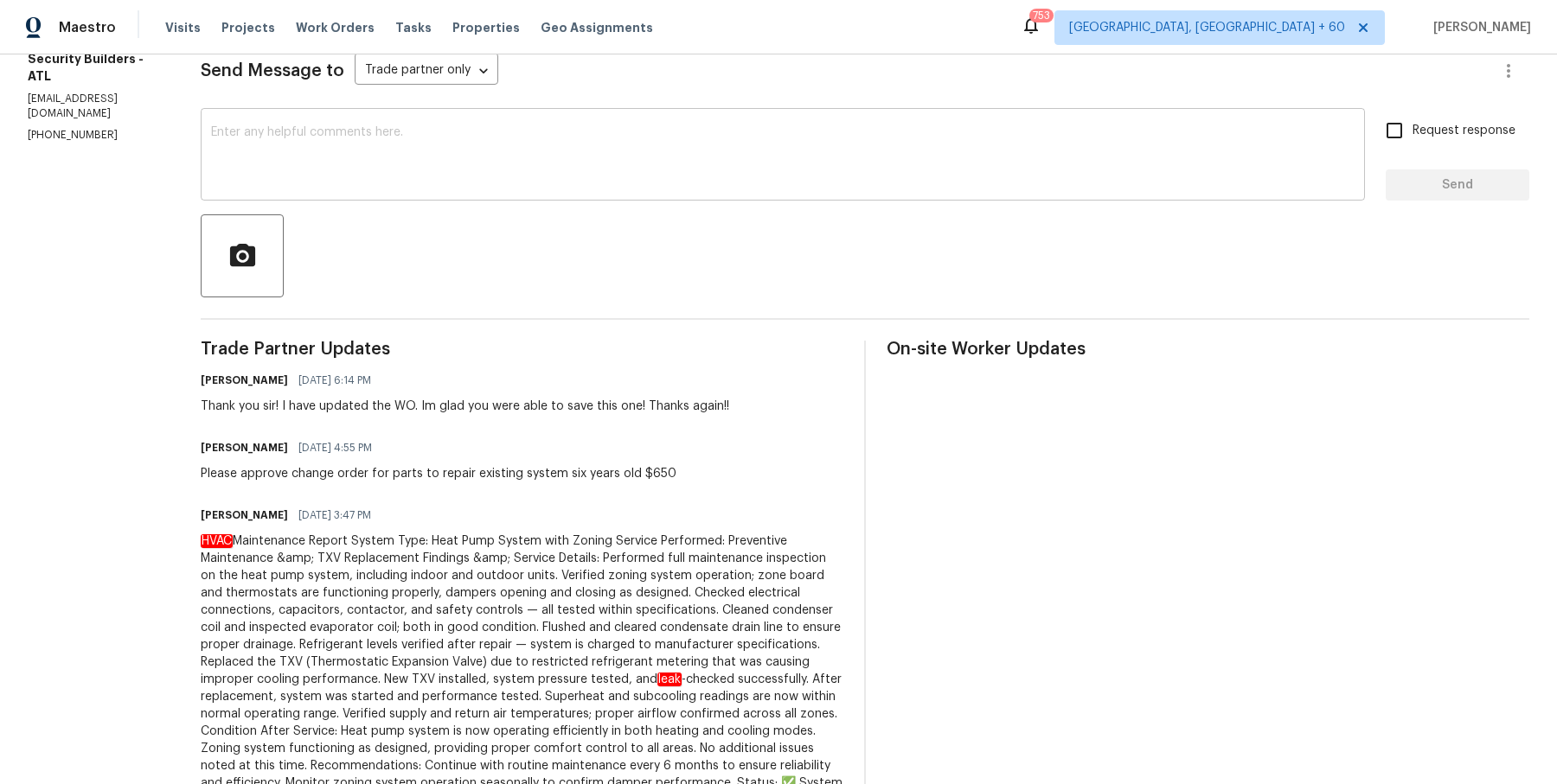
scroll to position [319, 0]
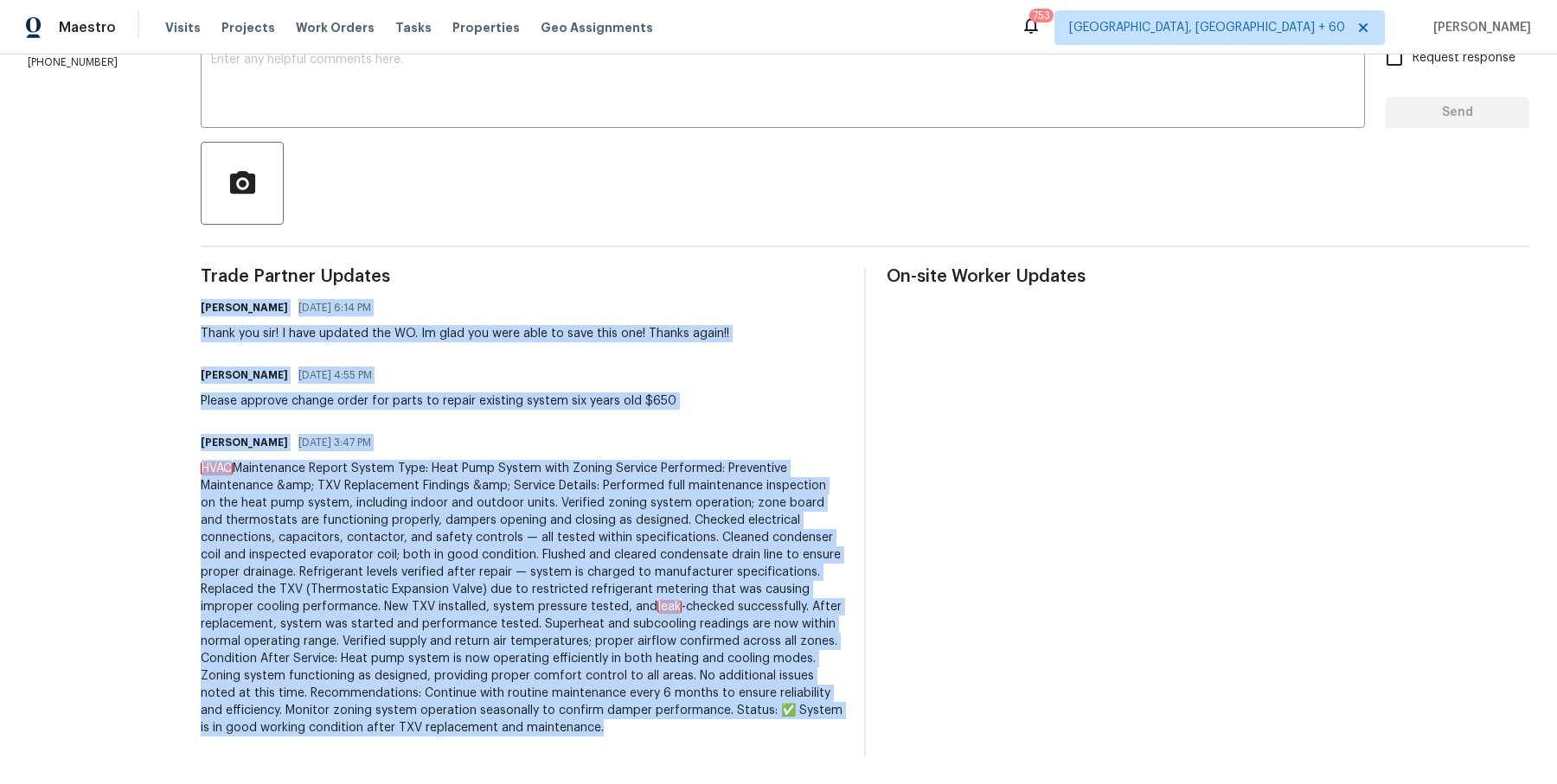
drag, startPoint x: 225, startPoint y: 297, endPoint x: 665, endPoint y: 843, distance: 701.2
click at [665, 783] on html "Maestro Visits Projects Work Orders Tasks Properties Geo Assignments 753 Albuqu…" at bounding box center [778, 392] width 1557 height 784
copy div "Michael Durham 10/03/2025 6:14 PM Thank you sir! I have updated the WO. Im glad…"
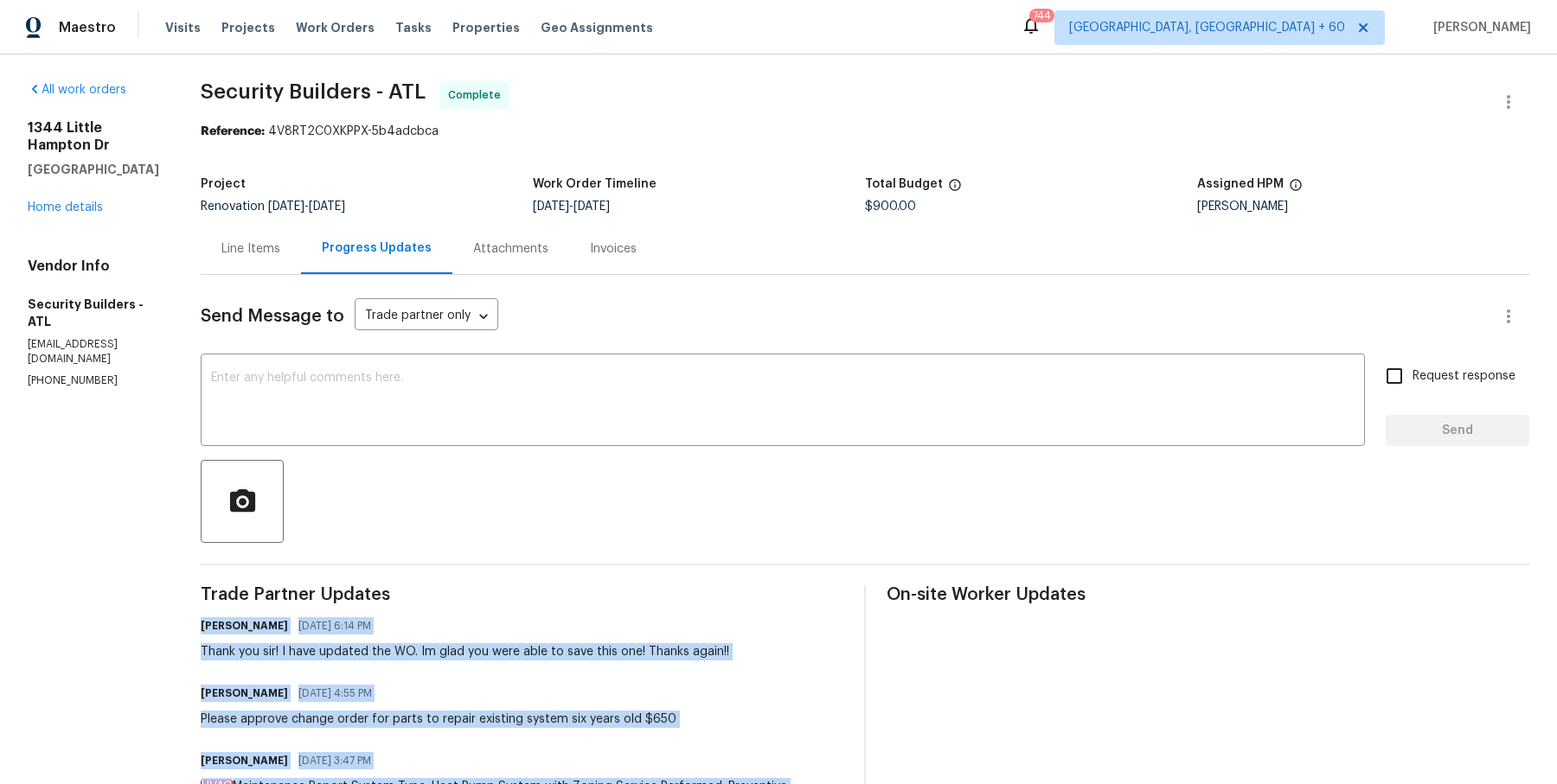
scroll to position [0, 0]
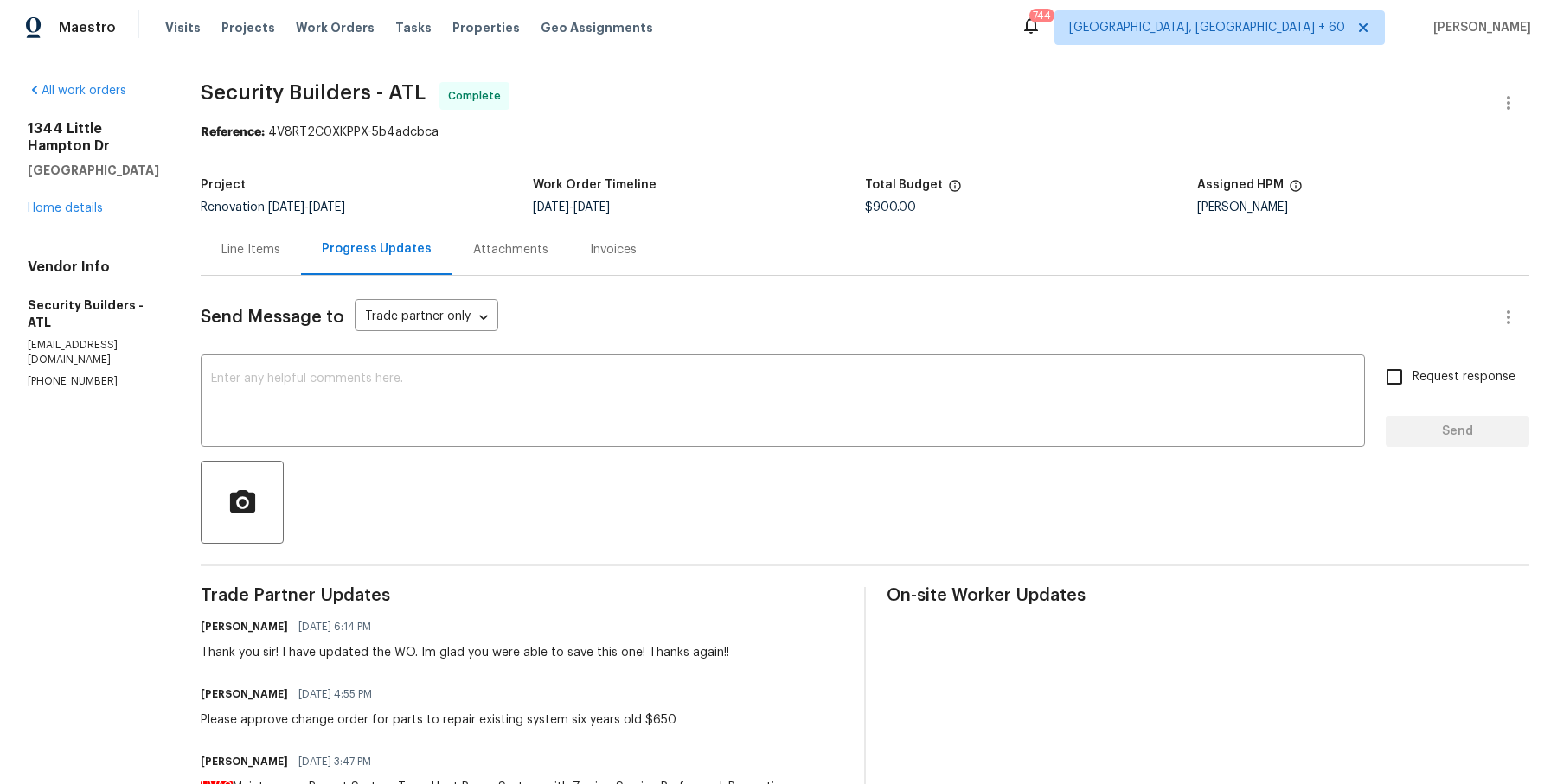
click at [636, 258] on div "Invoices" at bounding box center [613, 250] width 46 height 18
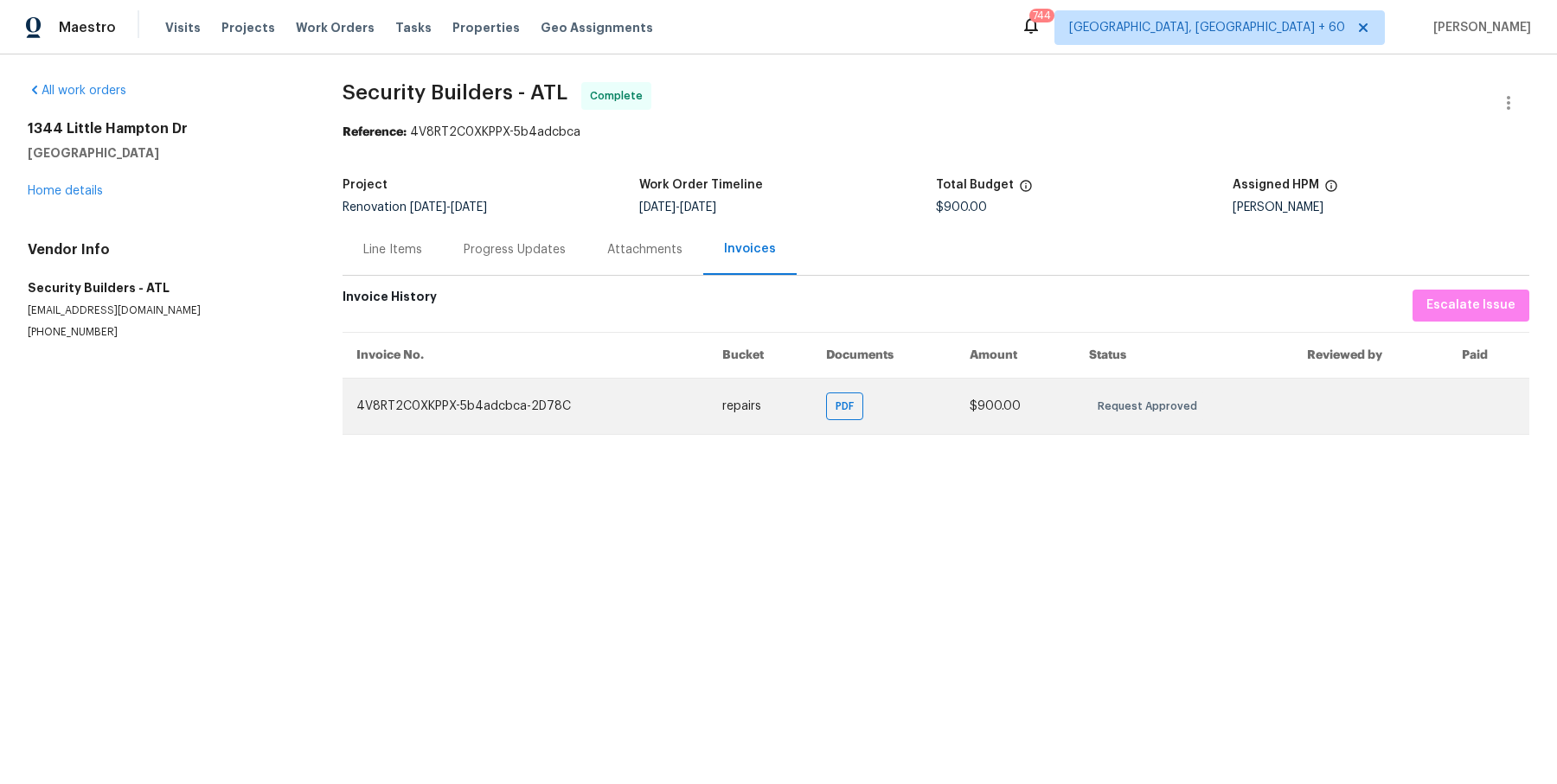
click at [864, 403] on td "PDF" at bounding box center [883, 406] width 143 height 56
click at [845, 408] on span "PDF" at bounding box center [848, 407] width 25 height 18
click at [847, 413] on span "PDF" at bounding box center [848, 407] width 25 height 18
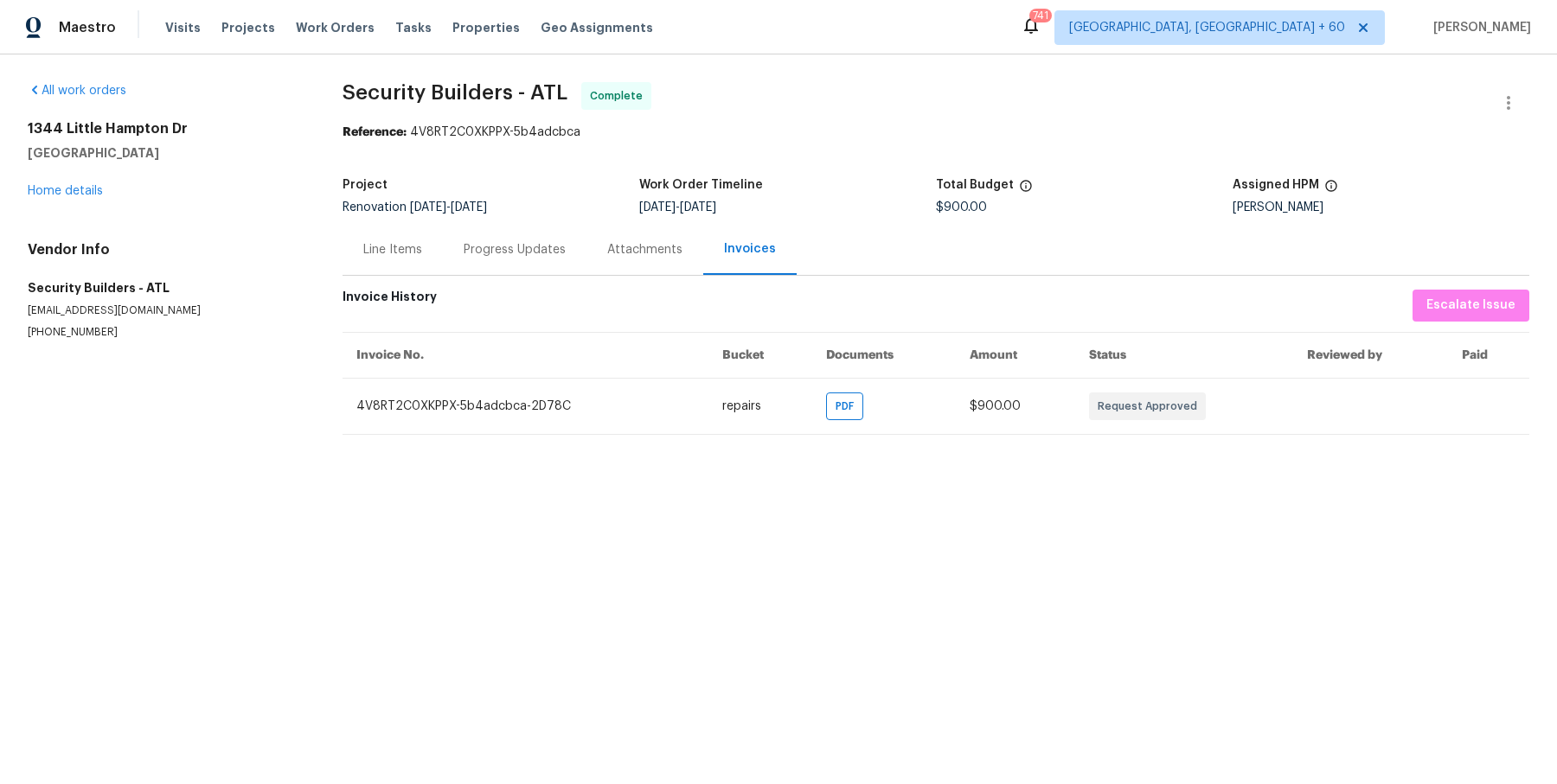
click at [511, 260] on div "Progress Updates" at bounding box center [514, 250] width 143 height 51
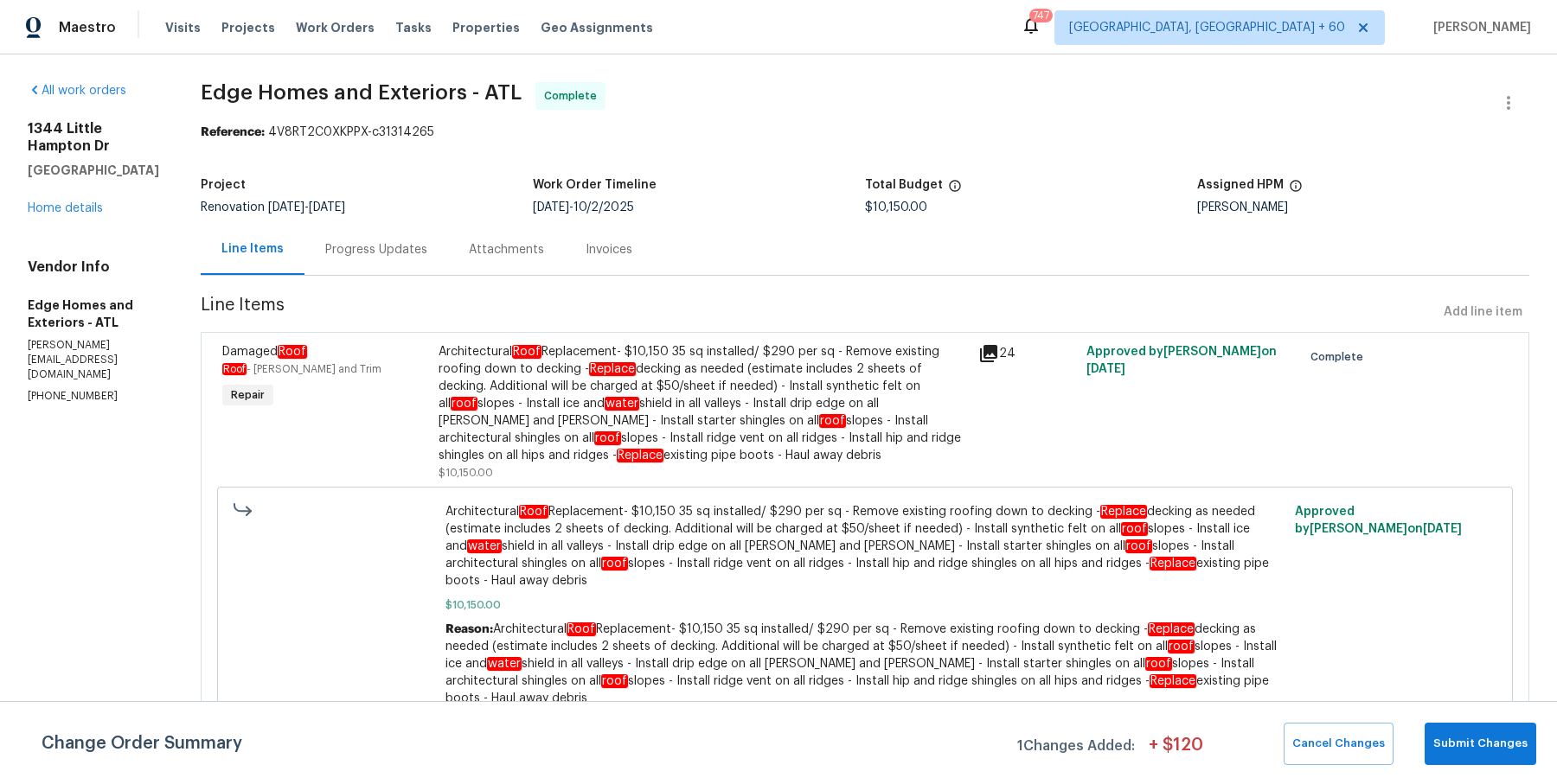
click at [325, 247] on div "Progress Updates" at bounding box center [375, 250] width 102 height 18
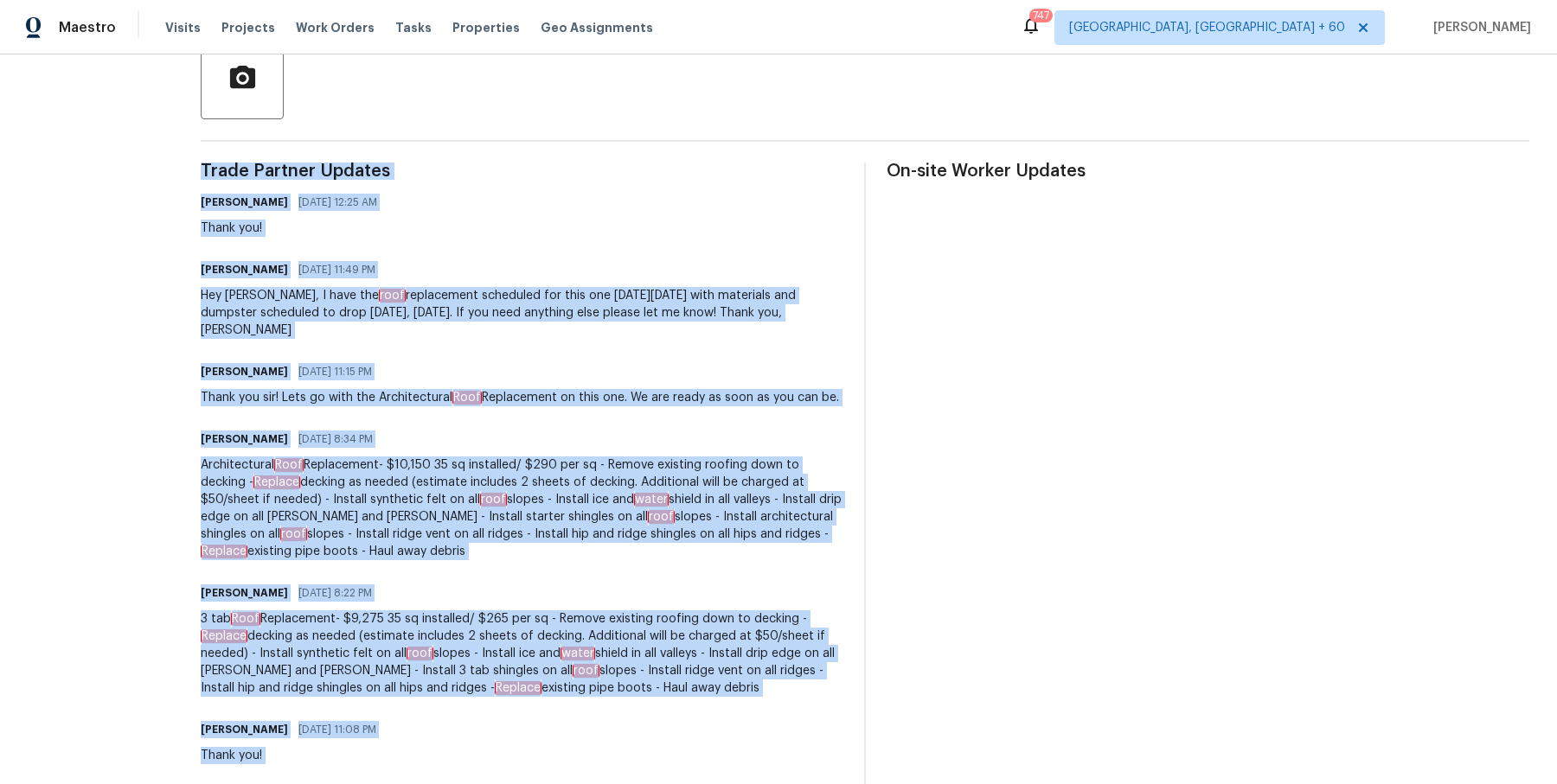
scroll to position [519, 0]
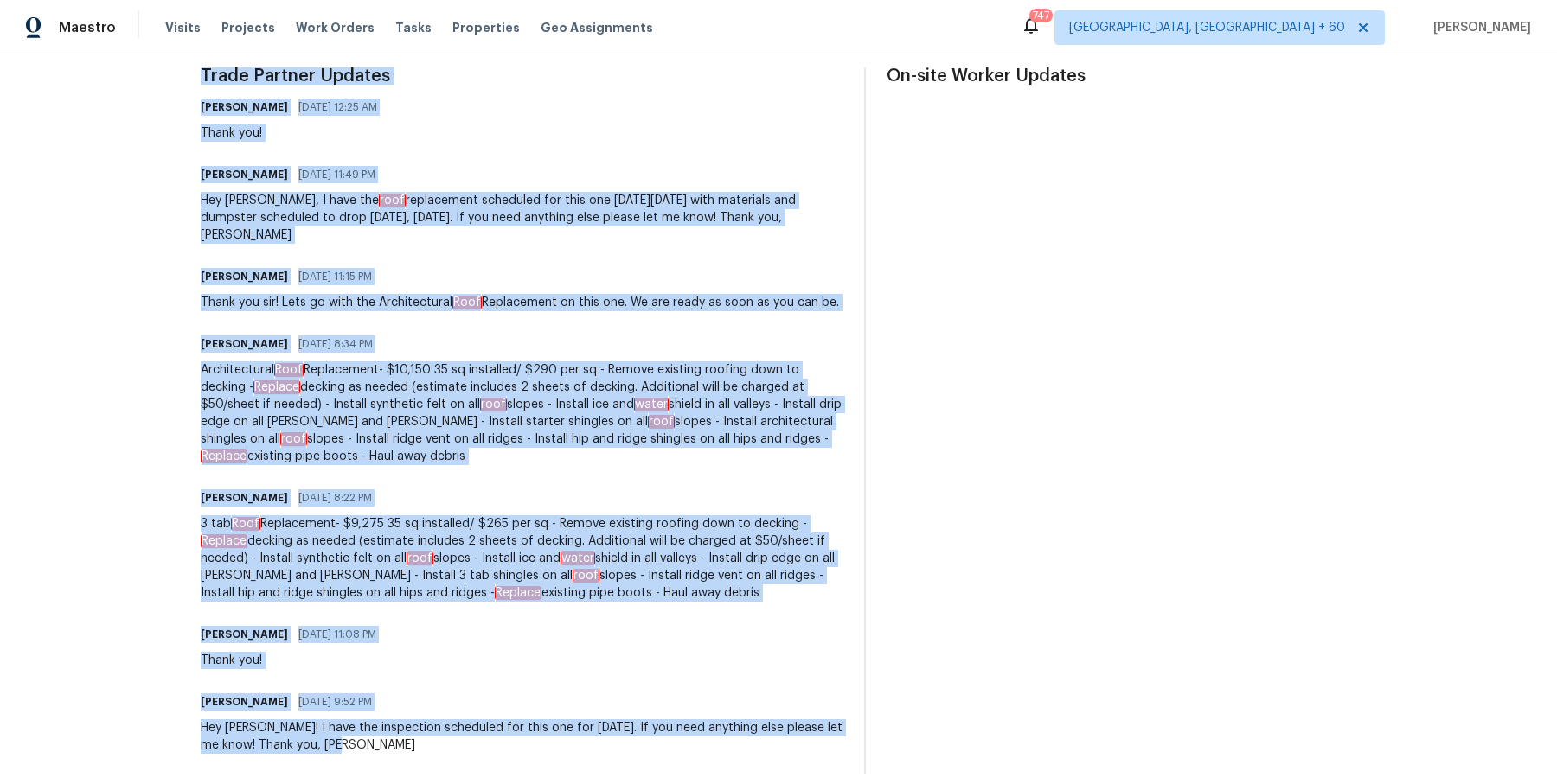
drag, startPoint x: 169, startPoint y: 172, endPoint x: 450, endPoint y: 850, distance: 733.9
click at [450, 783] on html "Maestro Visits Projects Work Orders Tasks Properties Geo Assignments 747 [GEOGR…" at bounding box center [778, 392] width 1557 height 784
copy div "Trade Partner Updates [PERSON_NAME] [DATE] 12:25 AM Thank you! [PERSON_NAME] [D…"
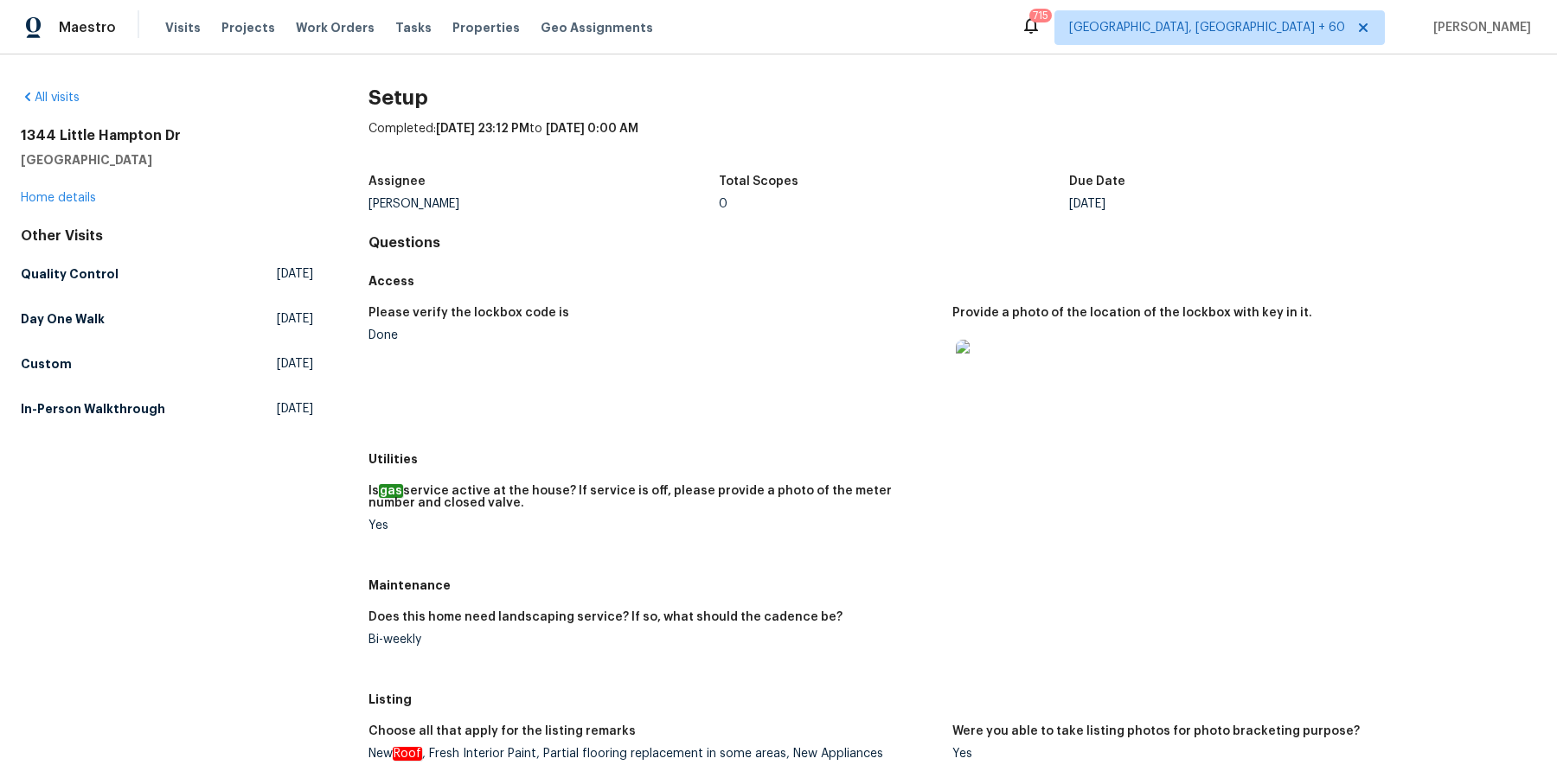
click at [87, 335] on div "Other Visits Quality Control [DATE] Day One Walk [DATE] Custom [DATE] In-Person…" at bounding box center [167, 326] width 292 height 197
click at [87, 321] on h5 "Day One Walk" at bounding box center [62, 319] width 84 height 18
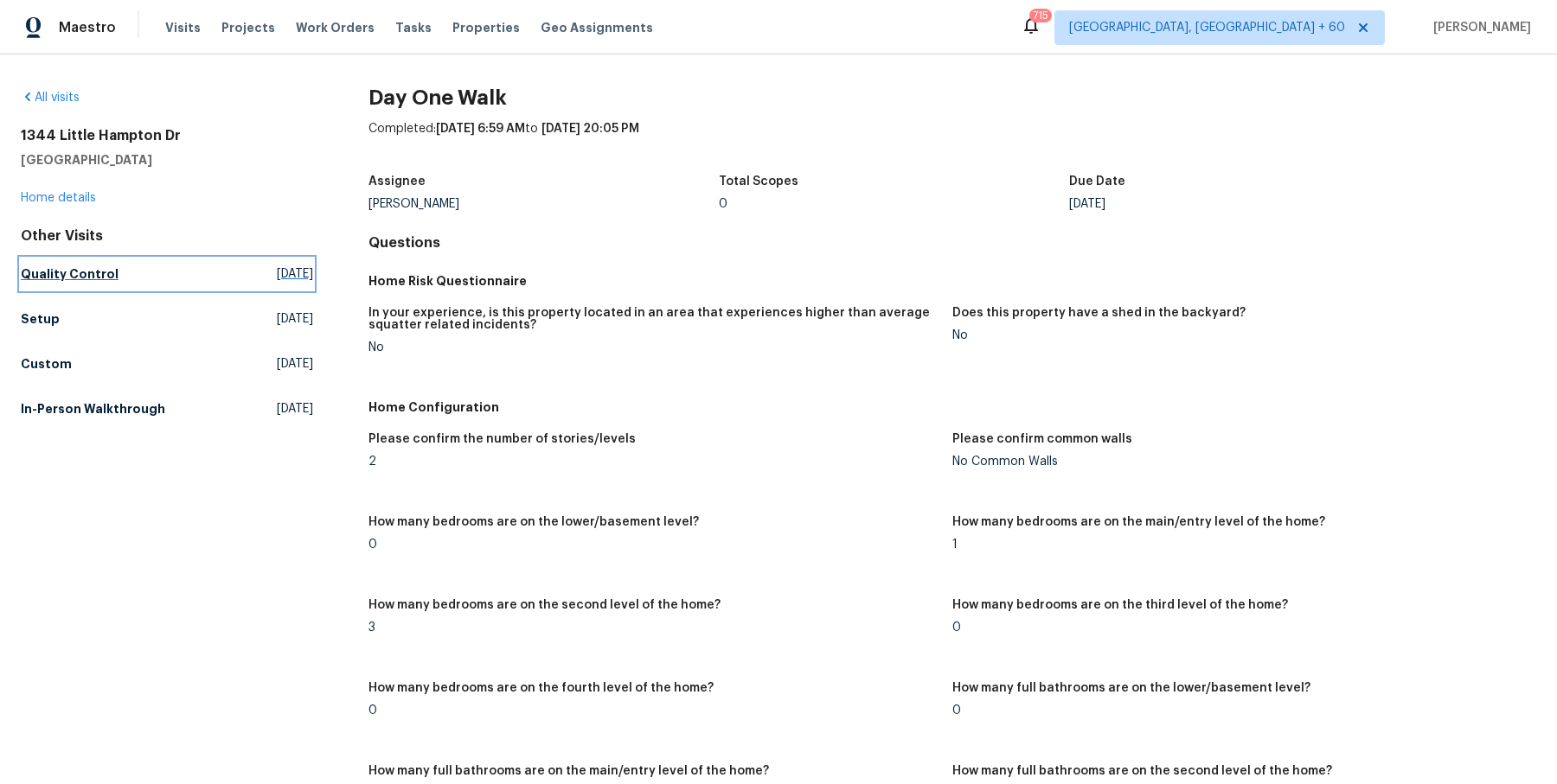
click at [101, 283] on link "Quality Control [DATE]" at bounding box center [167, 274] width 292 height 32
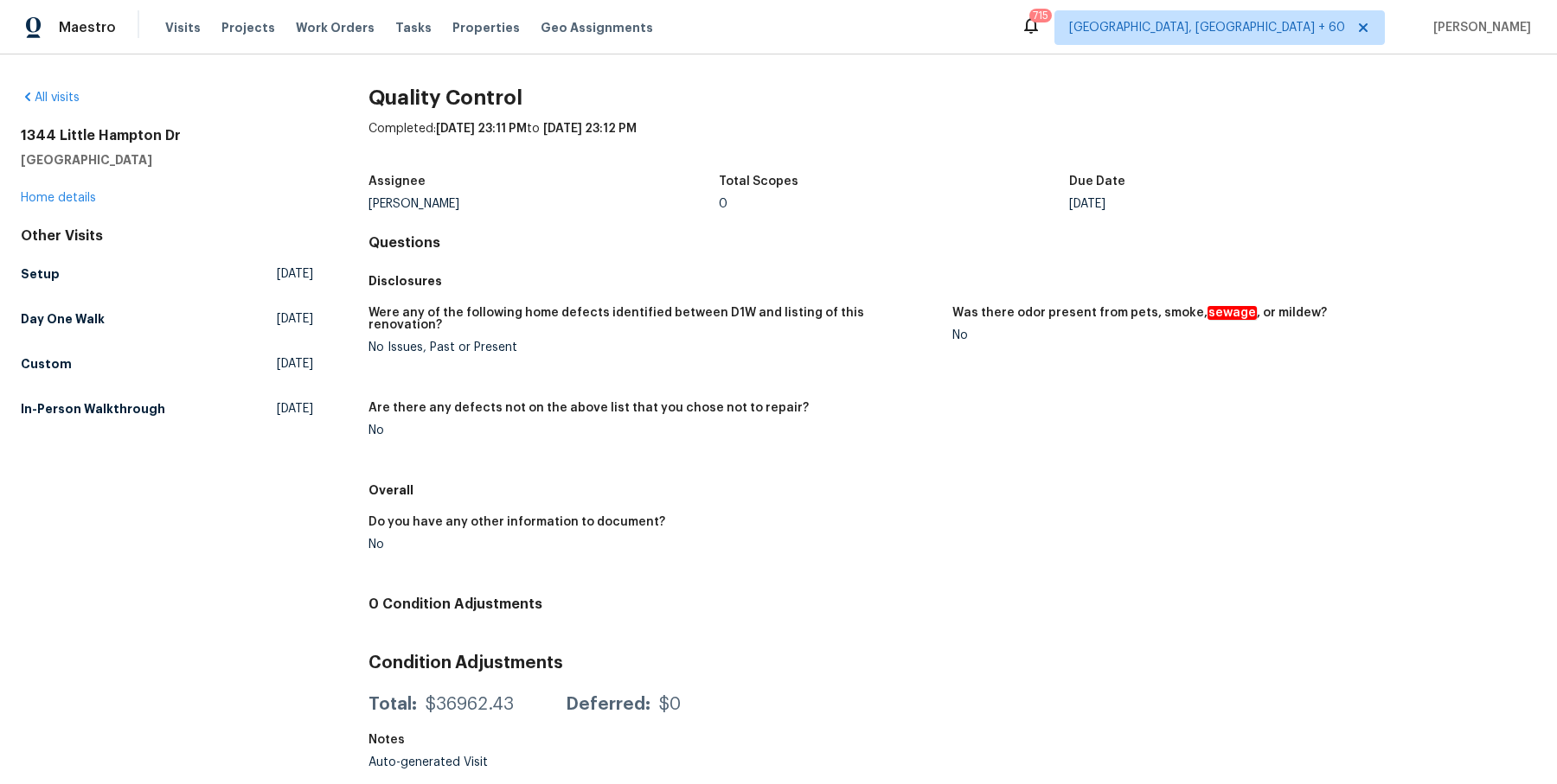
click at [102, 391] on div "Other Visits Setup [DATE] Day One Walk [DATE] Custom [DATE] In-Person Walkthrou…" at bounding box center [167, 326] width 292 height 197
click at [102, 396] on link "In-Person Walkthrough [DATE]" at bounding box center [167, 409] width 292 height 32
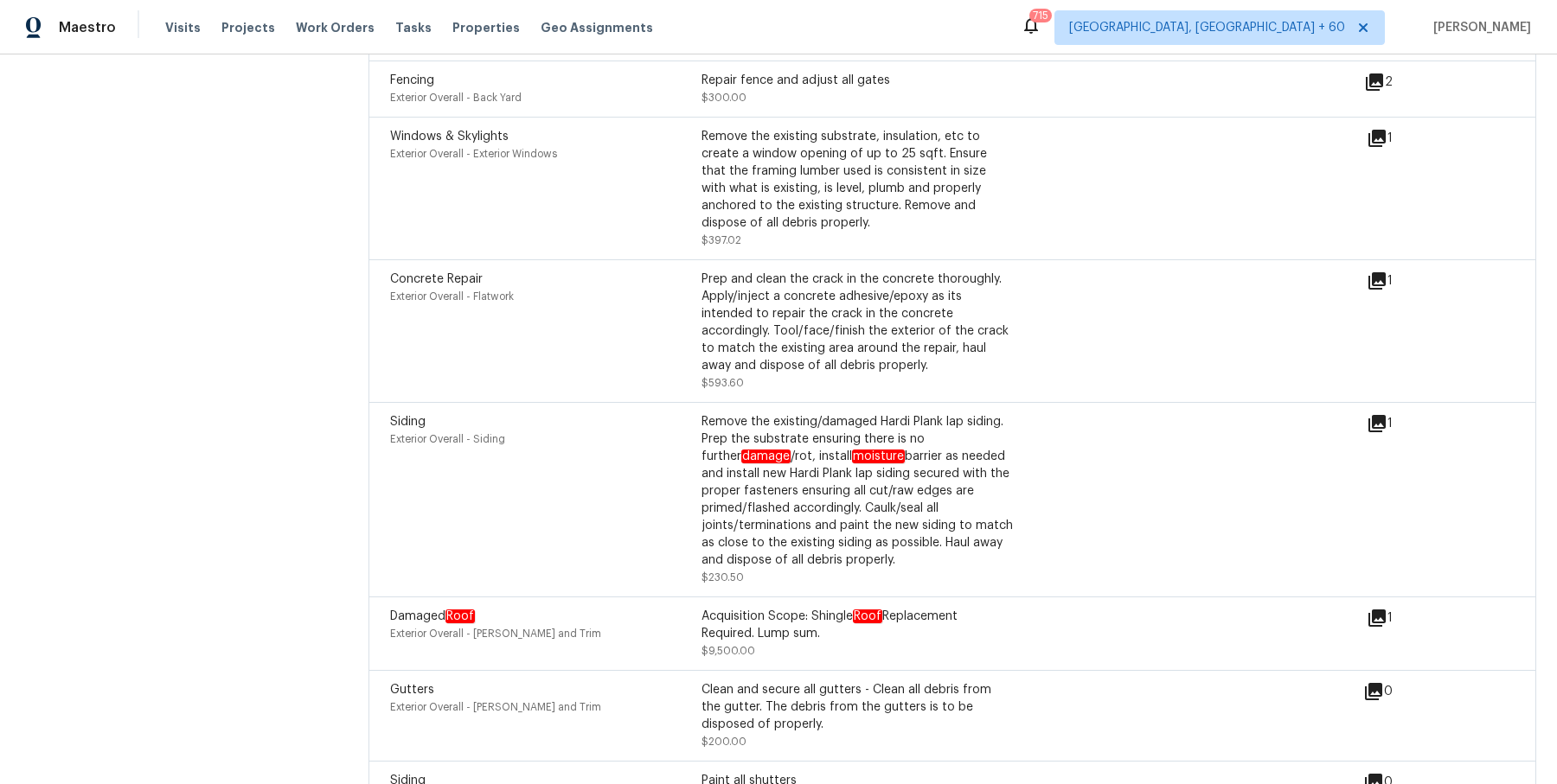
scroll to position [3389, 0]
